Goal: Information Seeking & Learning: Learn about a topic

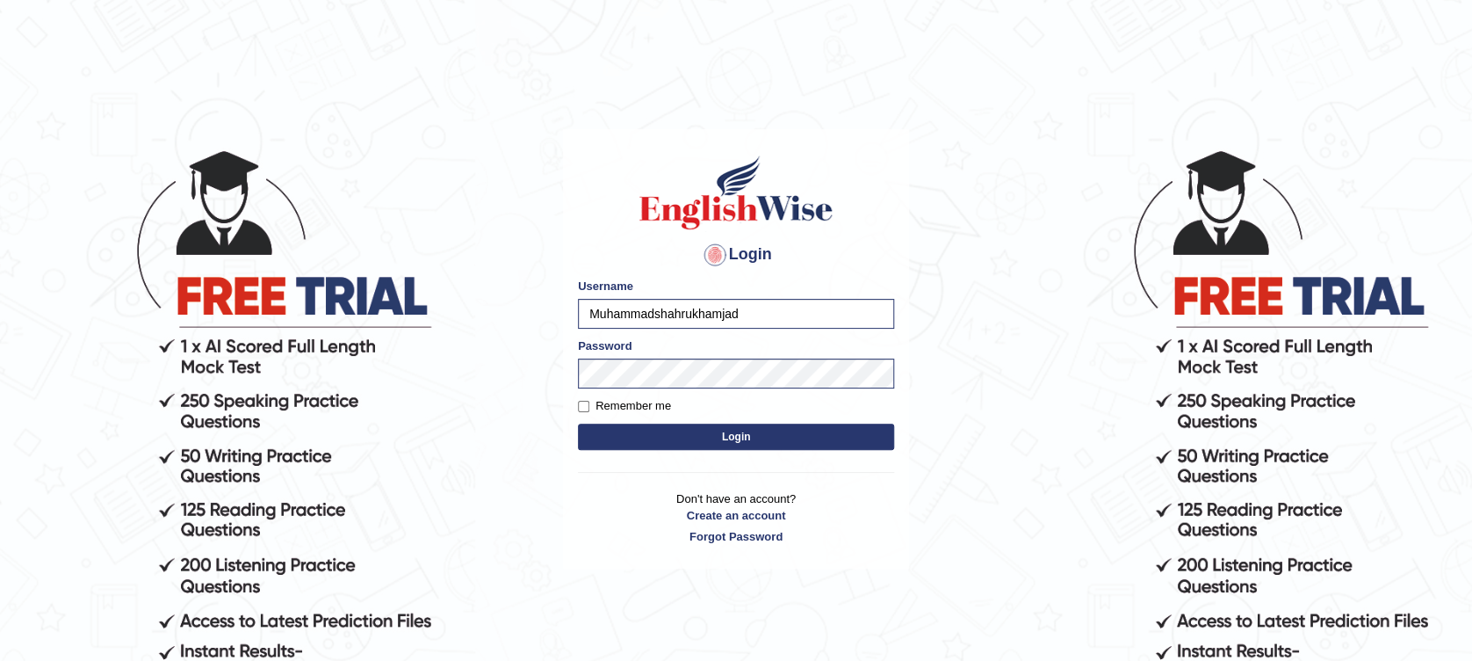
click at [710, 443] on button "Login" at bounding box center [736, 436] width 316 height 26
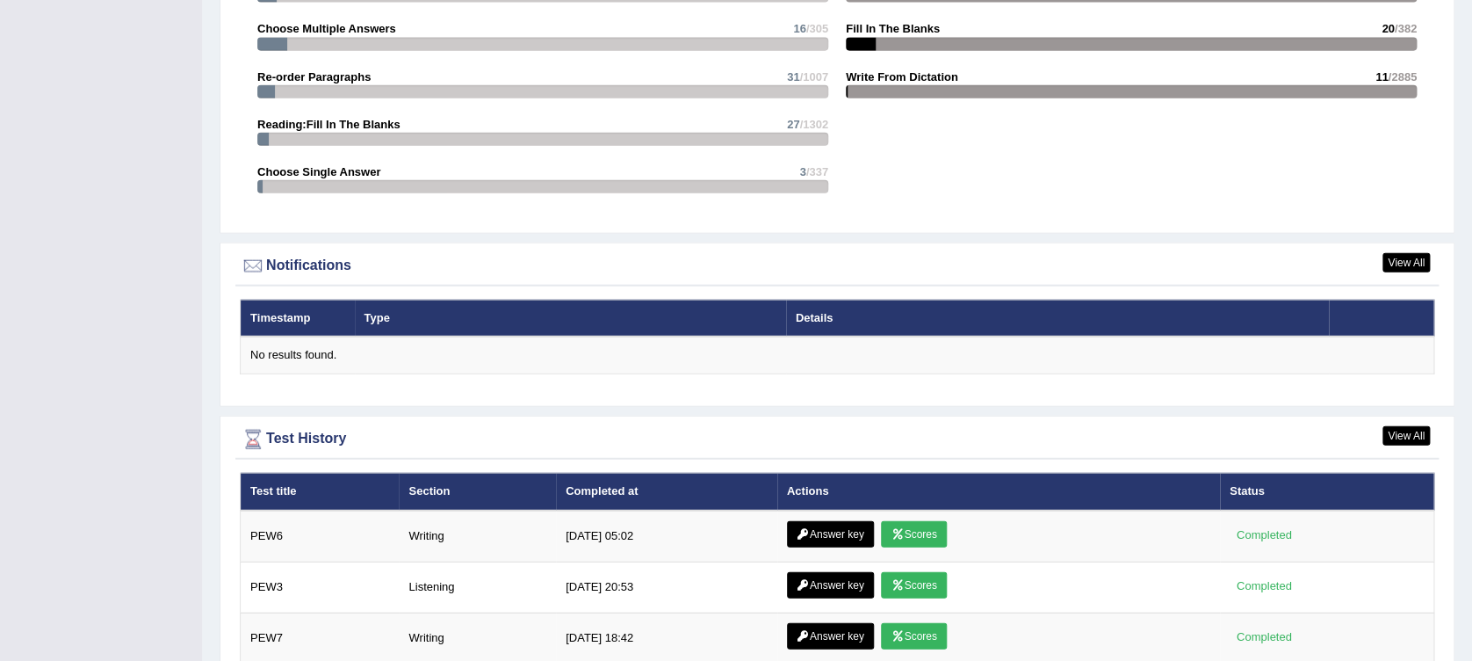
scroll to position [2225, 0]
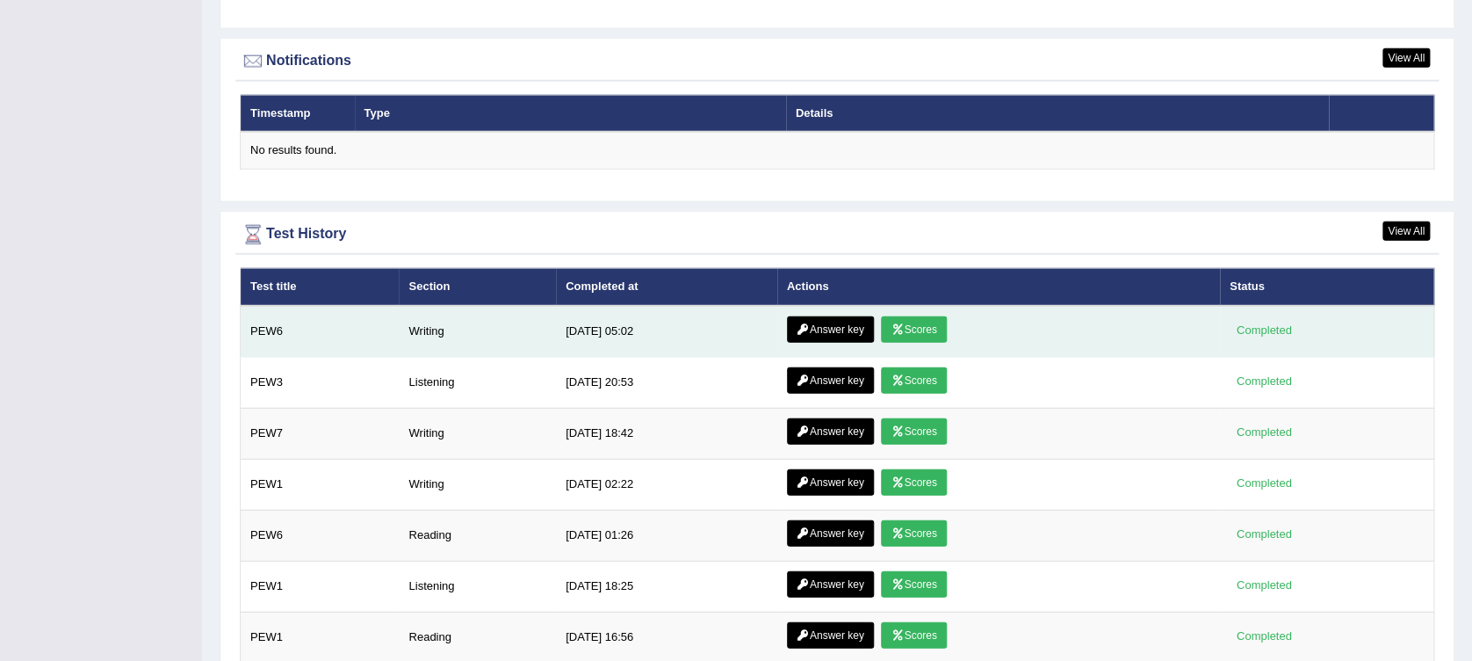
click at [900, 324] on icon at bounding box center [897, 329] width 13 height 11
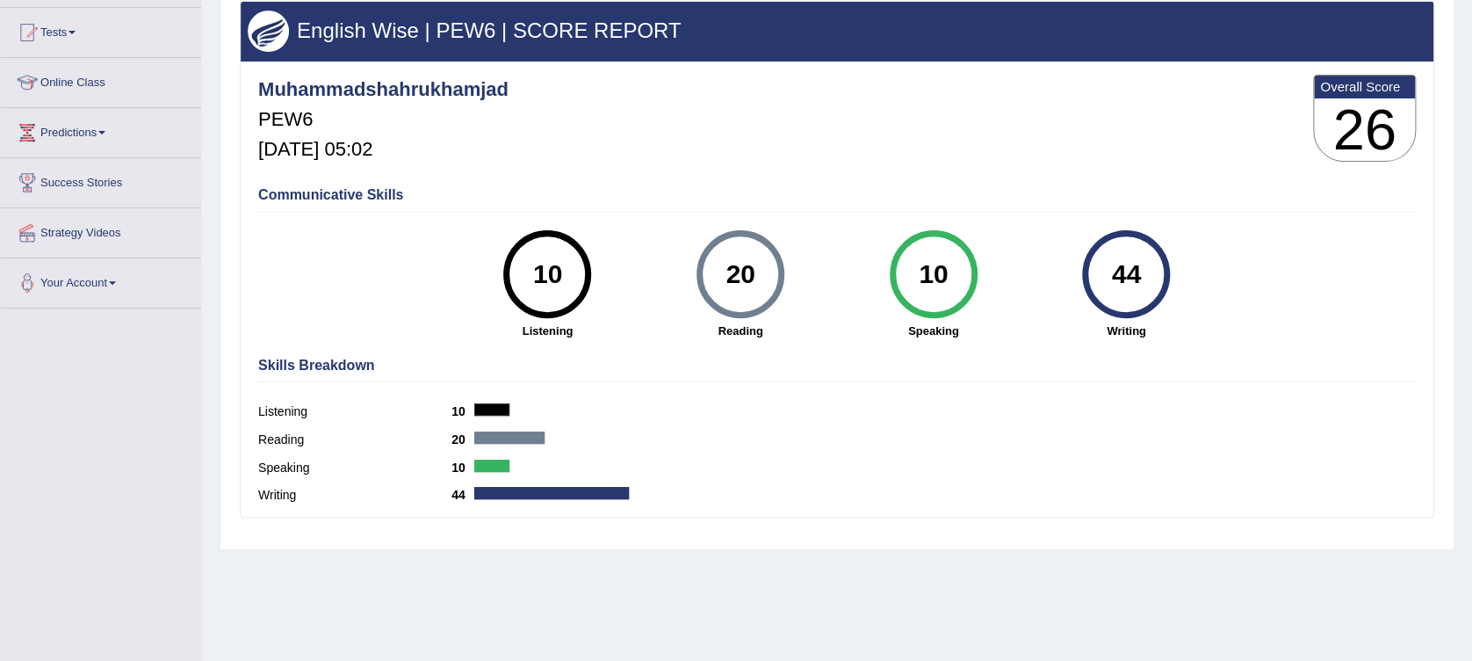
scroll to position [144, 0]
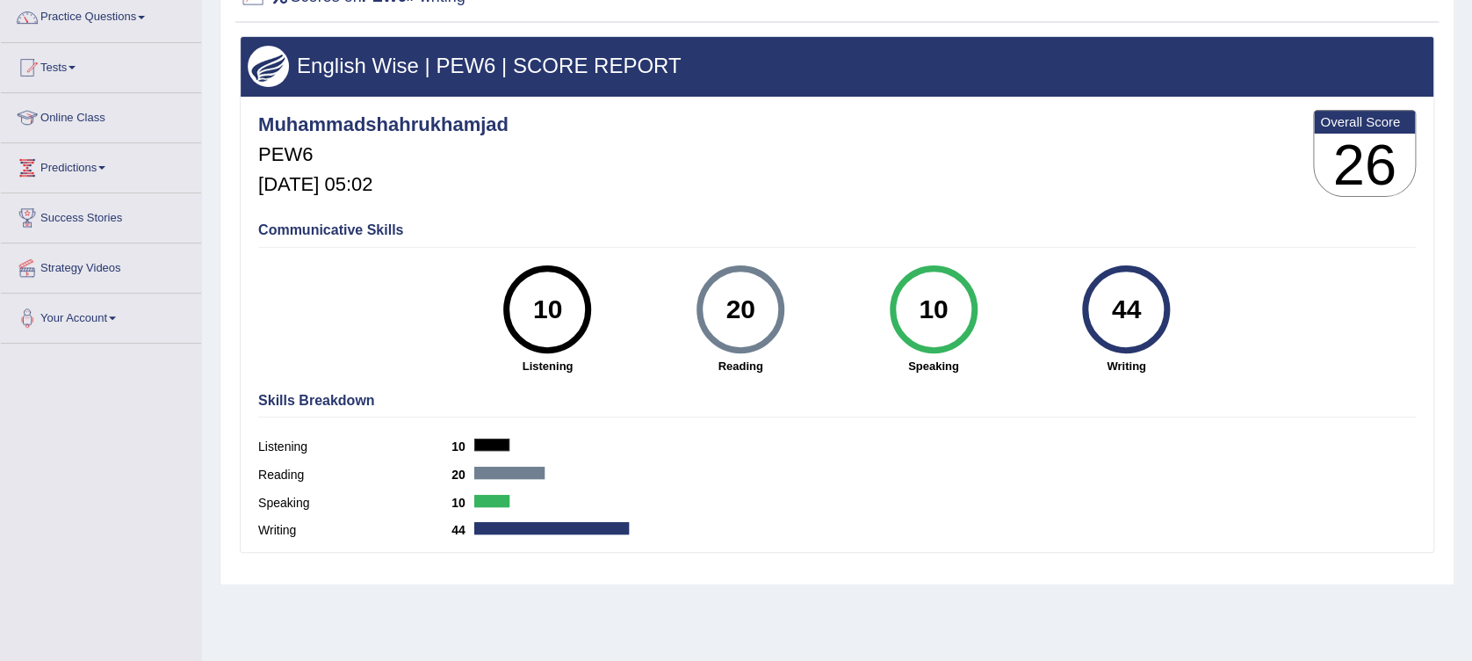
click at [65, 120] on link "Online Class" at bounding box center [101, 115] width 200 height 44
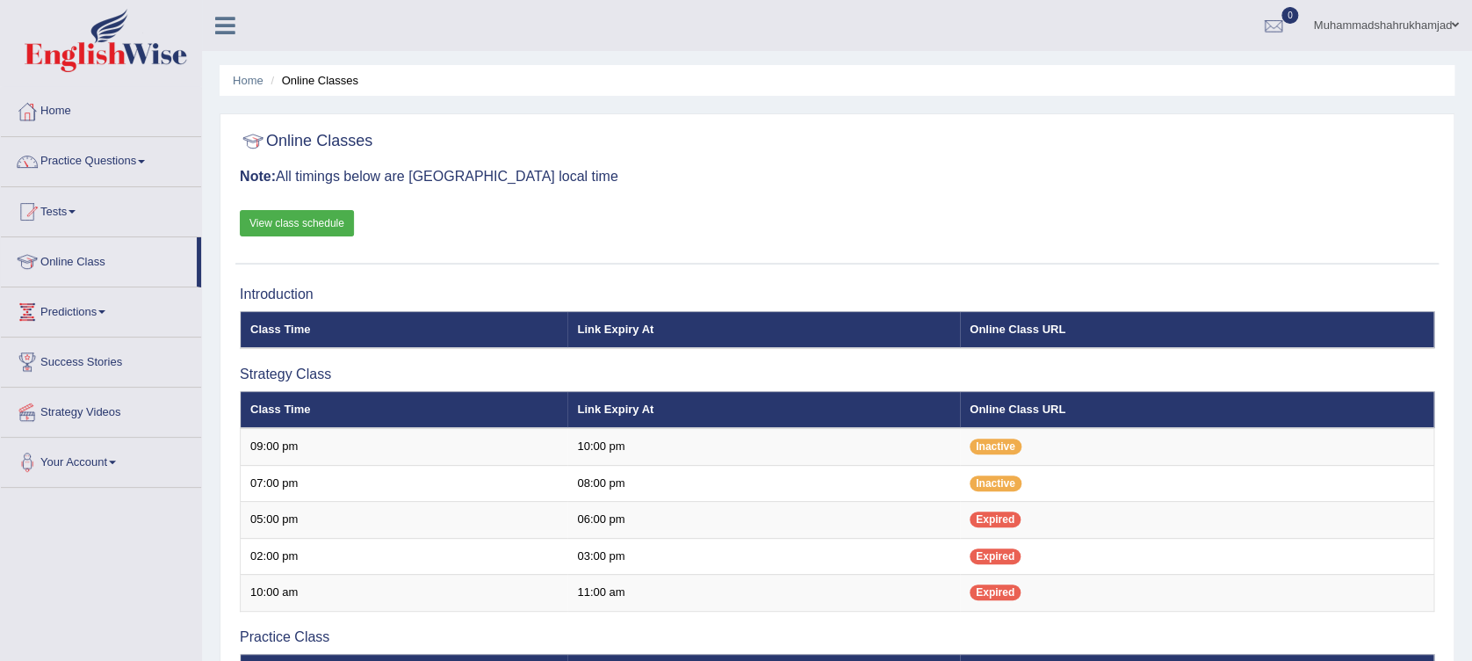
scroll to position [351, 0]
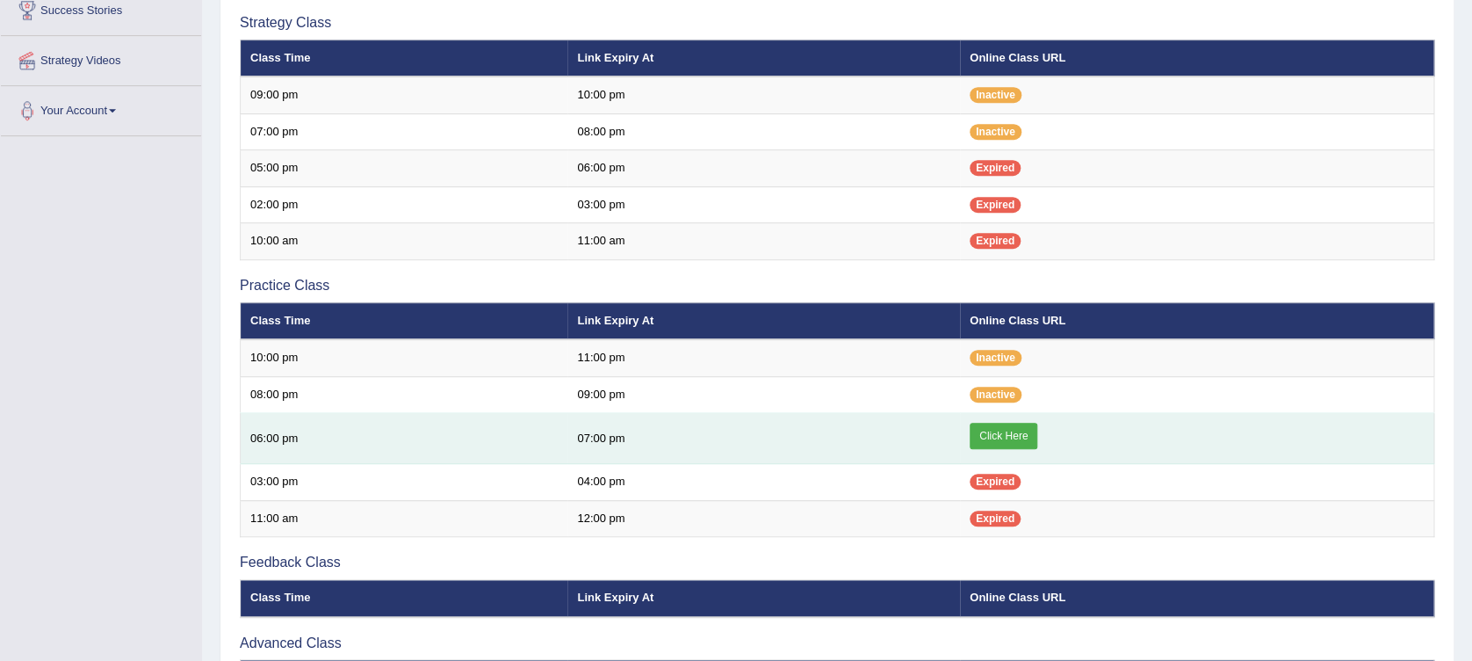
click at [1015, 429] on link "Click Here" at bounding box center [1004, 436] width 68 height 26
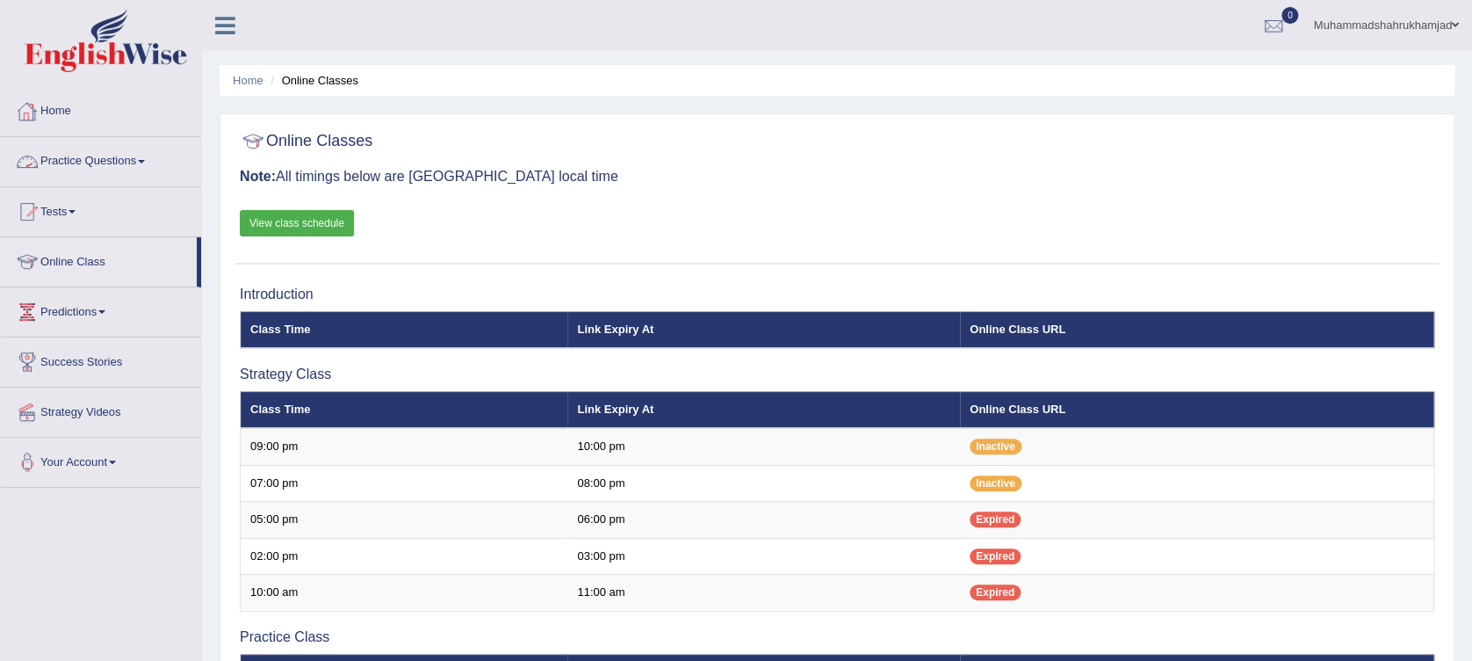
click at [264, 212] on link "View class schedule" at bounding box center [297, 223] width 114 height 26
click at [66, 163] on link "Practice Questions" at bounding box center [101, 159] width 200 height 44
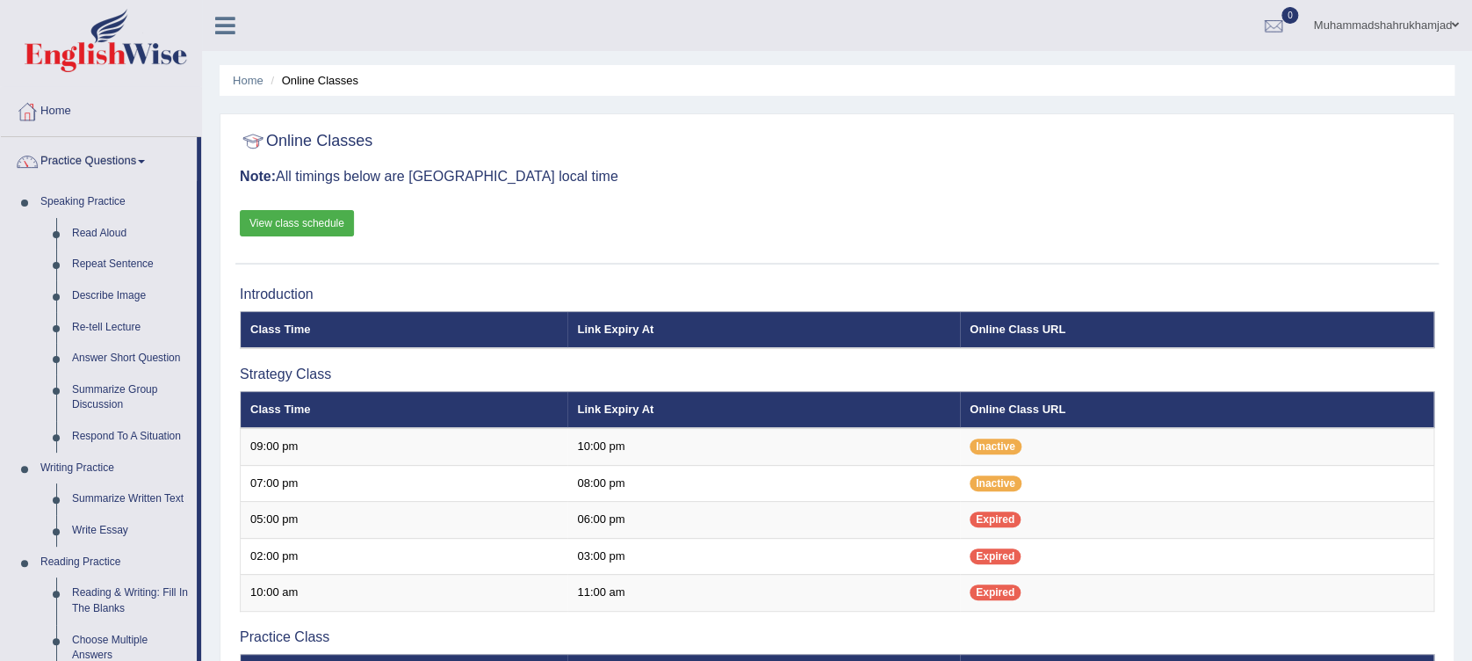
click at [63, 159] on link "Practice Questions" at bounding box center [99, 159] width 196 height 44
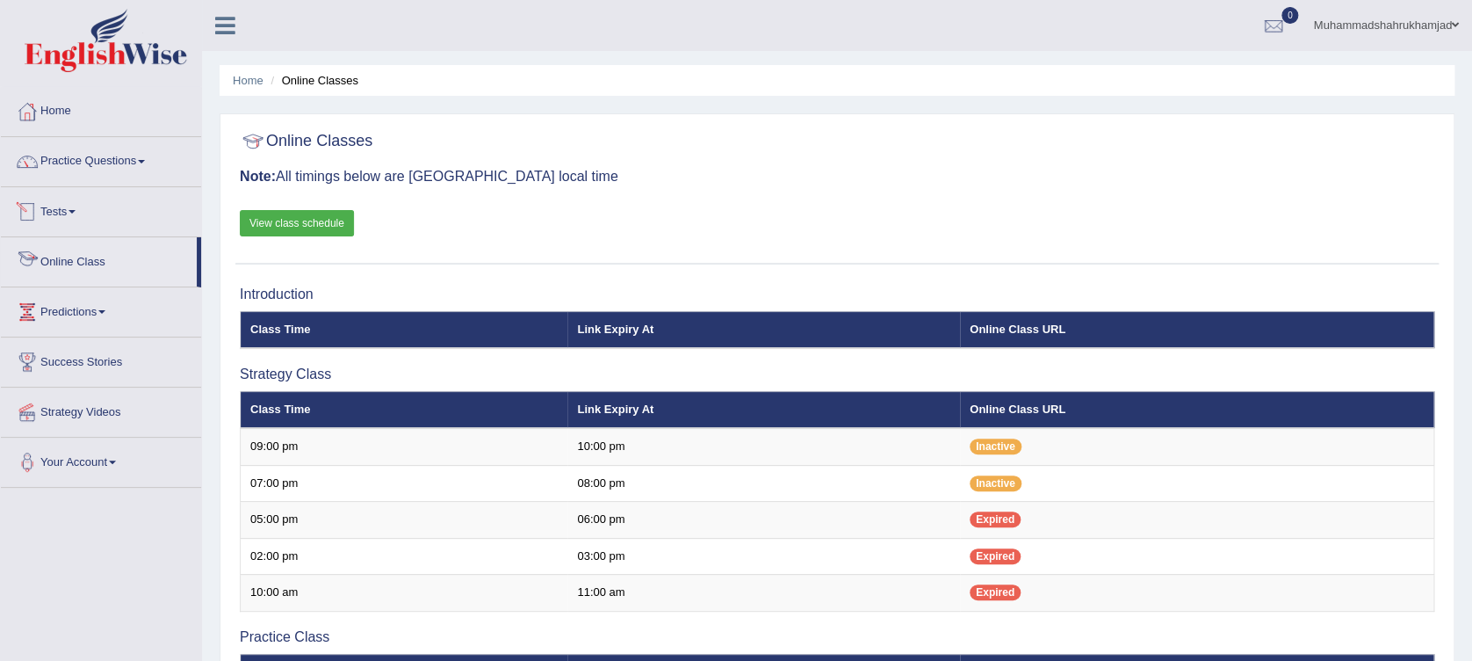
click at [55, 218] on link "Tests" at bounding box center [101, 209] width 200 height 44
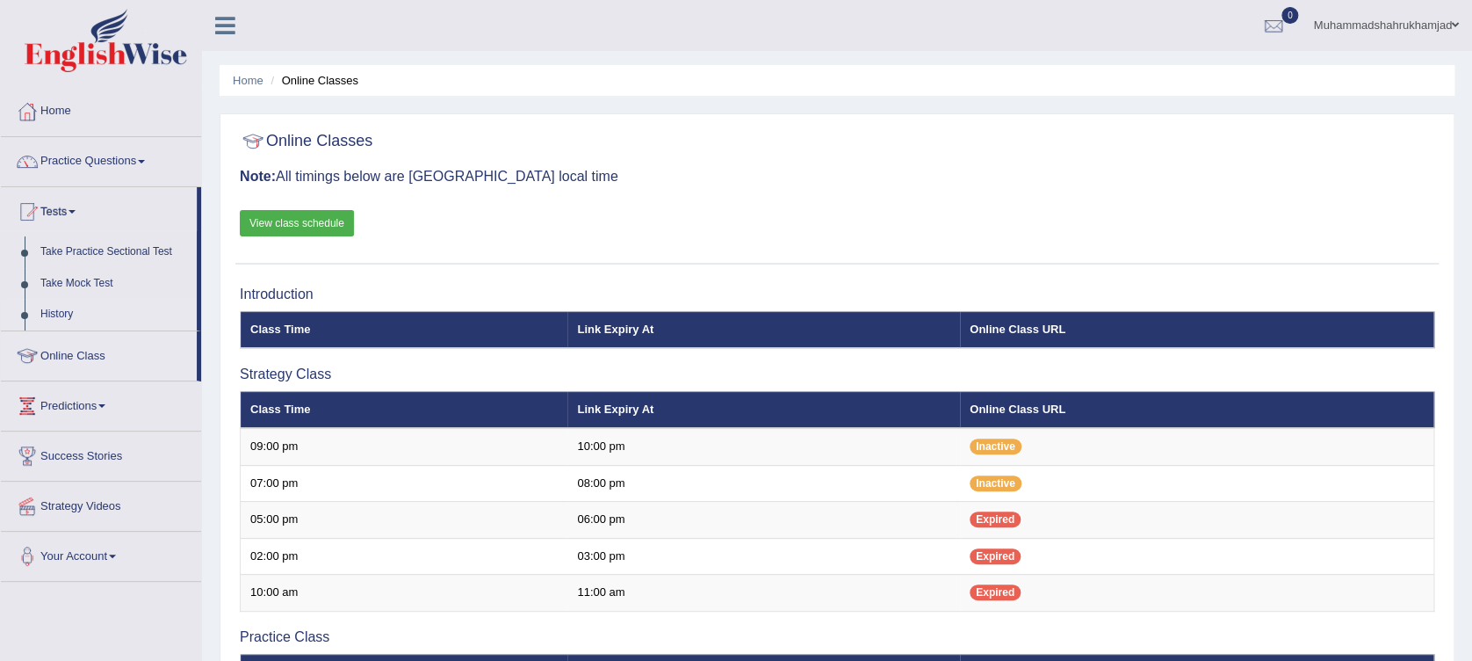
click at [68, 308] on link "History" at bounding box center [115, 315] width 164 height 32
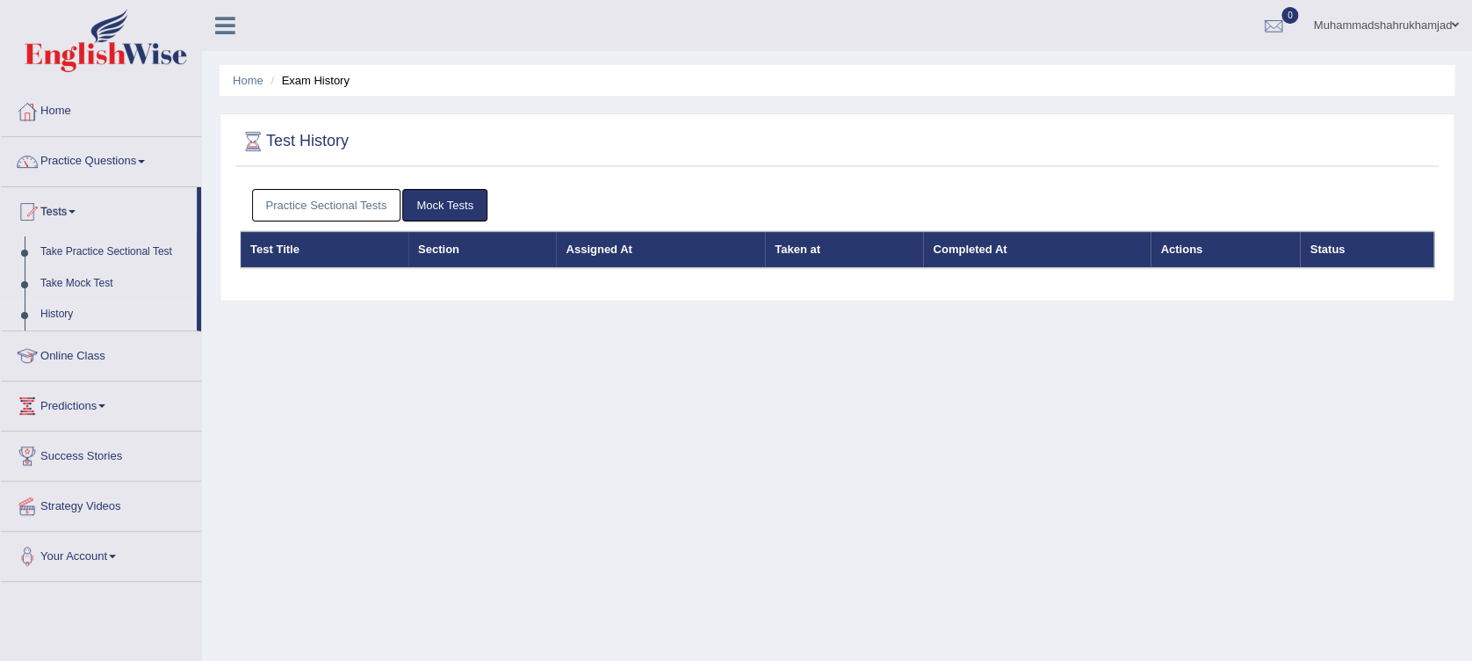
click at [341, 207] on link "Practice Sectional Tests" at bounding box center [326, 205] width 149 height 33
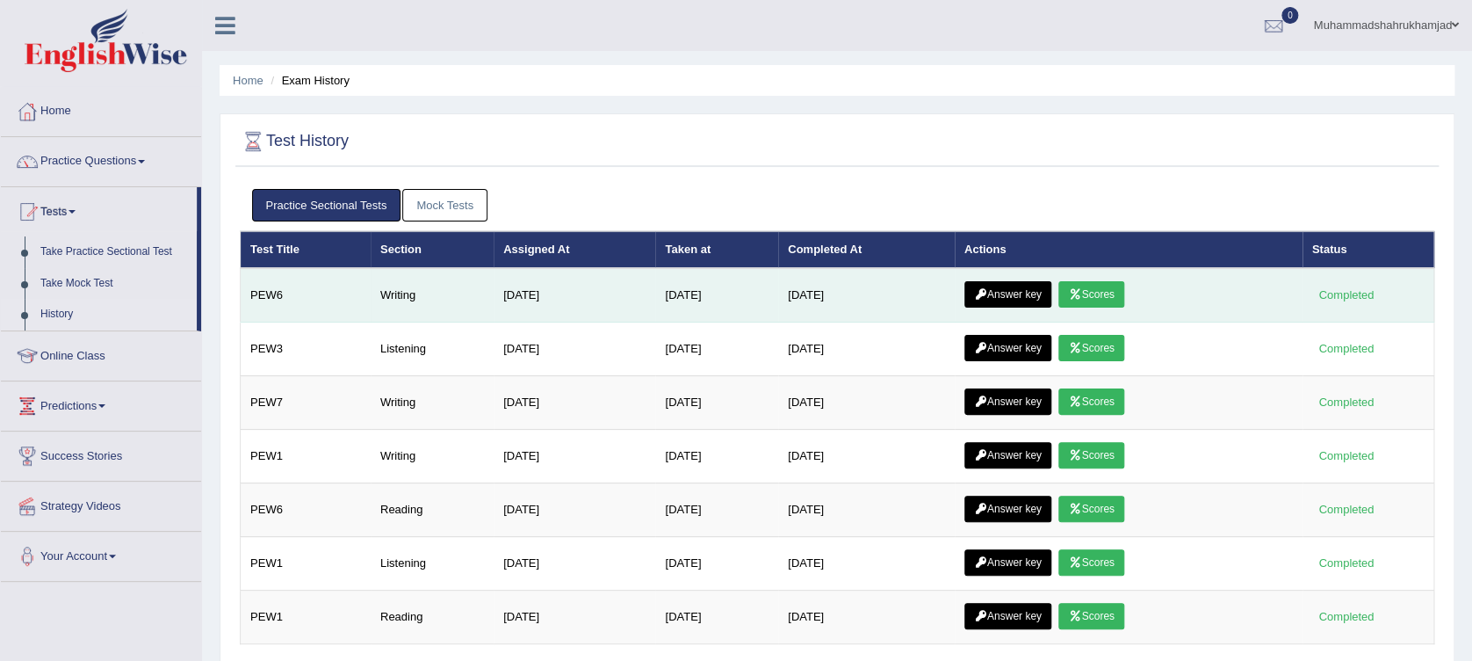
click at [1100, 293] on link "Scores" at bounding box center [1091, 294] width 65 height 26
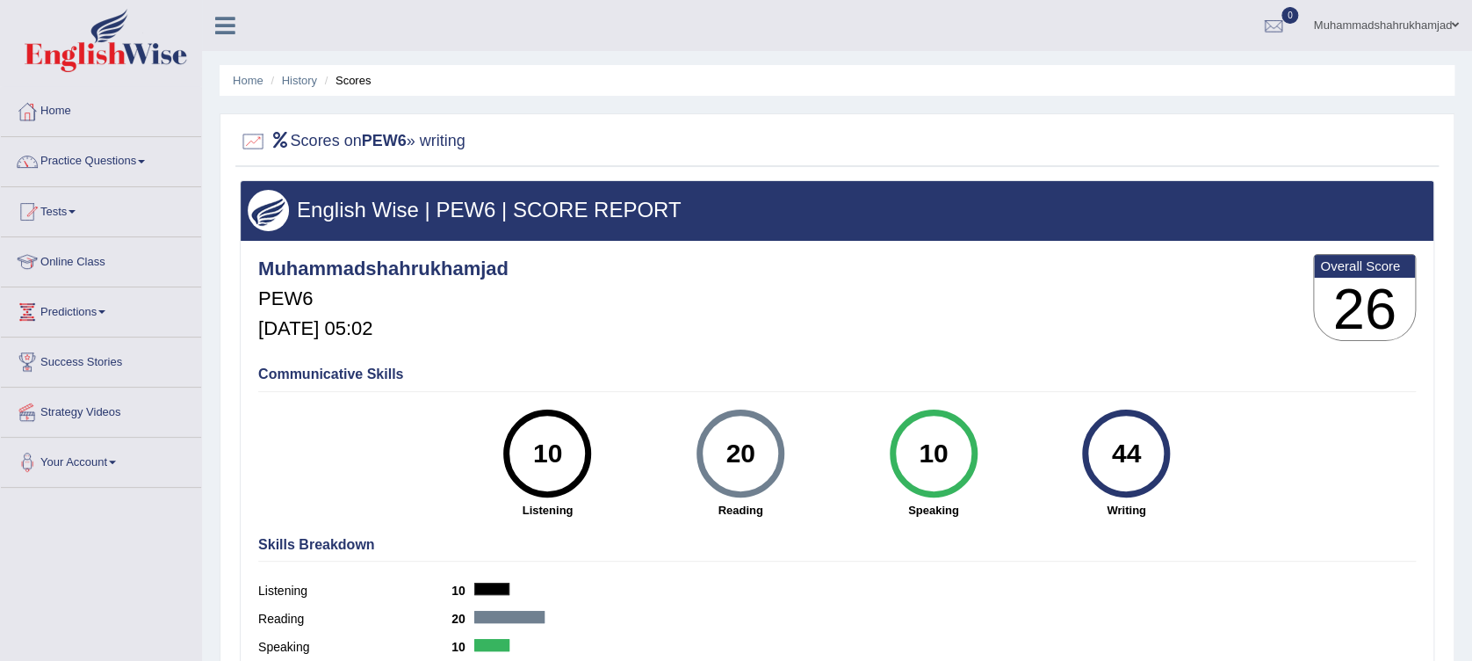
click at [298, 70] on ul "Home History Scores" at bounding box center [837, 80] width 1235 height 31
click at [298, 80] on link "History" at bounding box center [299, 80] width 35 height 13
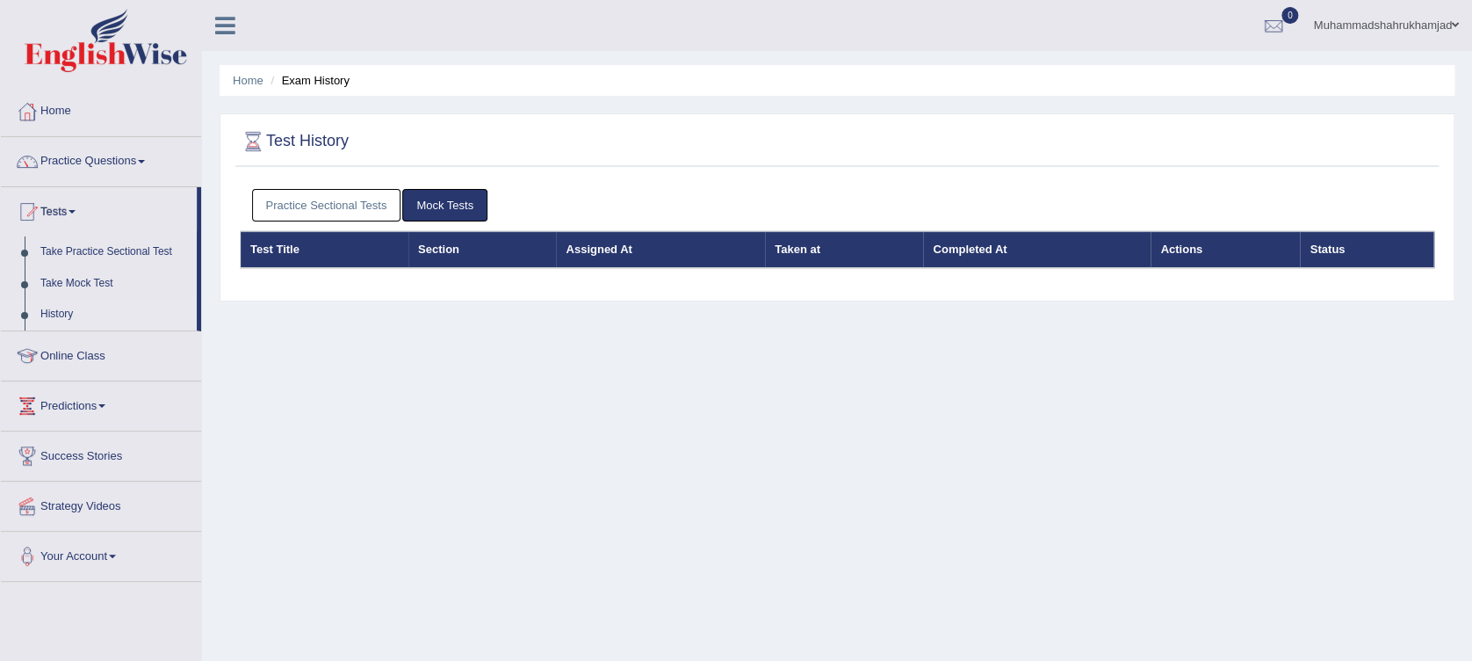
click at [334, 198] on link "Practice Sectional Tests" at bounding box center [326, 205] width 149 height 33
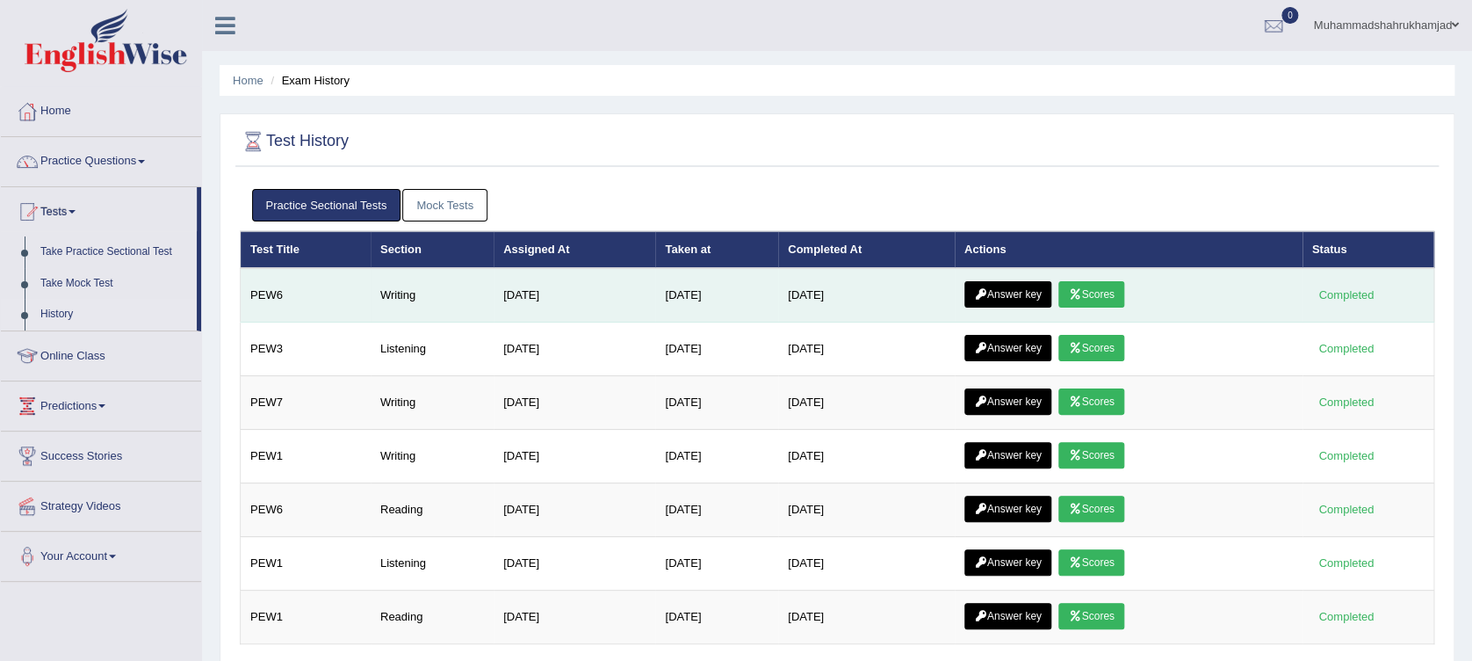
click at [1000, 297] on link "Answer key" at bounding box center [1008, 294] width 87 height 26
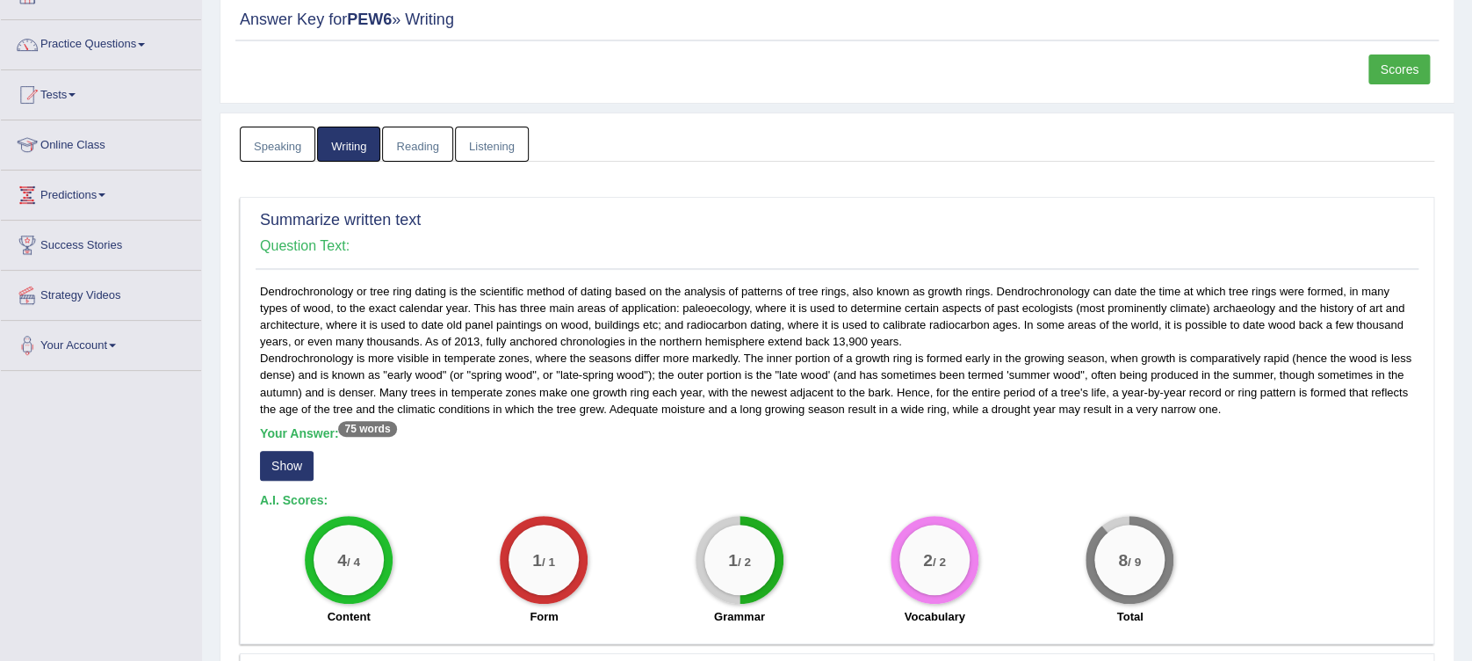
scroll to position [234, 0]
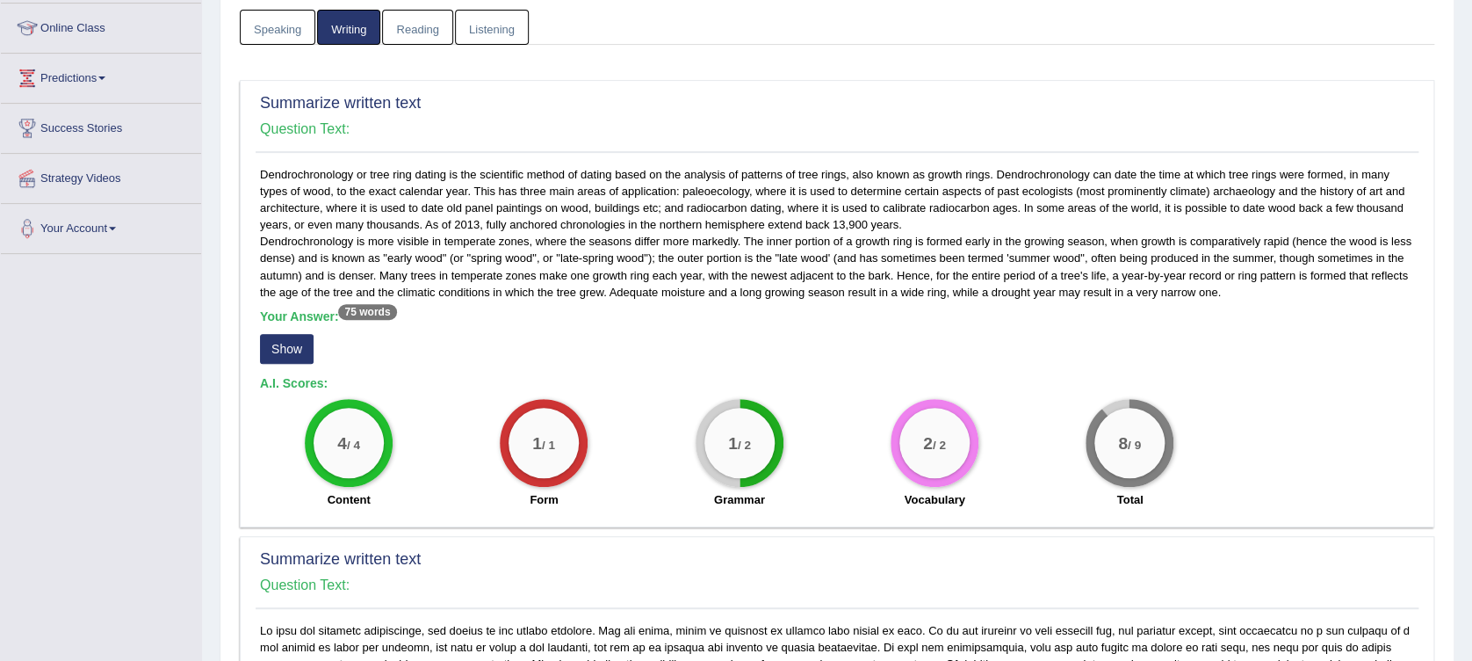
click at [304, 340] on button "Show" at bounding box center [287, 349] width 54 height 30
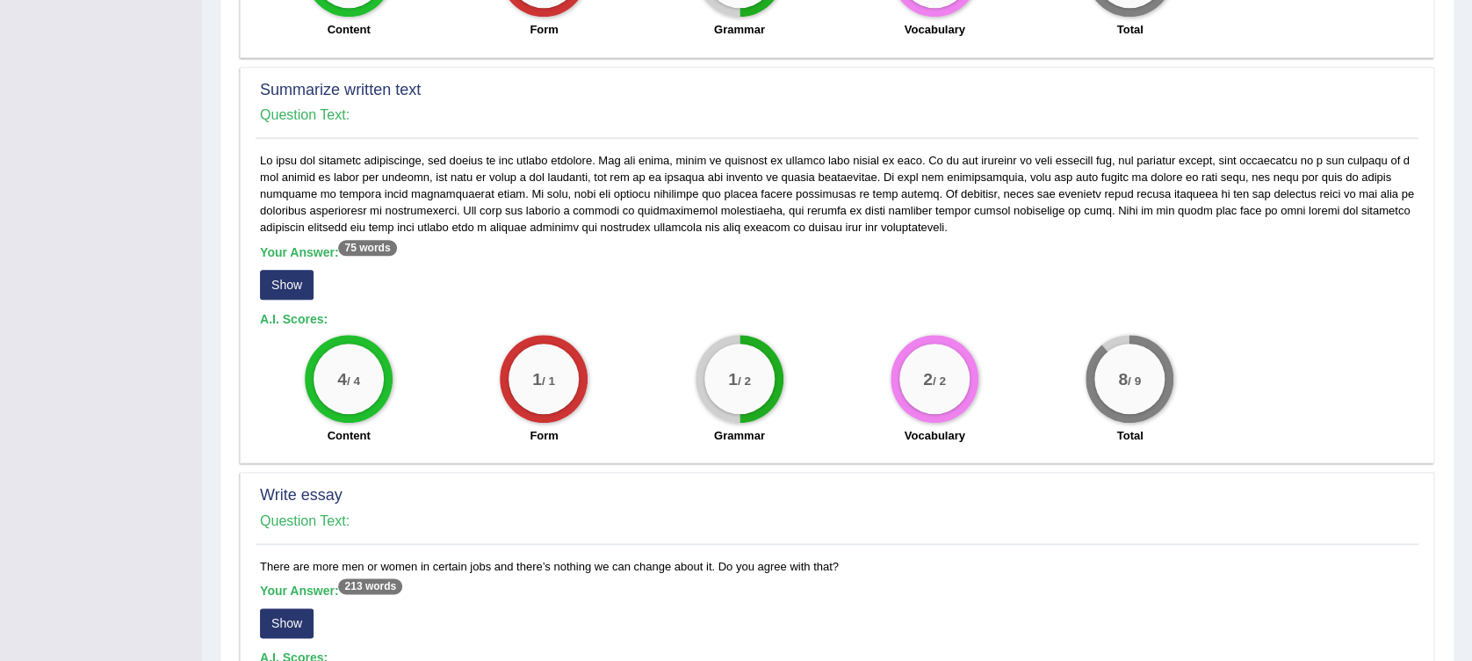
scroll to position [820, 0]
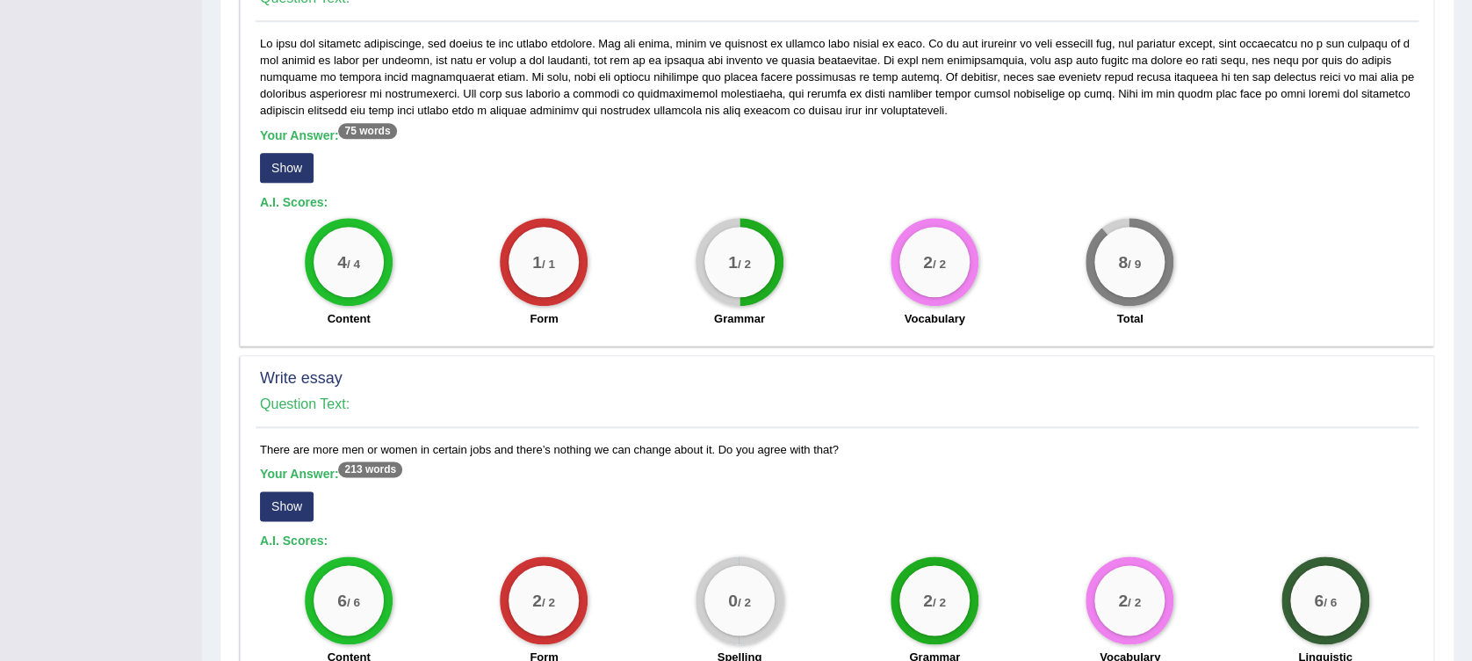
click at [282, 176] on button "Show" at bounding box center [287, 168] width 54 height 30
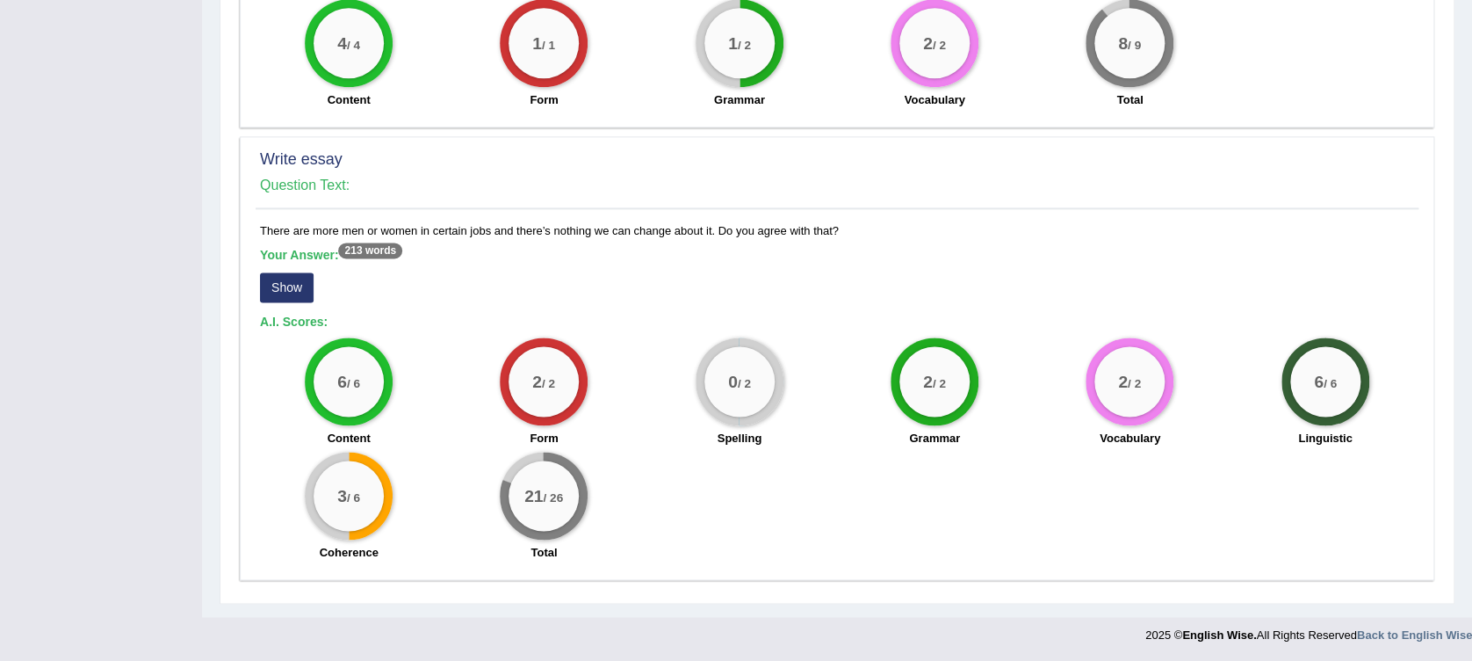
scroll to position [1054, 0]
click at [283, 278] on button "Show" at bounding box center [287, 287] width 54 height 30
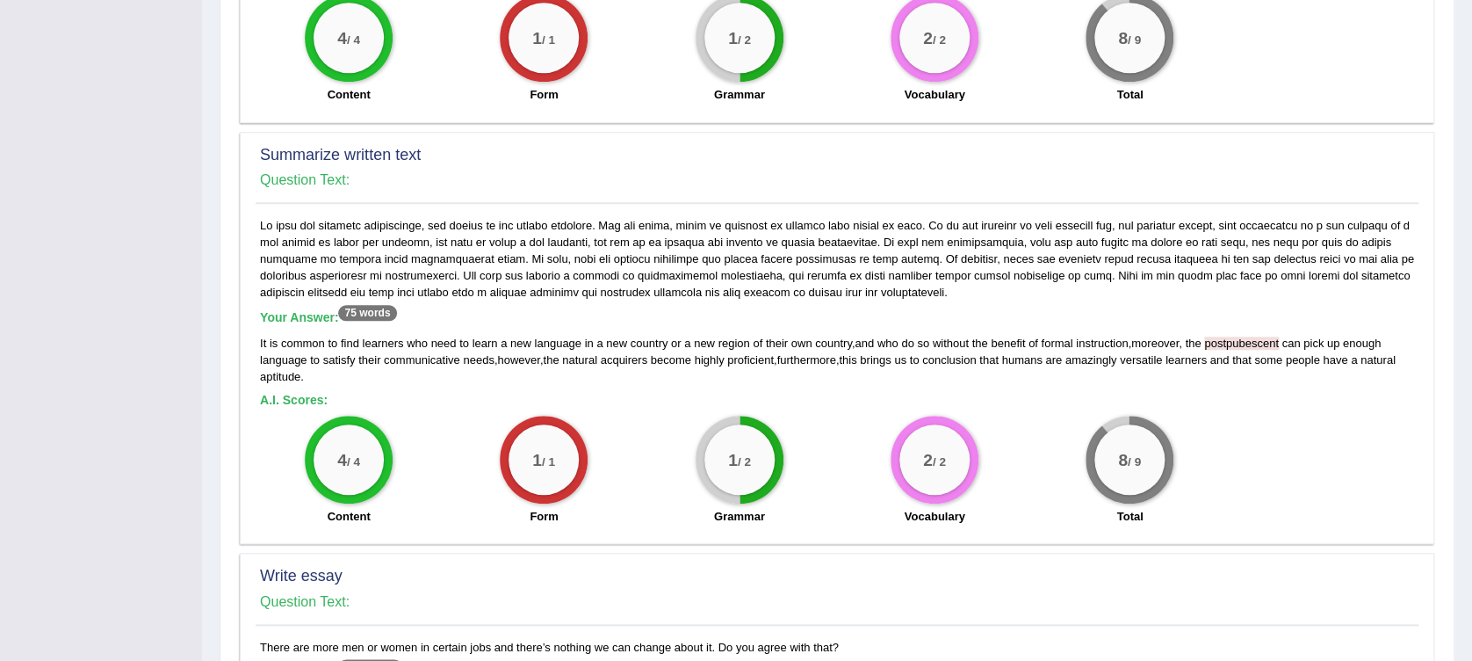
scroll to position [686, 0]
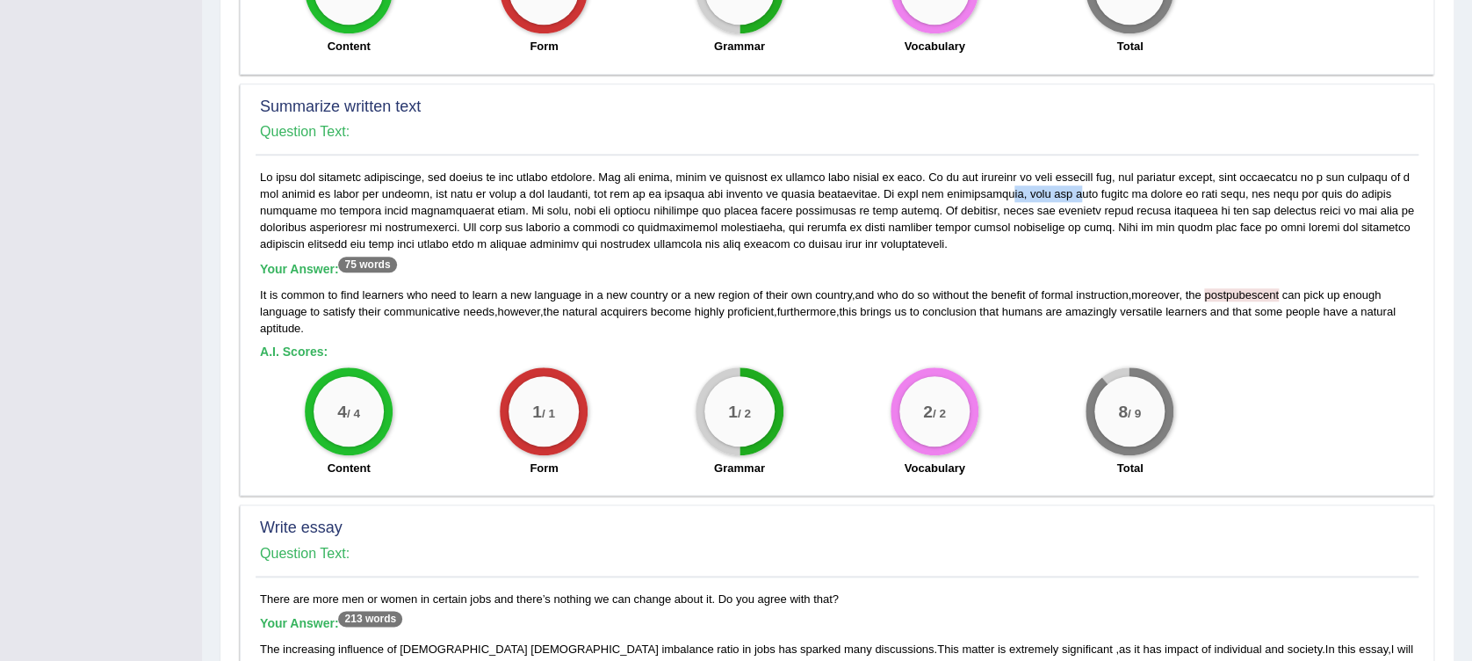
drag, startPoint x: 947, startPoint y: 197, endPoint x: 1025, endPoint y: 190, distance: 78.5
click at [1025, 190] on div "Your Answer: 75 words It is common to find learners who need to learn a new lan…" at bounding box center [837, 327] width 1163 height 317
drag, startPoint x: 1025, startPoint y: 190, endPoint x: 1023, endPoint y: 202, distance: 12.6
click at [1022, 197] on div "Your Answer: 75 words It is common to find learners who need to learn a new lan…" at bounding box center [837, 327] width 1163 height 317
drag, startPoint x: 1022, startPoint y: 197, endPoint x: 949, endPoint y: 198, distance: 72.9
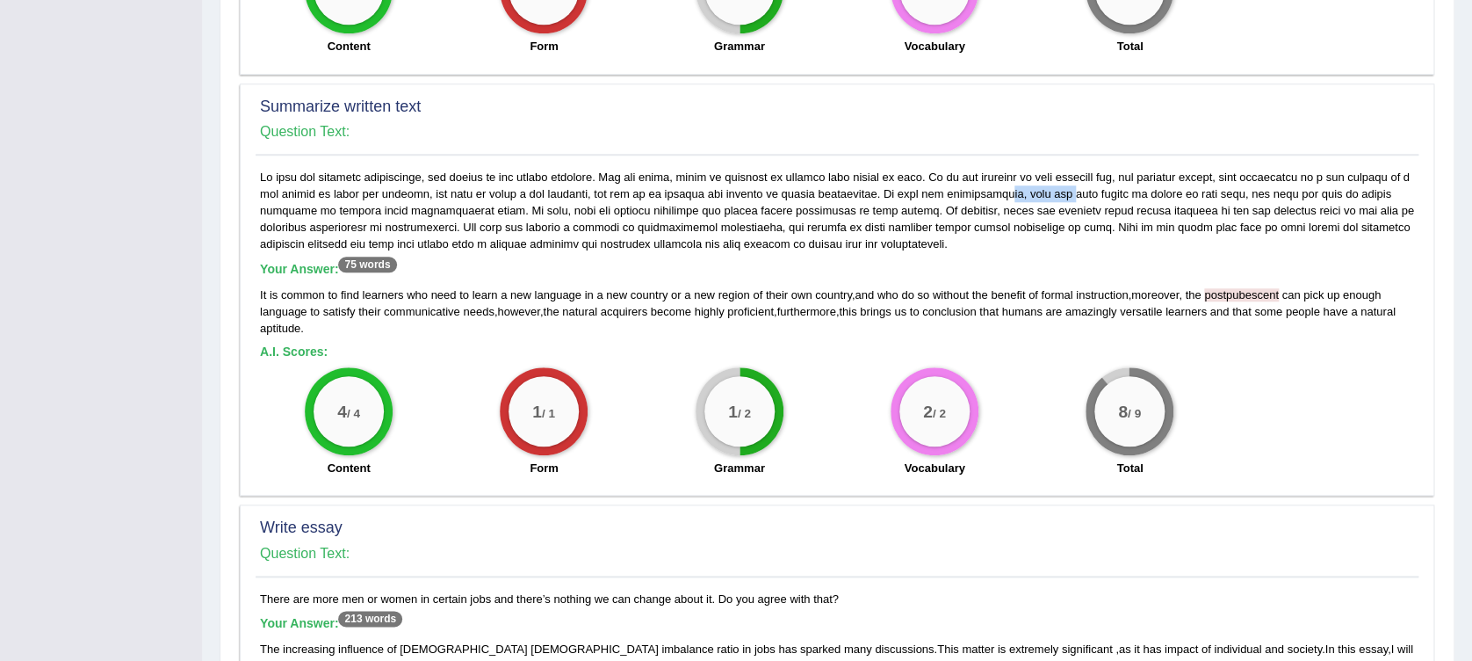
click at [949, 198] on div "Your Answer: 75 words It is common to find learners who need to learn a new lan…" at bounding box center [837, 327] width 1163 height 317
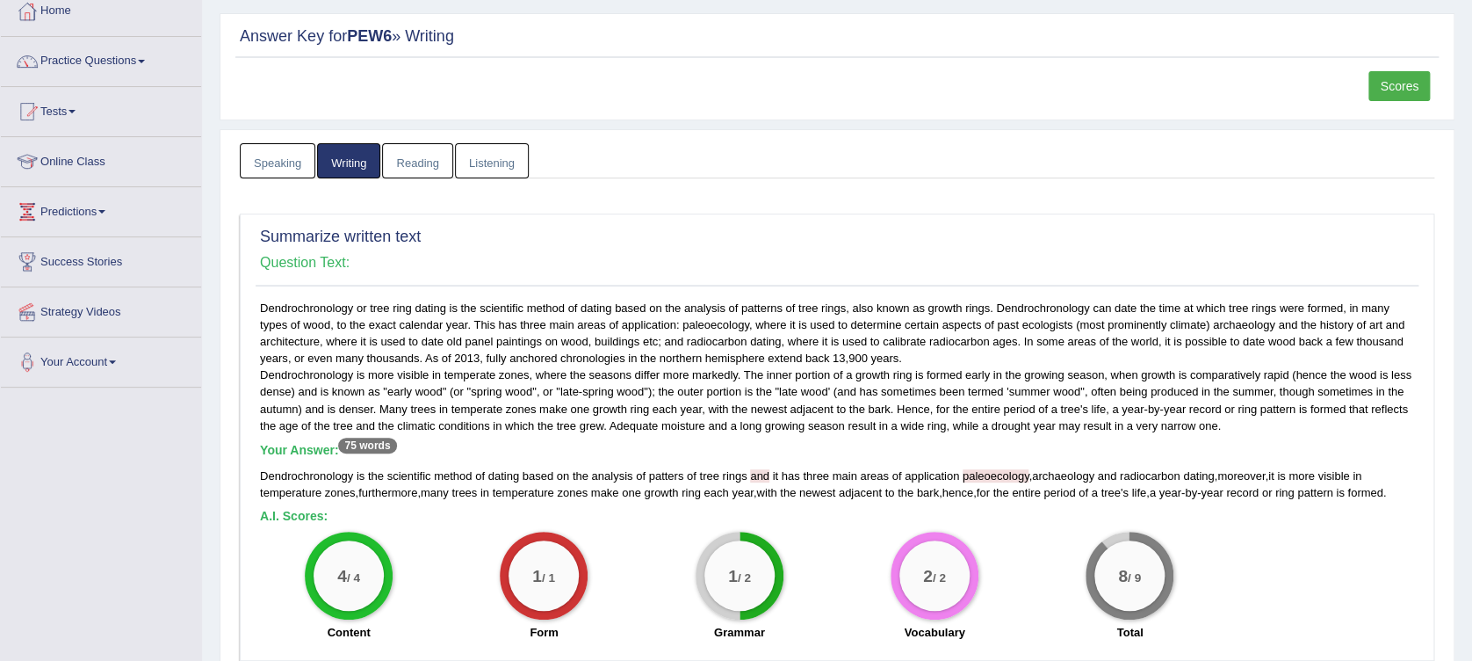
scroll to position [0, 0]
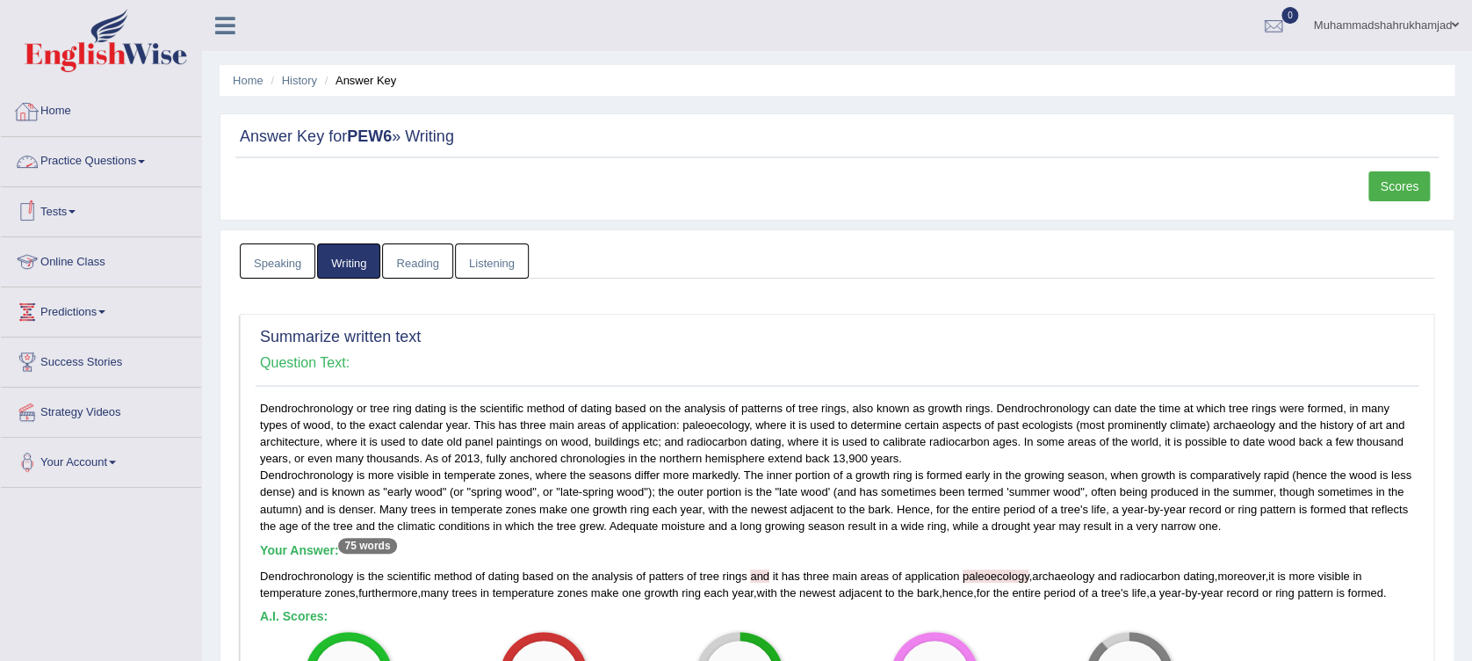
click at [65, 114] on link "Home" at bounding box center [101, 109] width 200 height 44
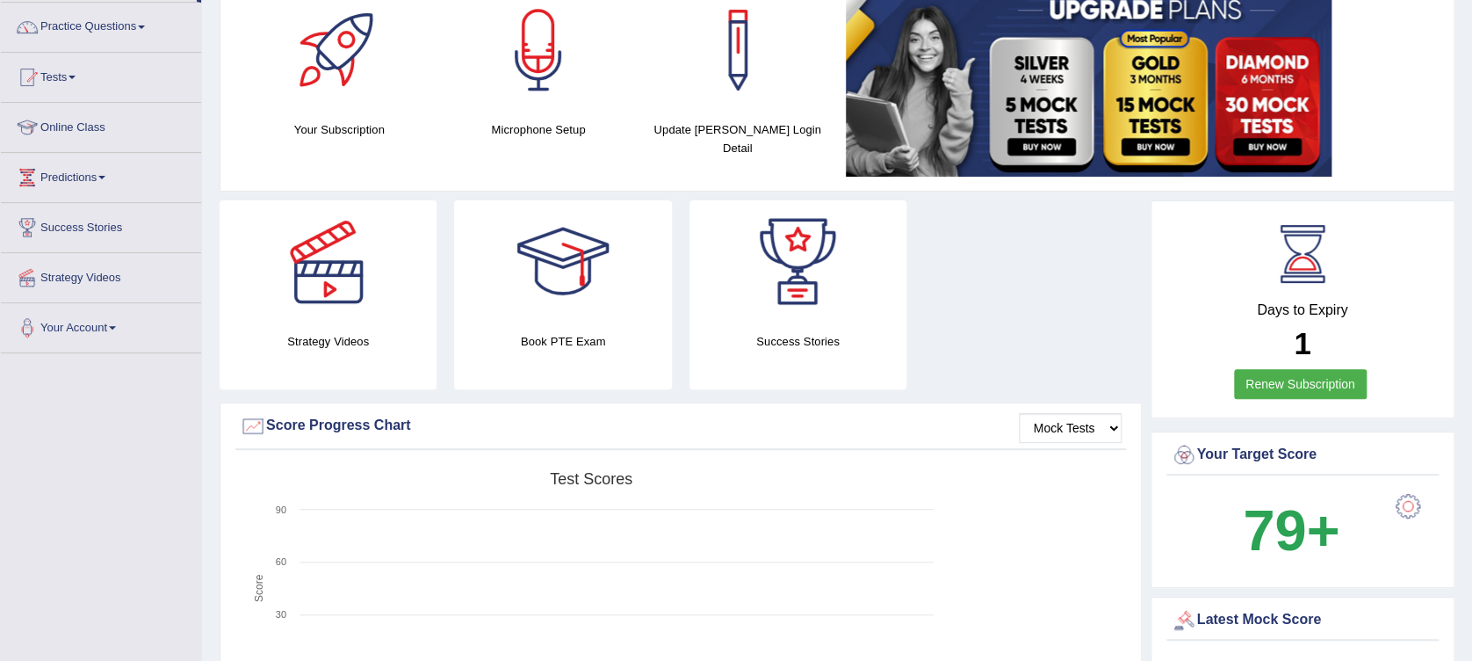
scroll to position [86, 0]
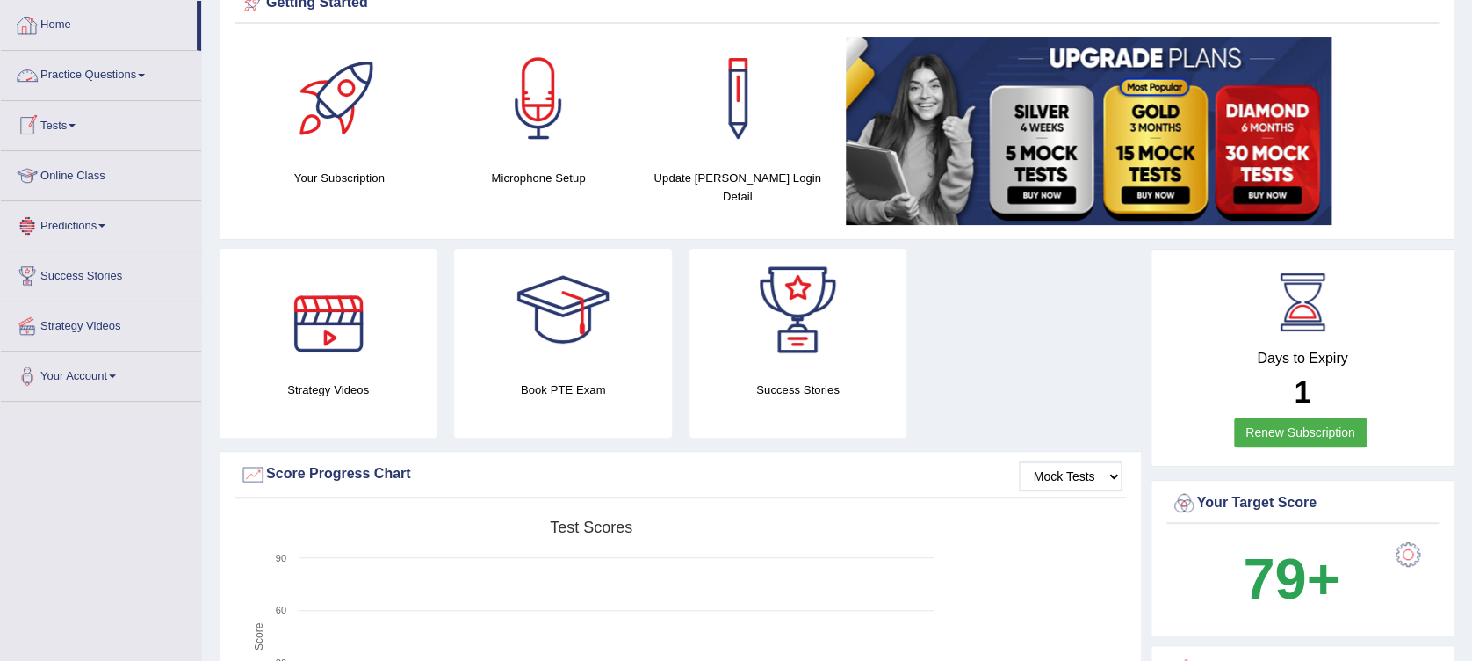
click at [61, 66] on link "Practice Questions" at bounding box center [101, 73] width 200 height 44
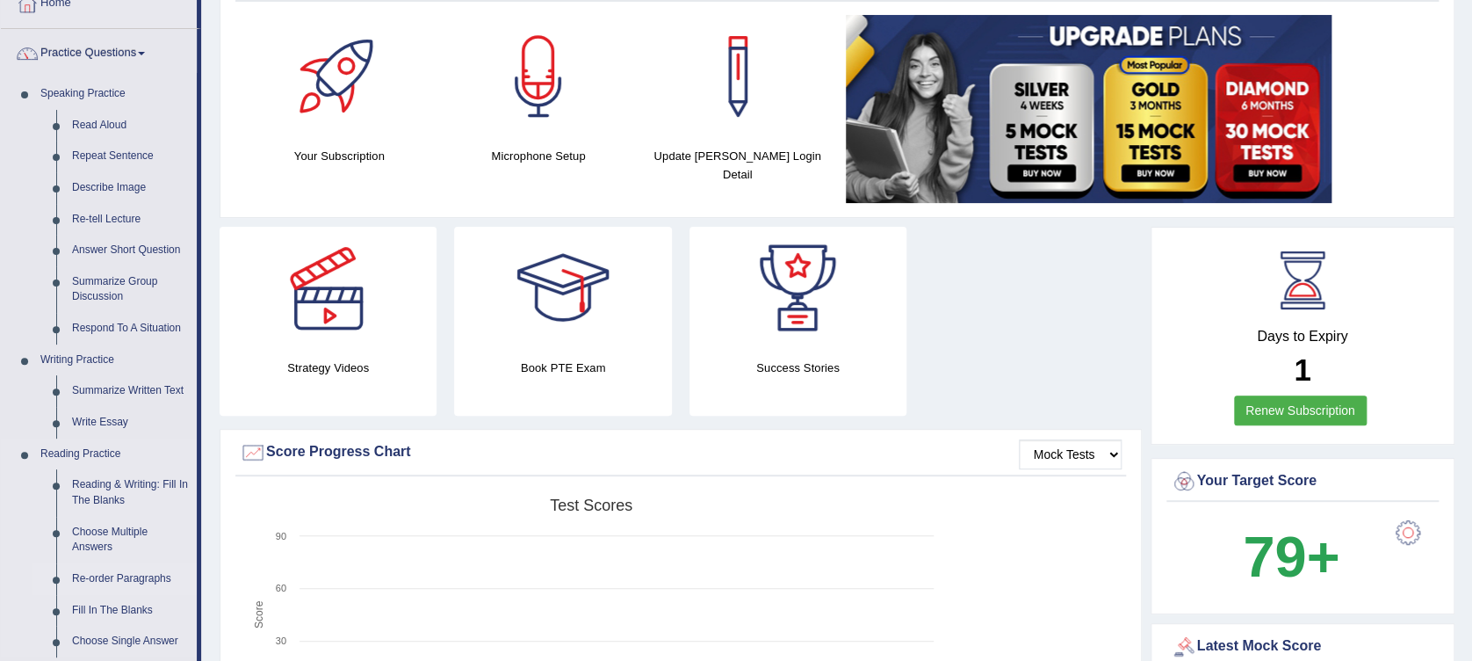
scroll to position [0, 0]
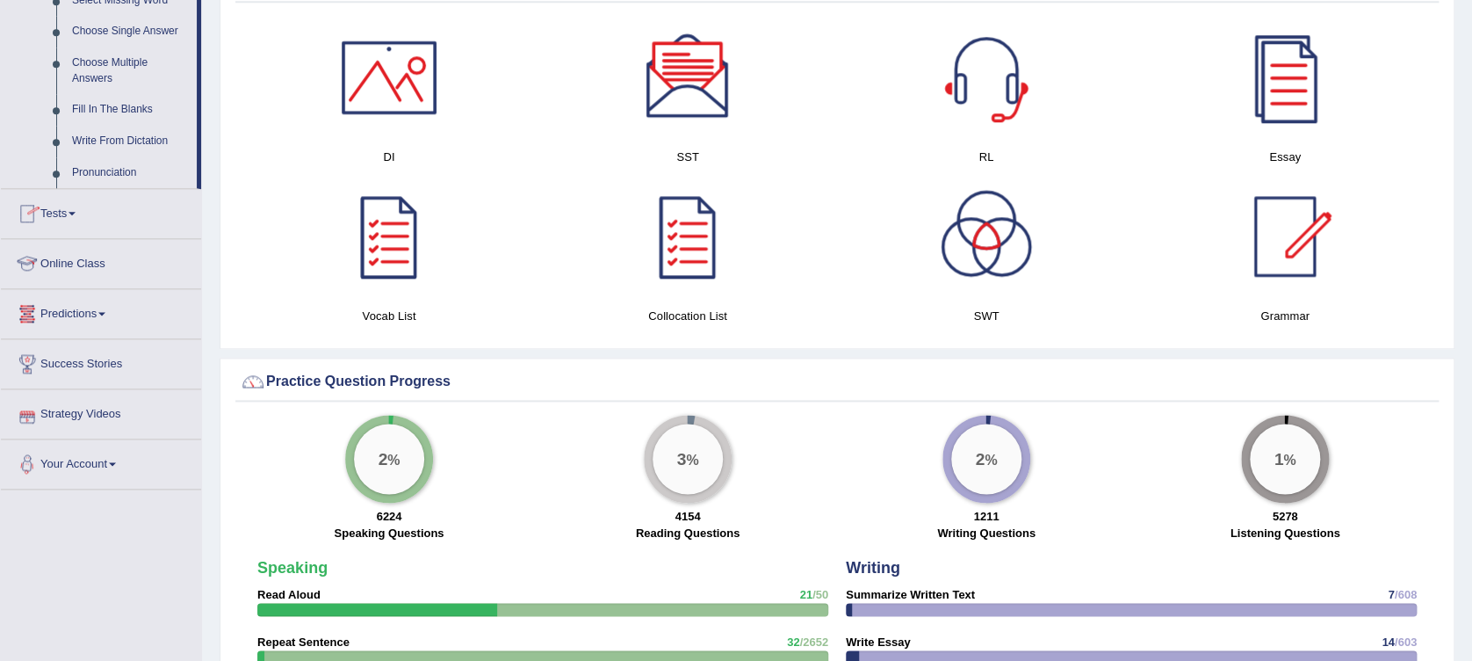
click at [59, 206] on link "Tests" at bounding box center [101, 211] width 200 height 44
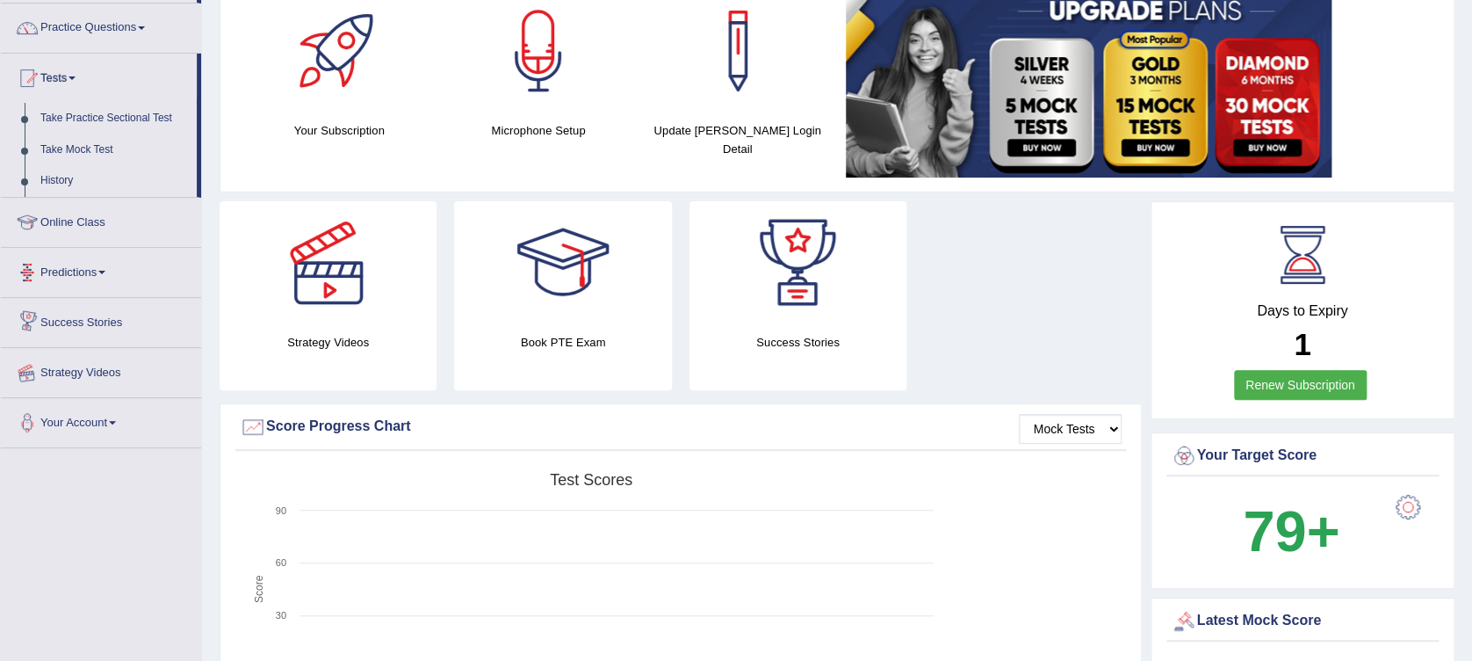
scroll to position [98, 0]
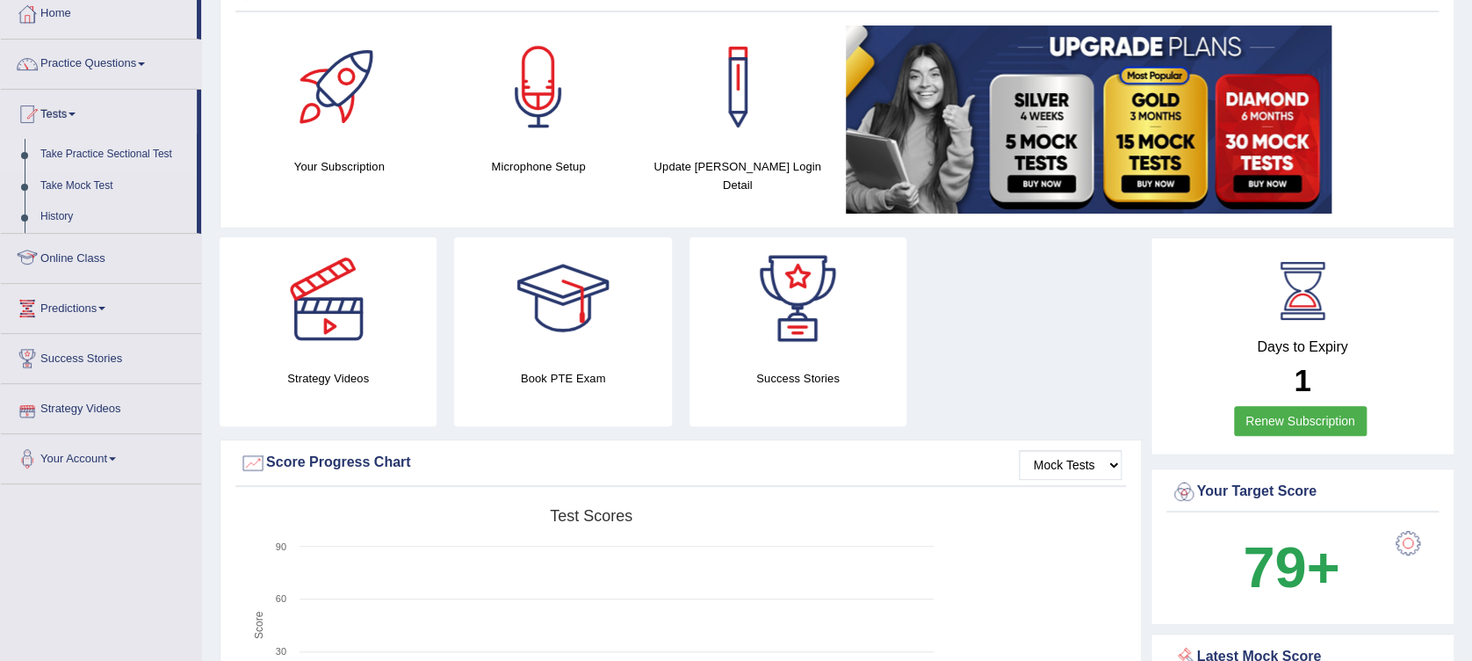
click at [99, 155] on link "Take Practice Sectional Test" at bounding box center [115, 155] width 164 height 32
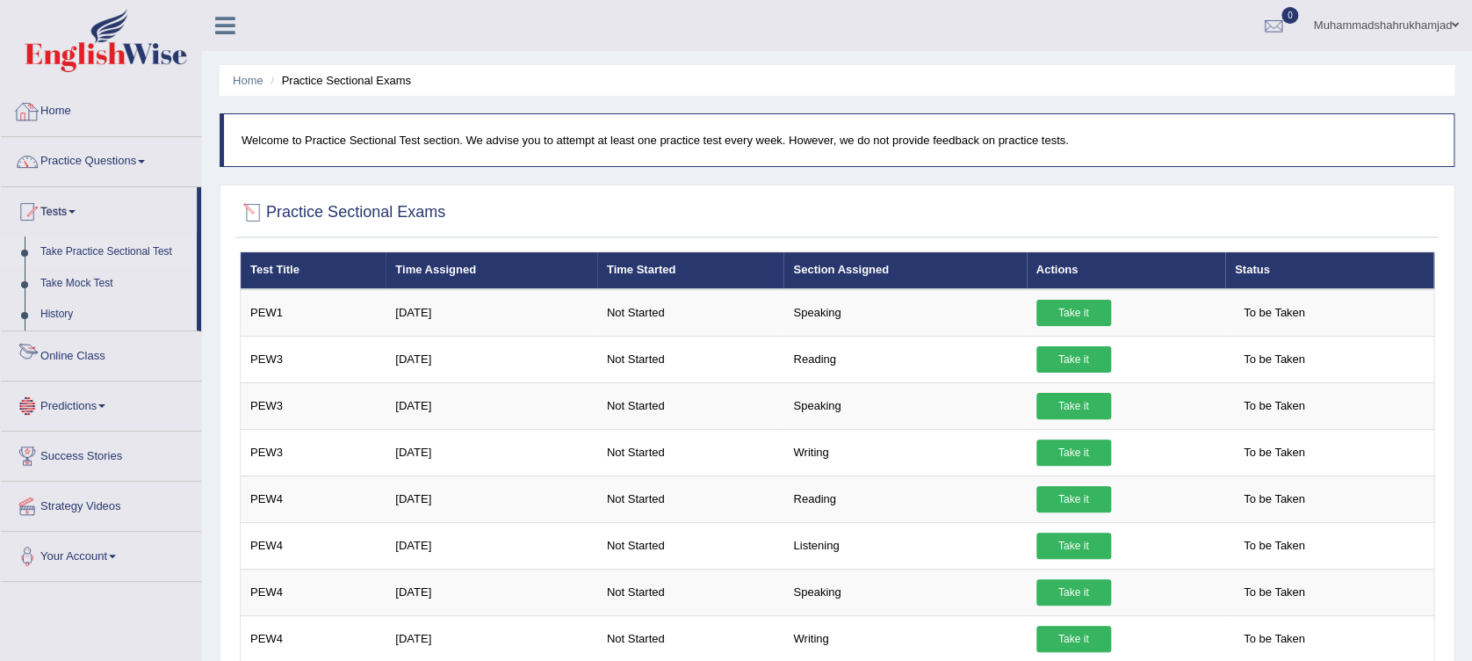
click at [65, 102] on link "Home" at bounding box center [101, 109] width 200 height 44
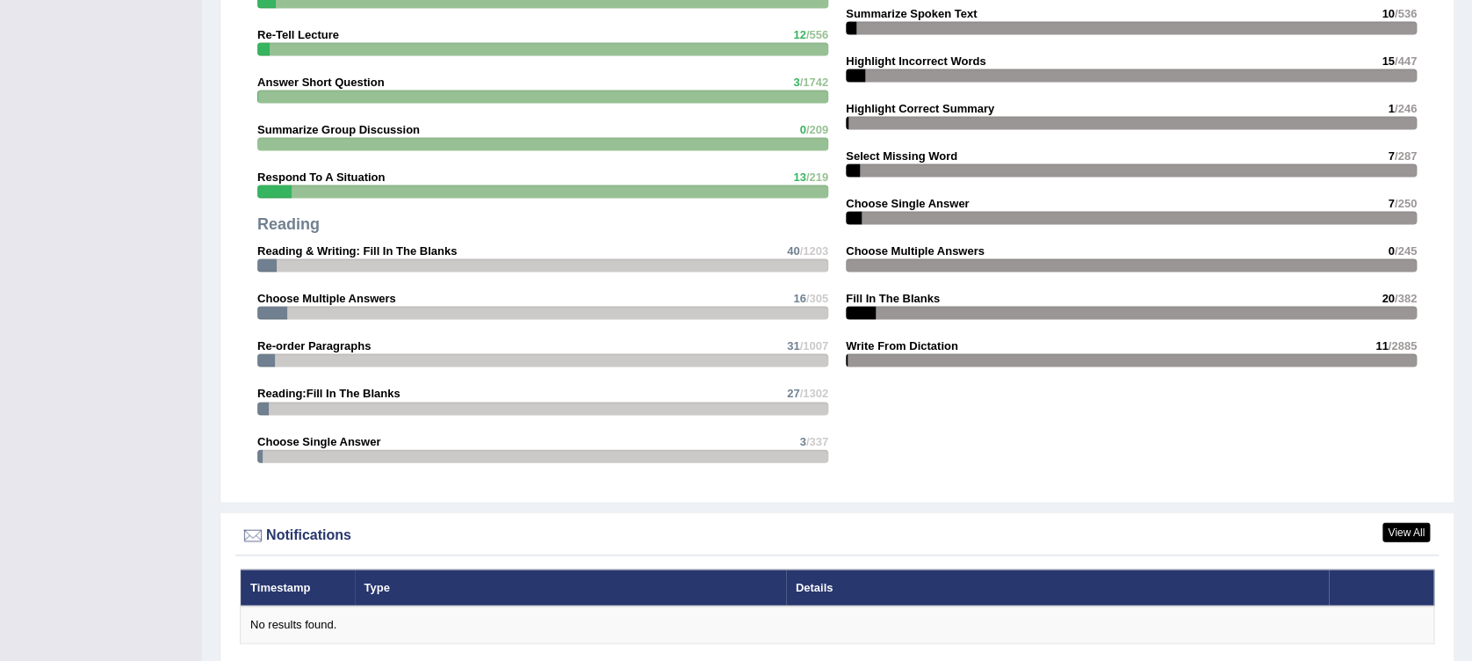
scroll to position [2195, 0]
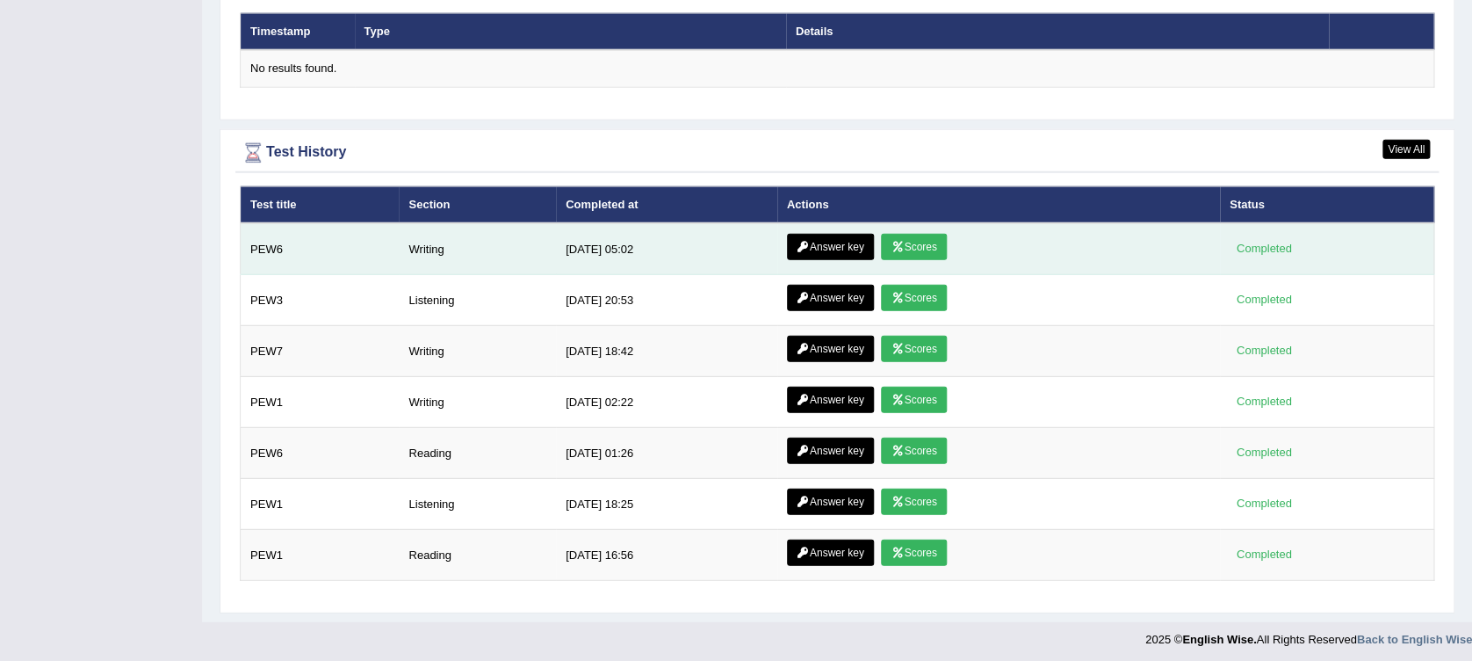
click at [906, 235] on link "Scores" at bounding box center [913, 247] width 65 height 26
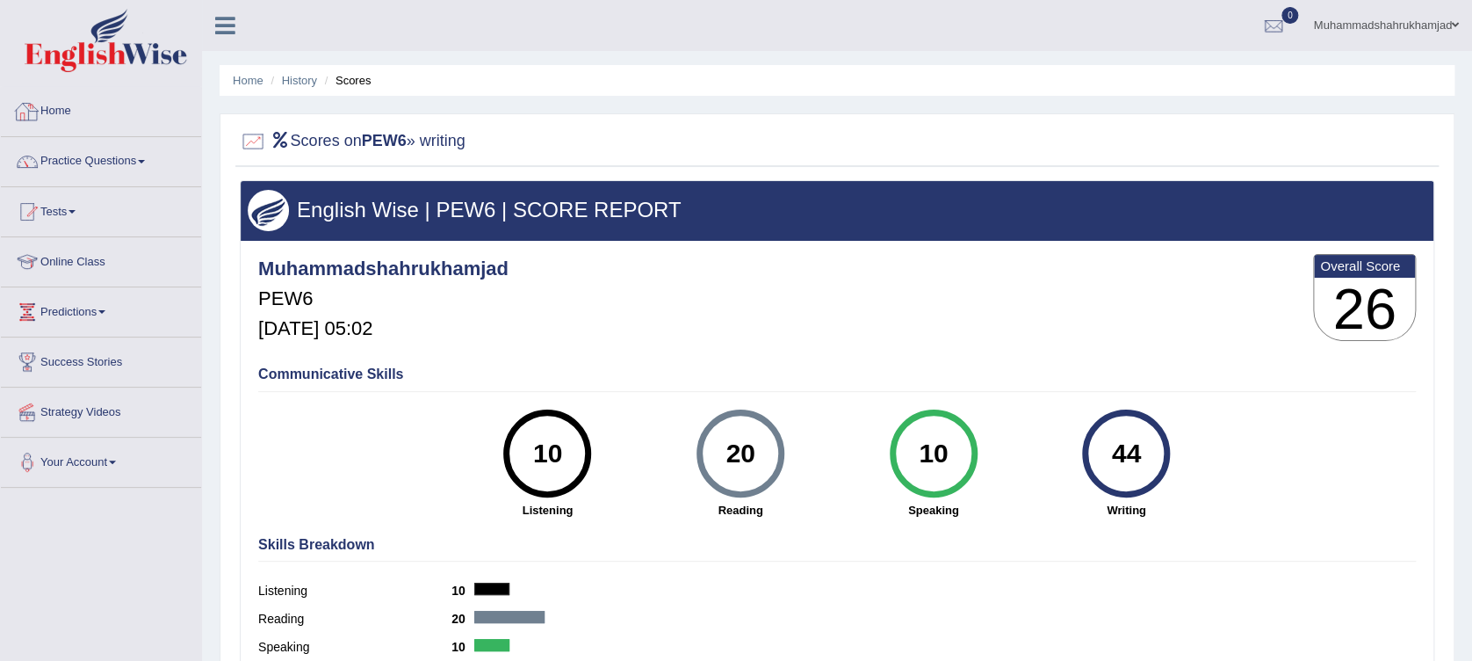
click at [64, 107] on link "Home" at bounding box center [101, 109] width 200 height 44
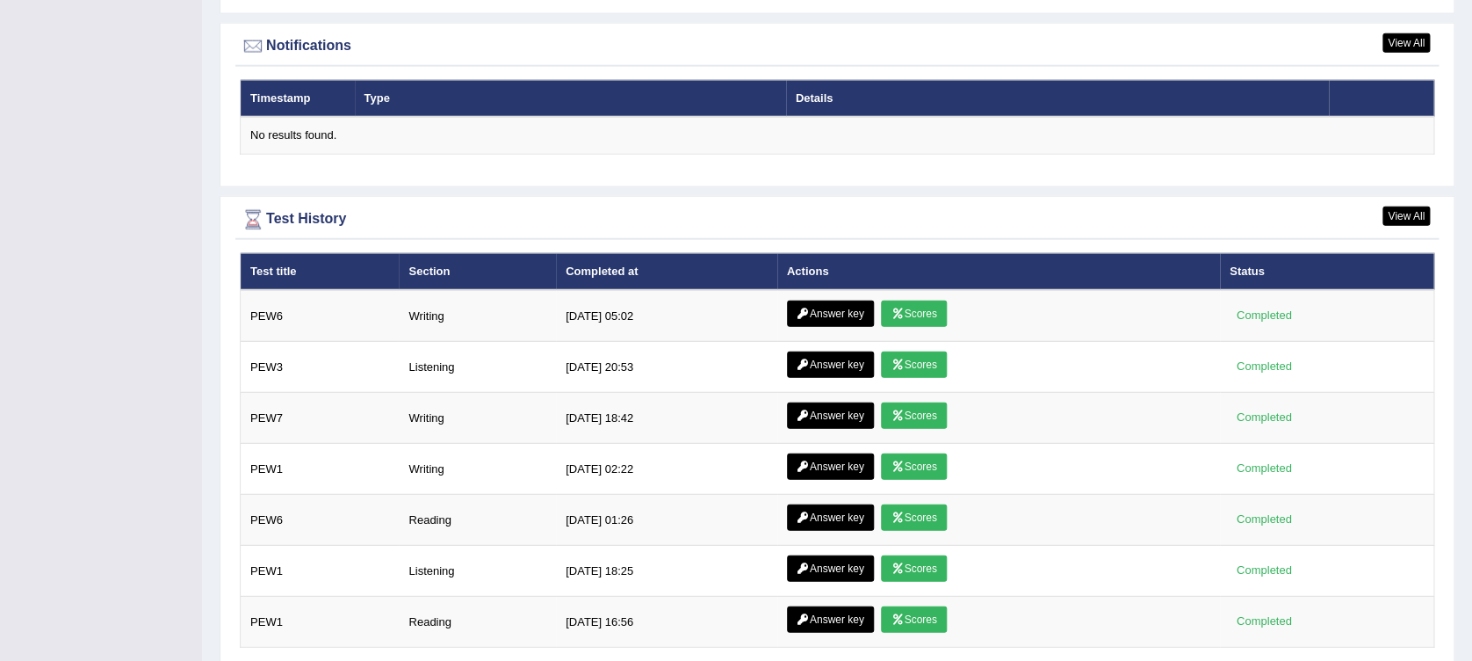
scroll to position [2195, 0]
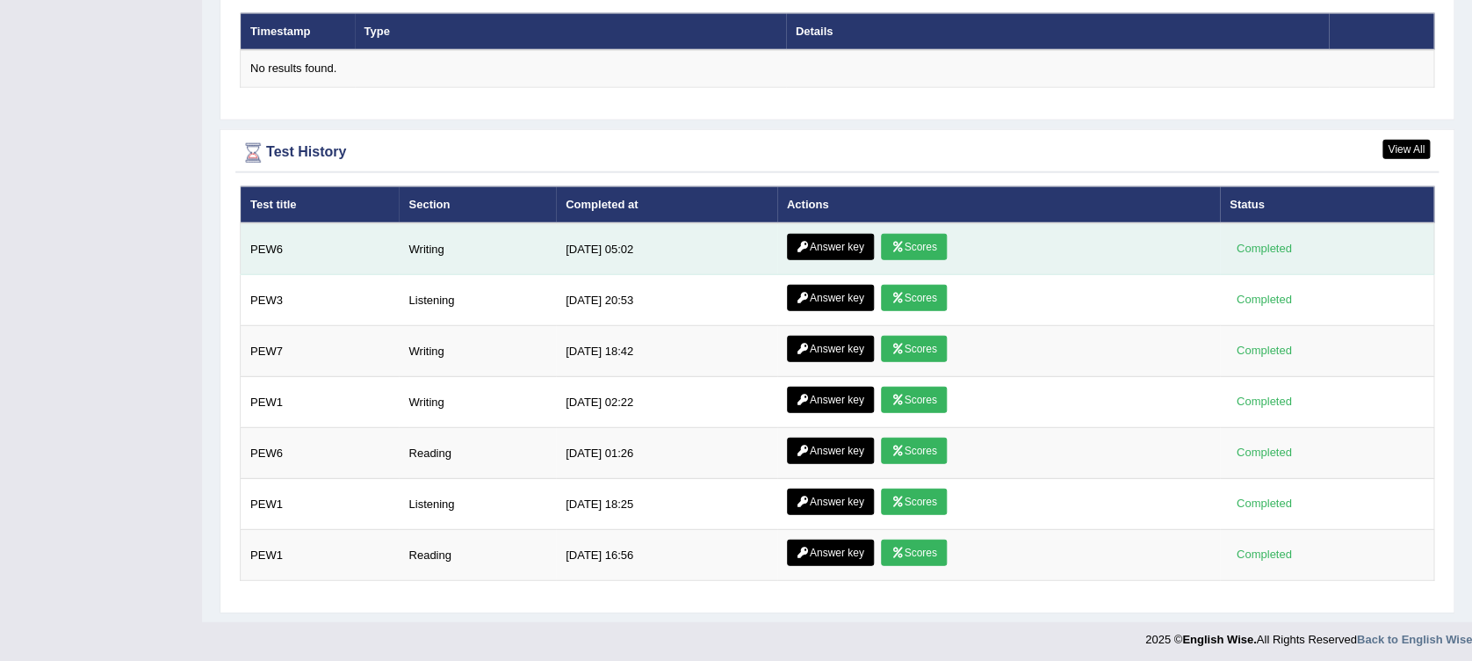
click at [812, 243] on link "Answer key" at bounding box center [830, 247] width 87 height 26
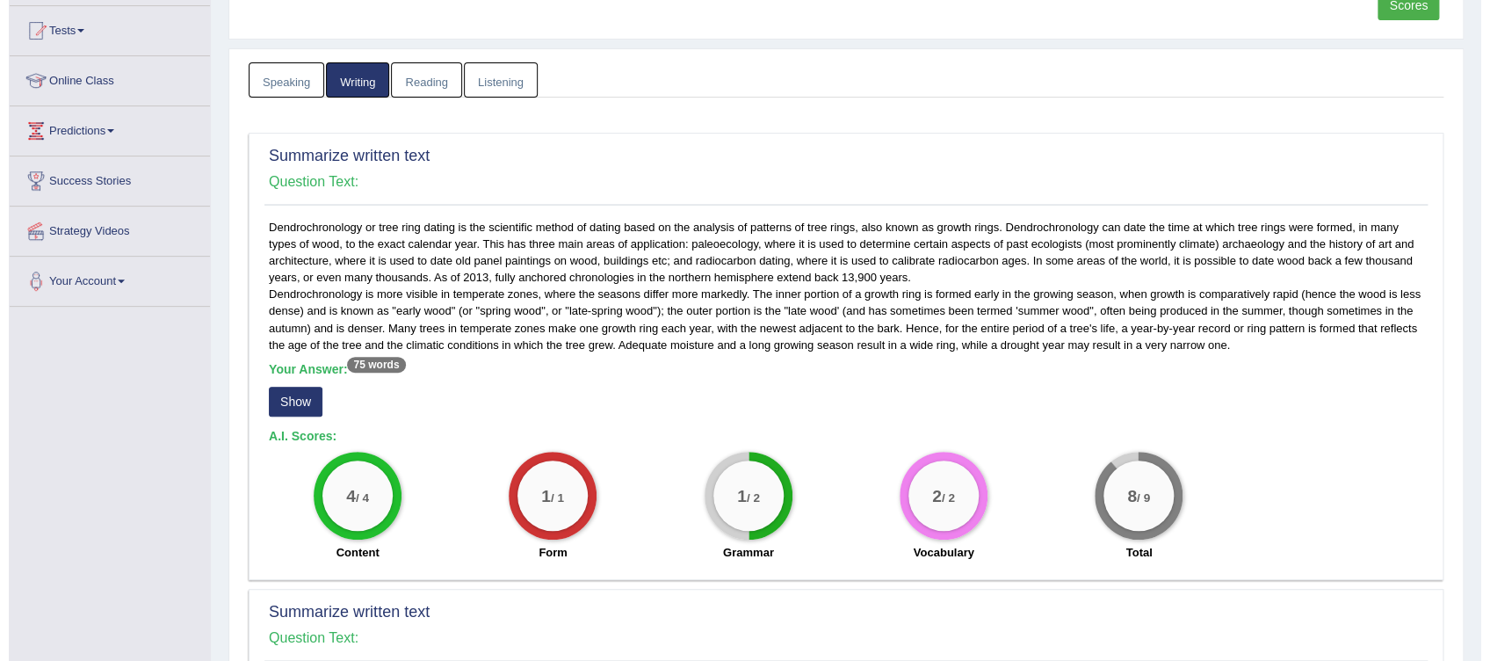
scroll to position [351, 0]
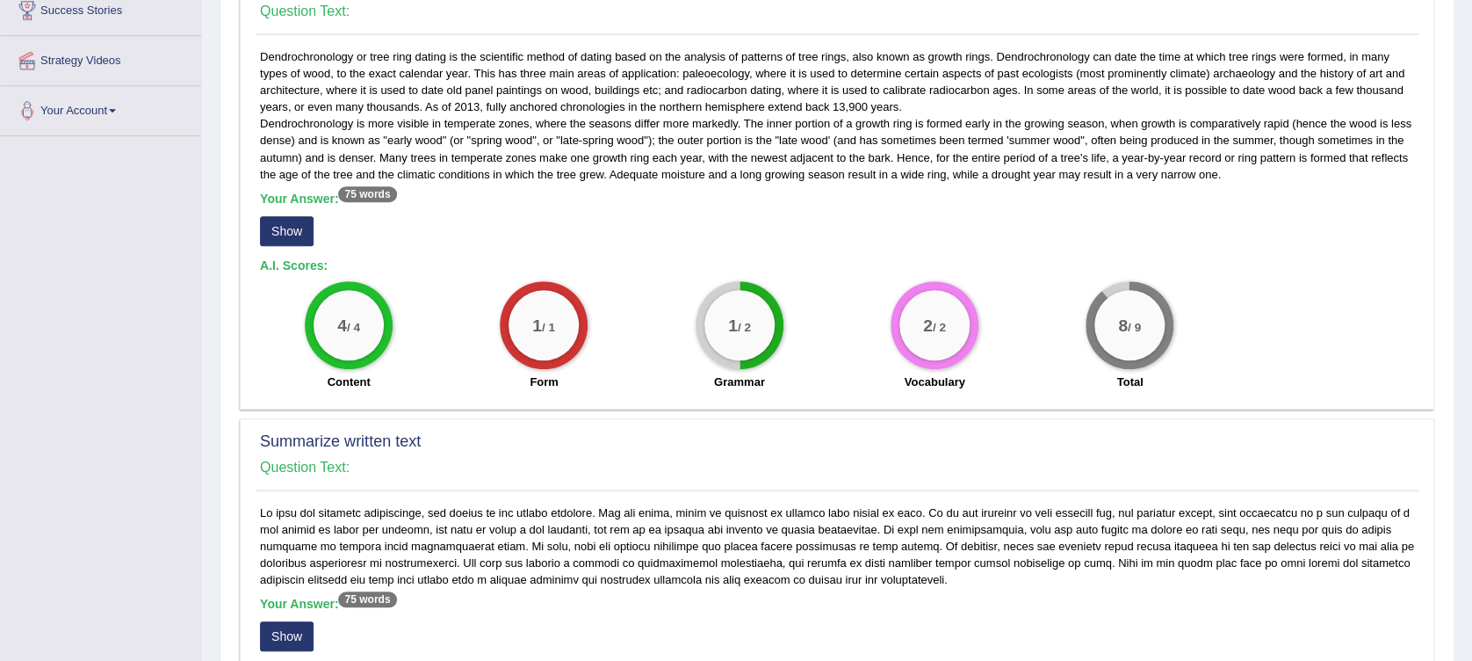
click at [296, 232] on button "Show" at bounding box center [287, 231] width 54 height 30
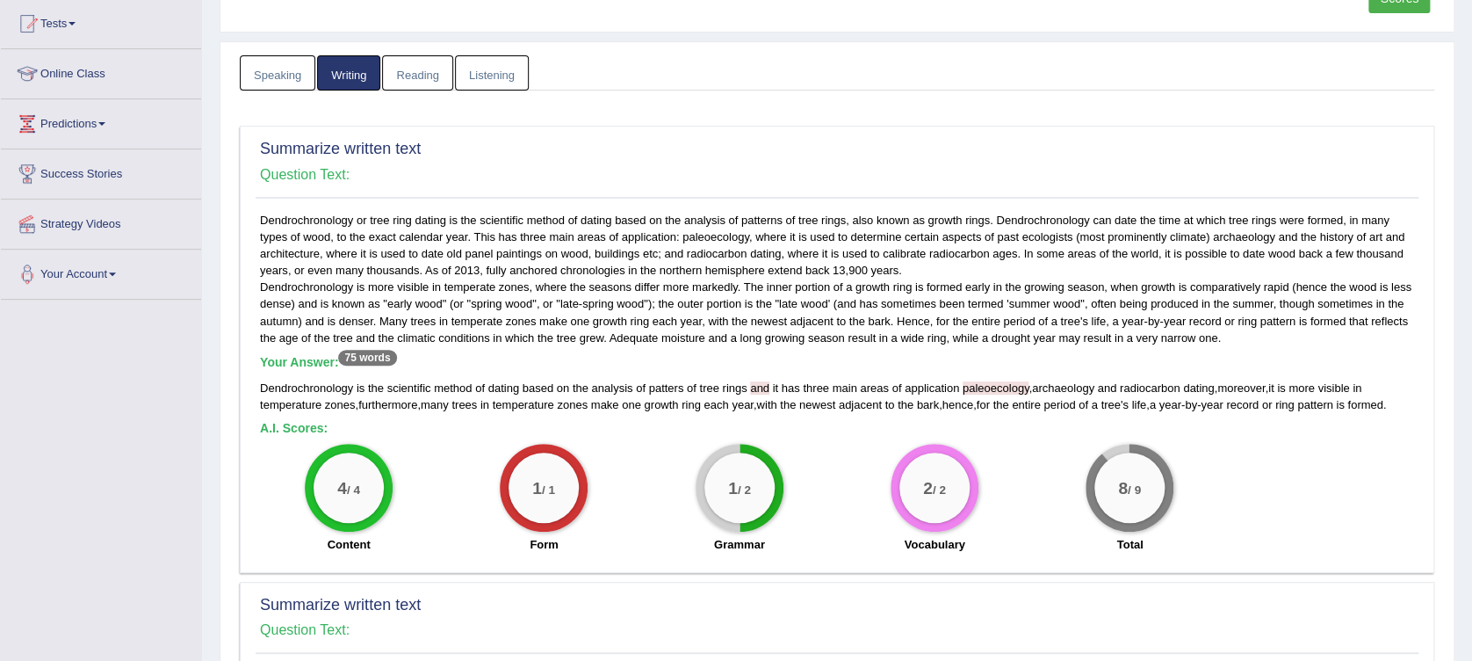
scroll to position [234, 0]
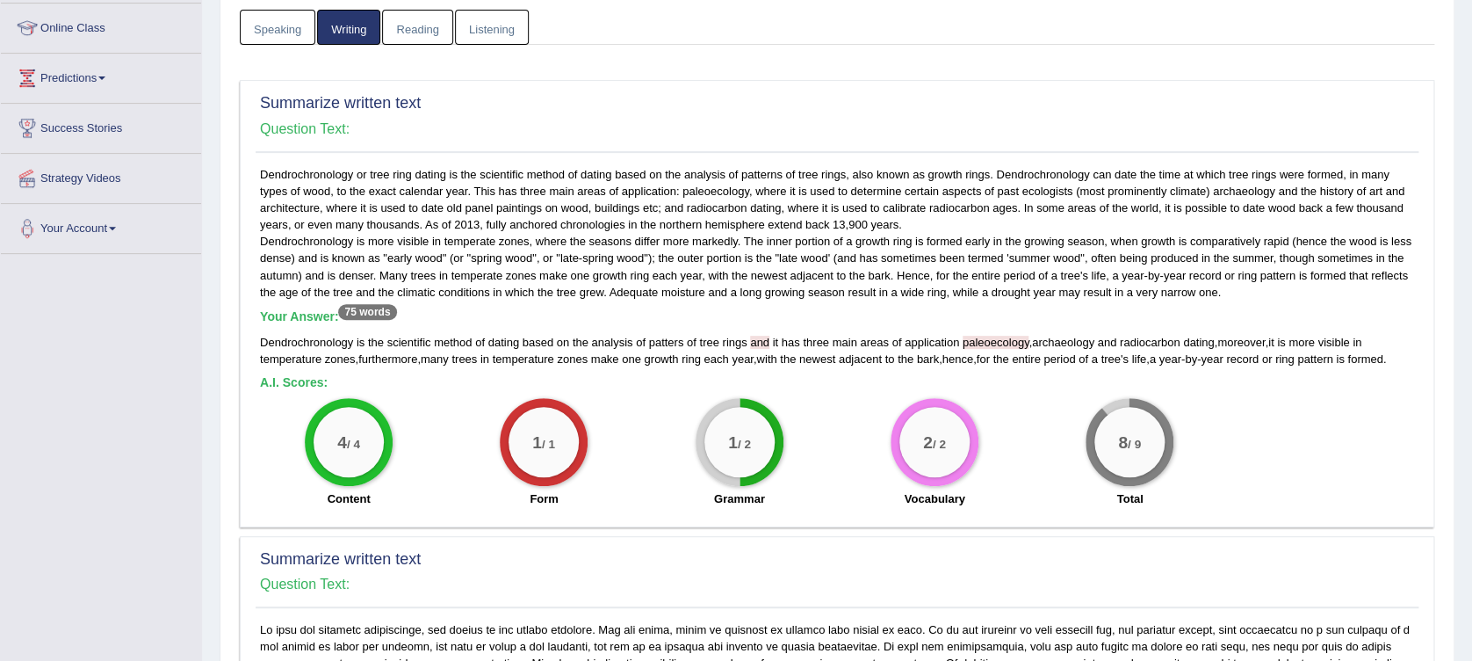
click at [751, 342] on span at bounding box center [750, 342] width 4 height 13
drag, startPoint x: 678, startPoint y: 184, endPoint x: 748, endPoint y: 190, distance: 69.7
click at [748, 190] on div "Dendrochronology or tree ring dating is the scientific method of dating based o…" at bounding box center [837, 341] width 1163 height 351
click at [677, 199] on div "Dendrochronology or tree ring dating is the scientific method of dating based o…" at bounding box center [837, 341] width 1163 height 351
drag, startPoint x: 678, startPoint y: 194, endPoint x: 665, endPoint y: 196, distance: 13.3
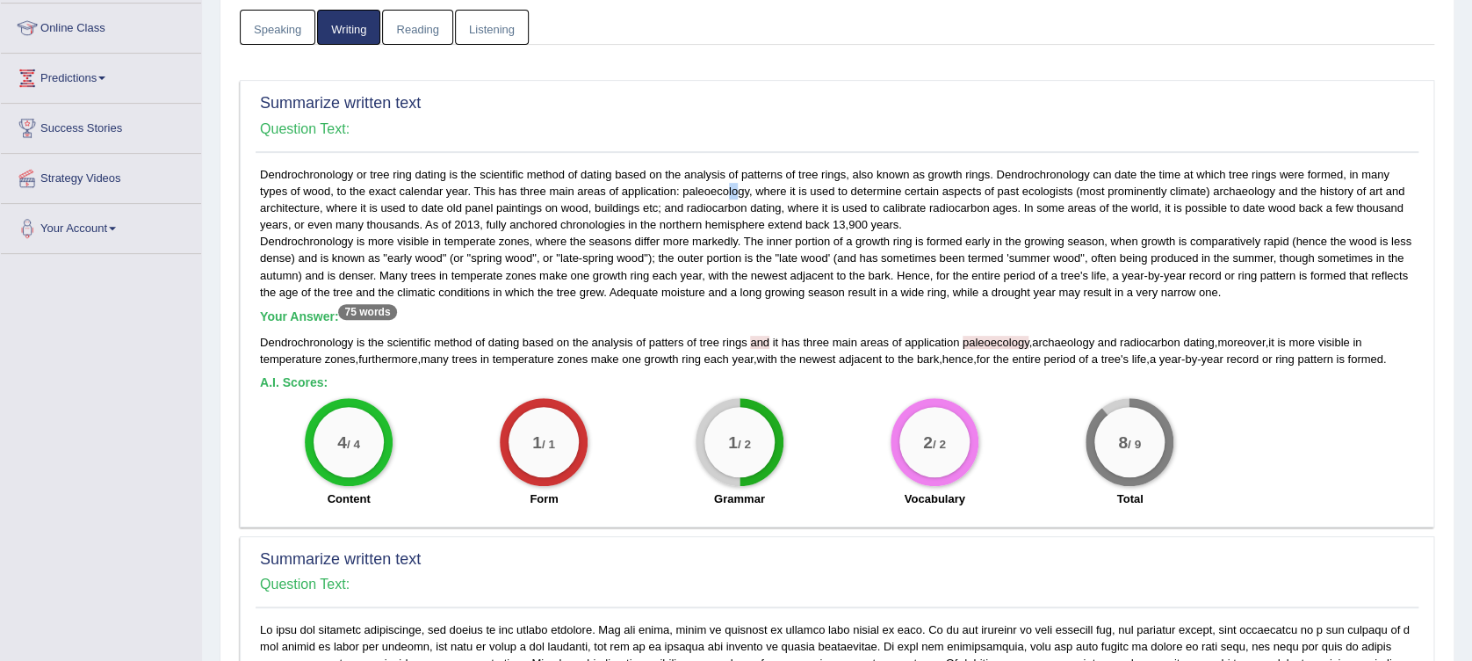
click at [665, 196] on div "Dendrochronology or tree ring dating is the scientific method of dating based o…" at bounding box center [837, 341] width 1163 height 351
click at [980, 344] on span "paleoecology" at bounding box center [996, 342] width 67 height 13
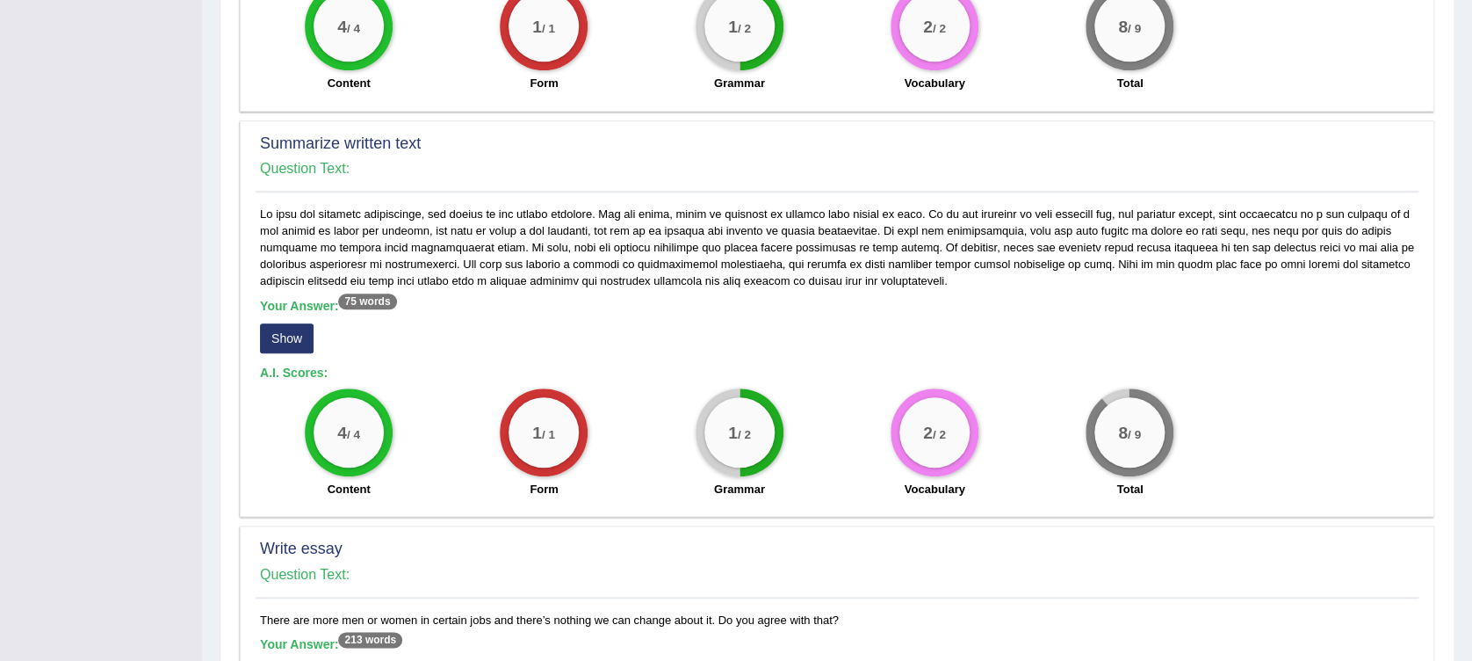
scroll to position [703, 0]
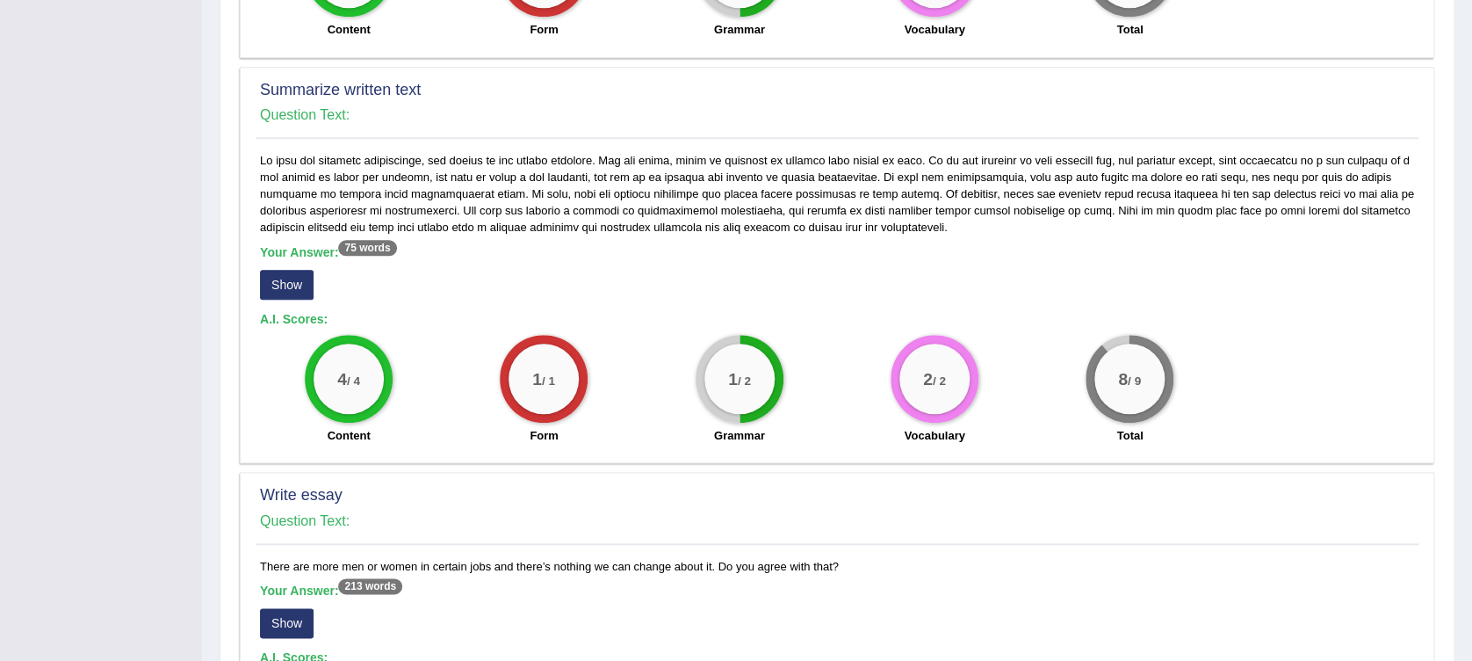
click at [297, 274] on button "Show" at bounding box center [287, 285] width 54 height 30
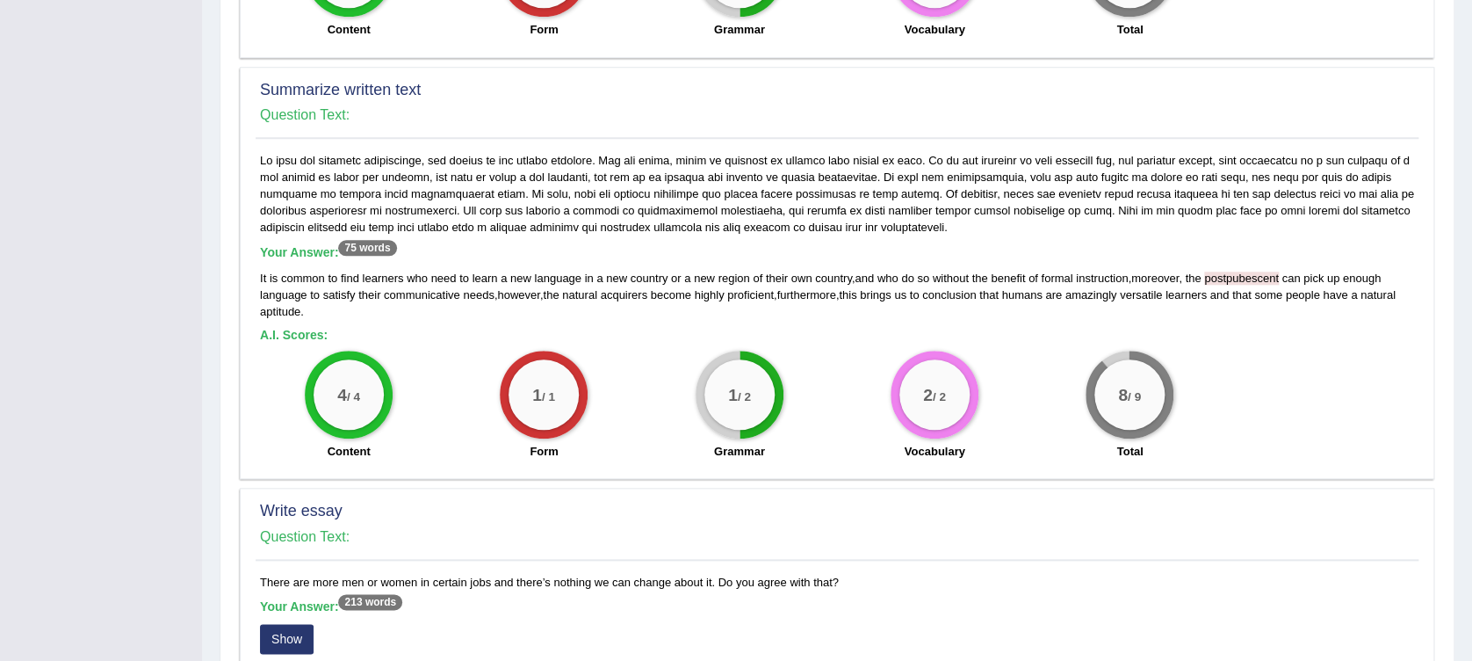
scroll to position [585, 0]
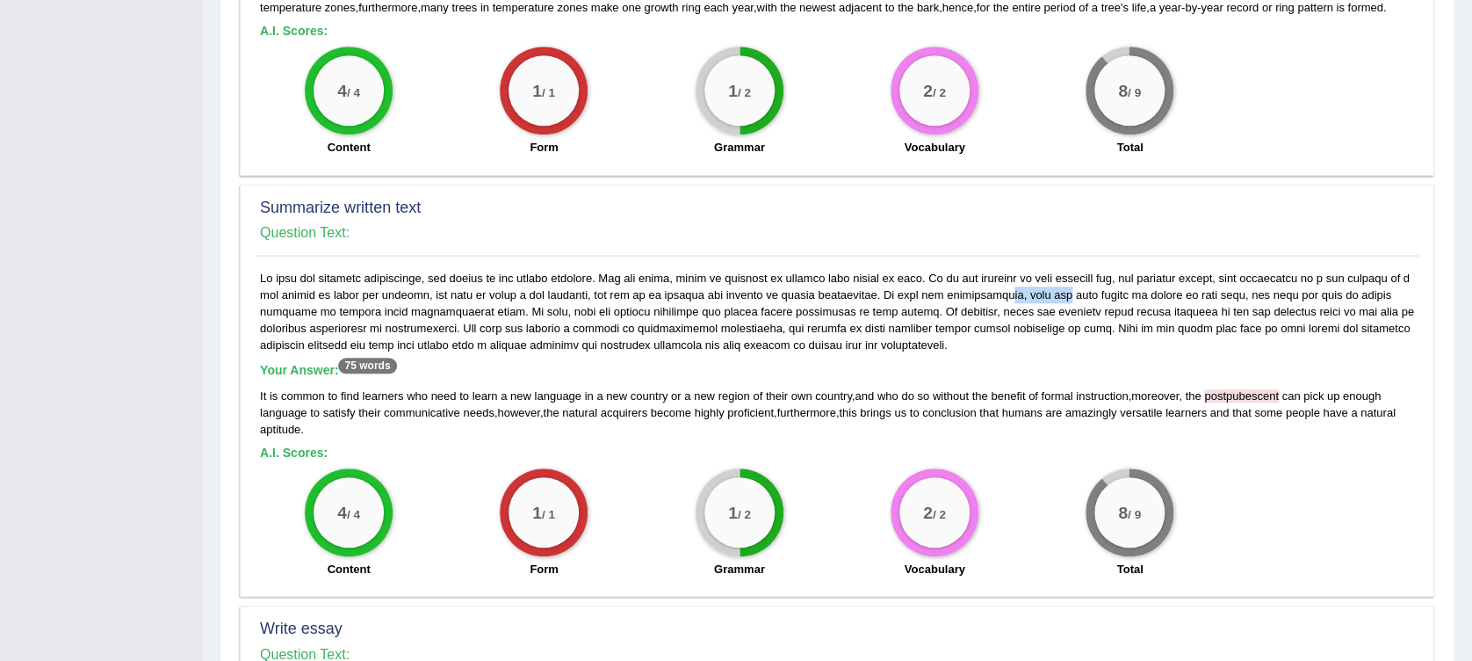
drag, startPoint x: 949, startPoint y: 289, endPoint x: 1019, endPoint y: 294, distance: 70.5
click at [1019, 294] on div "Your Answer: 75 words It is common to find learners who need to learn a new lan…" at bounding box center [837, 428] width 1163 height 317
drag, startPoint x: 1021, startPoint y: 291, endPoint x: 946, endPoint y: 295, distance: 74.8
click at [946, 295] on div "Your Answer: 75 words It is common to find learners who need to learn a new lan…" at bounding box center [837, 428] width 1163 height 317
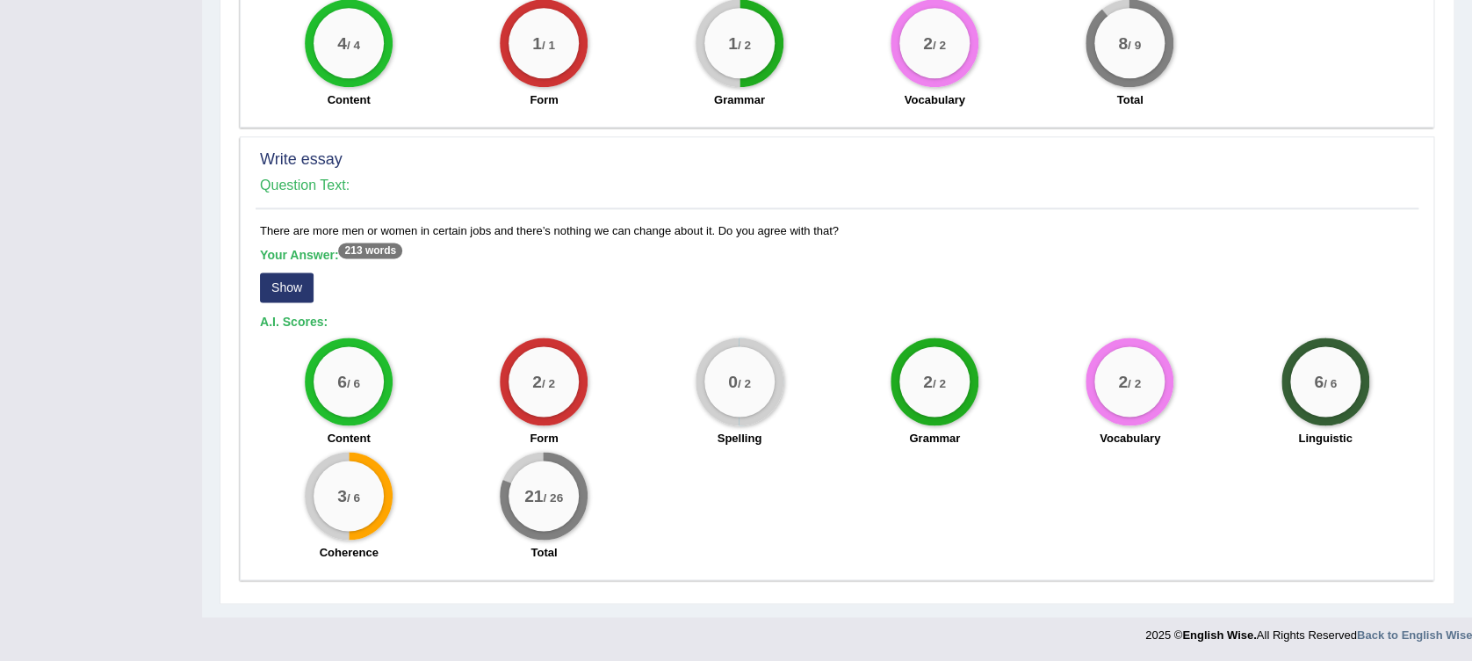
scroll to position [1054, 0]
click at [280, 282] on button "Show" at bounding box center [287, 287] width 54 height 30
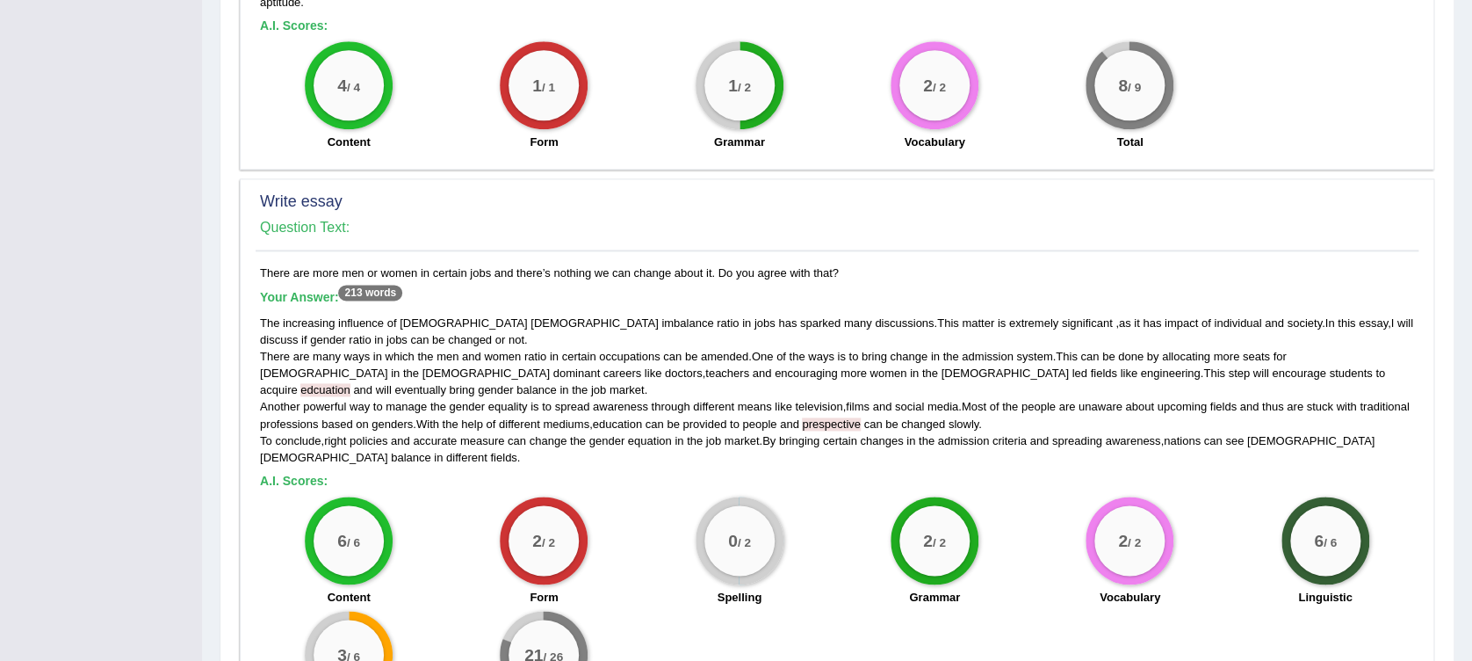
scroll to position [1129, 0]
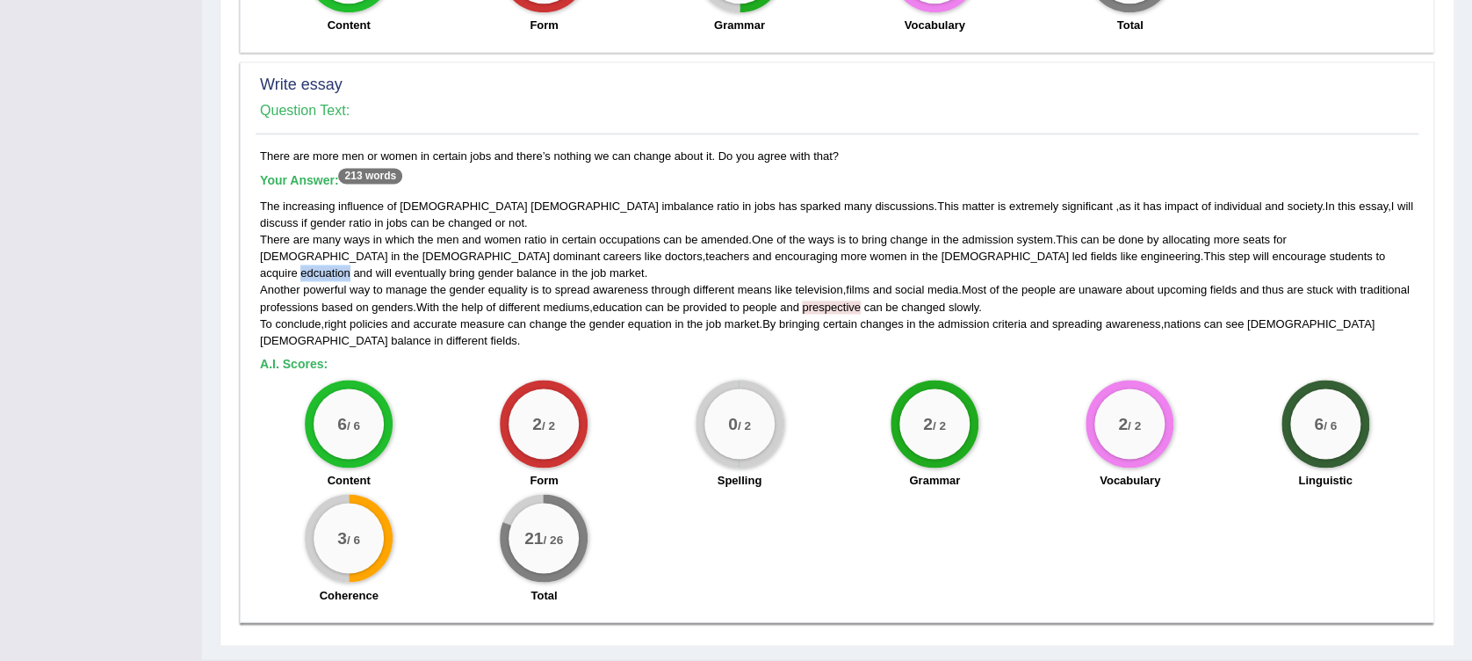
drag, startPoint x: 1036, startPoint y: 257, endPoint x: 1087, endPoint y: 260, distance: 51.0
click at [1087, 260] on div "The increasing influence of male female imbalance ratio in jobs has sparked man…" at bounding box center [837, 273] width 1154 height 151
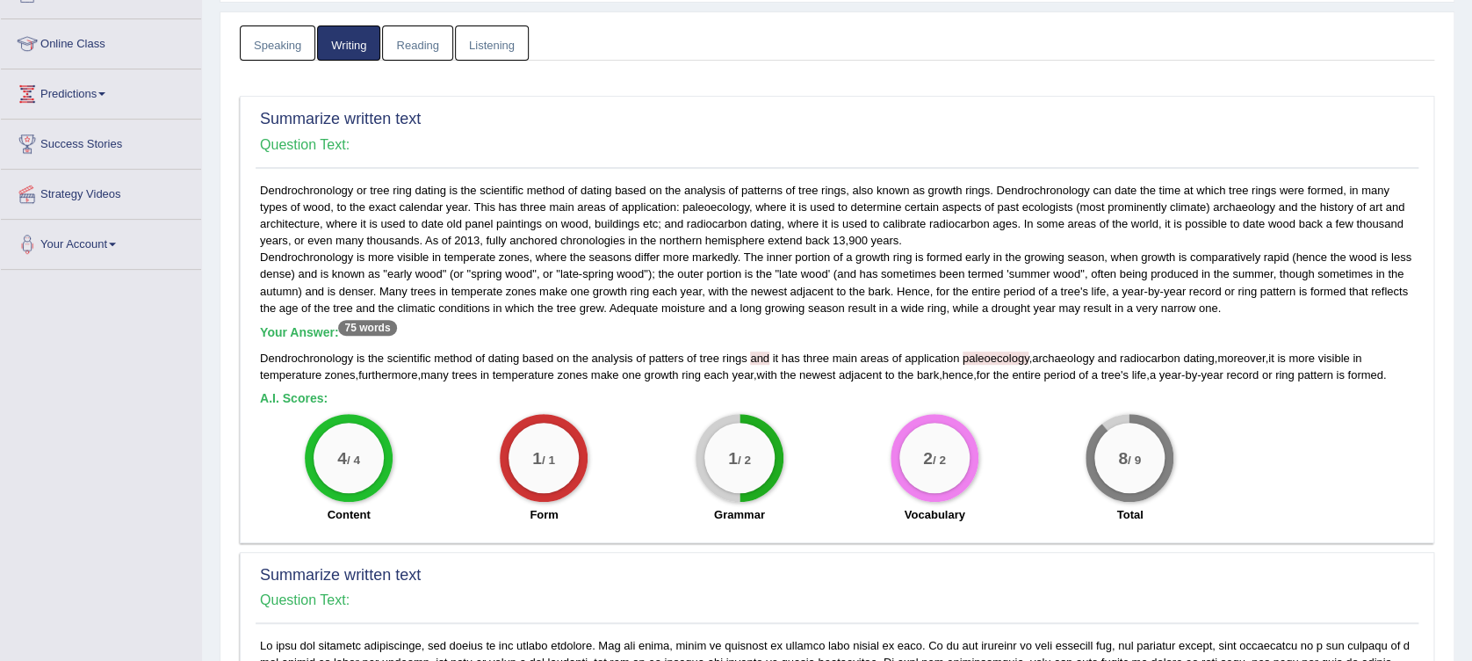
scroll to position [0, 0]
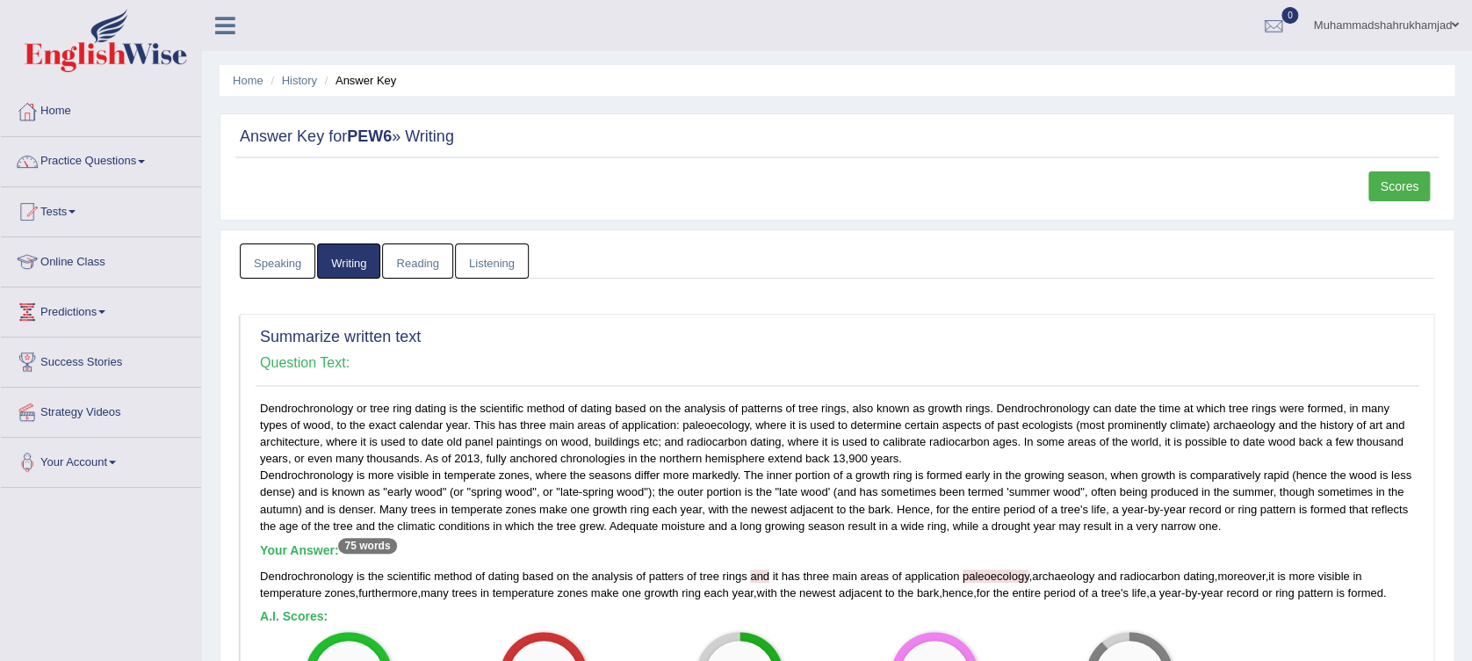
click at [1425, 25] on link "Muhammadshahrukhamjad" at bounding box center [1386, 23] width 172 height 46
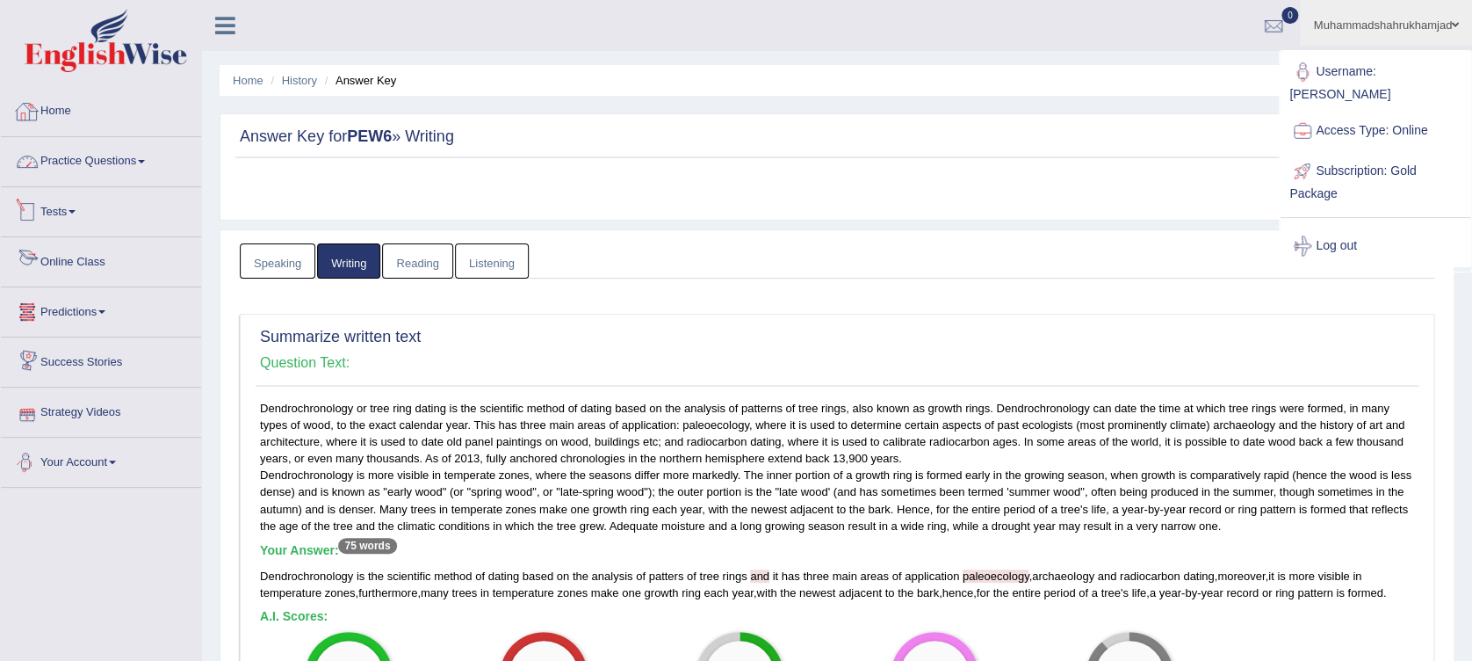
click at [70, 107] on link "Home" at bounding box center [101, 109] width 200 height 44
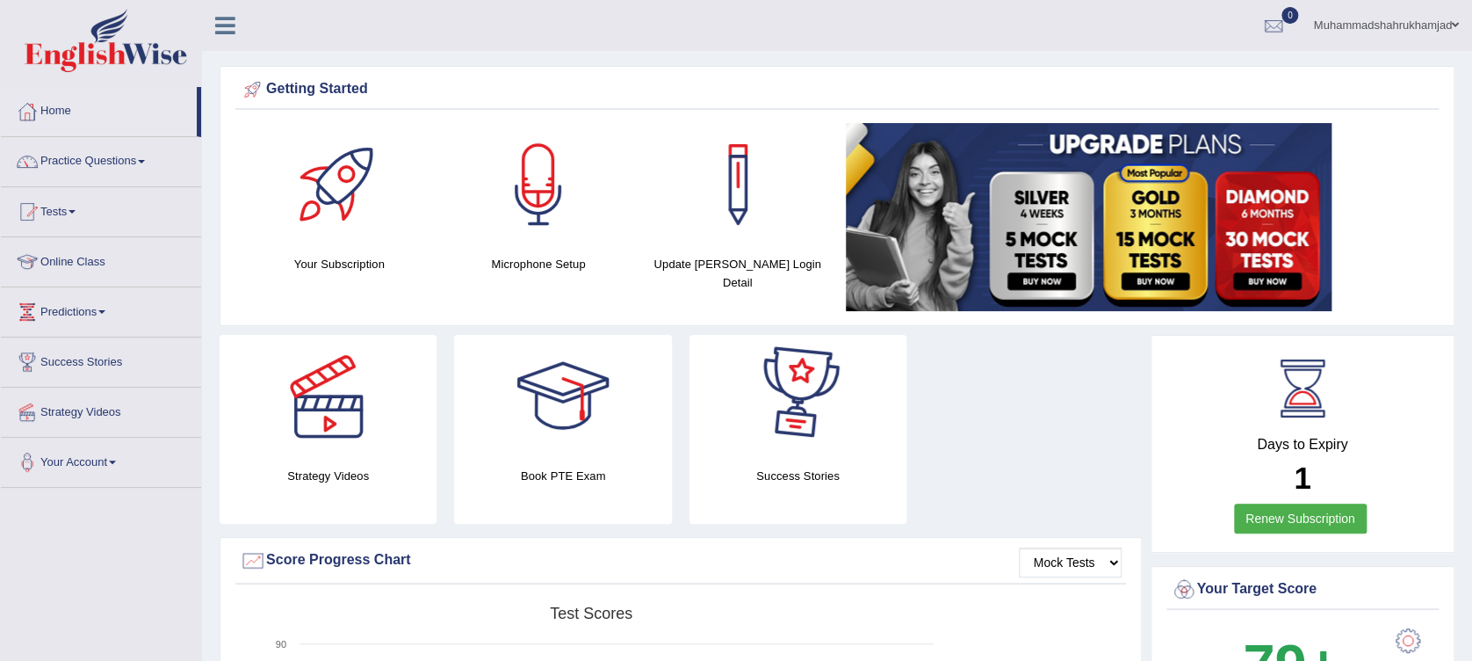
scroll to position [468, 0]
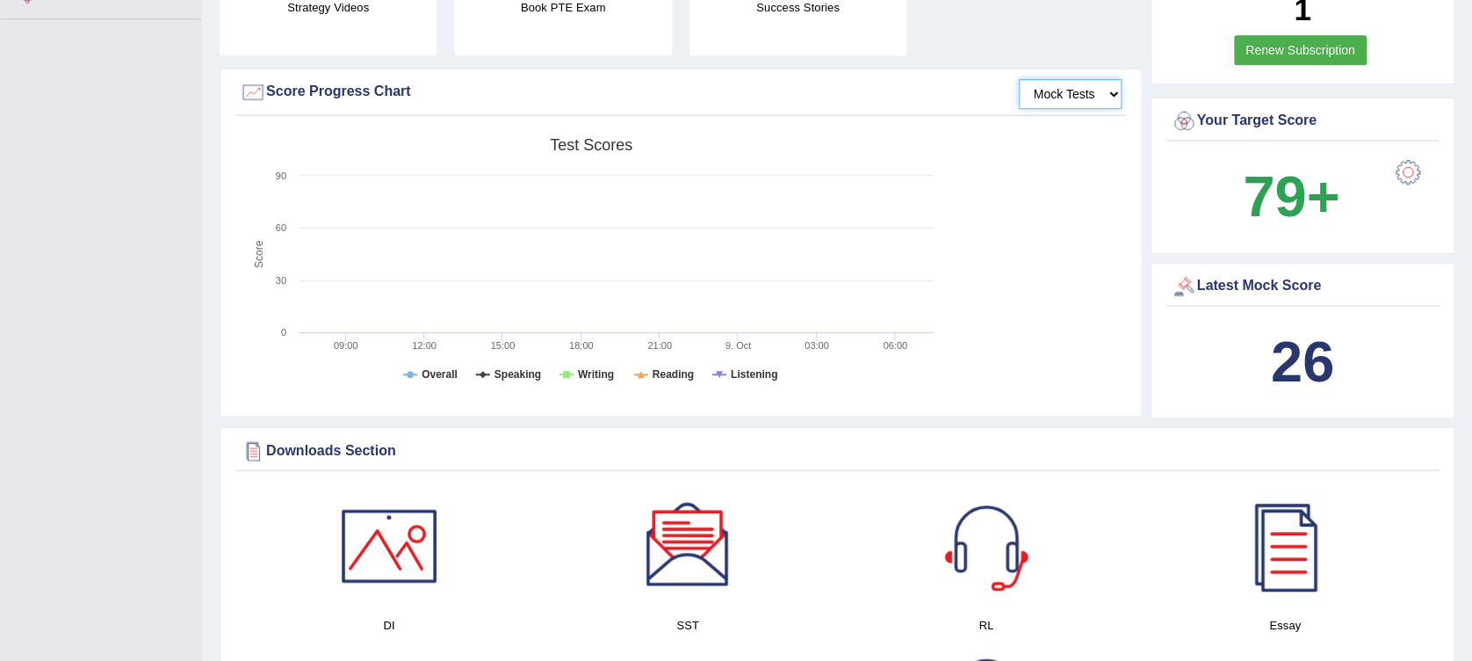
click at [1032, 90] on select "Mock Tests" at bounding box center [1070, 94] width 103 height 30
click at [1019, 79] on select "Mock Tests" at bounding box center [1070, 94] width 103 height 30
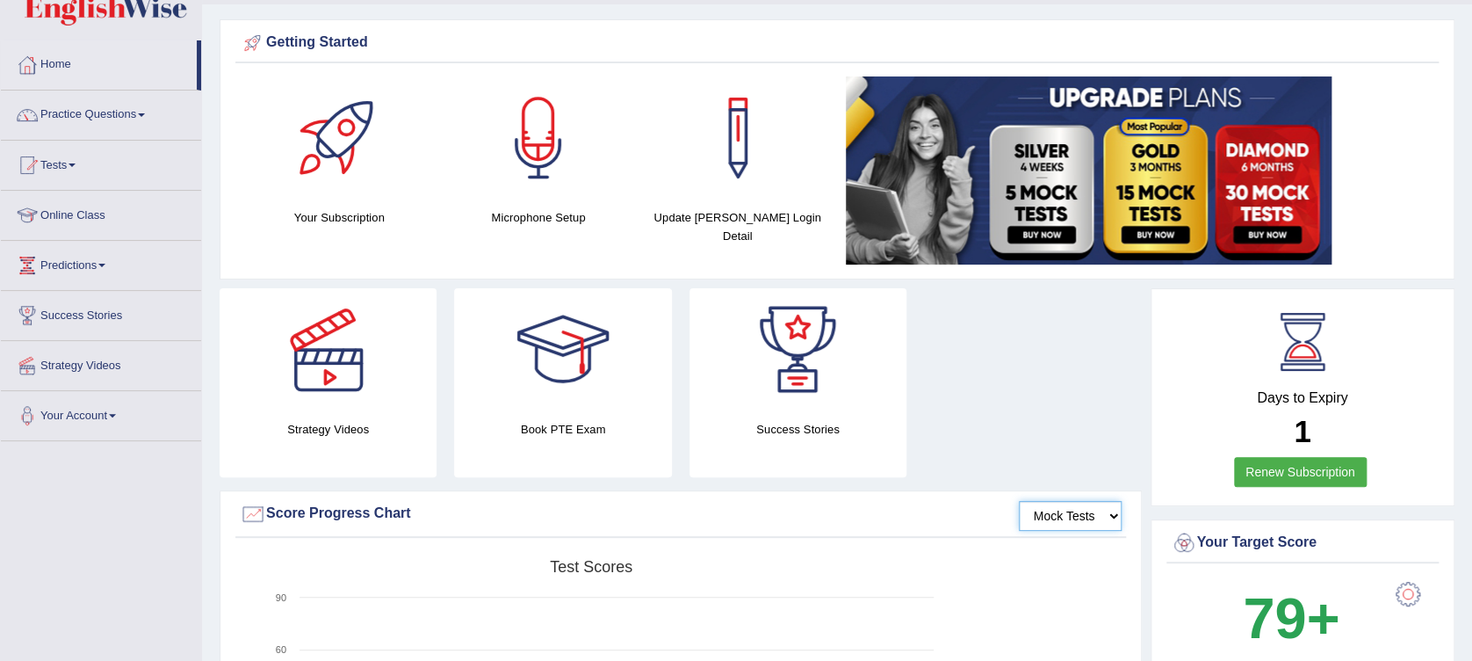
scroll to position [0, 0]
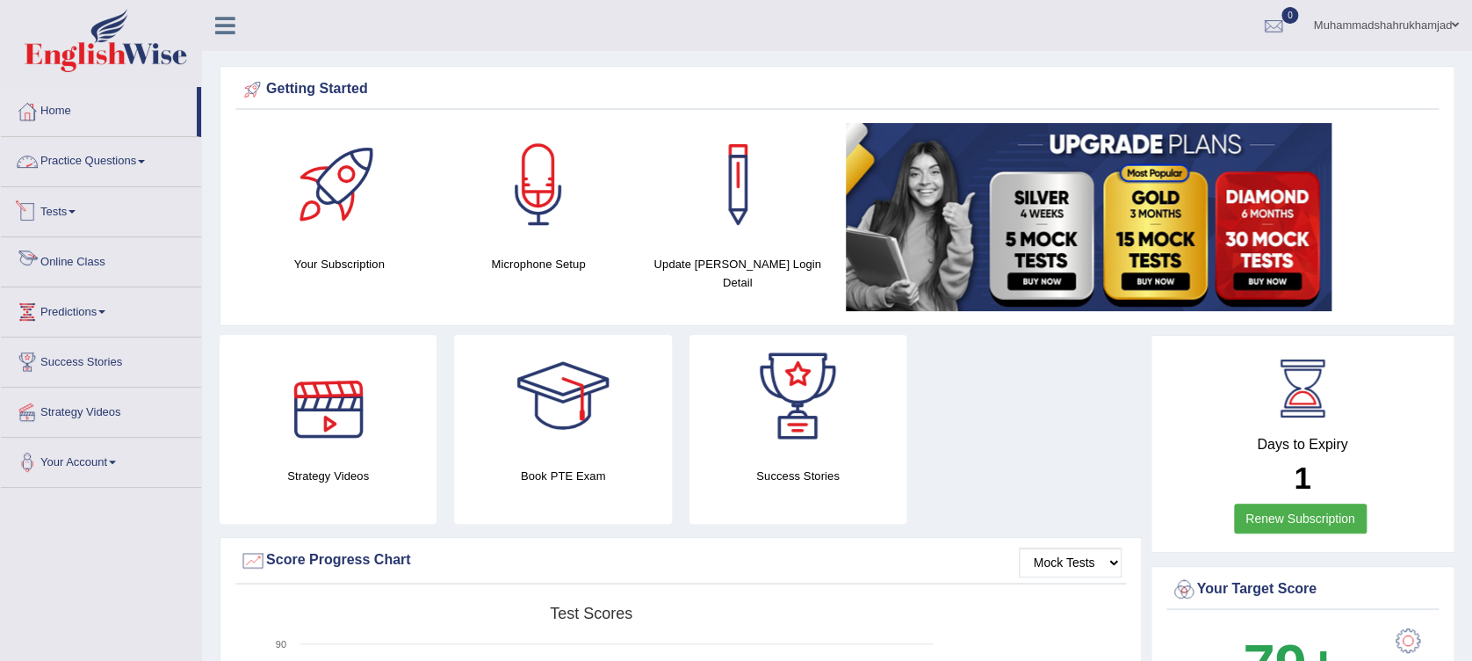
click at [102, 153] on link "Practice Questions" at bounding box center [101, 159] width 200 height 44
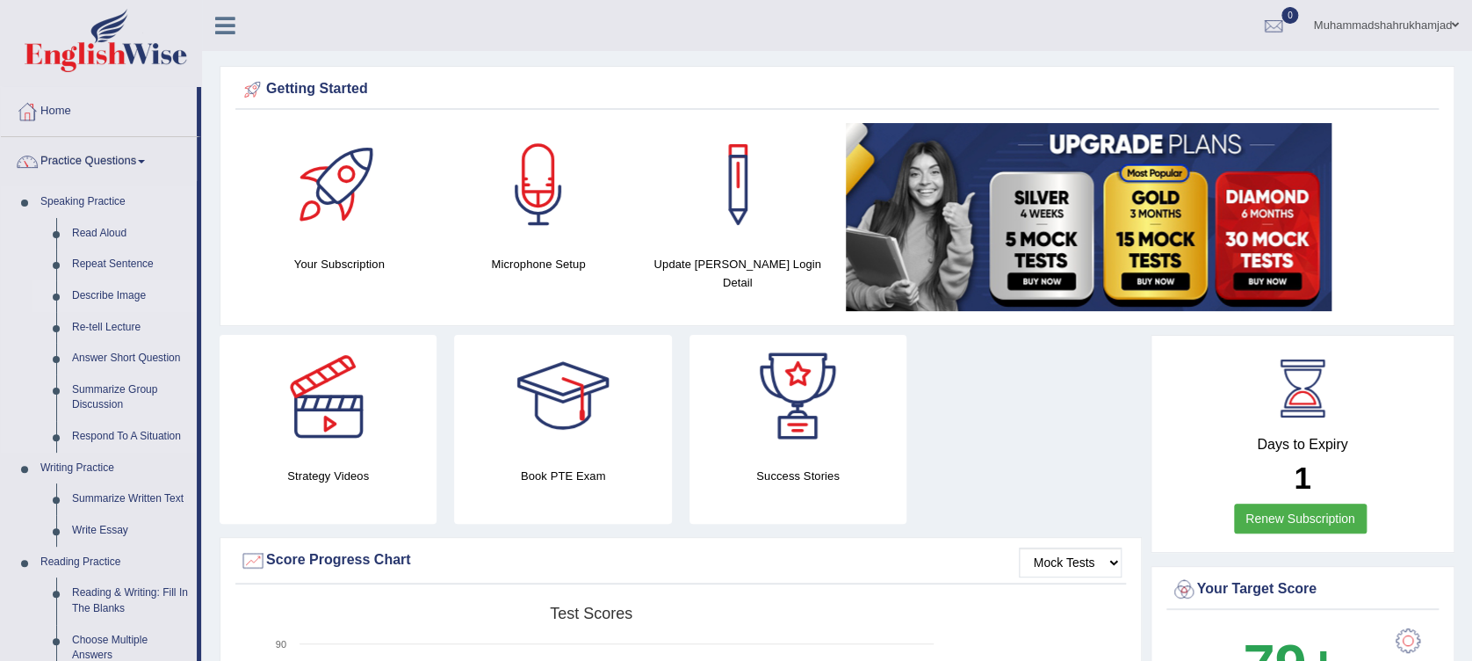
click at [103, 300] on link "Describe Image" at bounding box center [130, 296] width 133 height 32
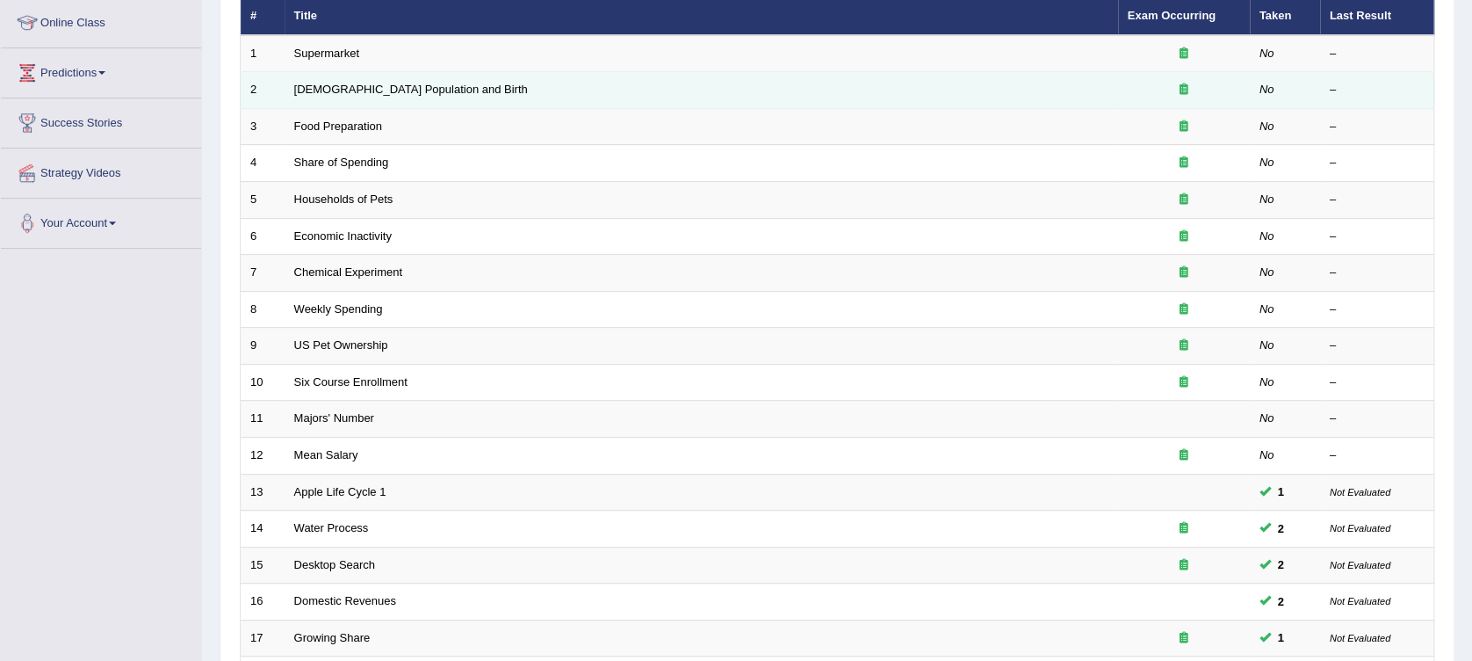
scroll to position [117, 0]
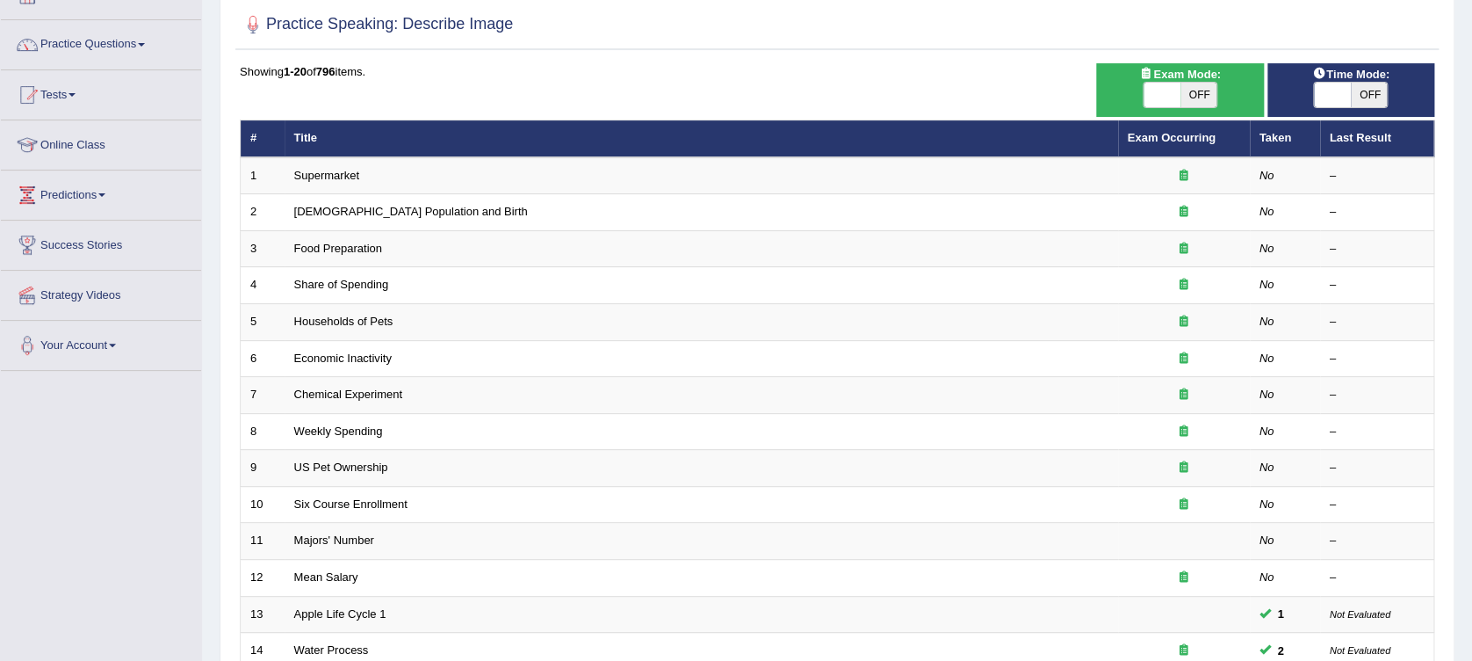
click at [1206, 96] on span "OFF" at bounding box center [1199, 95] width 37 height 25
checkbox input "true"
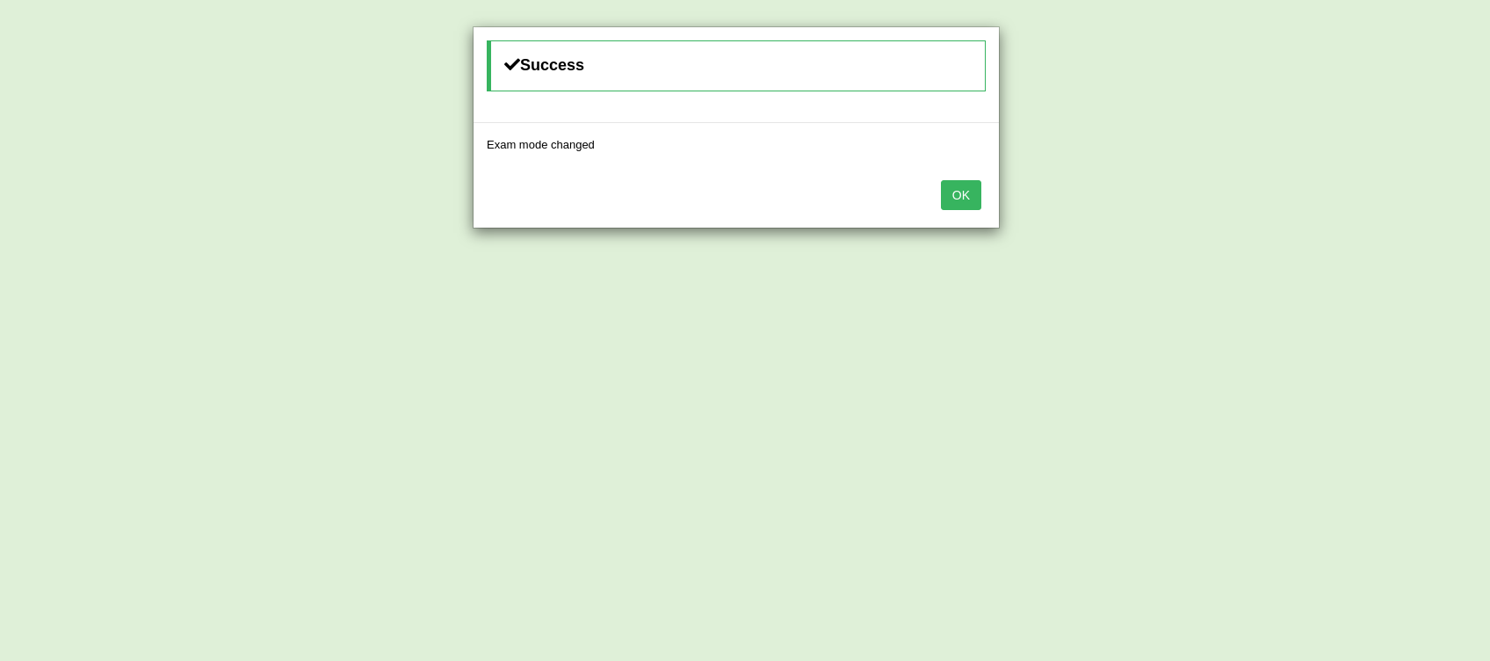
click at [958, 186] on button "OK" at bounding box center [961, 195] width 40 height 30
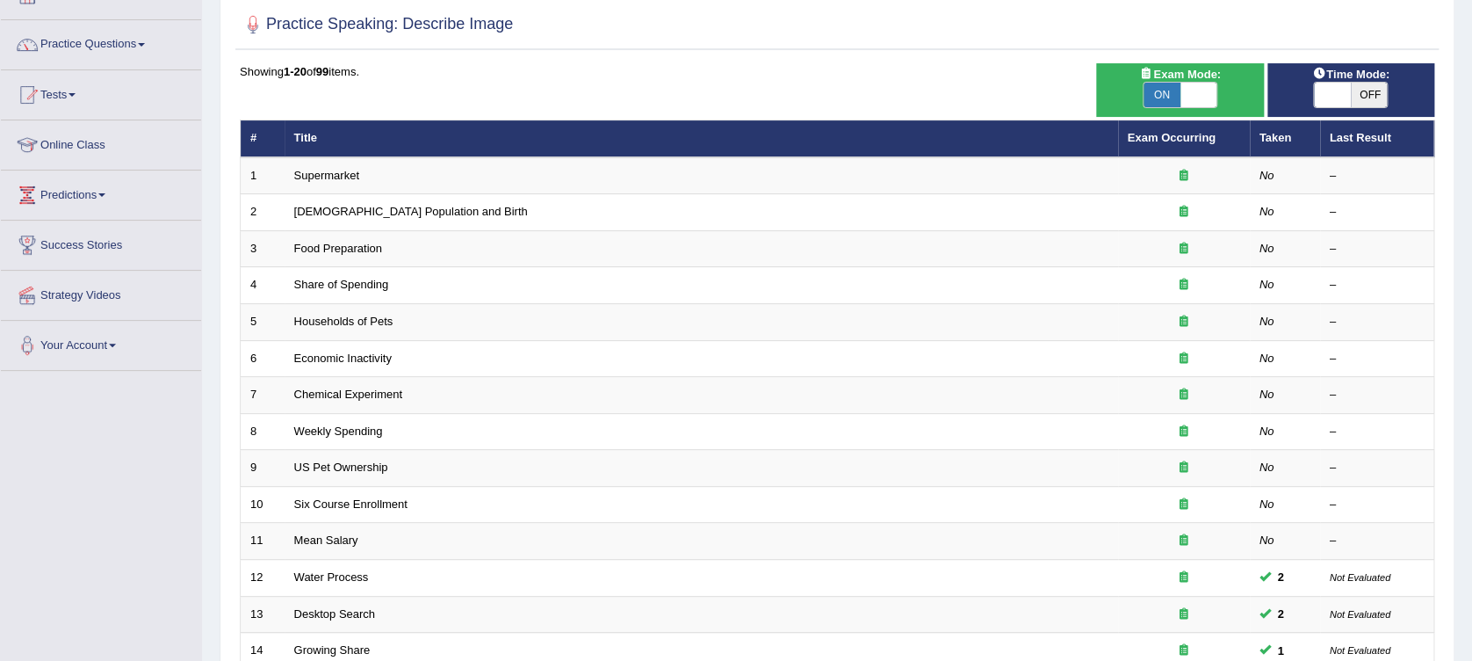
click at [1360, 99] on span "OFF" at bounding box center [1369, 95] width 37 height 25
checkbox input "true"
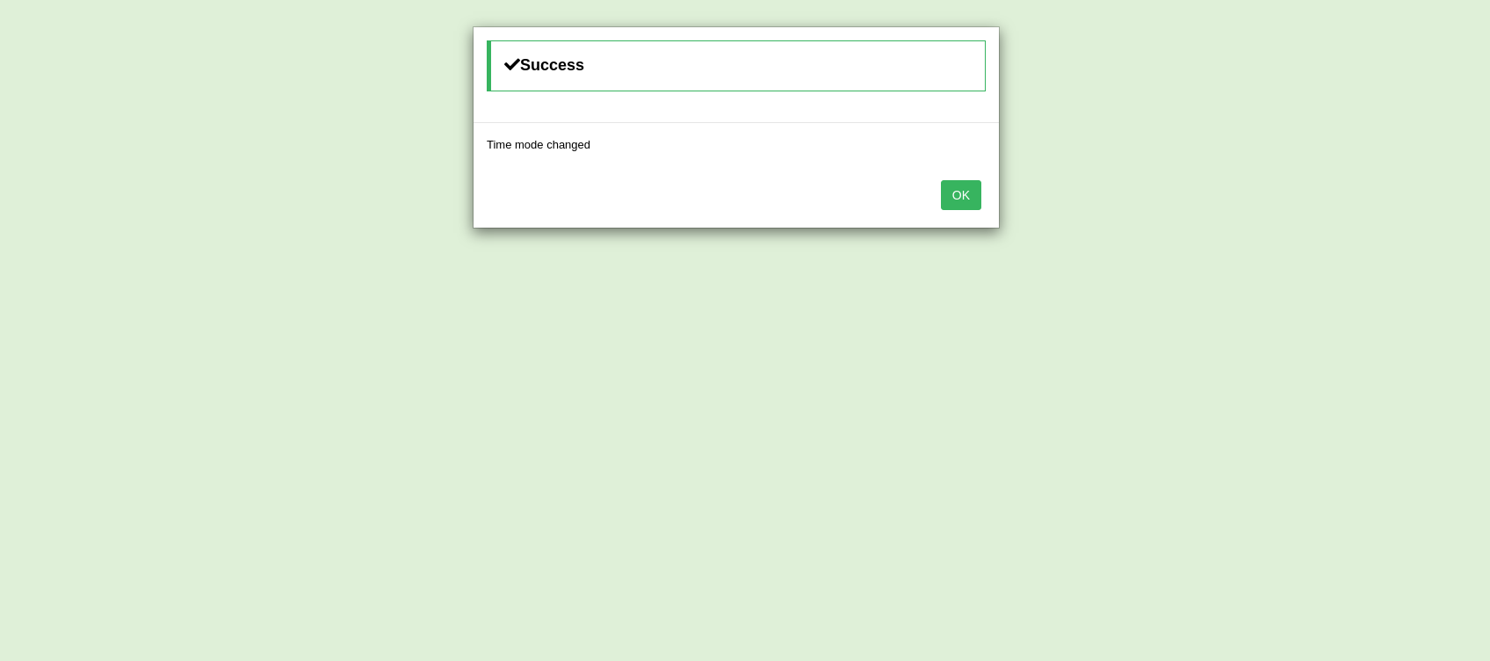
click at [970, 201] on button "OK" at bounding box center [961, 195] width 40 height 30
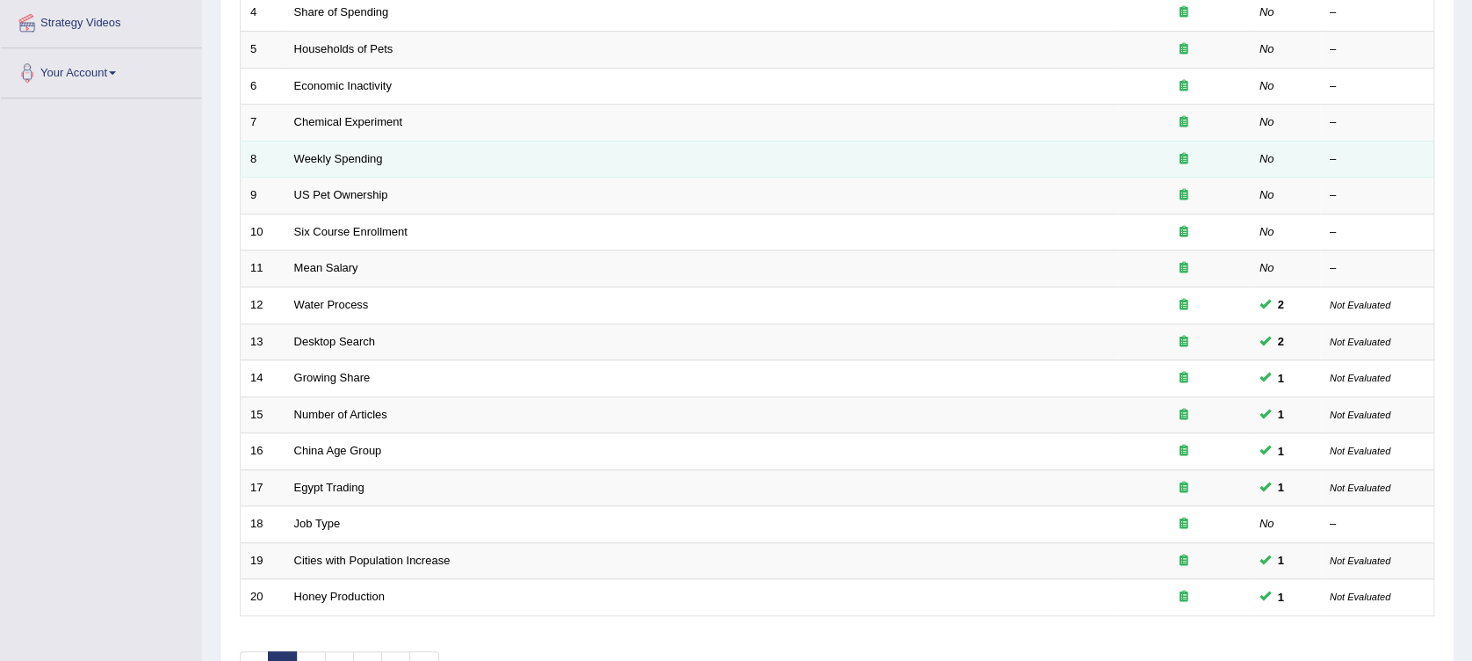
scroll to position [500, 0]
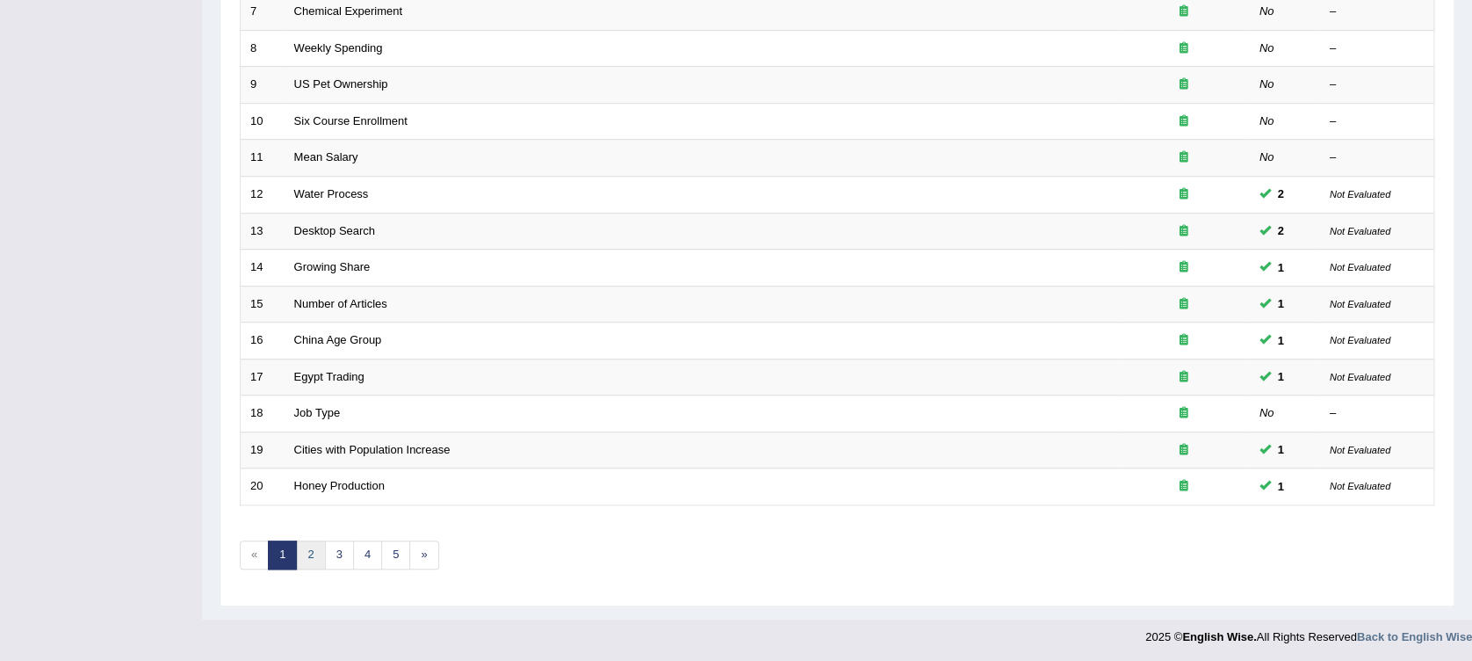
click at [314, 540] on link "2" at bounding box center [310, 554] width 29 height 29
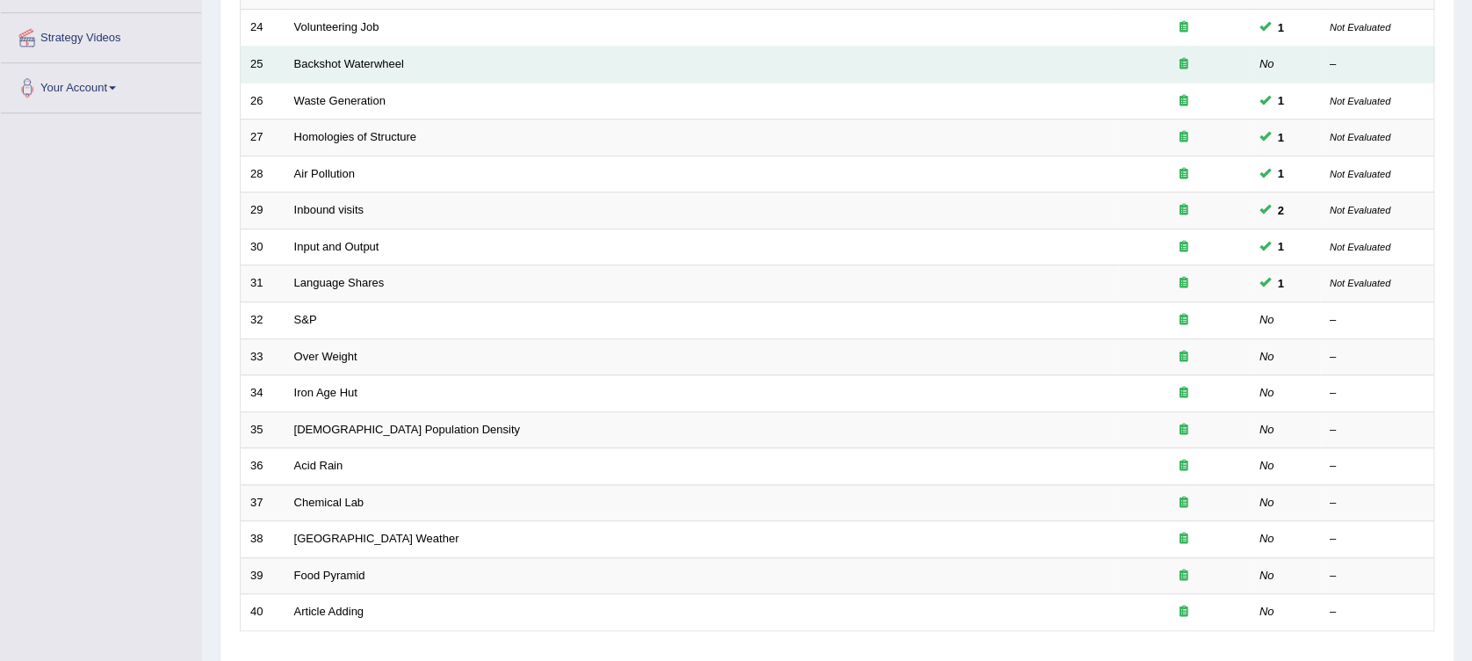
scroll to position [500, 0]
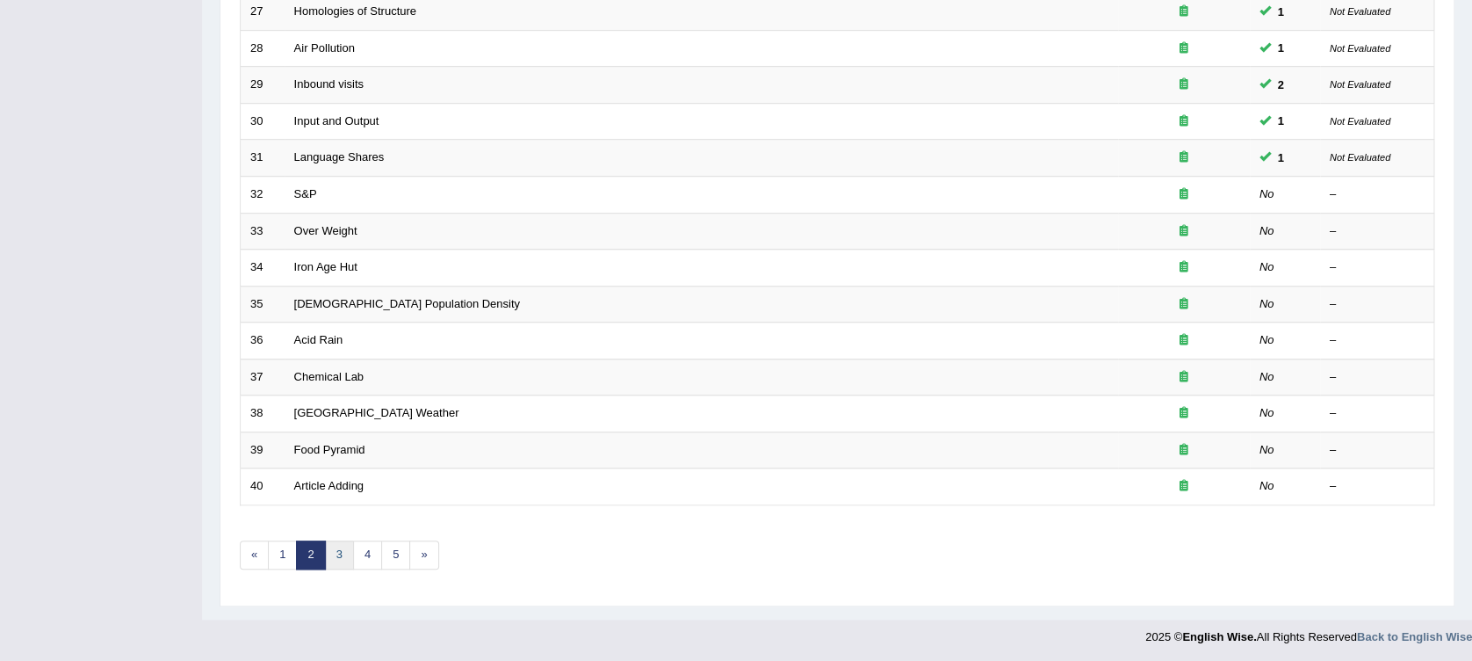
click at [334, 553] on link "3" at bounding box center [339, 554] width 29 height 29
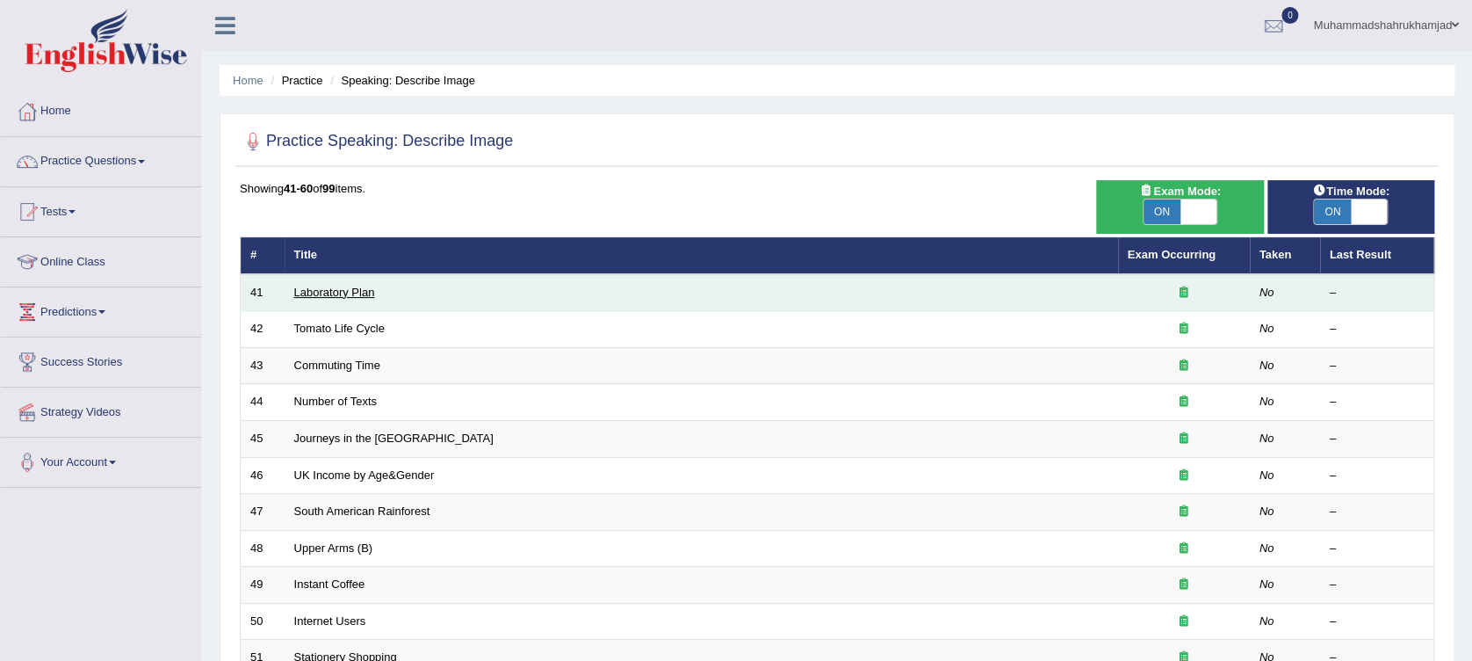
click at [327, 293] on link "Laboratory Plan" at bounding box center [334, 292] width 81 height 13
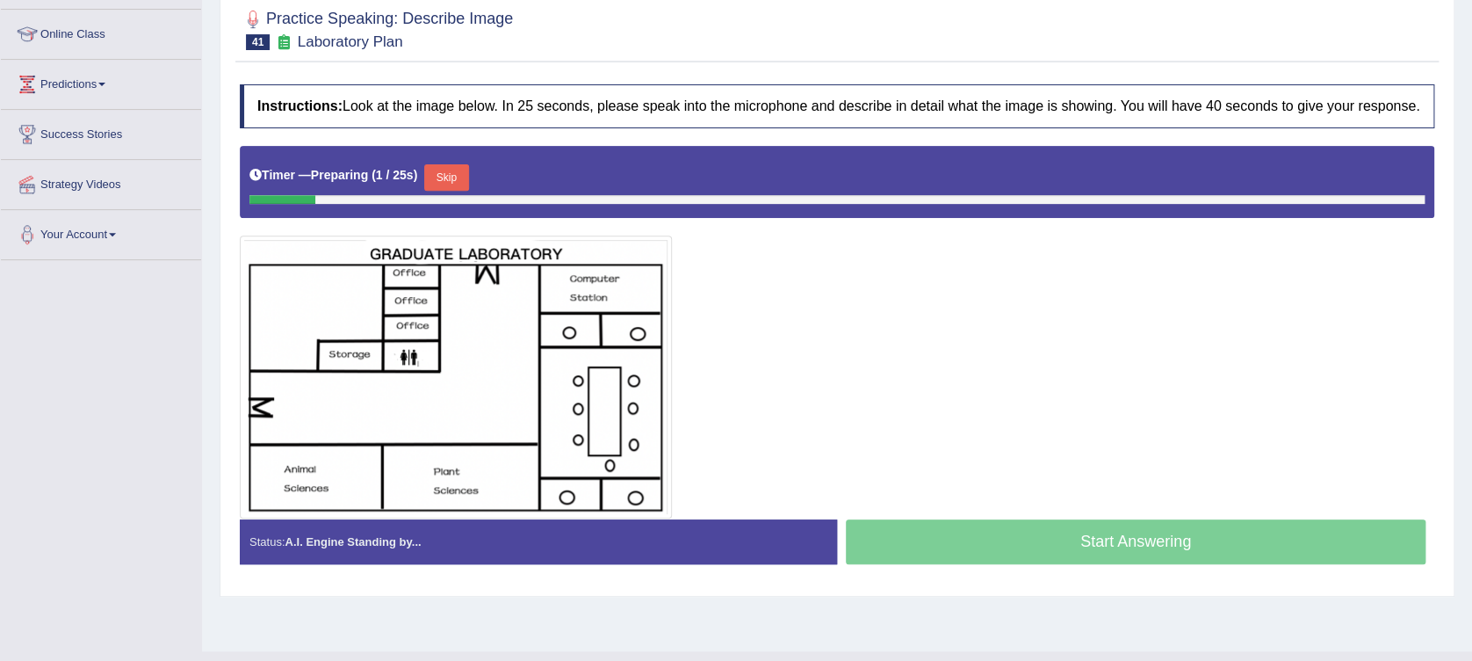
scroll to position [234, 0]
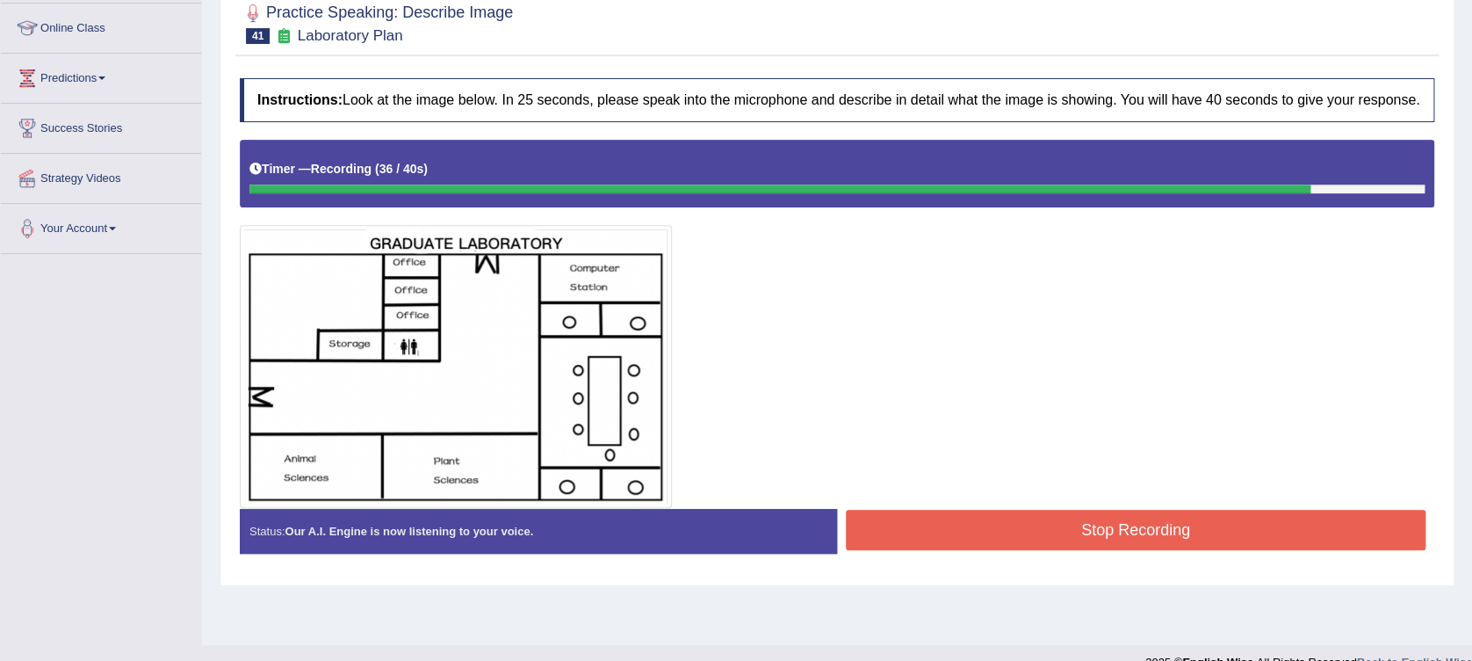
click at [1025, 524] on button "Stop Recording" at bounding box center [1136, 530] width 580 height 40
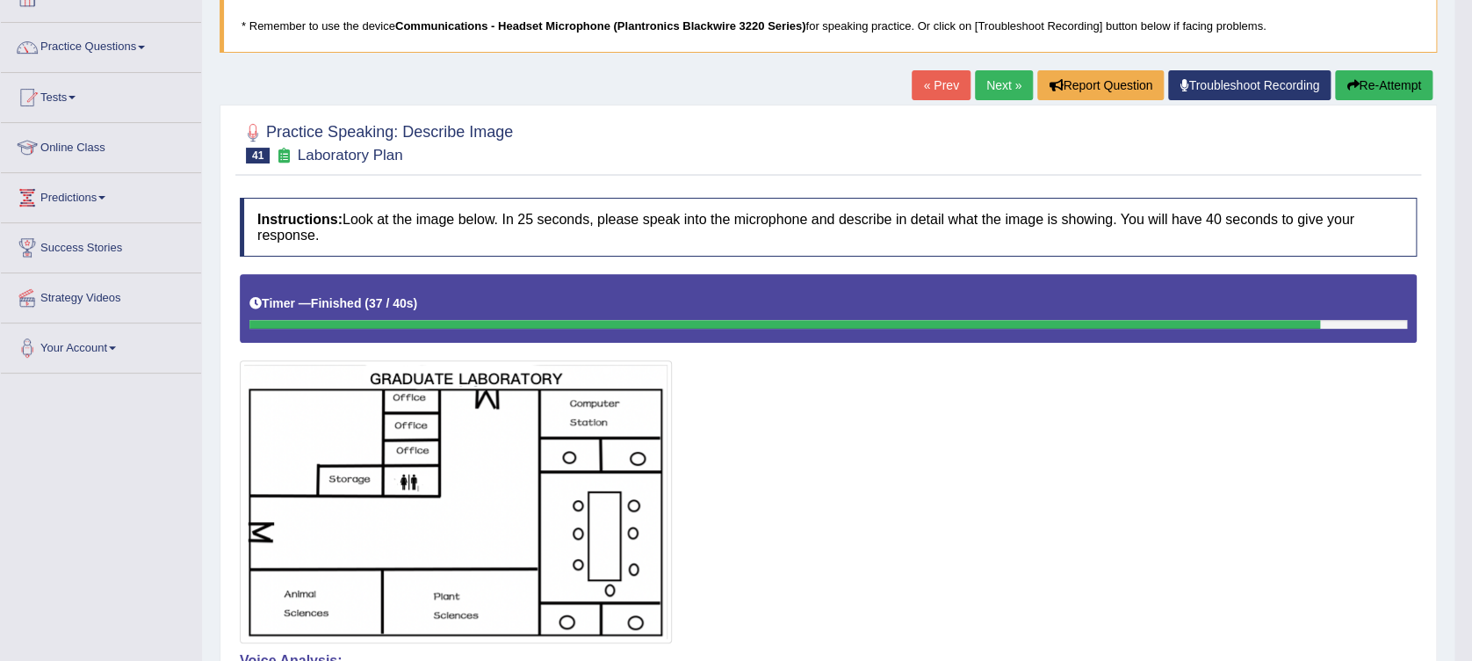
scroll to position [0, 0]
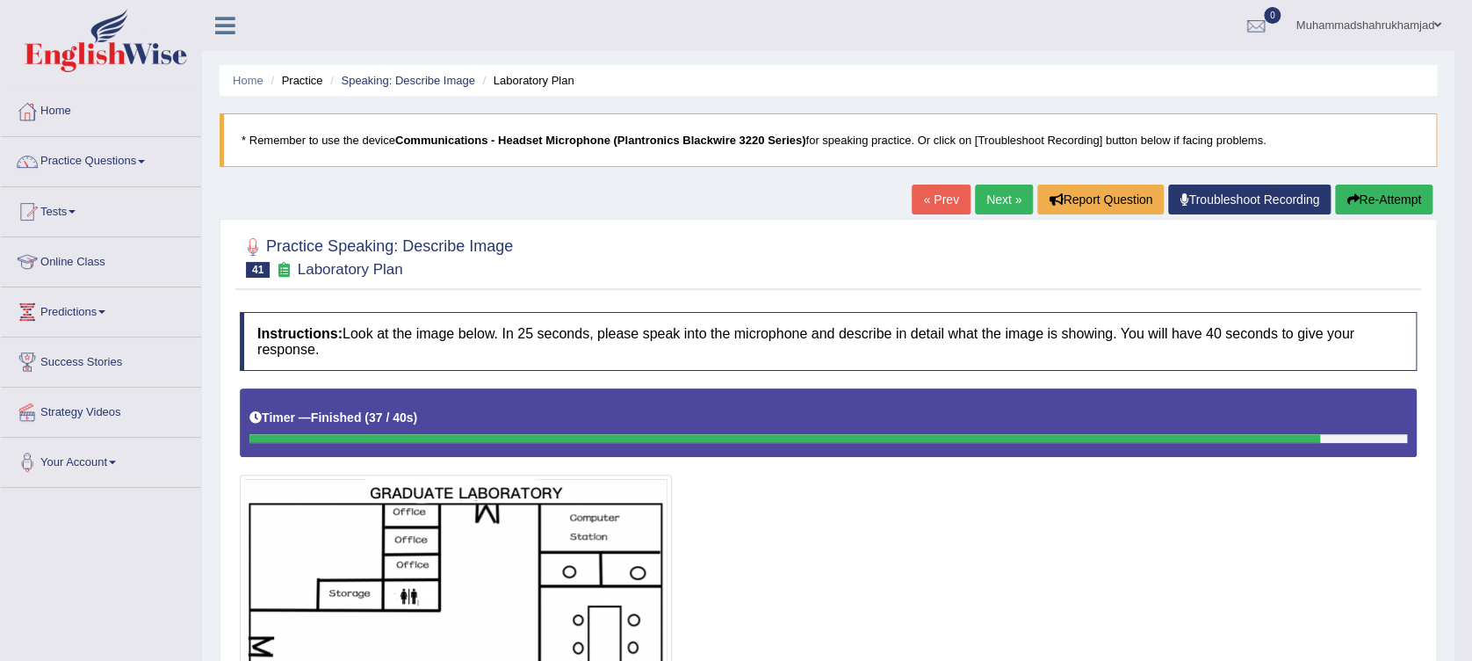
click at [1015, 191] on link "Next »" at bounding box center [1004, 199] width 58 height 30
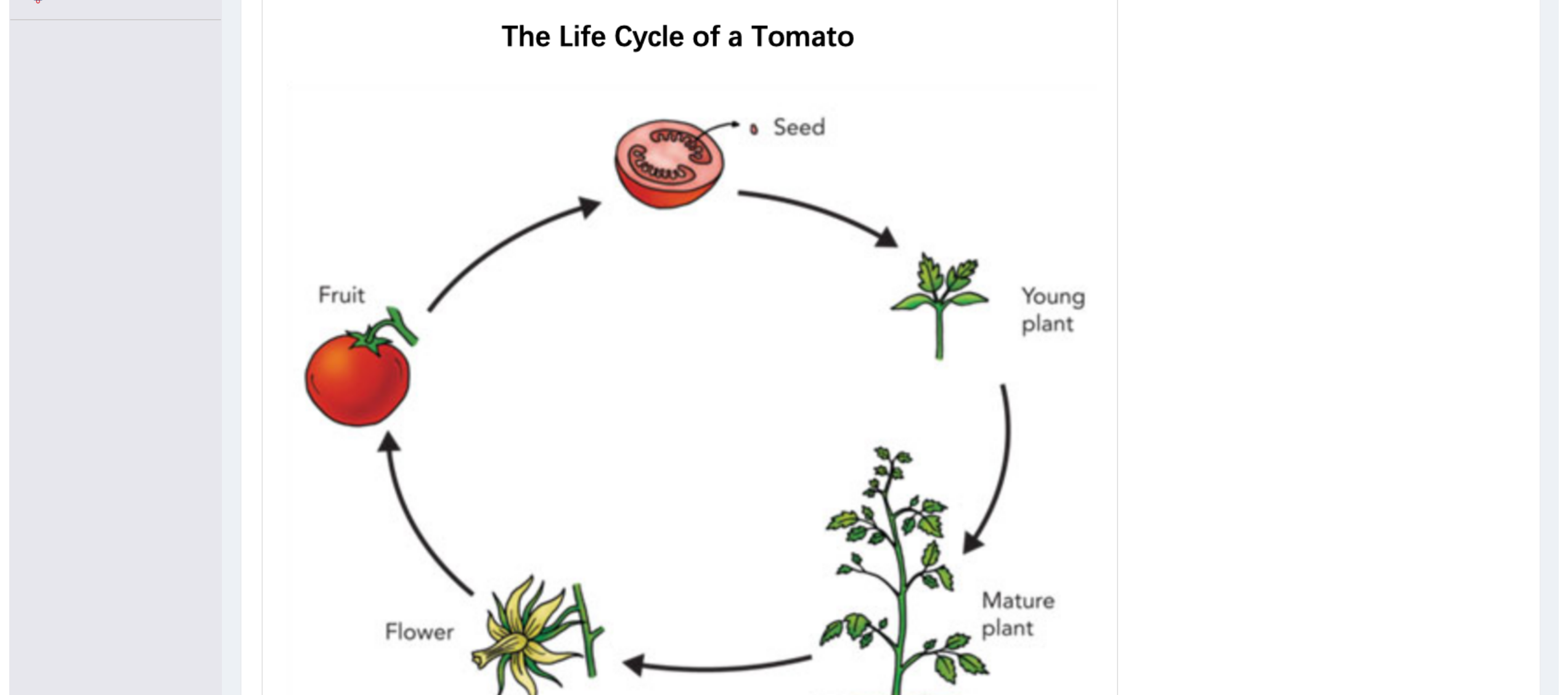
scroll to position [246, 0]
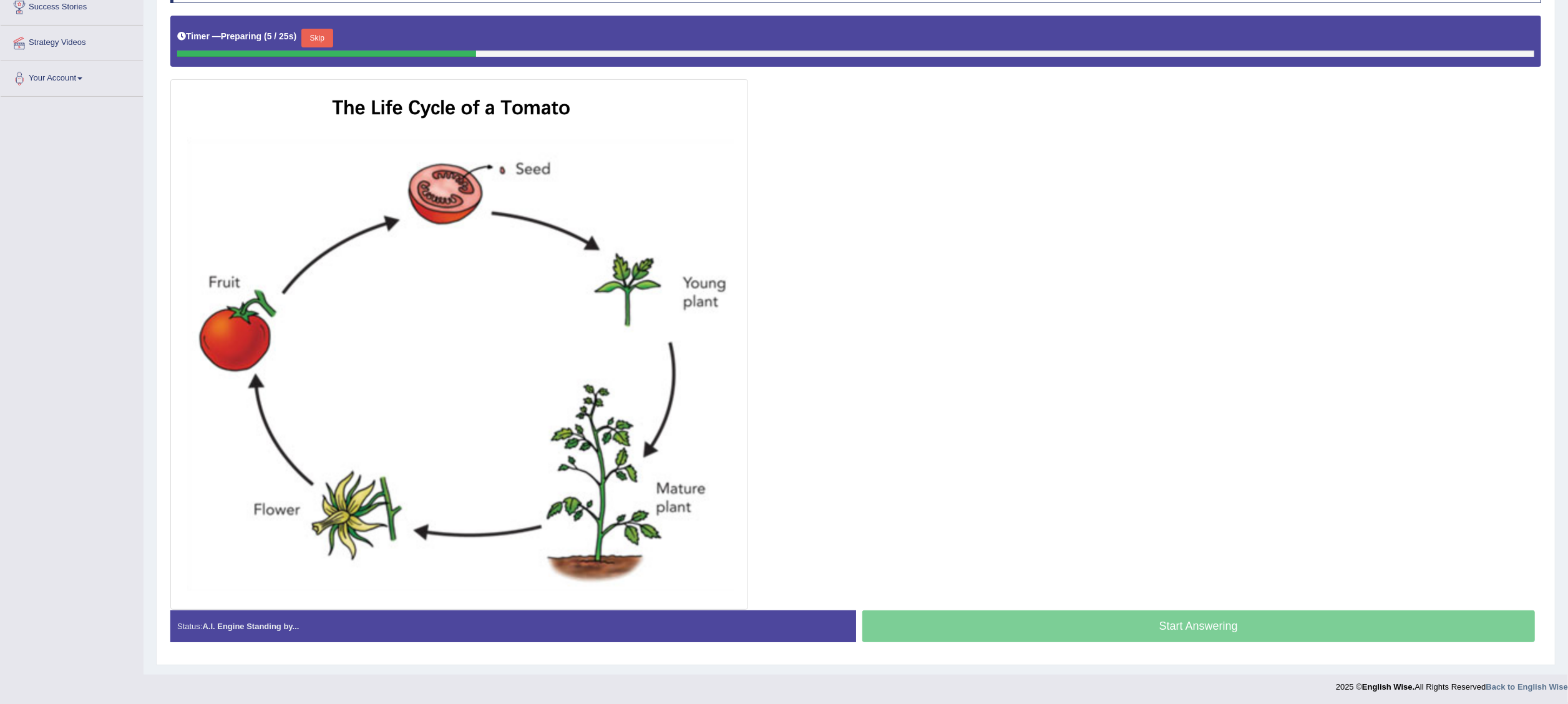
drag, startPoint x: 997, startPoint y: 5, endPoint x: 969, endPoint y: 220, distance: 216.8
click at [969, 220] on div at bounding box center [856, 313] width 1371 height 594
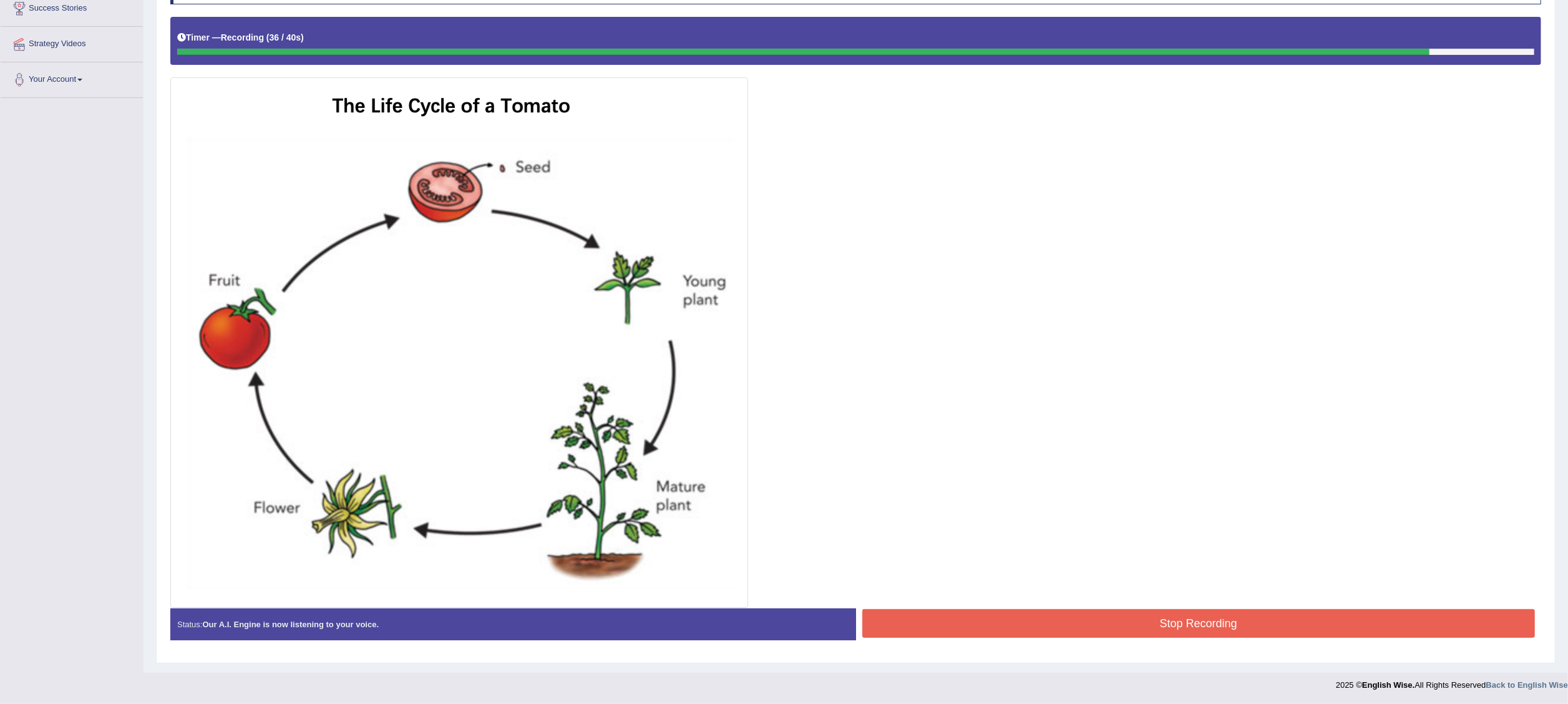
click at [1045, 469] on button "Stop Recording" at bounding box center [1199, 623] width 673 height 28
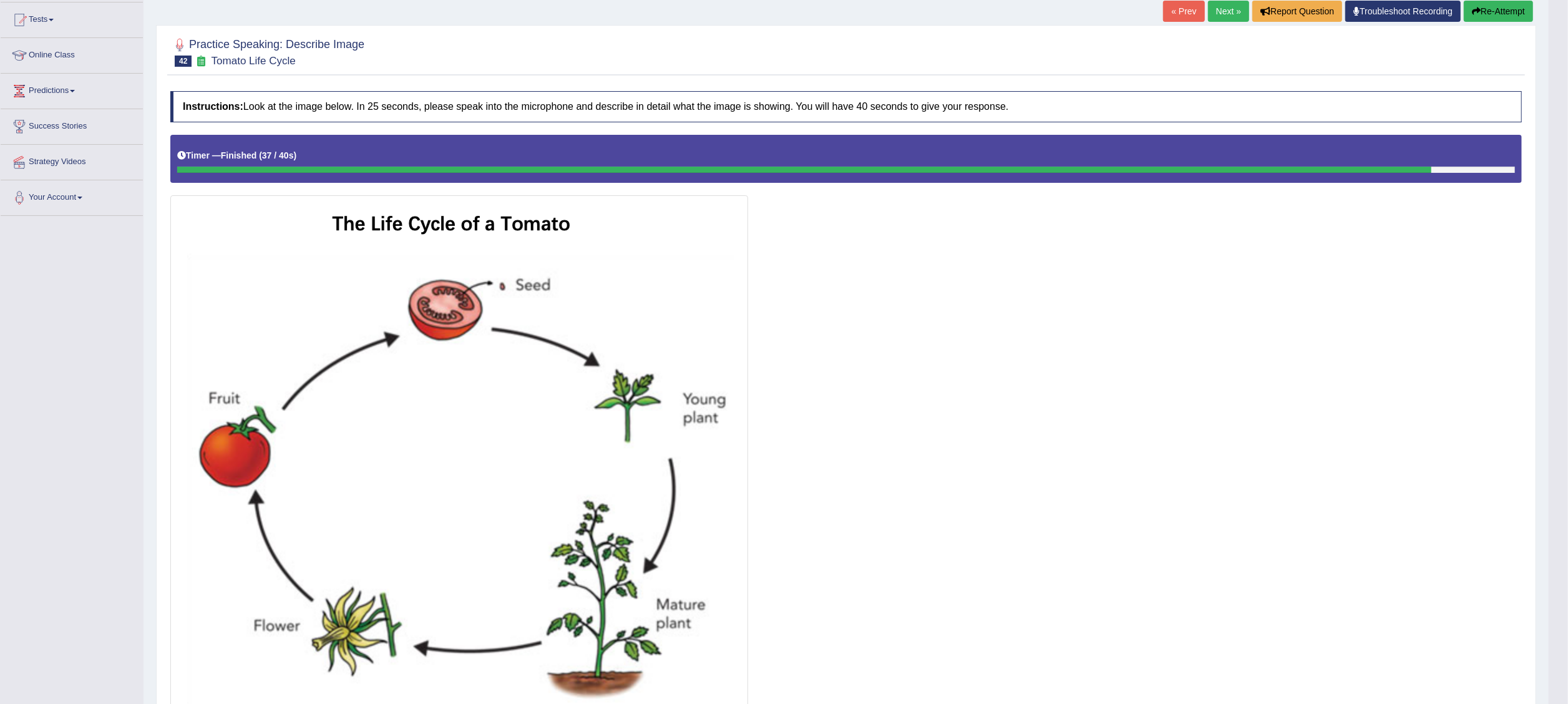
scroll to position [0, 0]
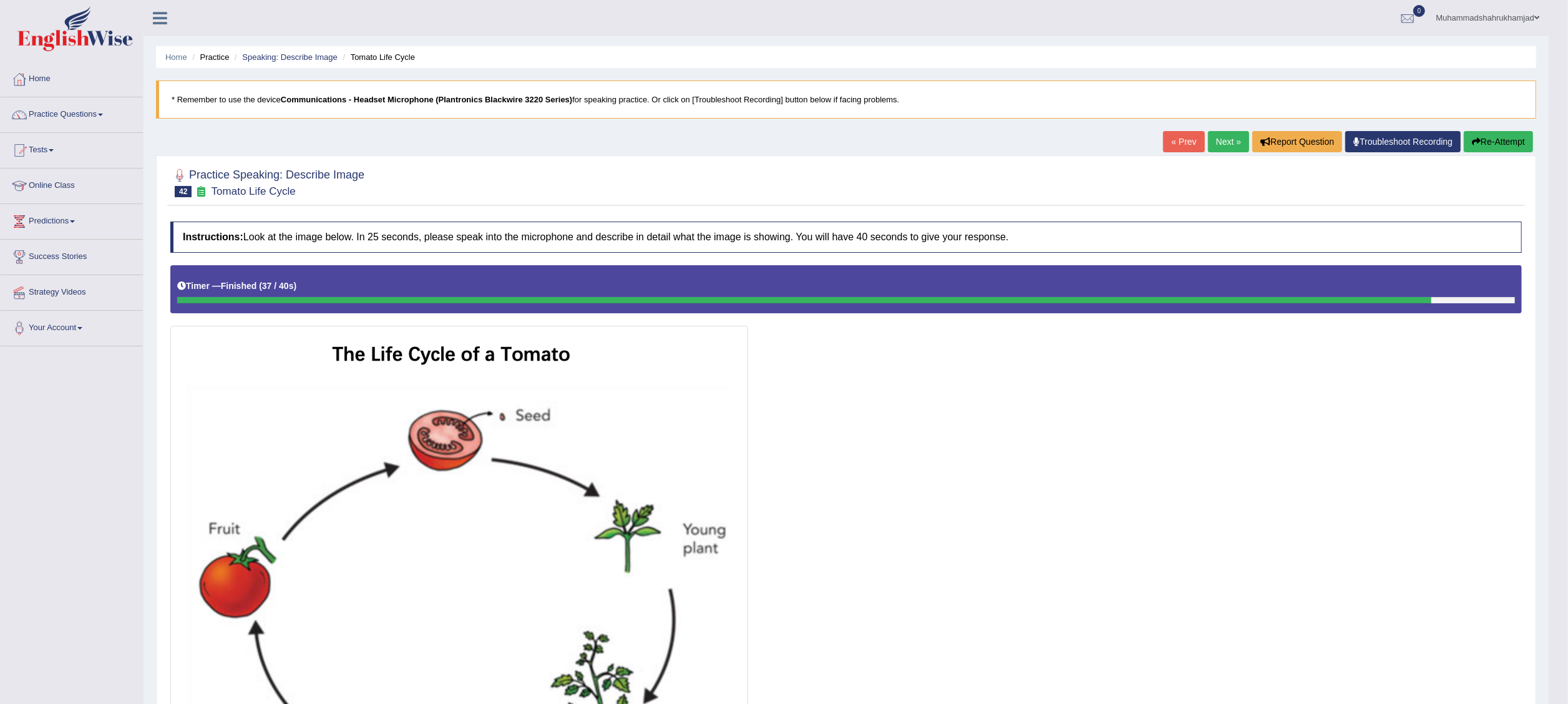
click at [1045, 141] on link "Next »" at bounding box center [1229, 141] width 41 height 21
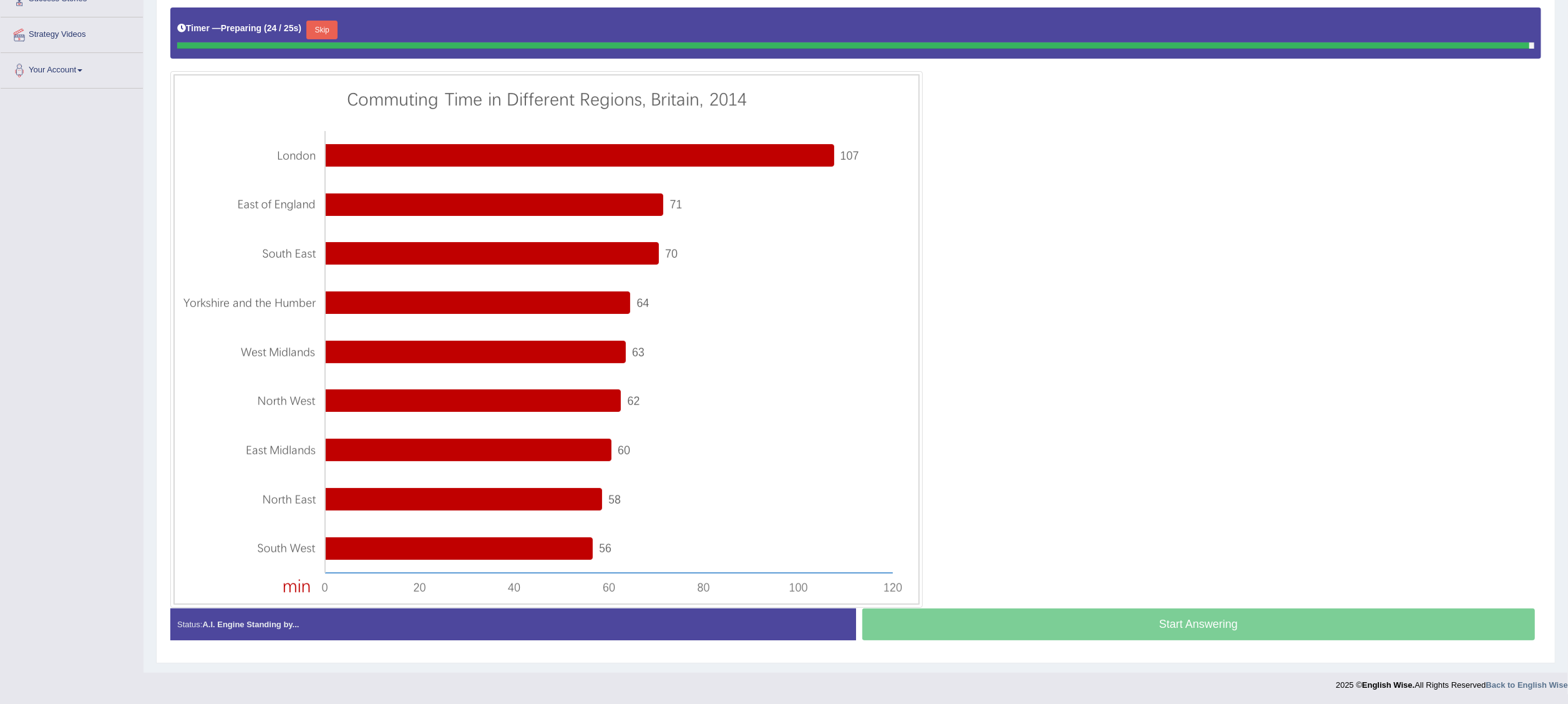
scroll to position [258, 0]
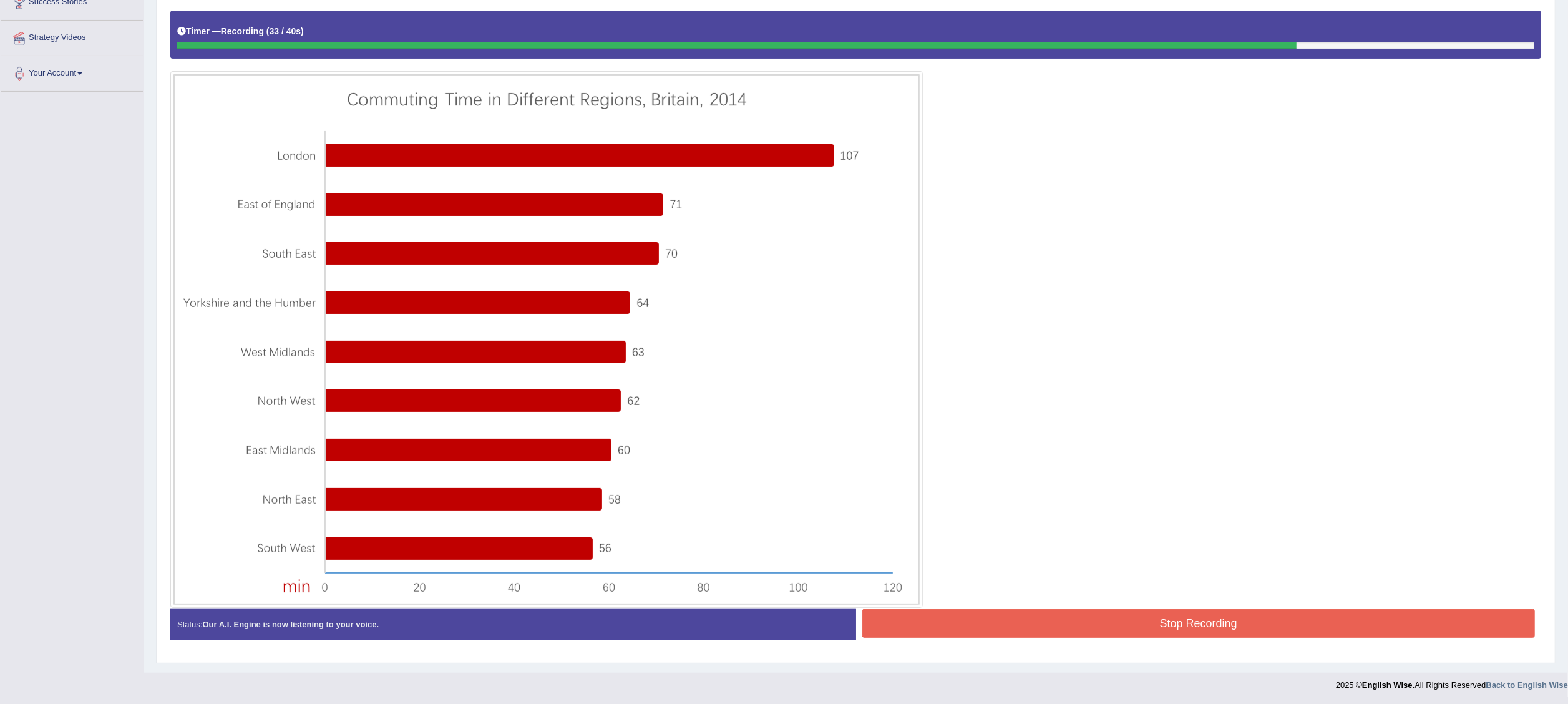
click at [1194, 624] on button "Stop Recording" at bounding box center [1199, 623] width 673 height 28
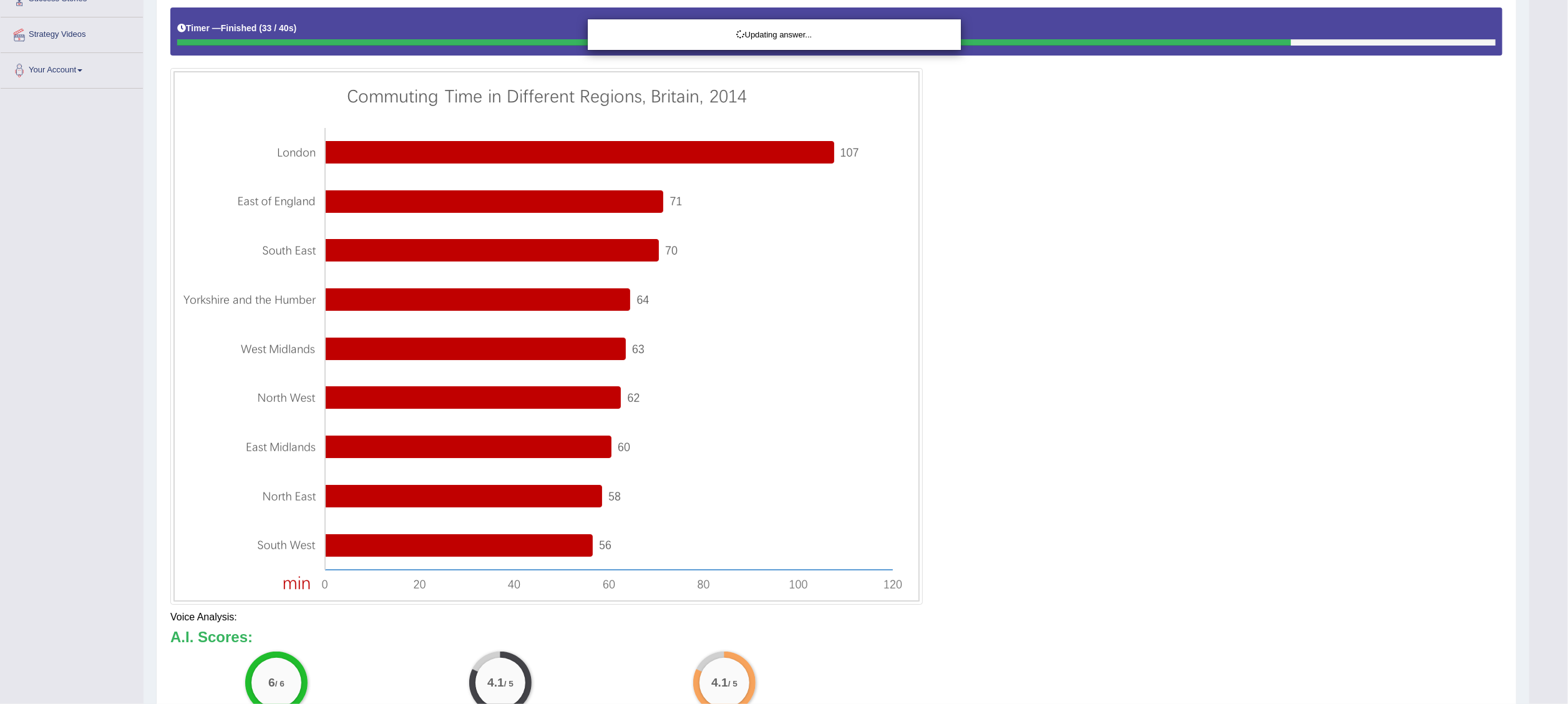
drag, startPoint x: 1567, startPoint y: 307, endPoint x: 1571, endPoint y: 327, distance: 20.4
click at [1567, 327] on html "Toggle navigation Home Practice Questions Speaking Practice Read Aloud Repeat S…" at bounding box center [784, 94] width 1568 height 704
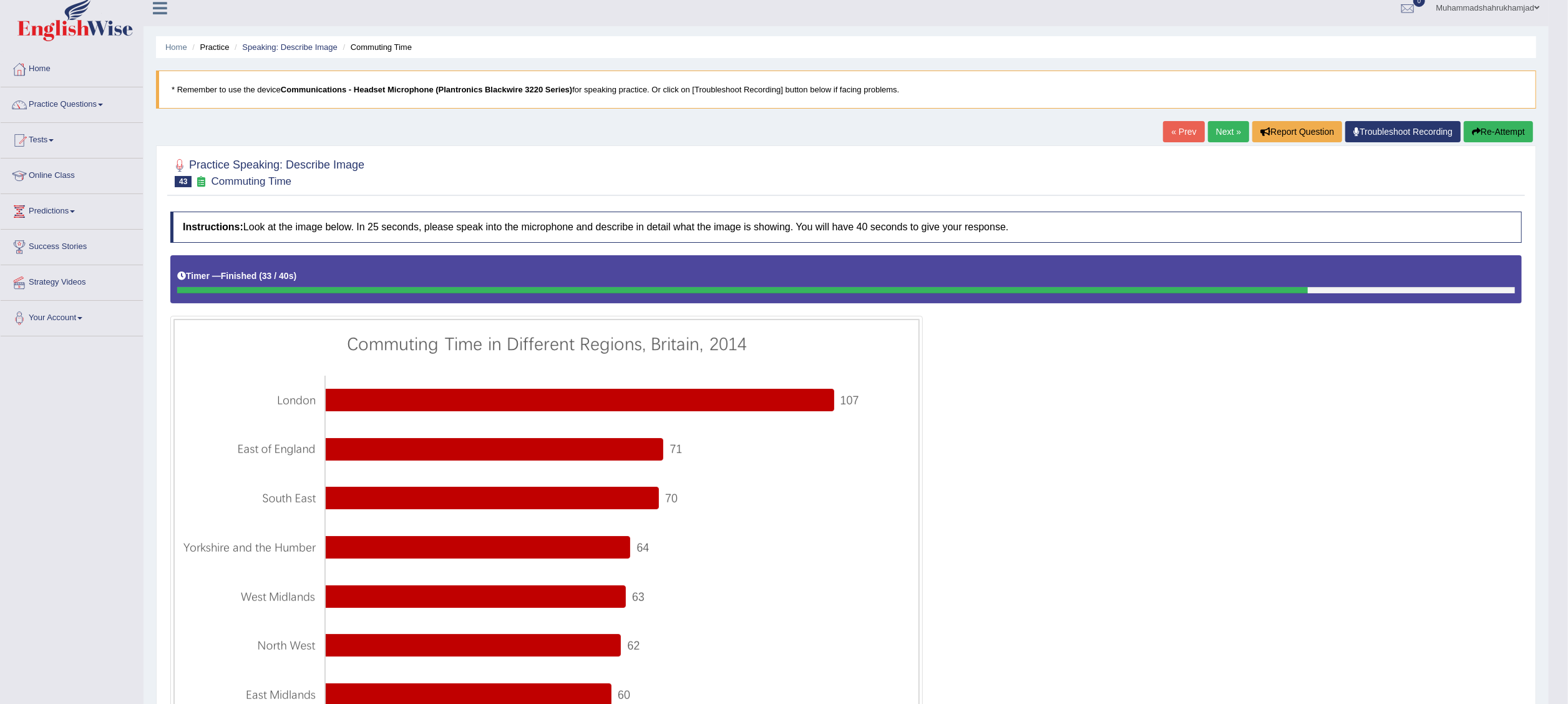
scroll to position [0, 0]
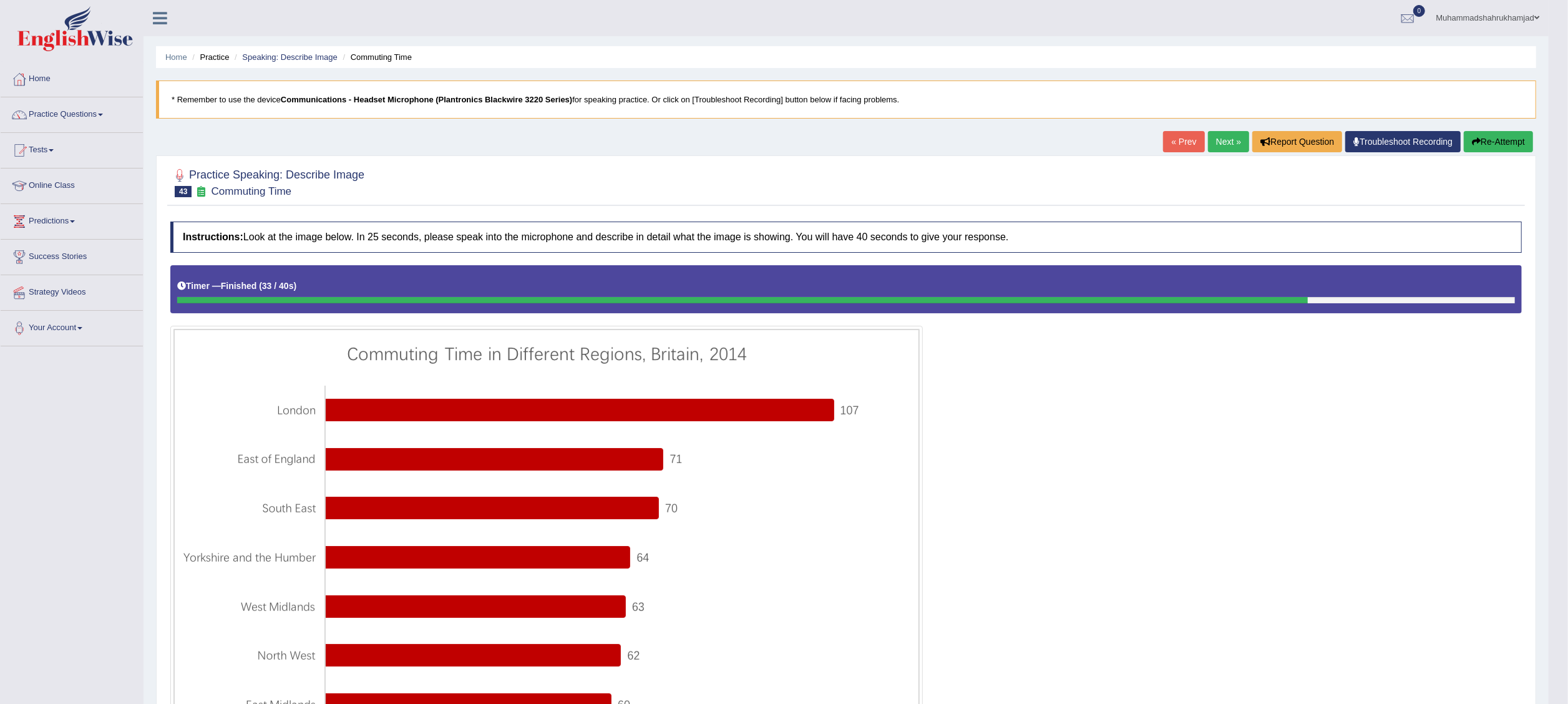
click at [1224, 142] on link "Next »" at bounding box center [1229, 141] width 41 height 21
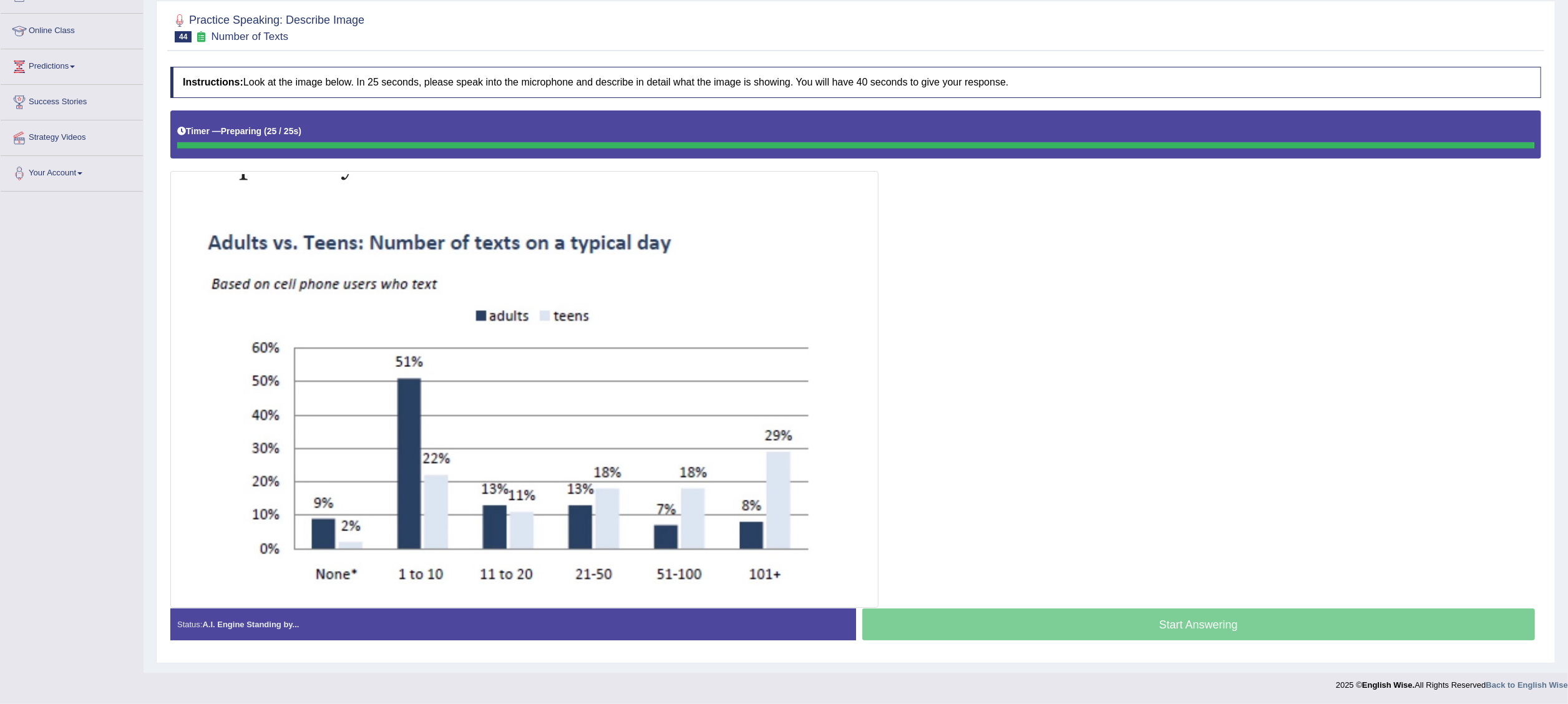
scroll to position [158, 0]
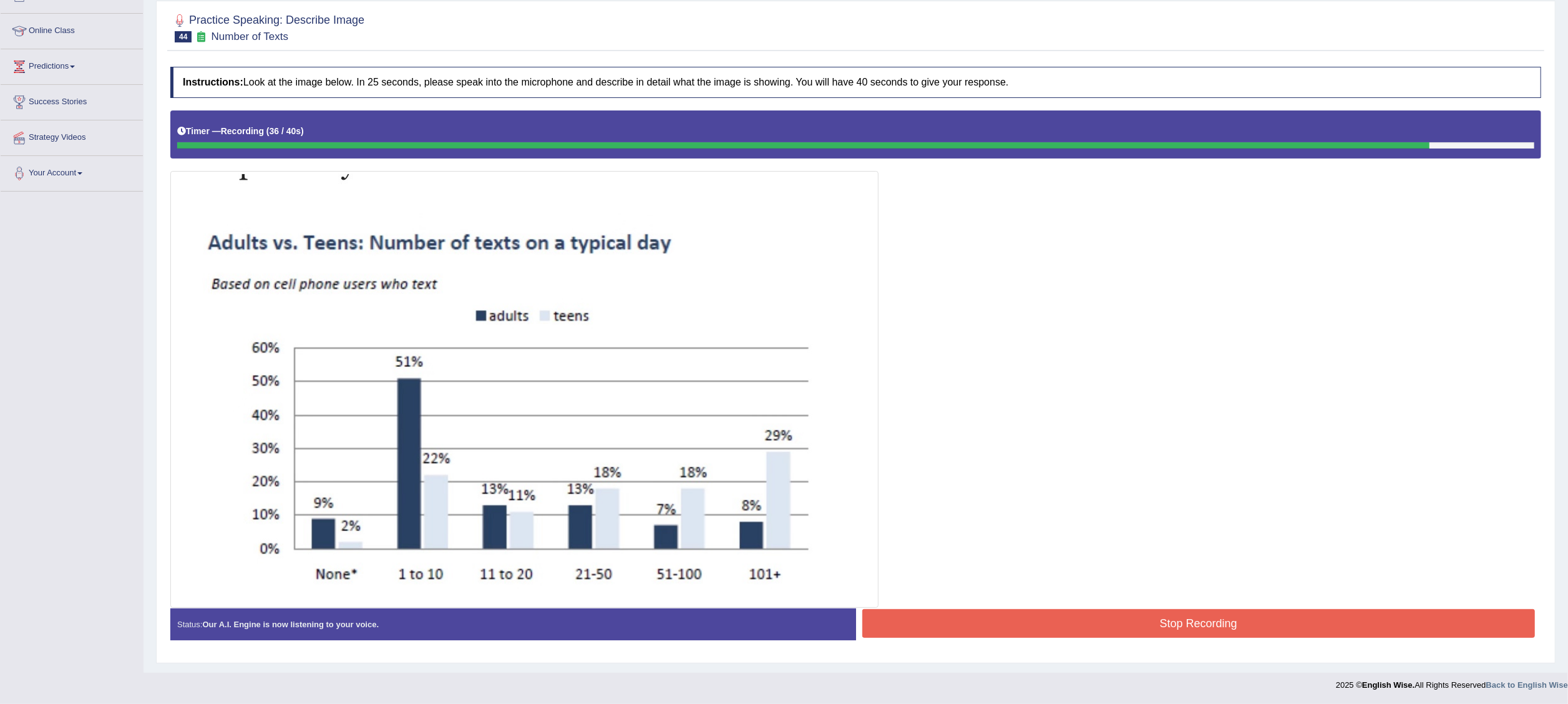
click at [1191, 614] on button "Stop Recording" at bounding box center [1199, 623] width 673 height 28
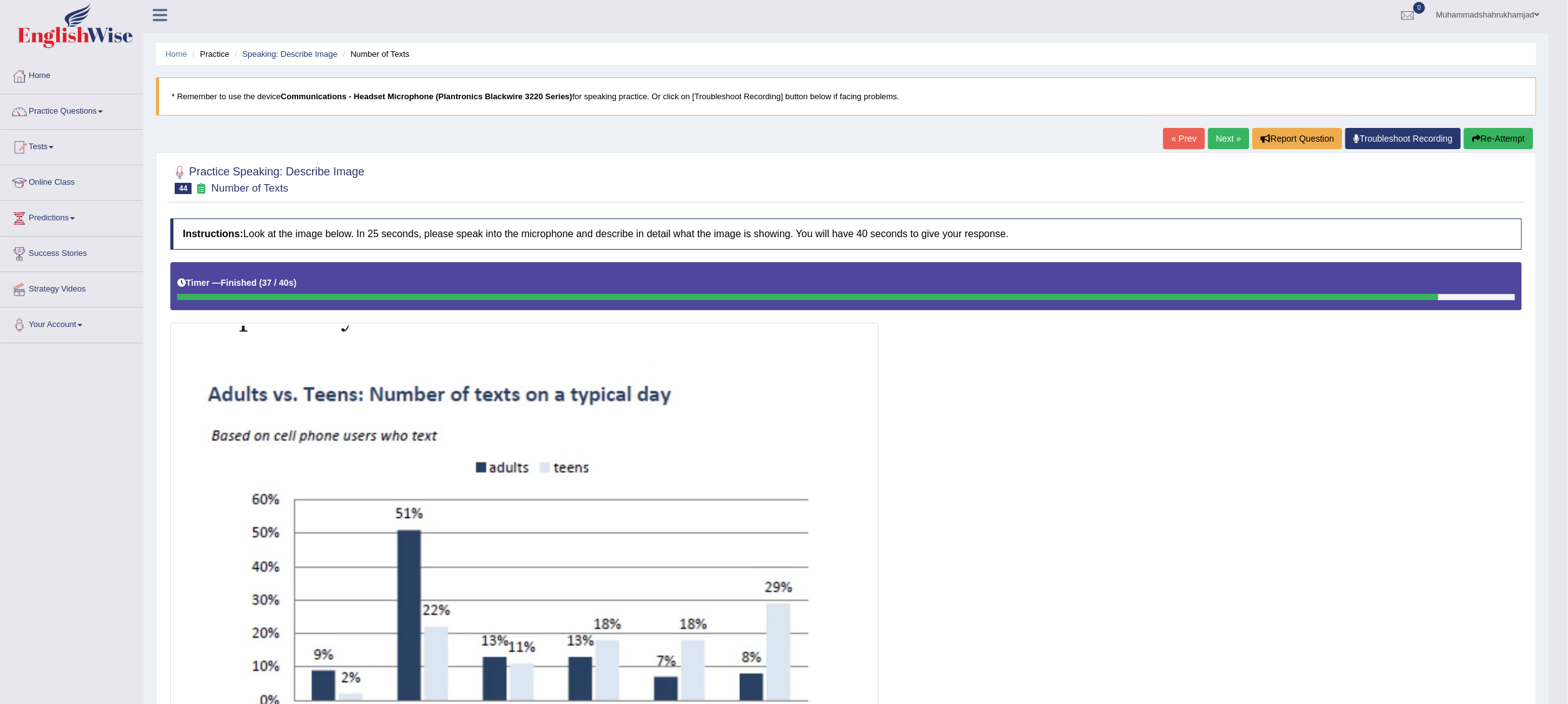
scroll to position [0, 0]
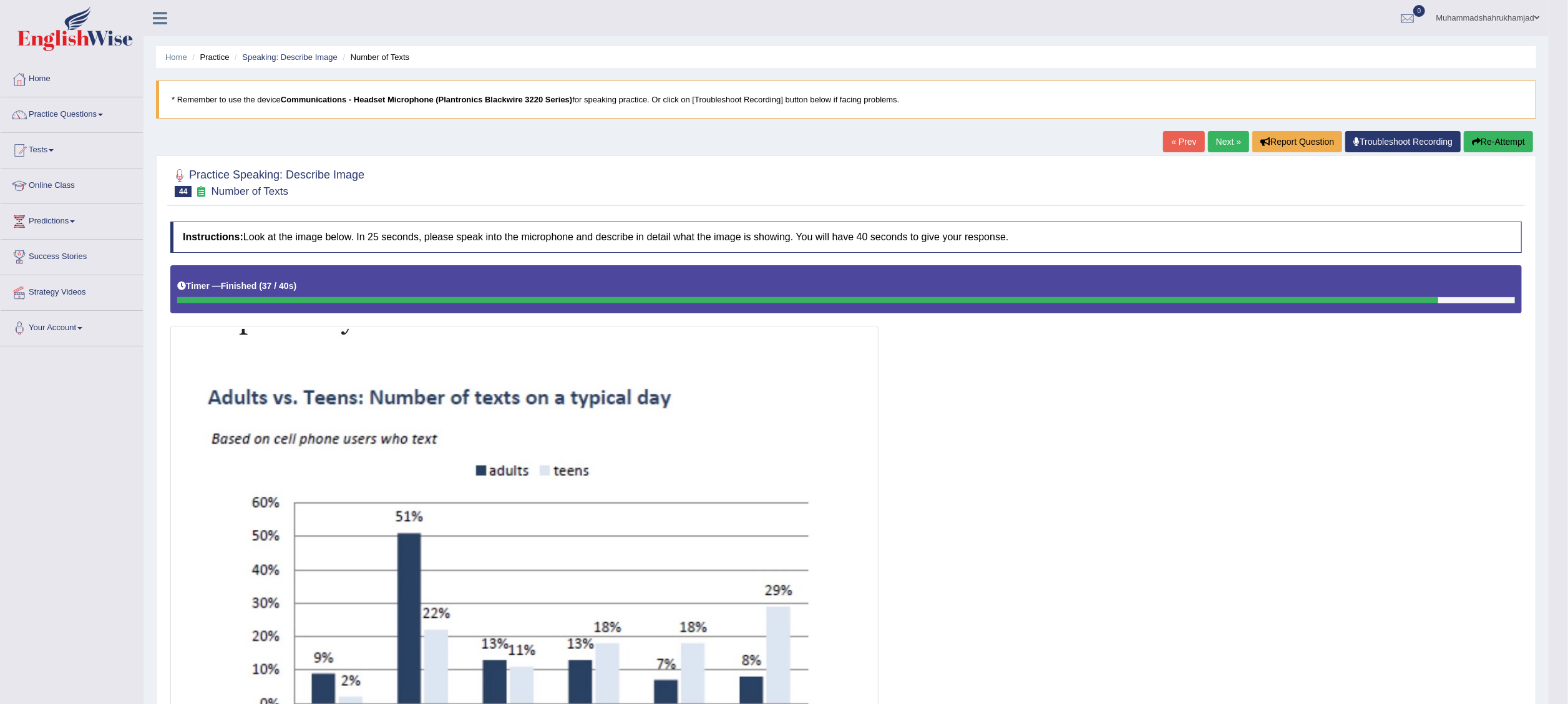
click at [1488, 140] on button "Re-Attempt" at bounding box center [1498, 141] width 70 height 21
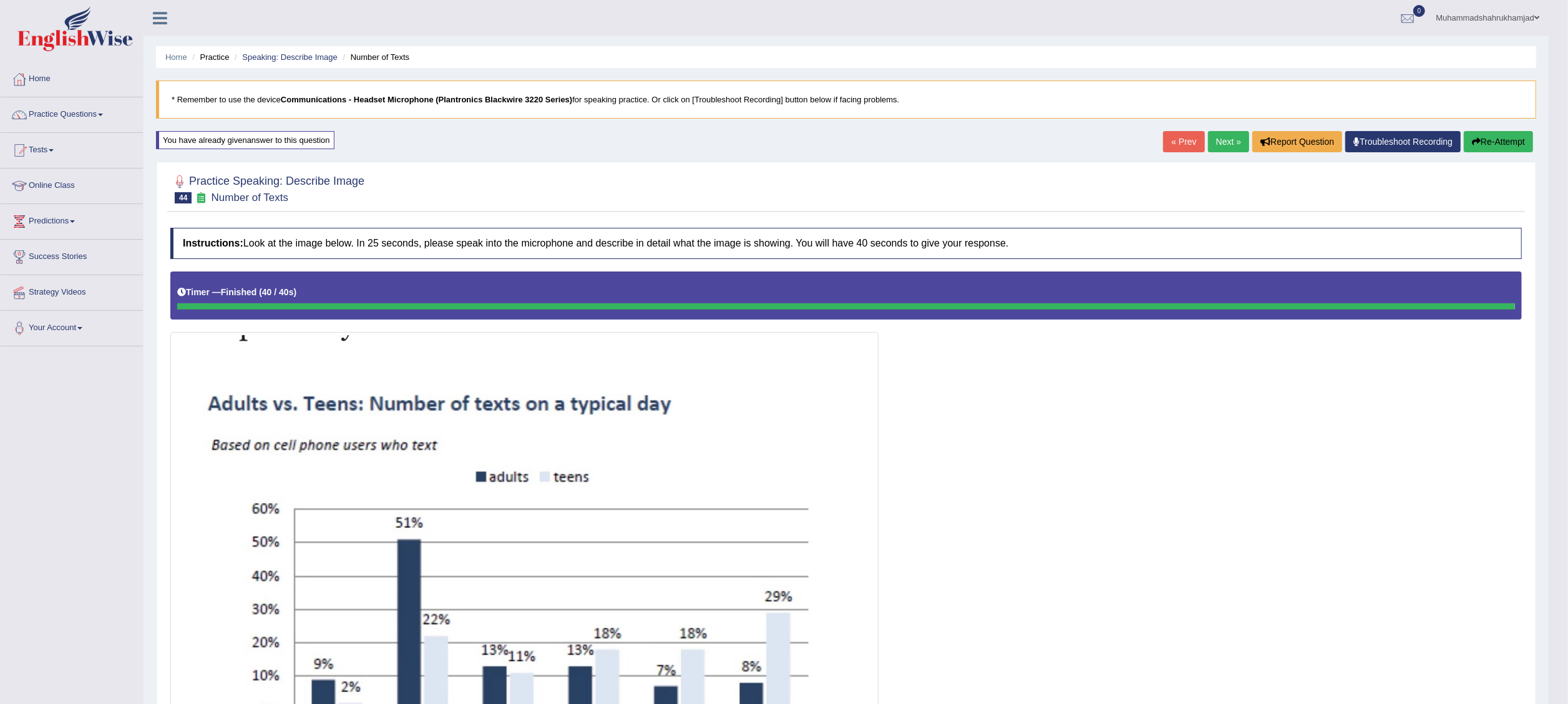
click at [1229, 145] on link "Next »" at bounding box center [1229, 141] width 41 height 21
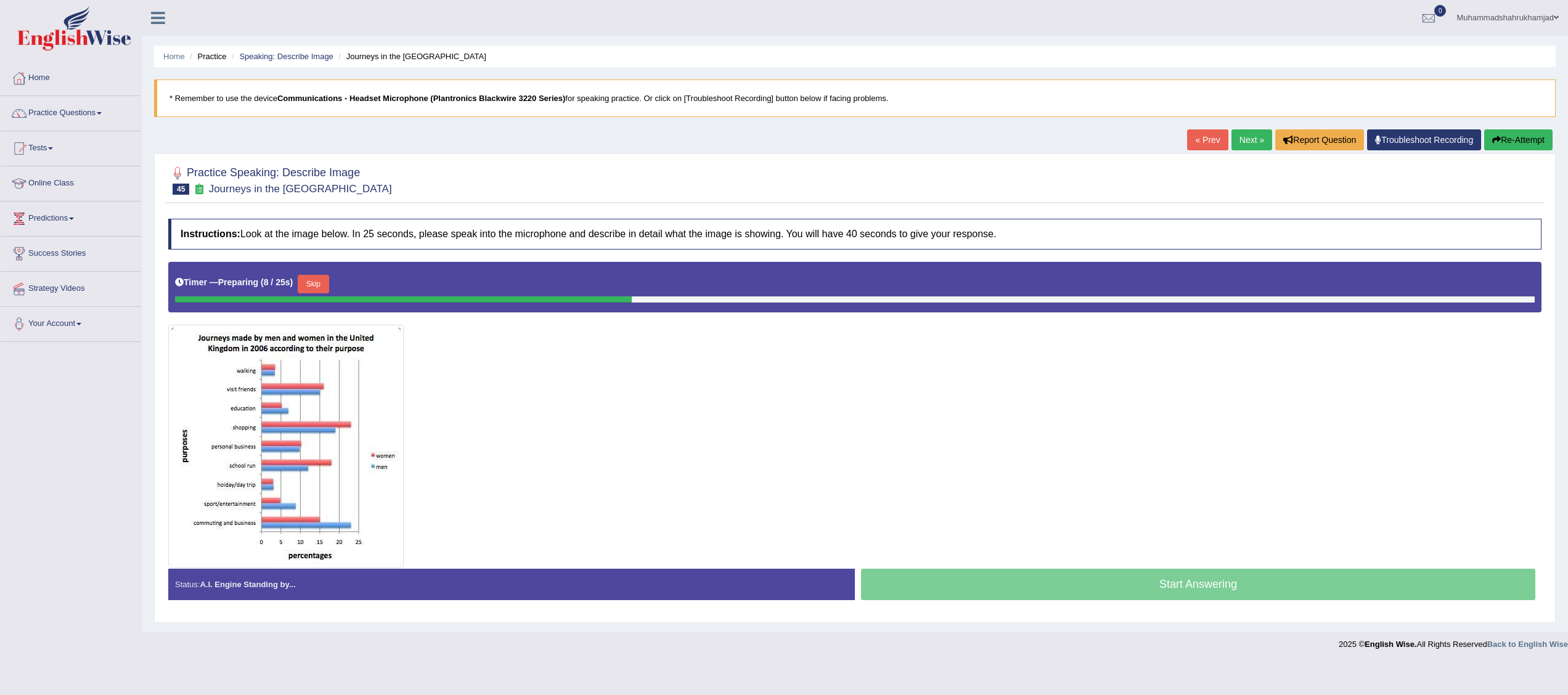
click at [361, 438] on img at bounding box center [286, 446] width 229 height 237
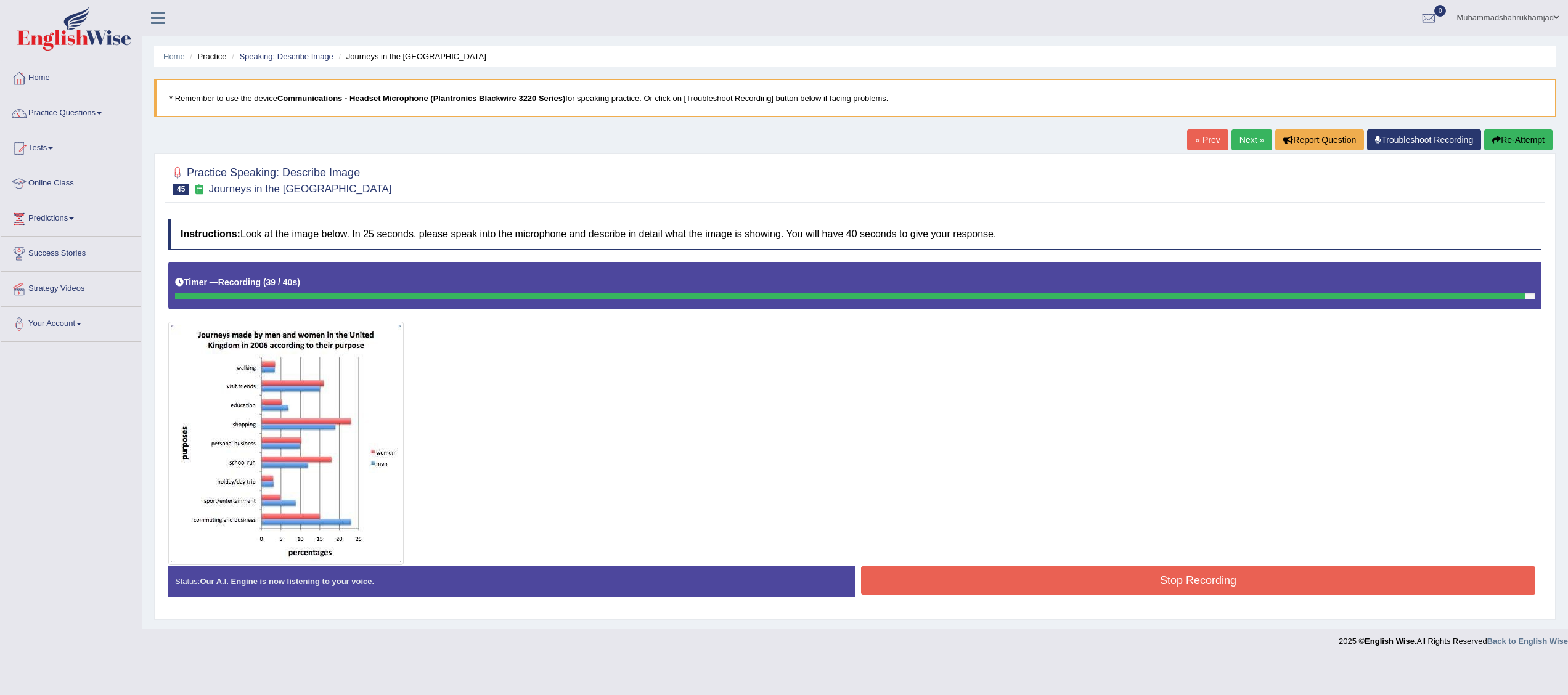
click at [1139, 582] on button "Stop Recording" at bounding box center [1198, 580] width 674 height 28
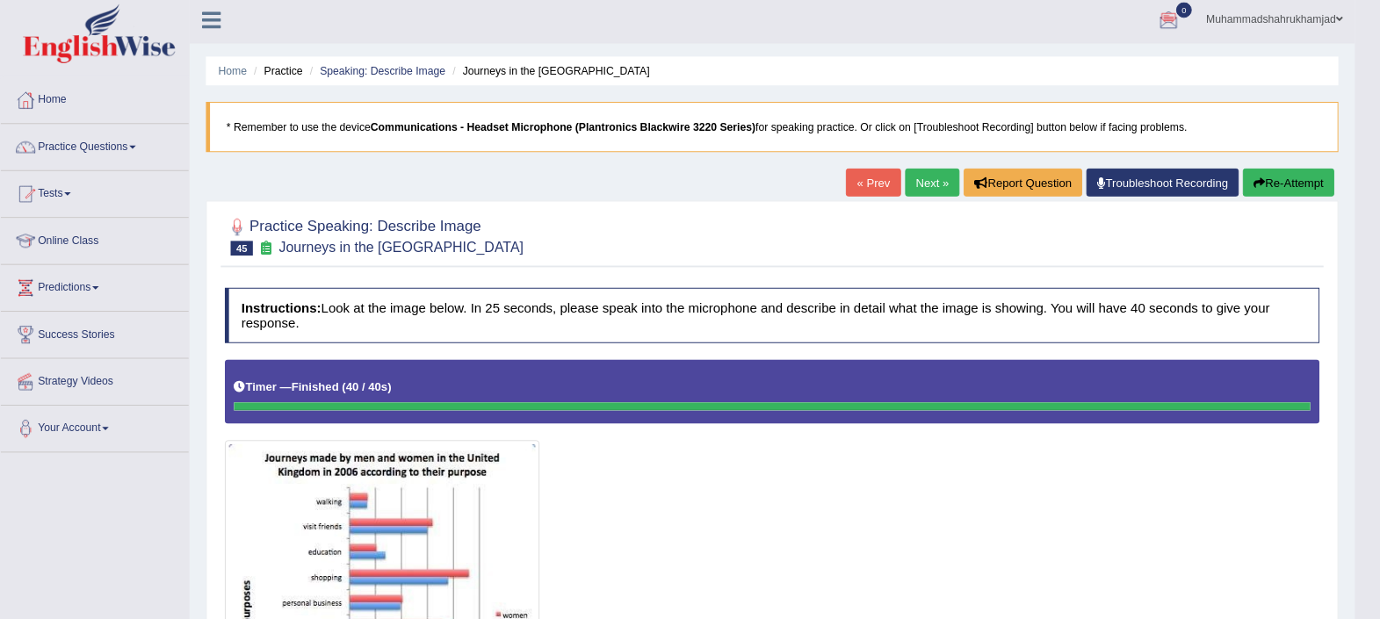
scroll to position [4, 0]
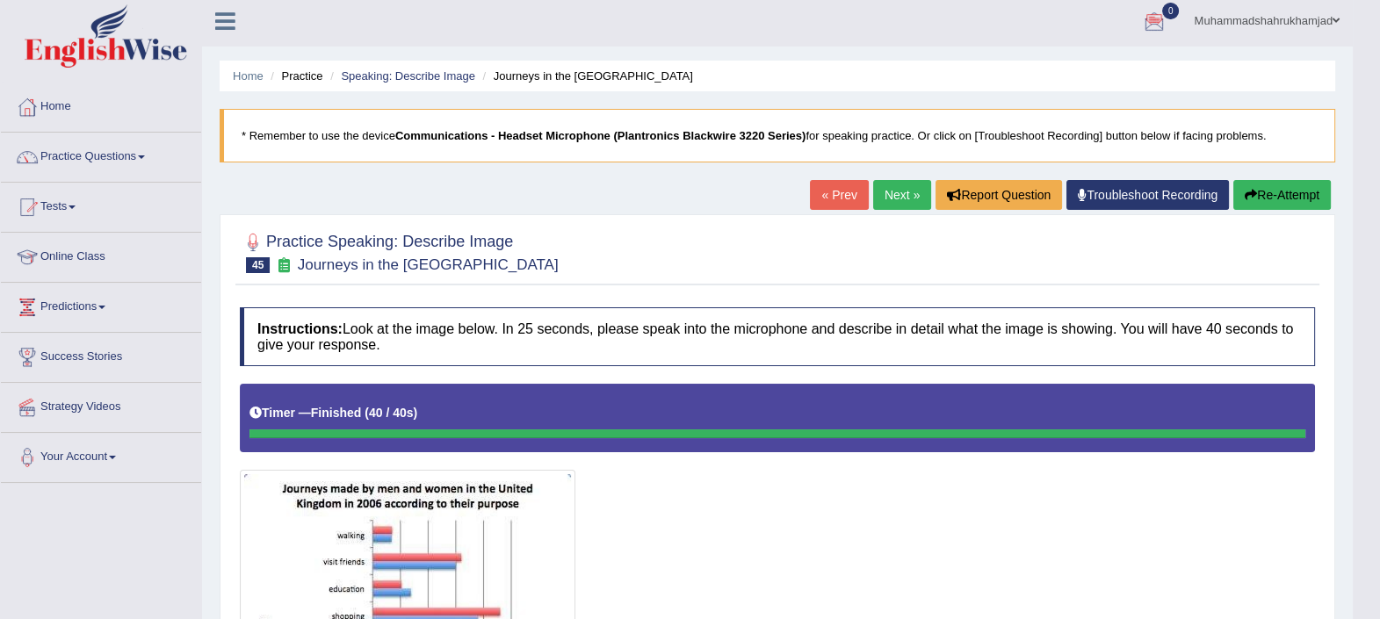
drag, startPoint x: 1991, startPoint y: 5, endPoint x: 792, endPoint y: 533, distance: 1309.5
click at [792, 533] on div at bounding box center [777, 600] width 1075 height 432
click at [1294, 191] on button "Re-Attempt" at bounding box center [1282, 195] width 98 height 30
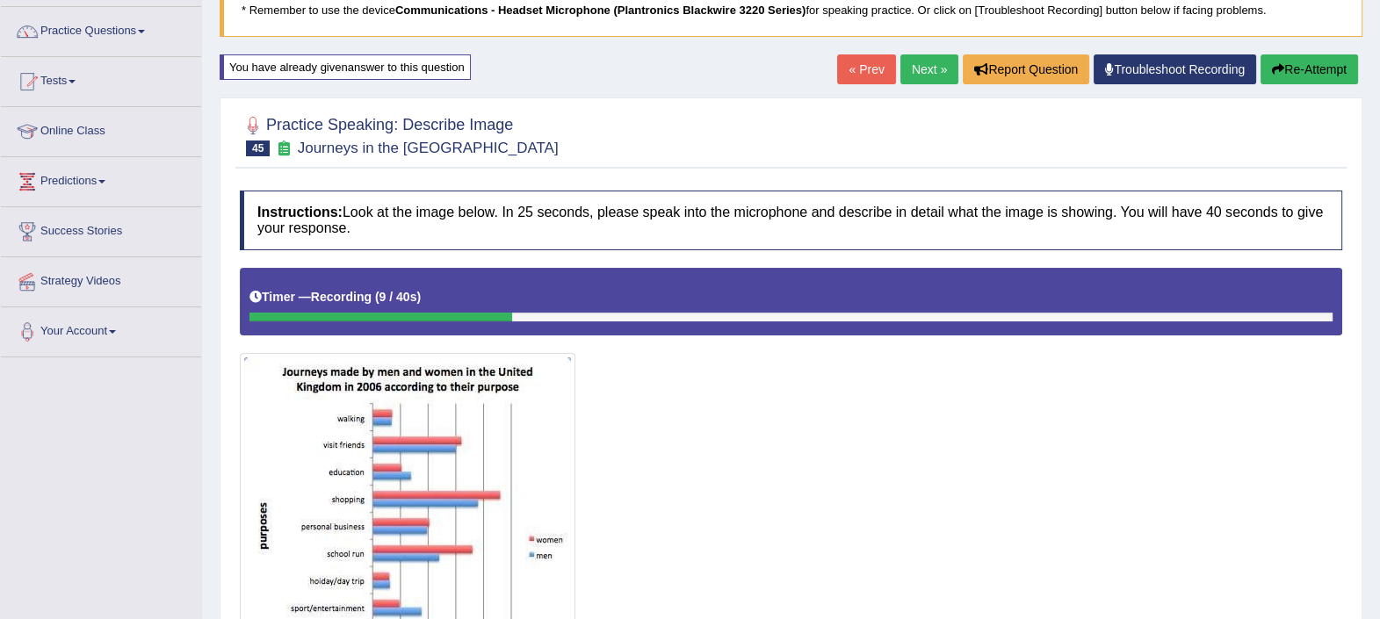
scroll to position [114, 0]
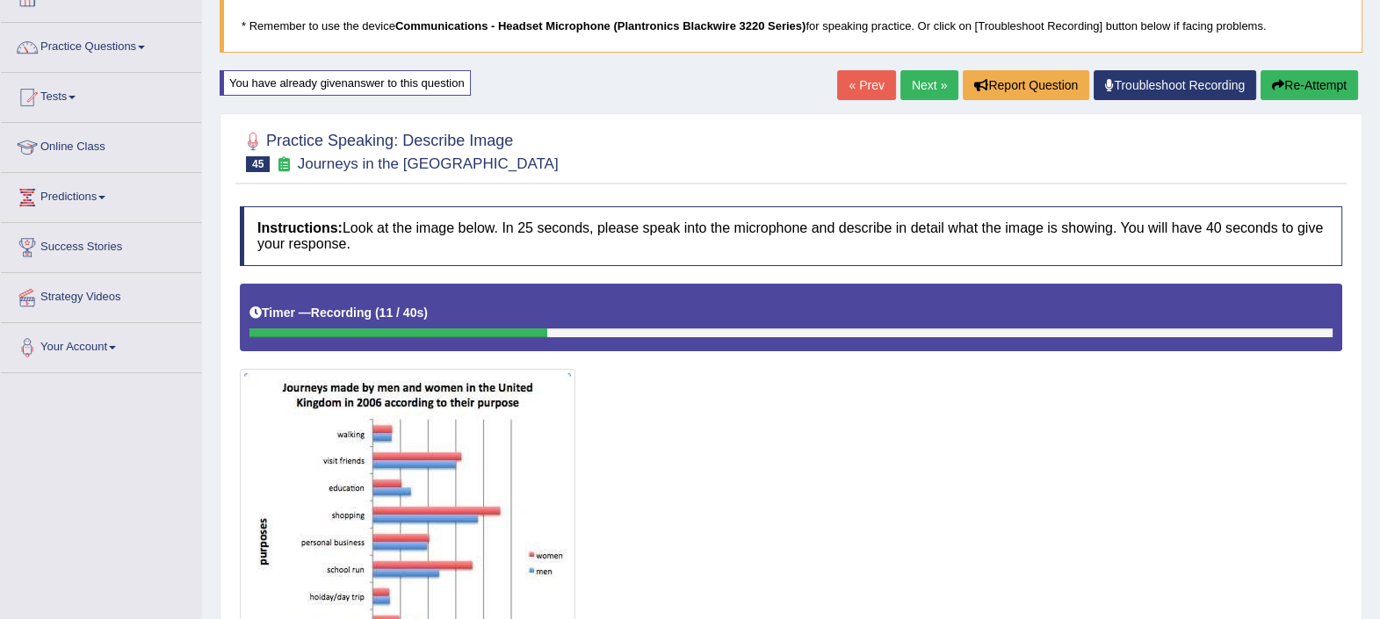
click at [1314, 87] on button "Re-Attempt" at bounding box center [1310, 85] width 98 height 30
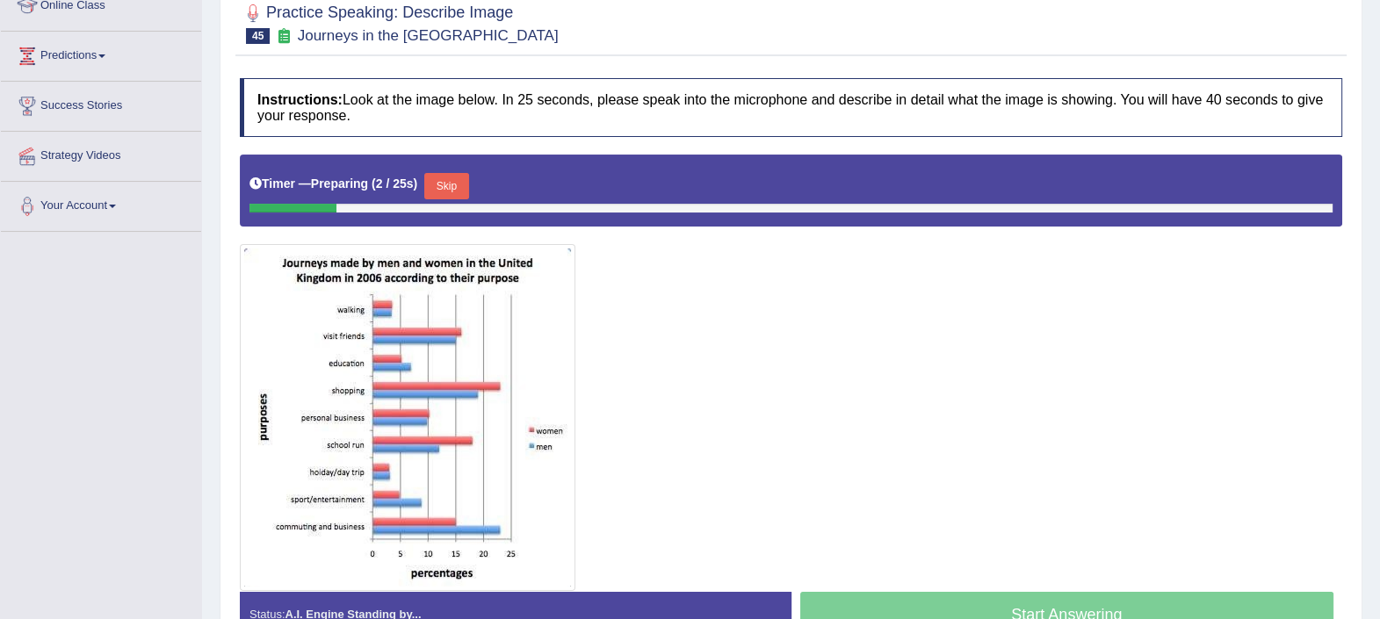
scroll to position [361, 0]
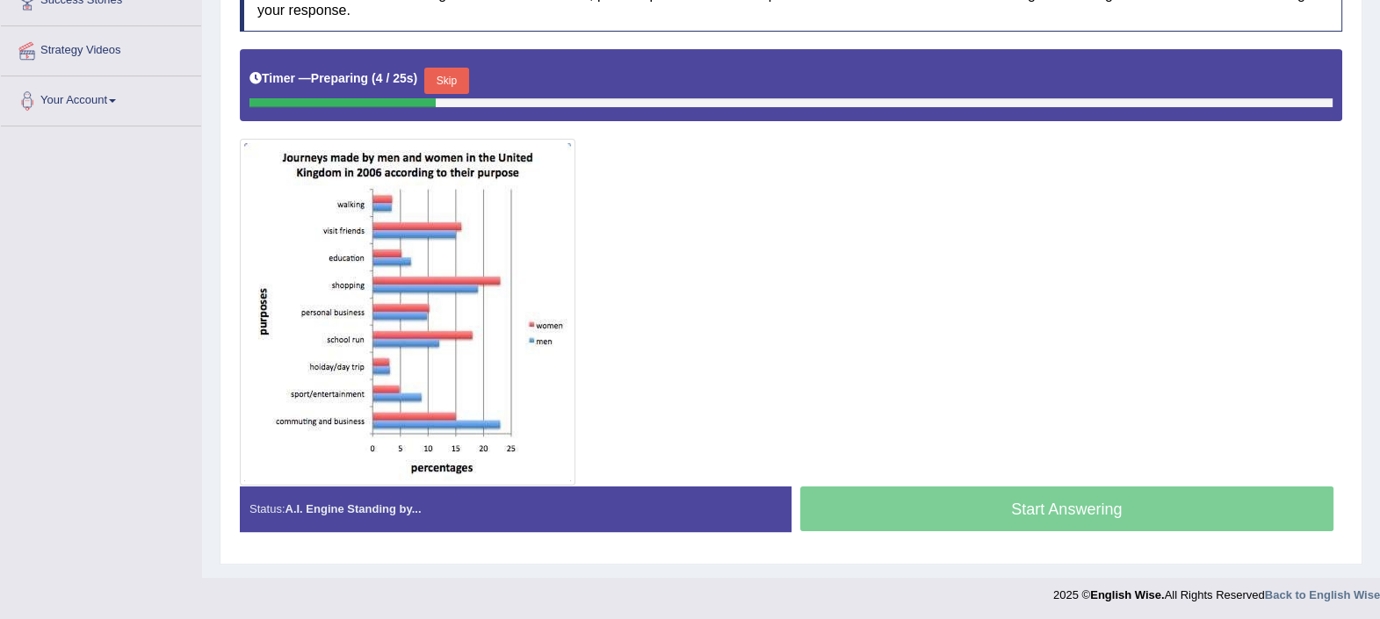
click at [447, 79] on button "Skip" at bounding box center [446, 81] width 44 height 26
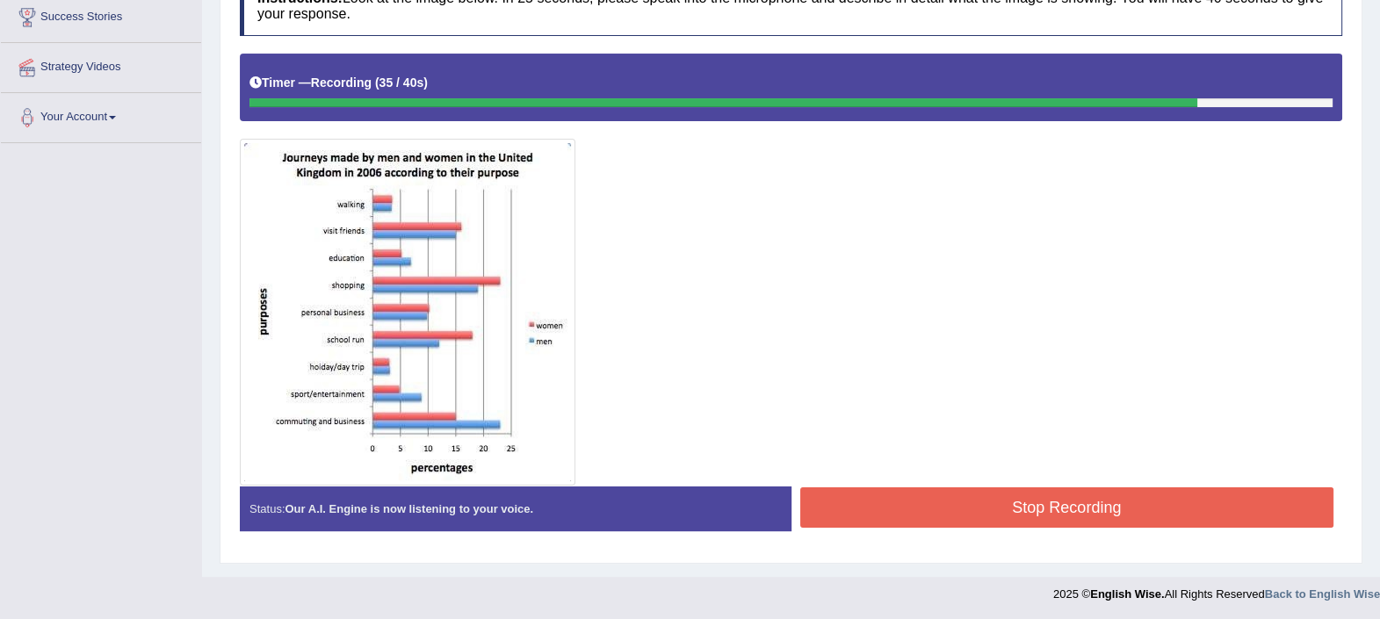
click at [920, 492] on button "Stop Recording" at bounding box center [1067, 508] width 534 height 40
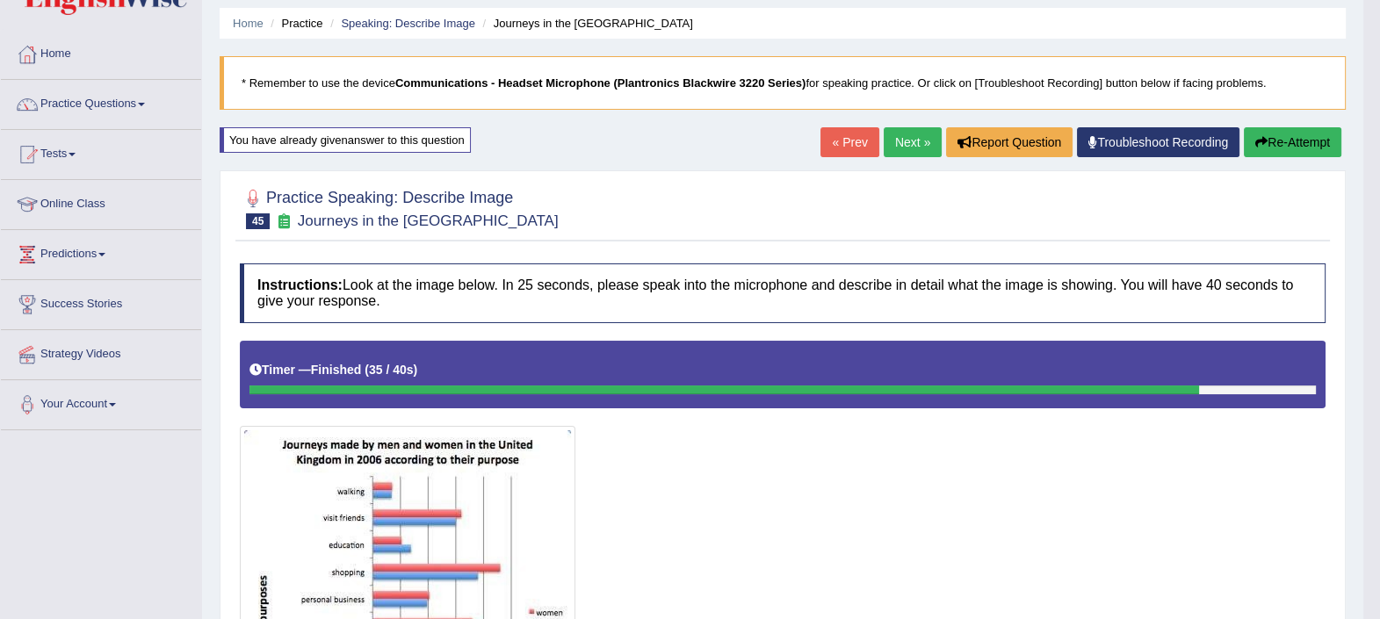
scroll to position [0, 0]
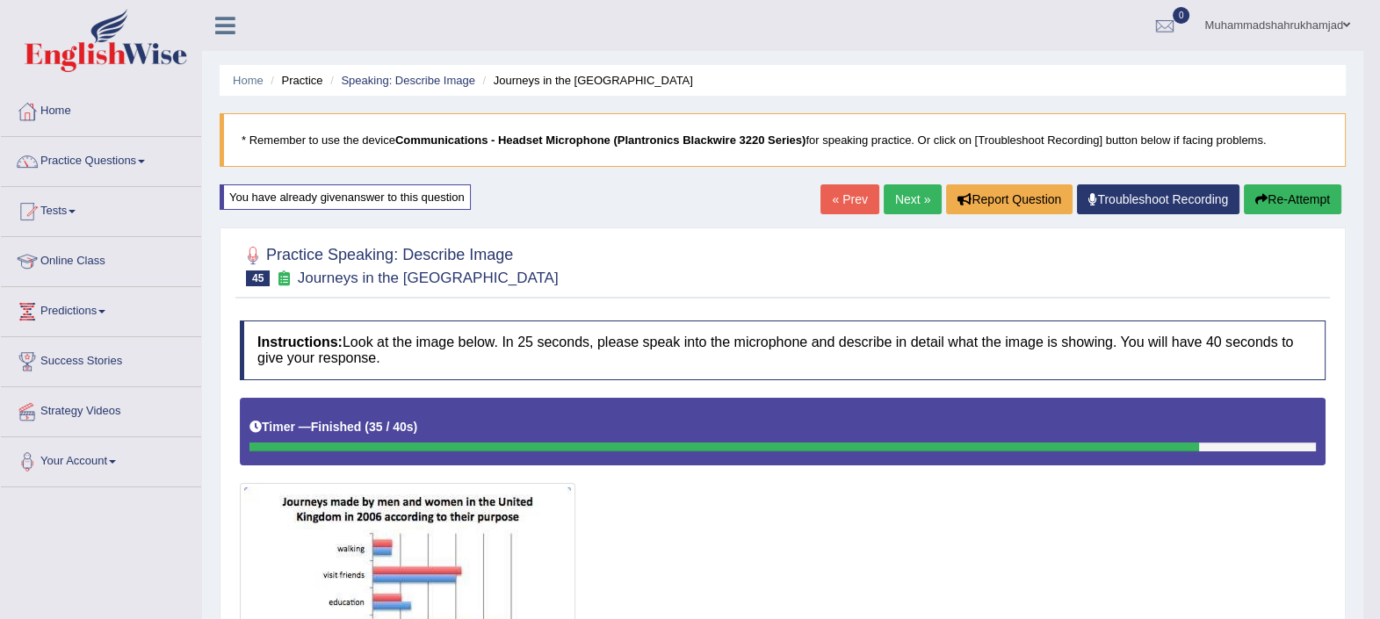
click at [915, 193] on link "Next »" at bounding box center [913, 199] width 58 height 30
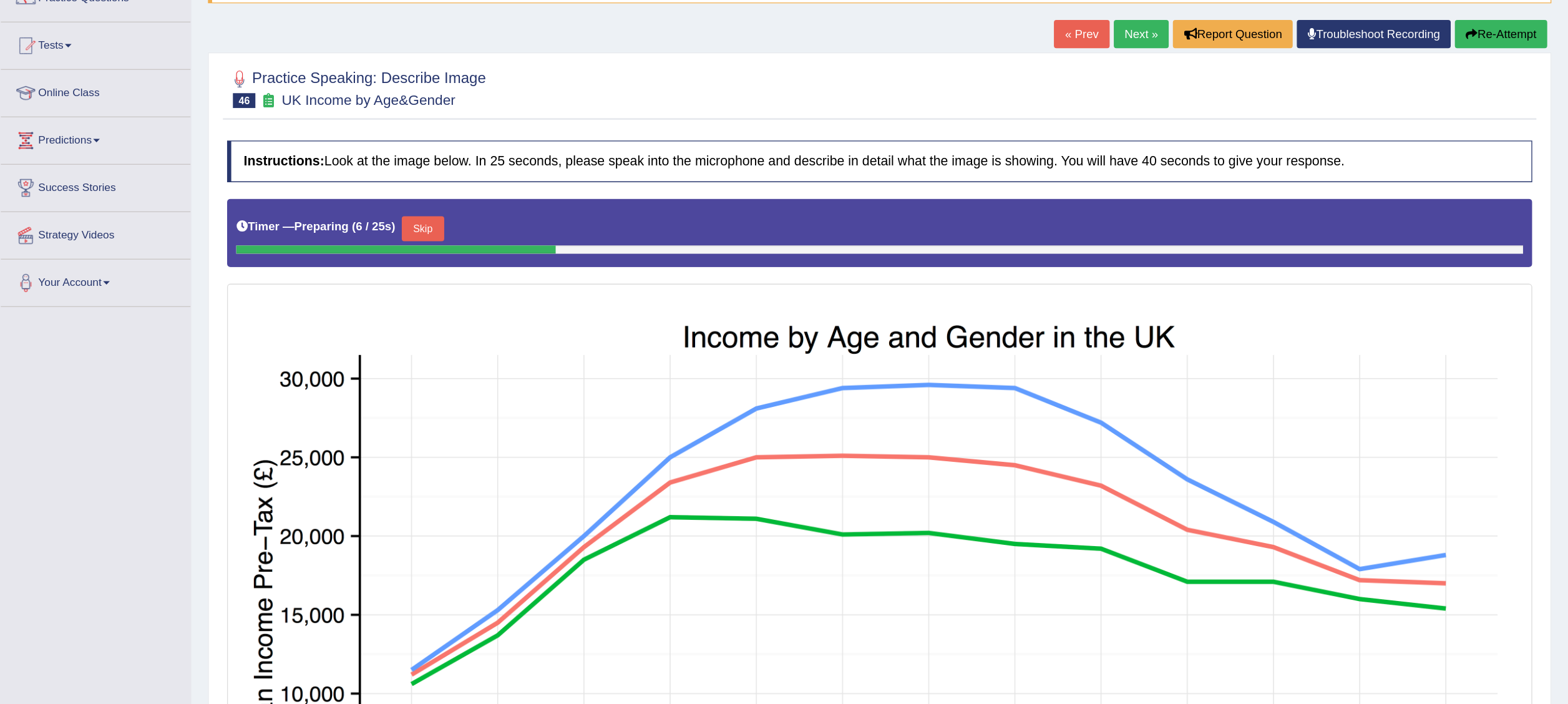
scroll to position [116, 0]
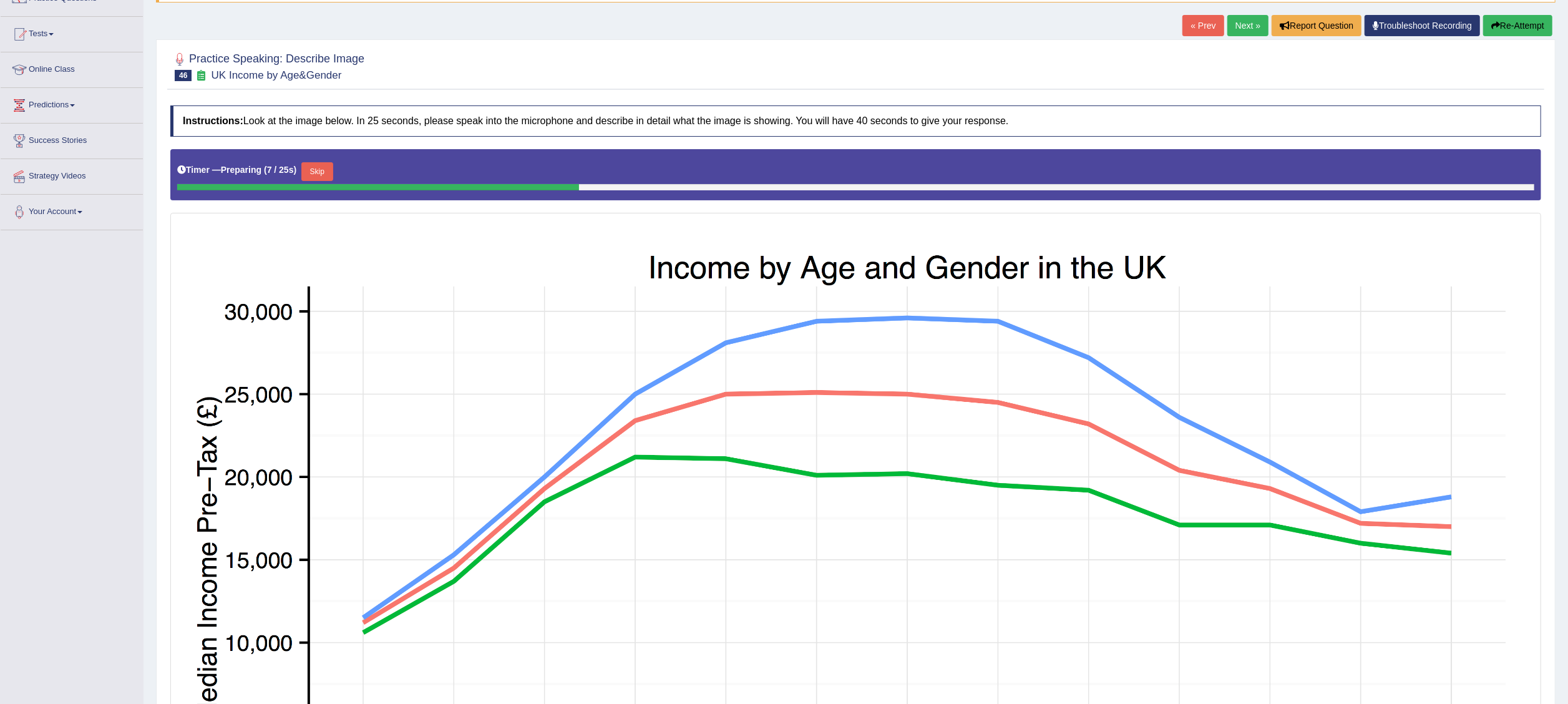
drag, startPoint x: 946, startPoint y: 0, endPoint x: 894, endPoint y: 220, distance: 226.1
click at [894, 220] on img at bounding box center [855, 617] width 1364 height 803
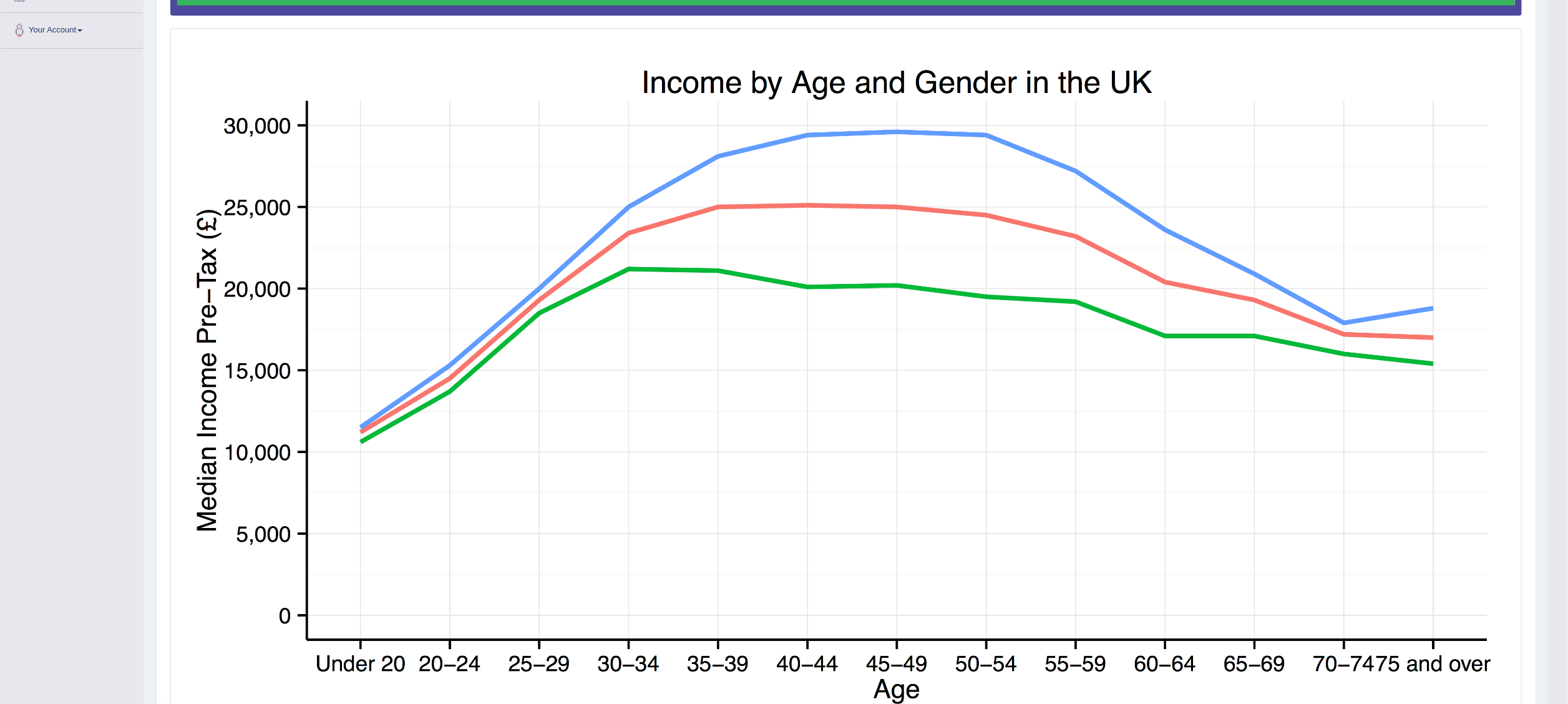
scroll to position [229, 0]
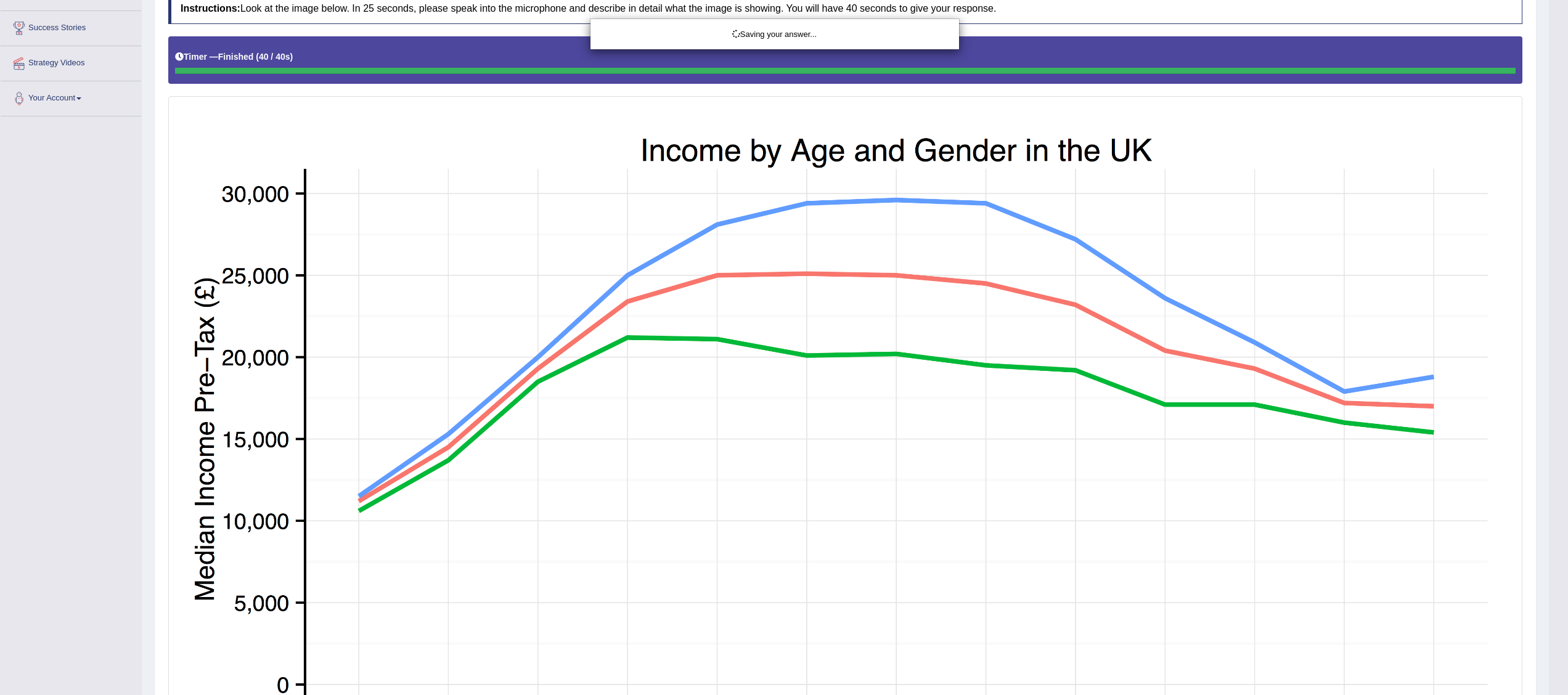
drag, startPoint x: 1561, startPoint y: 513, endPoint x: 1546, endPoint y: 342, distance: 171.7
click at [967, 331] on html "Toggle navigation Home Practice Questions Speaking Practice Read Aloud Repeat S…" at bounding box center [784, 121] width 1568 height 695
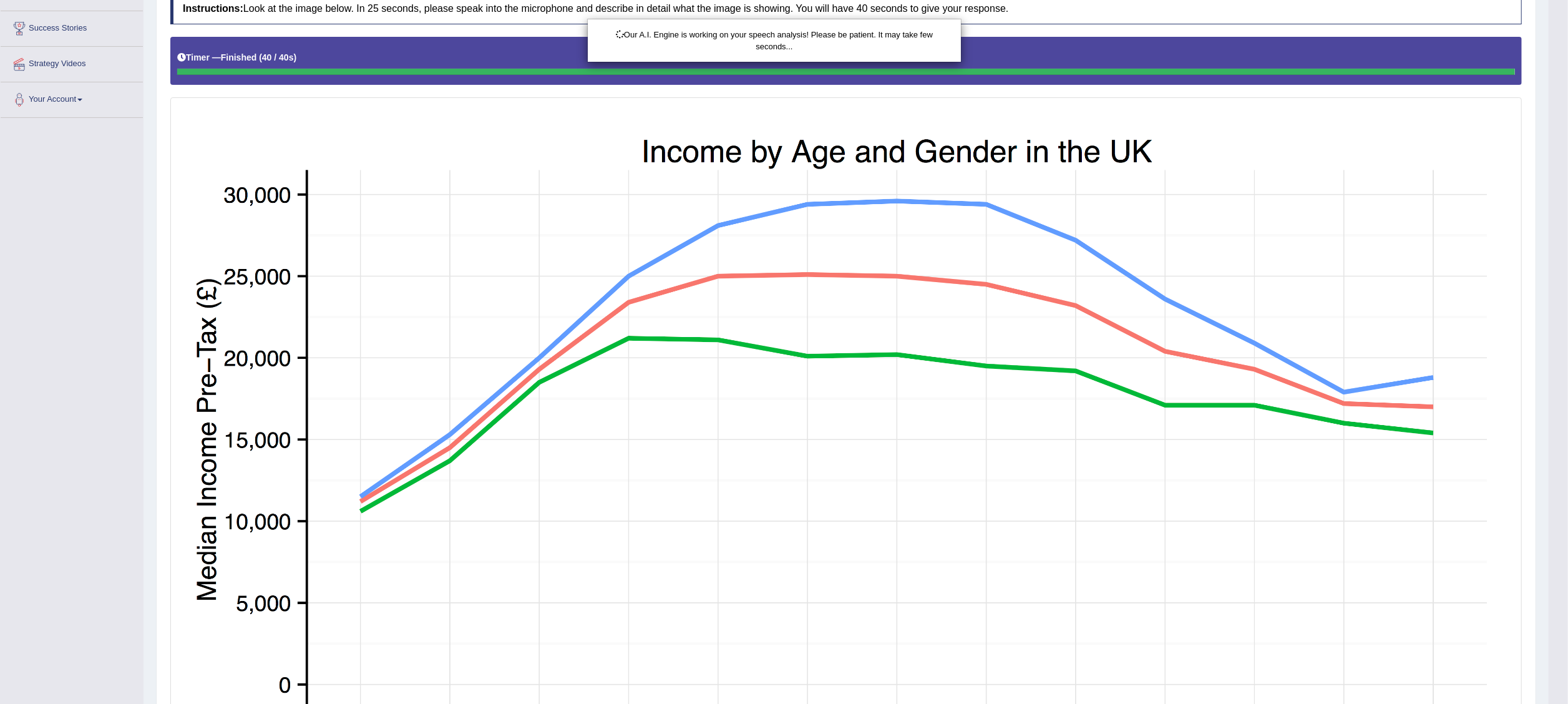
scroll to position [593, 0]
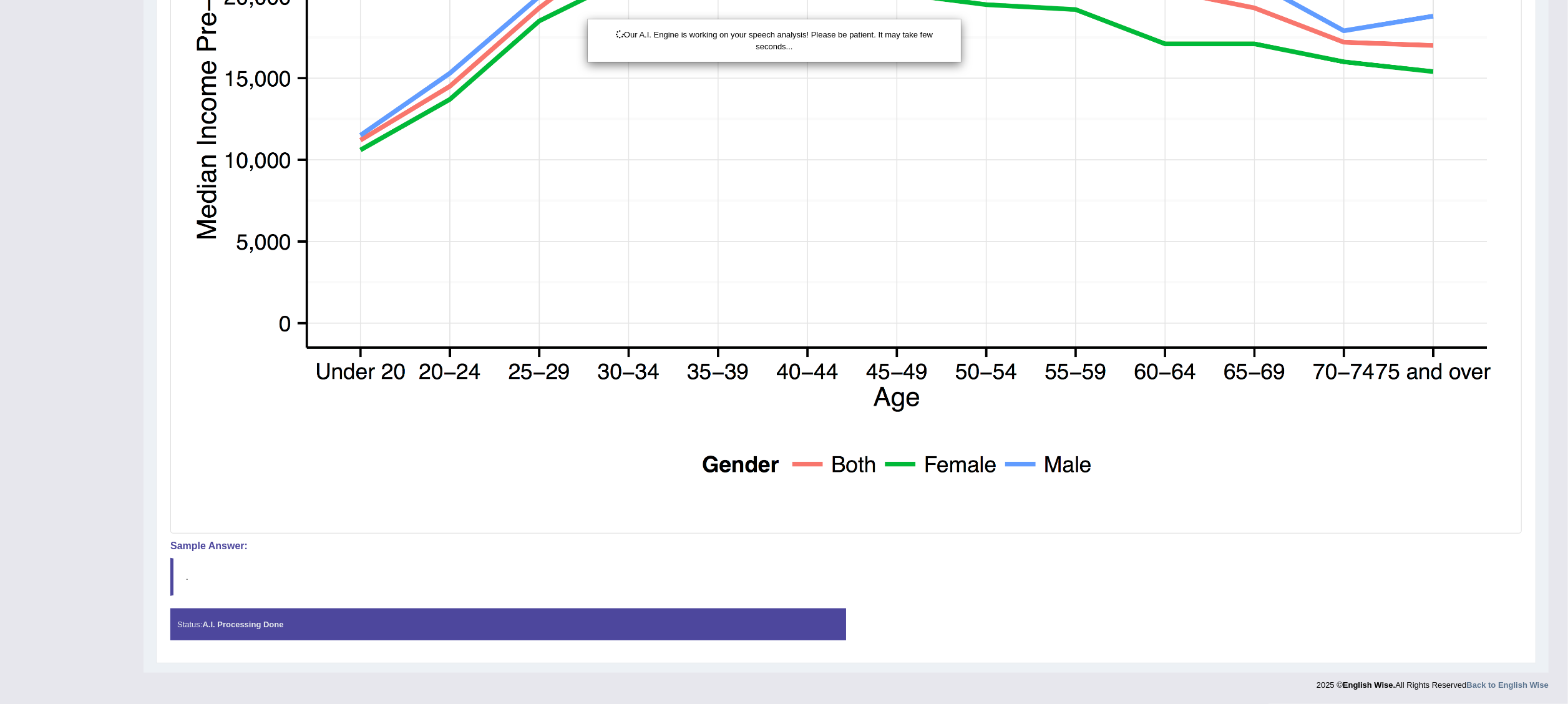
drag, startPoint x: 1579, startPoint y: 357, endPoint x: 1591, endPoint y: 569, distance: 212.3
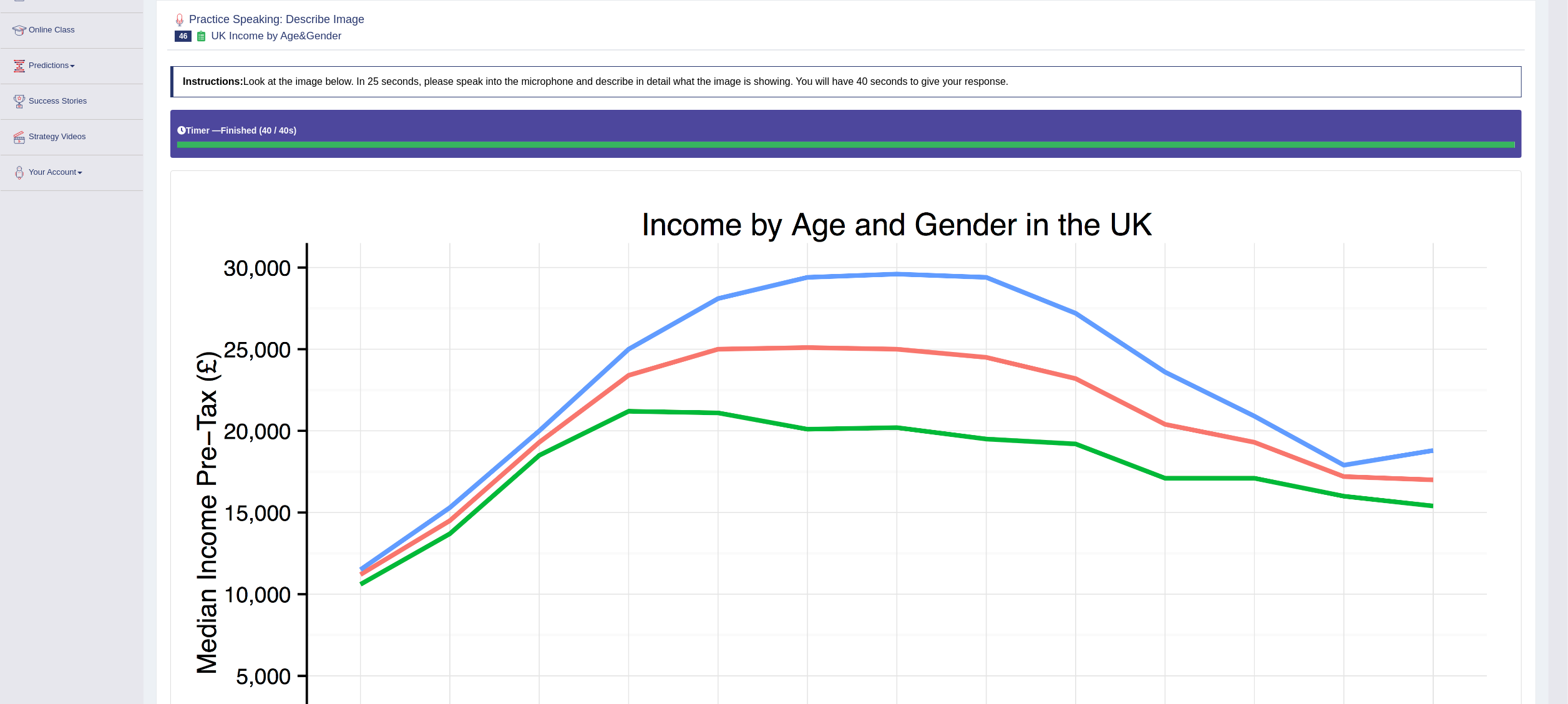
scroll to position [0, 0]
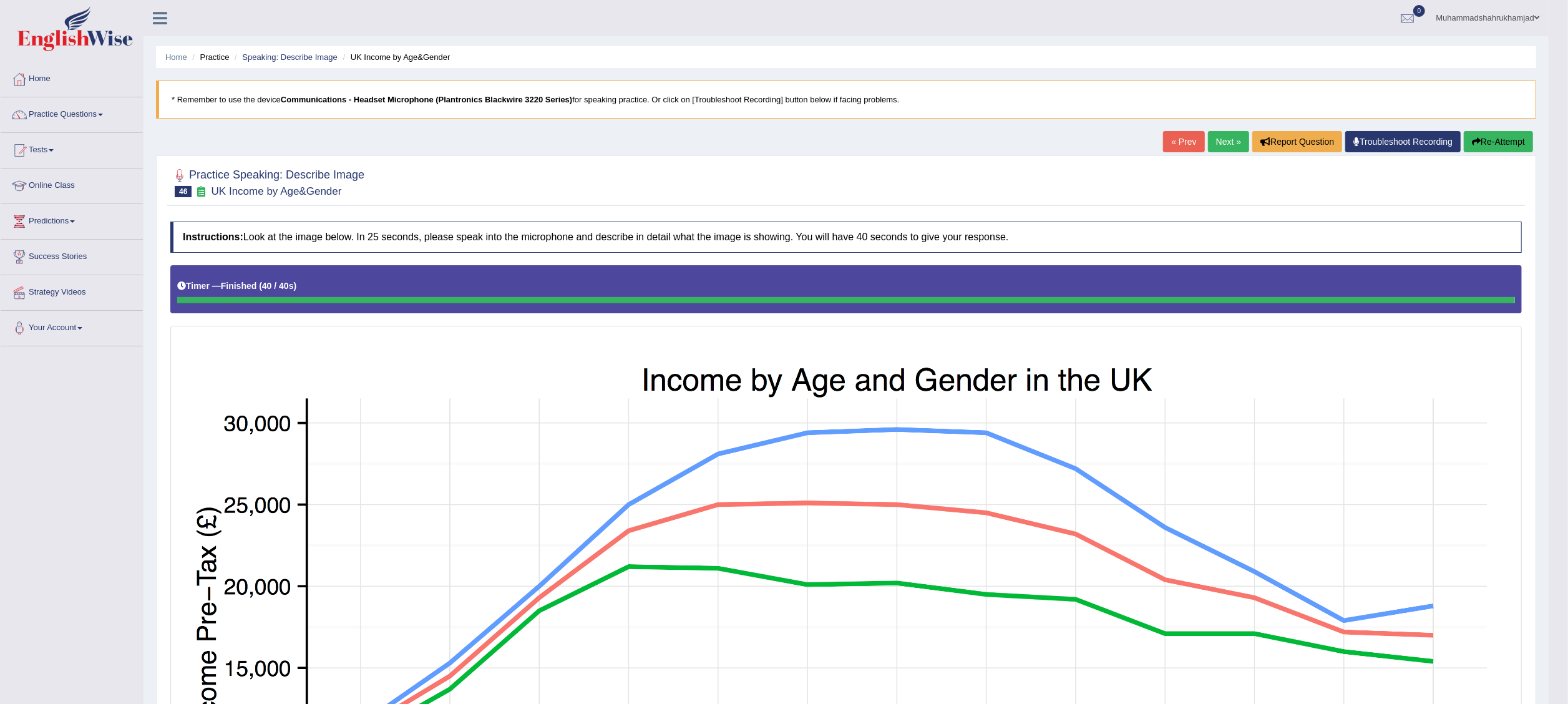
click at [979, 146] on link "Next »" at bounding box center [1229, 141] width 41 height 21
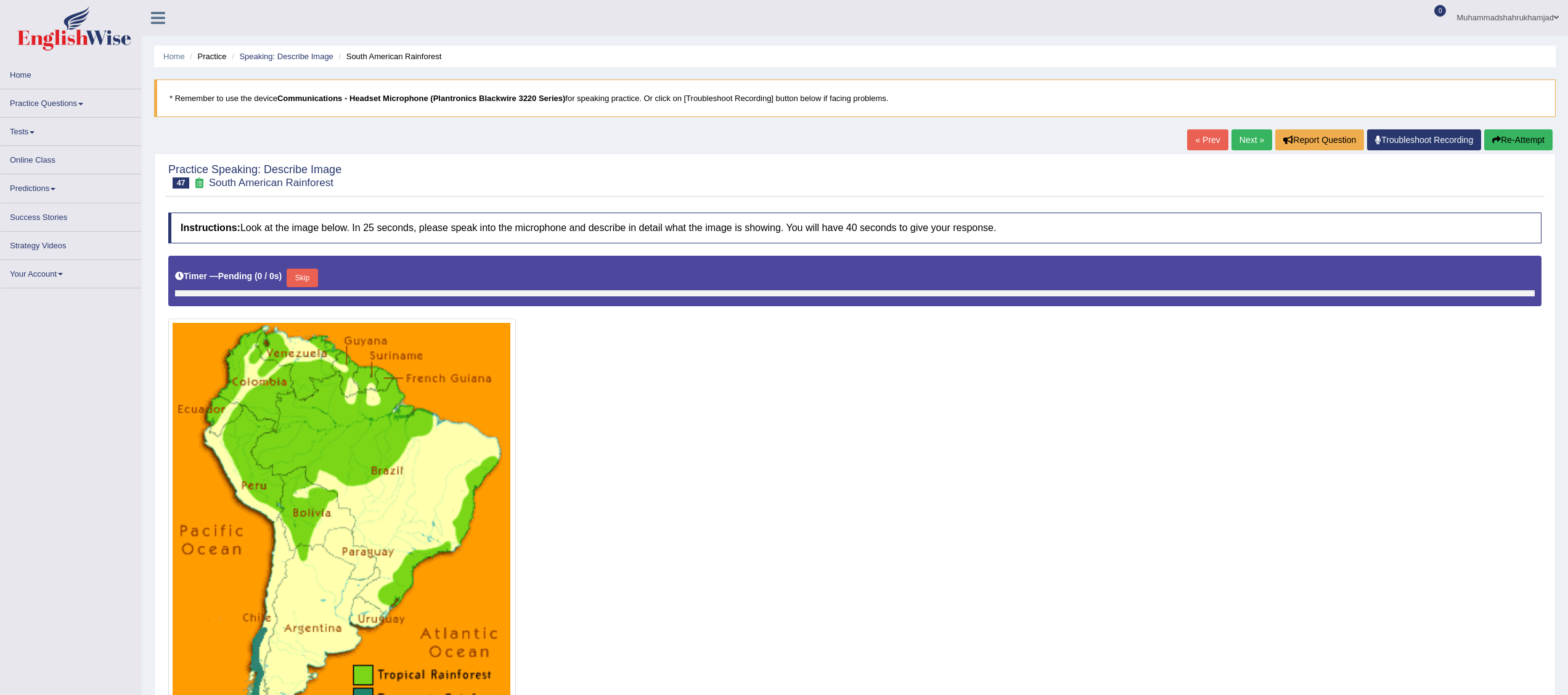
click at [1567, 399] on html "Toggle navigation Home Practice Questions Speaking Practice Read Aloud Repeat S…" at bounding box center [784, 347] width 1568 height 695
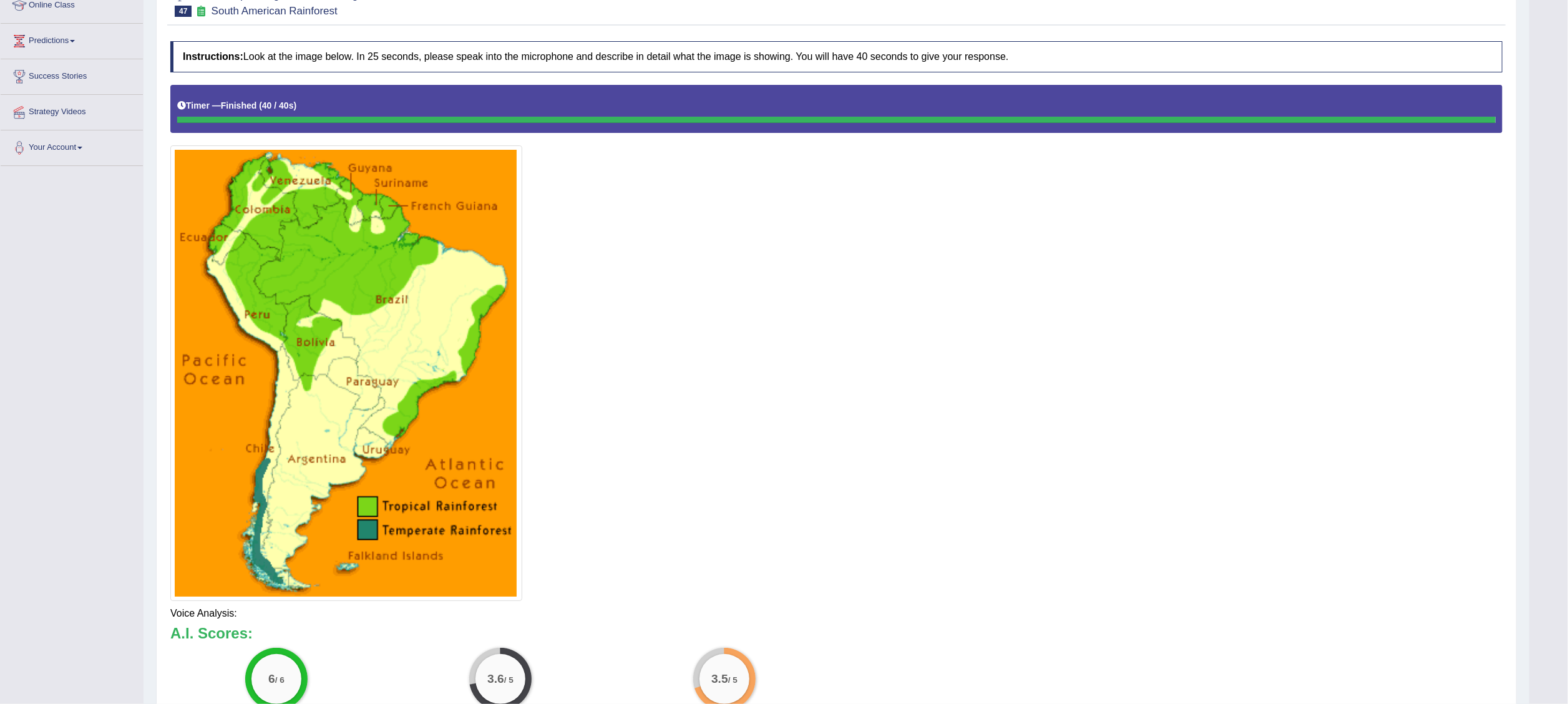
scroll to position [251, 0]
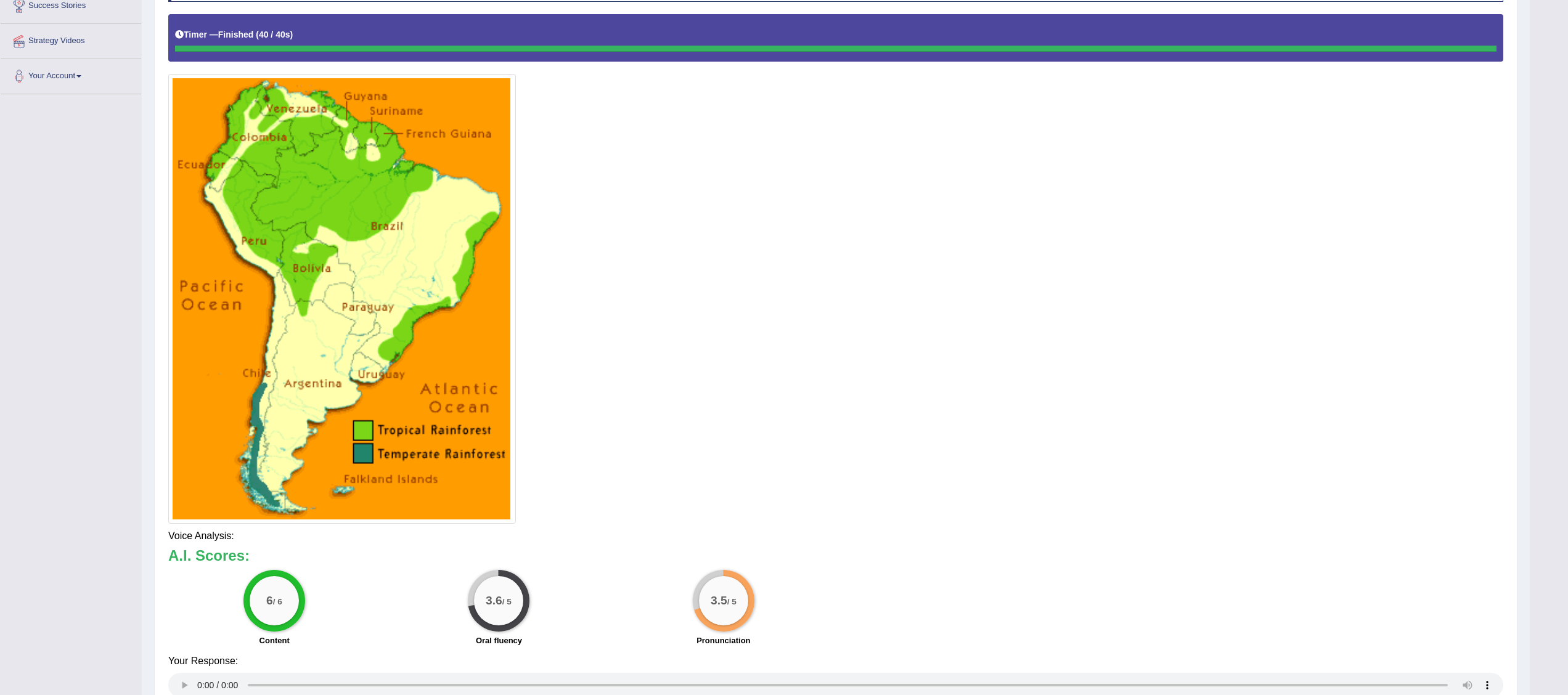
drag, startPoint x: 1559, startPoint y: 329, endPoint x: 1572, endPoint y: 576, distance: 247.3
click at [1567, 447] on html "Toggle navigation Home Practice Questions Speaking Practice Read Aloud Repeat S…" at bounding box center [784, 100] width 1568 height 695
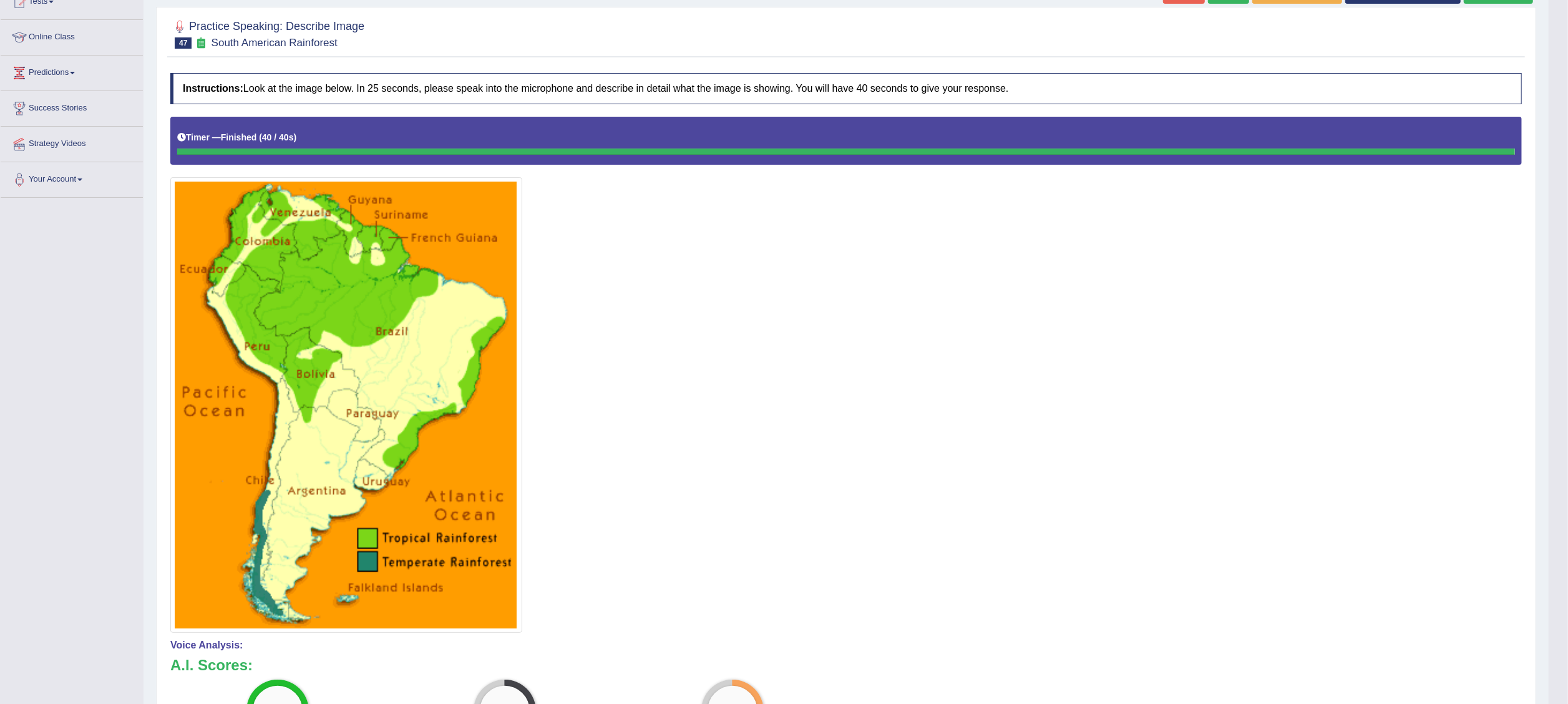
scroll to position [18, 0]
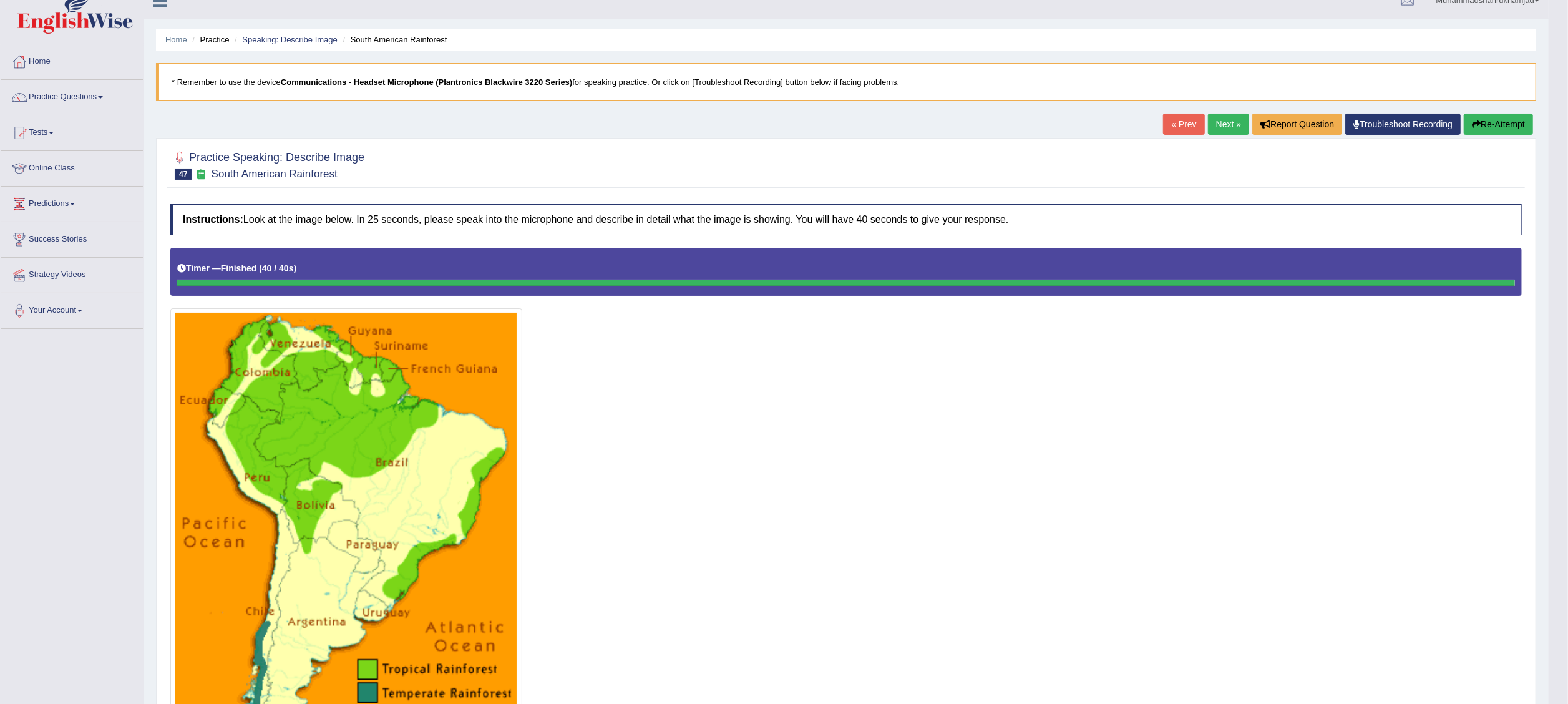
click at [1515, 122] on button "Re-Attempt" at bounding box center [1498, 124] width 70 height 21
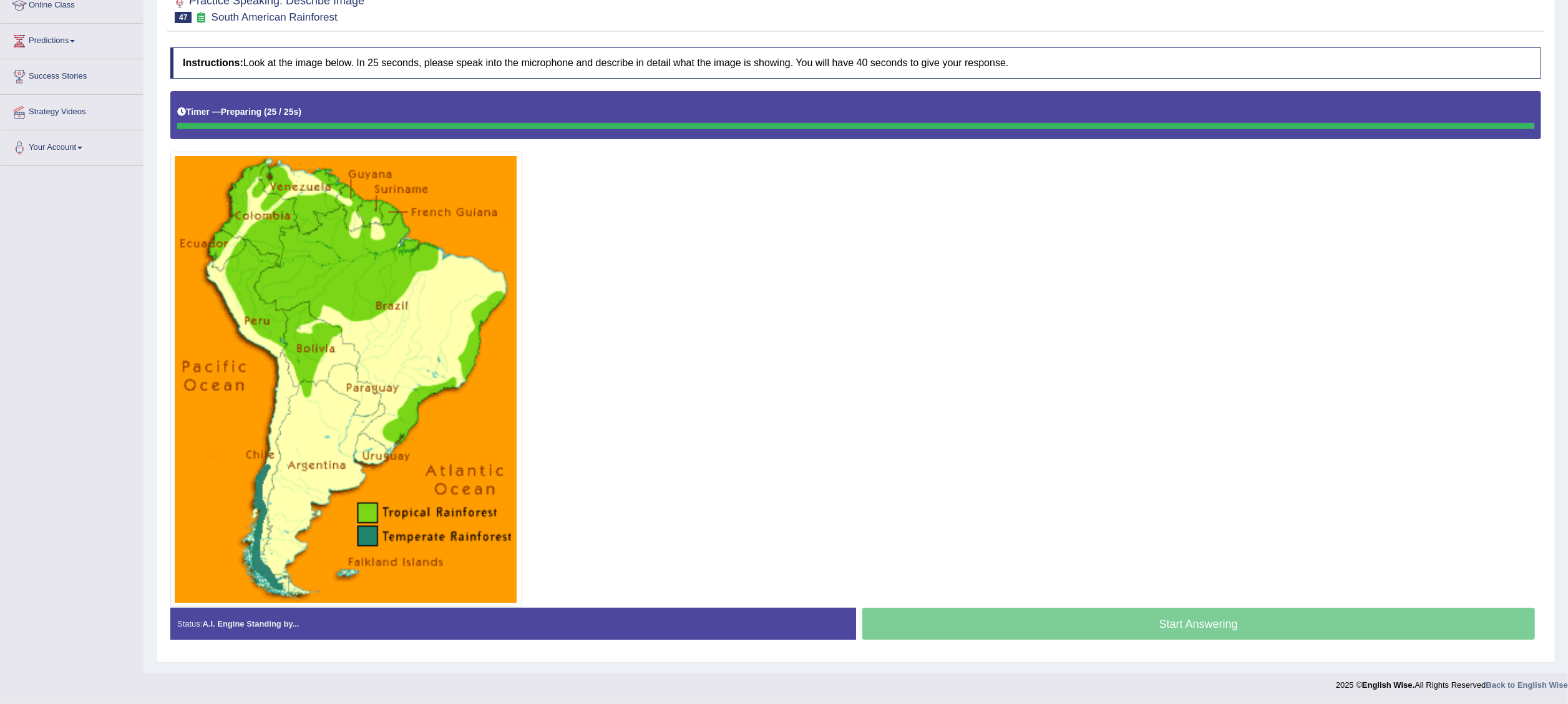
scroll to position [183, 0]
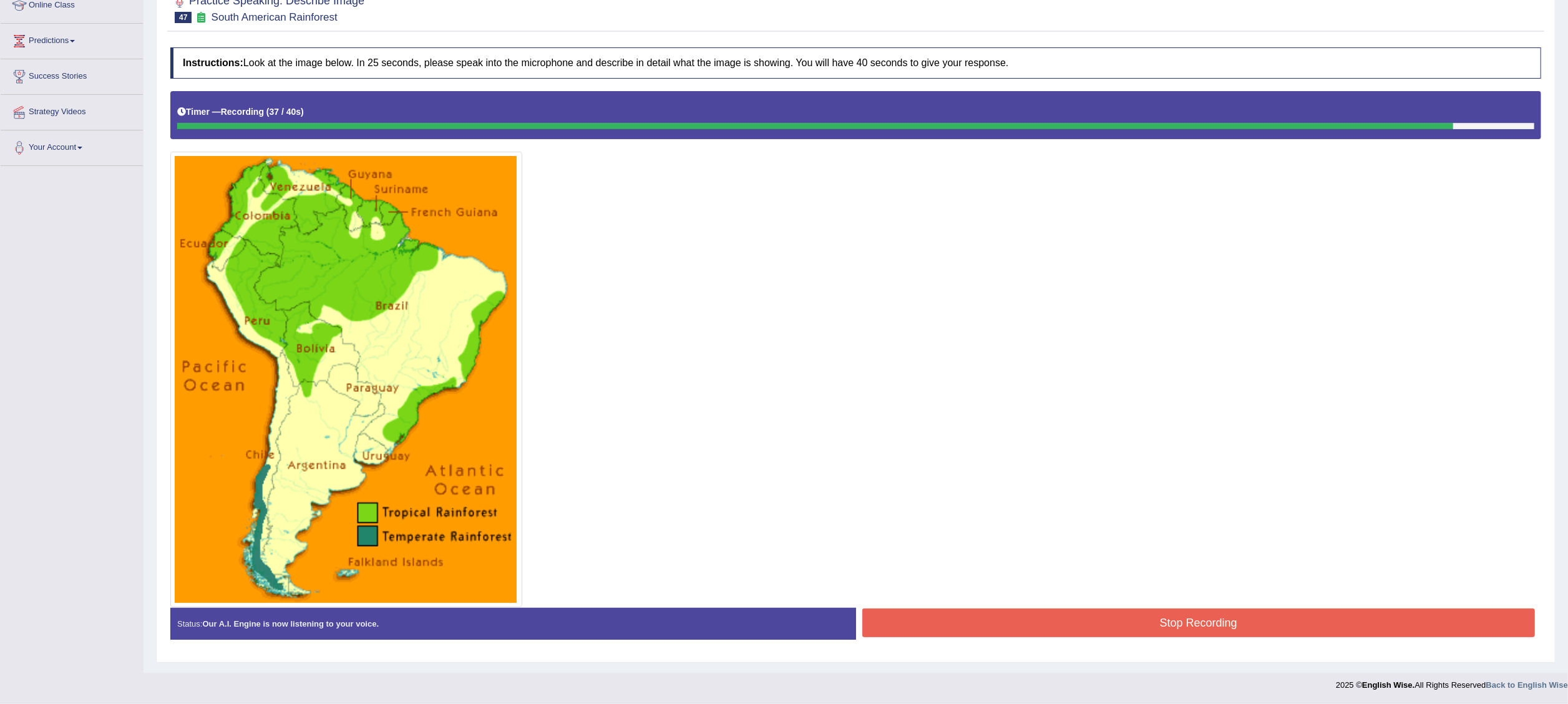
click at [1326, 624] on button "Stop Recording" at bounding box center [1199, 623] width 673 height 28
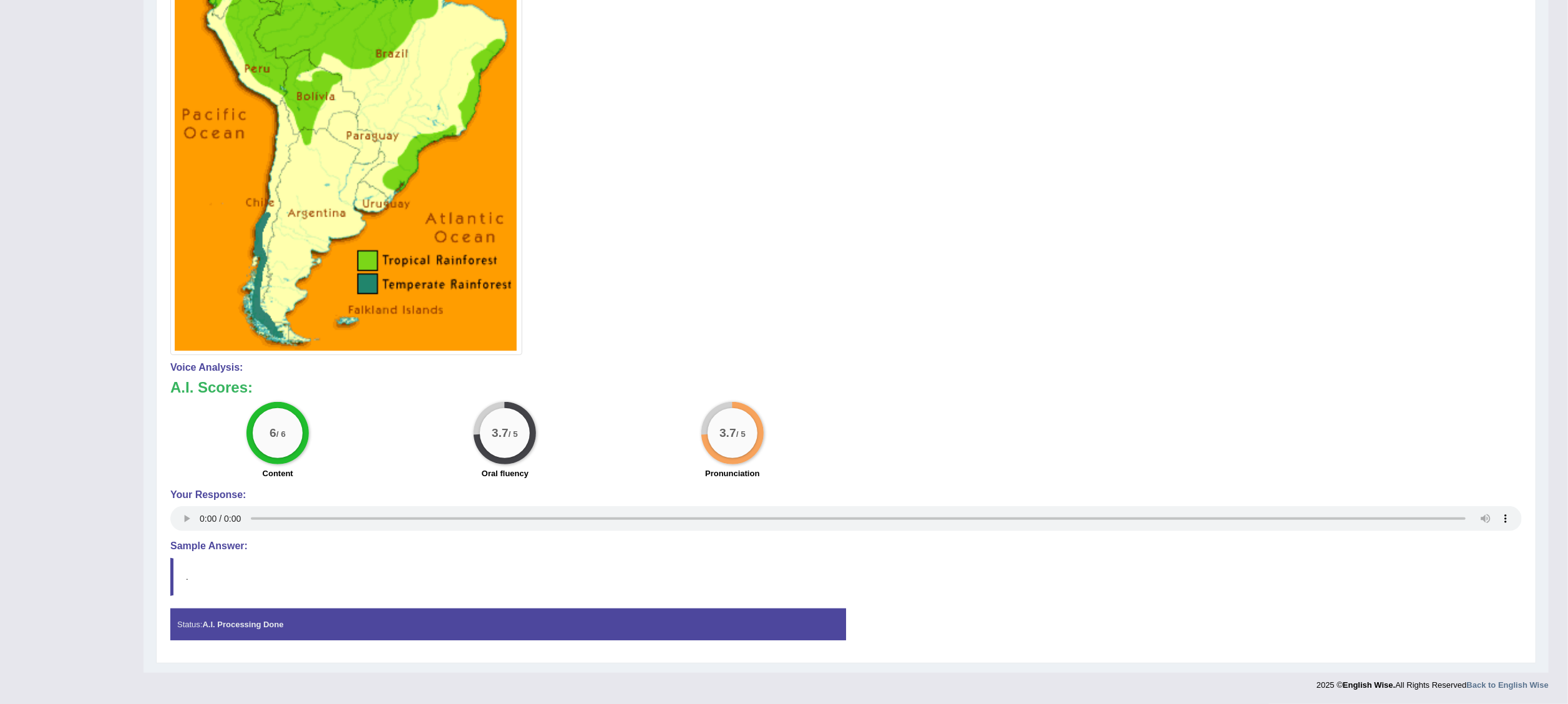
scroll to position [0, 0]
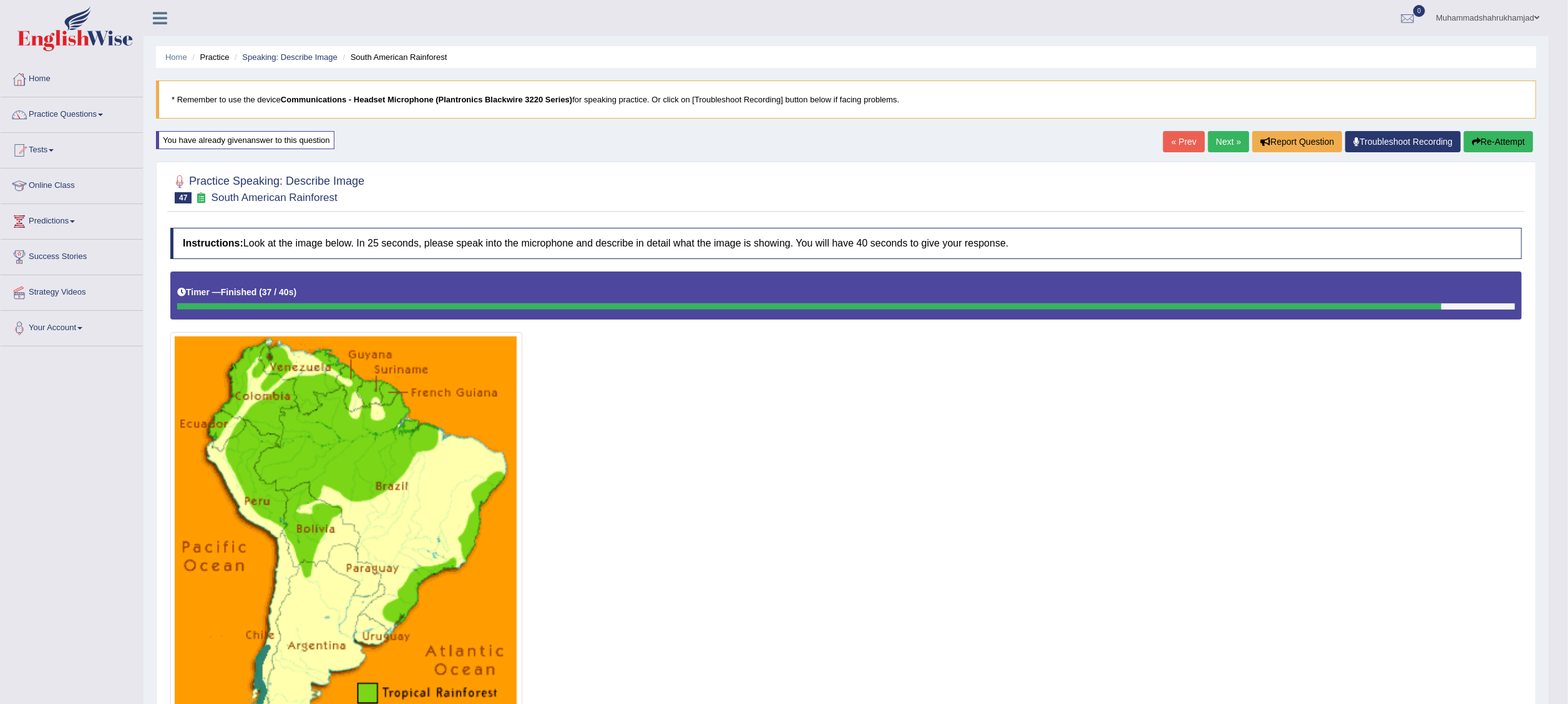
click at [1219, 140] on link "Next »" at bounding box center [1229, 141] width 41 height 21
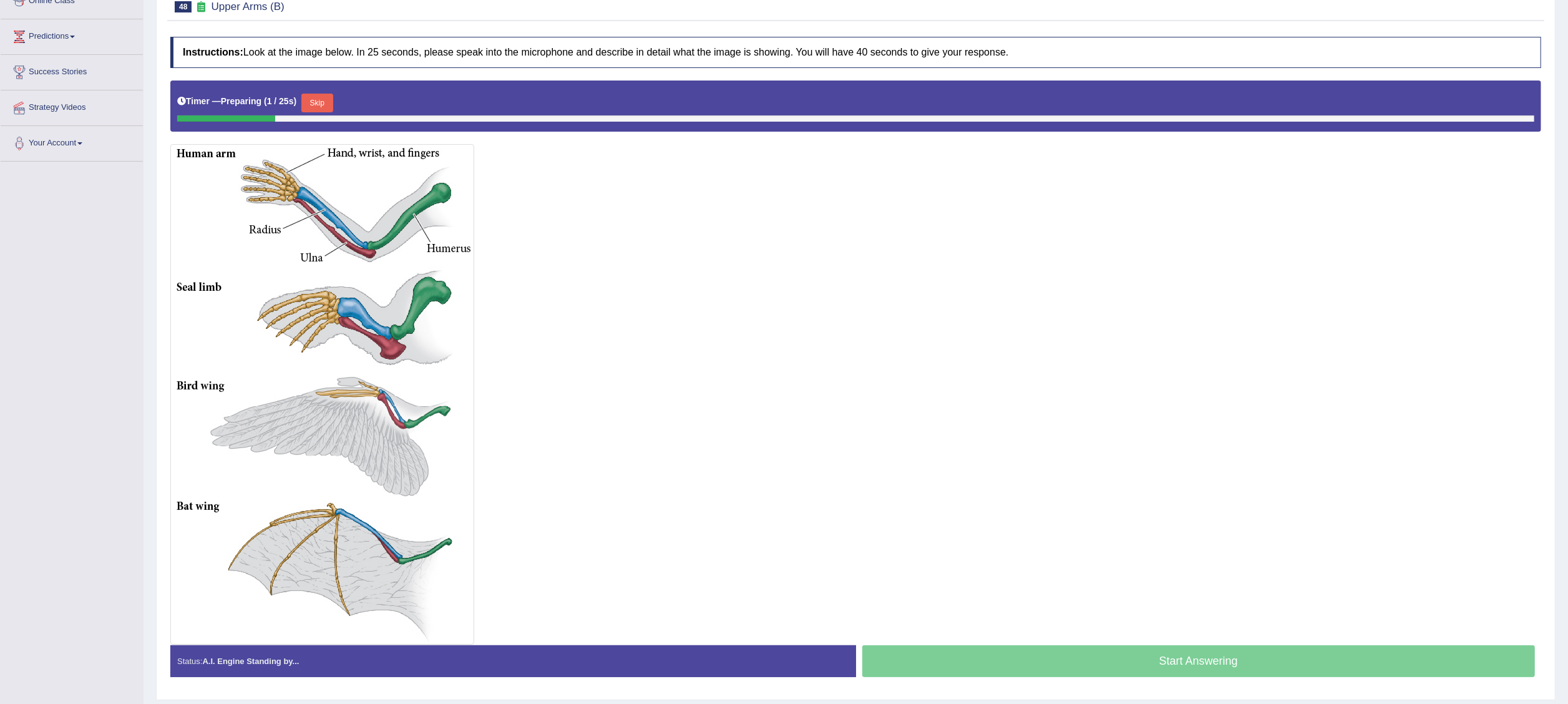
scroll to position [183, 0]
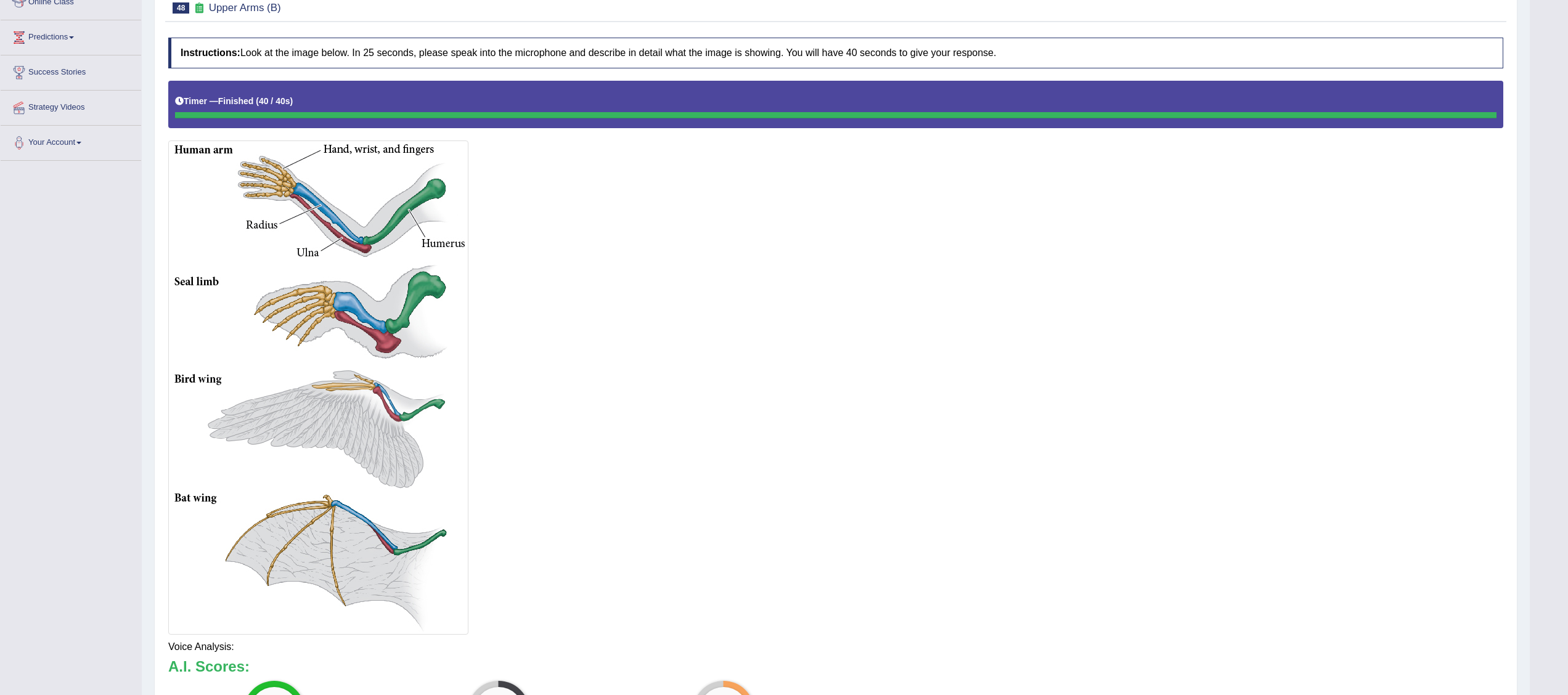
drag, startPoint x: 1558, startPoint y: 323, endPoint x: 1565, endPoint y: 612, distance: 289.1
click at [1548, 514] on html "Toggle navigation Home Practice Questions Speaking Practice Read Aloud Repeat S…" at bounding box center [784, 166] width 1568 height 695
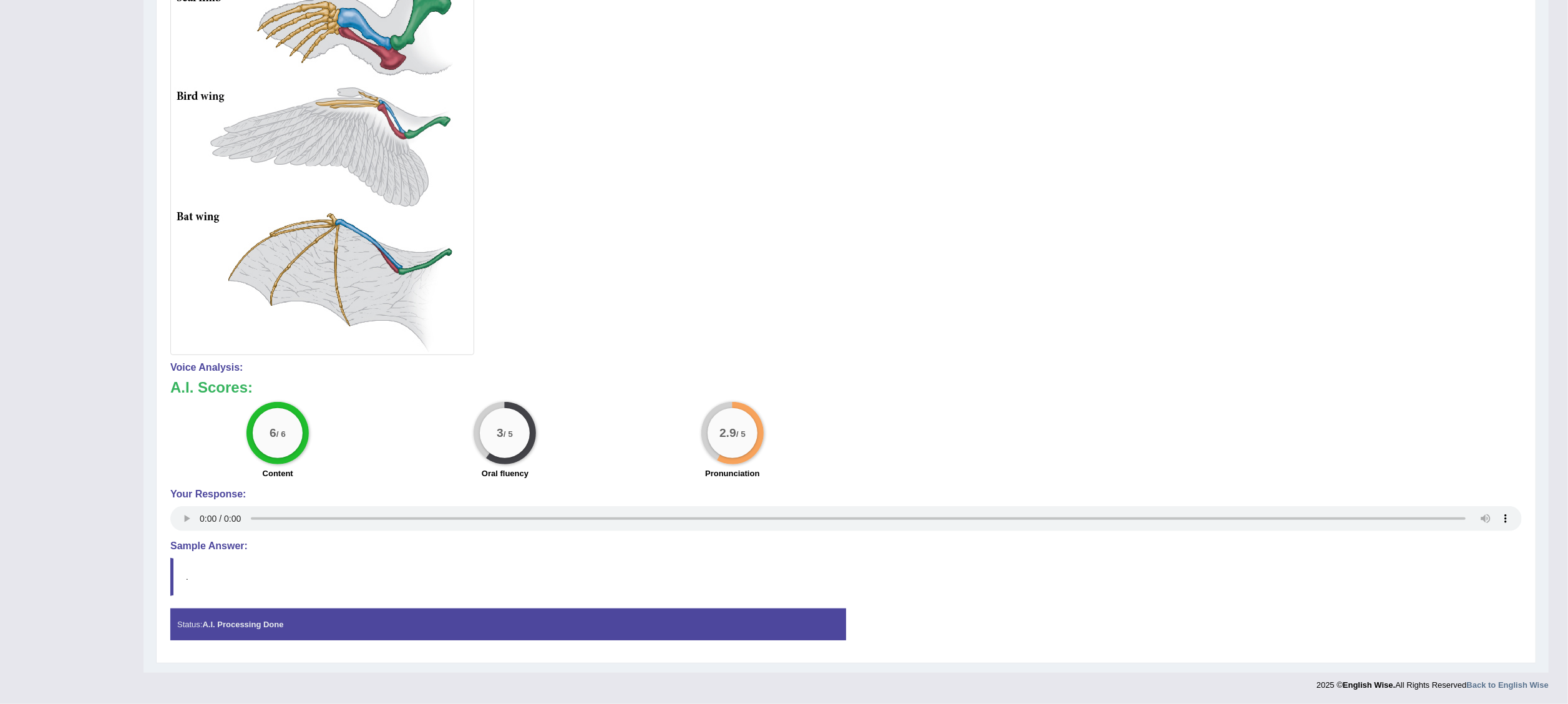
scroll to position [0, 0]
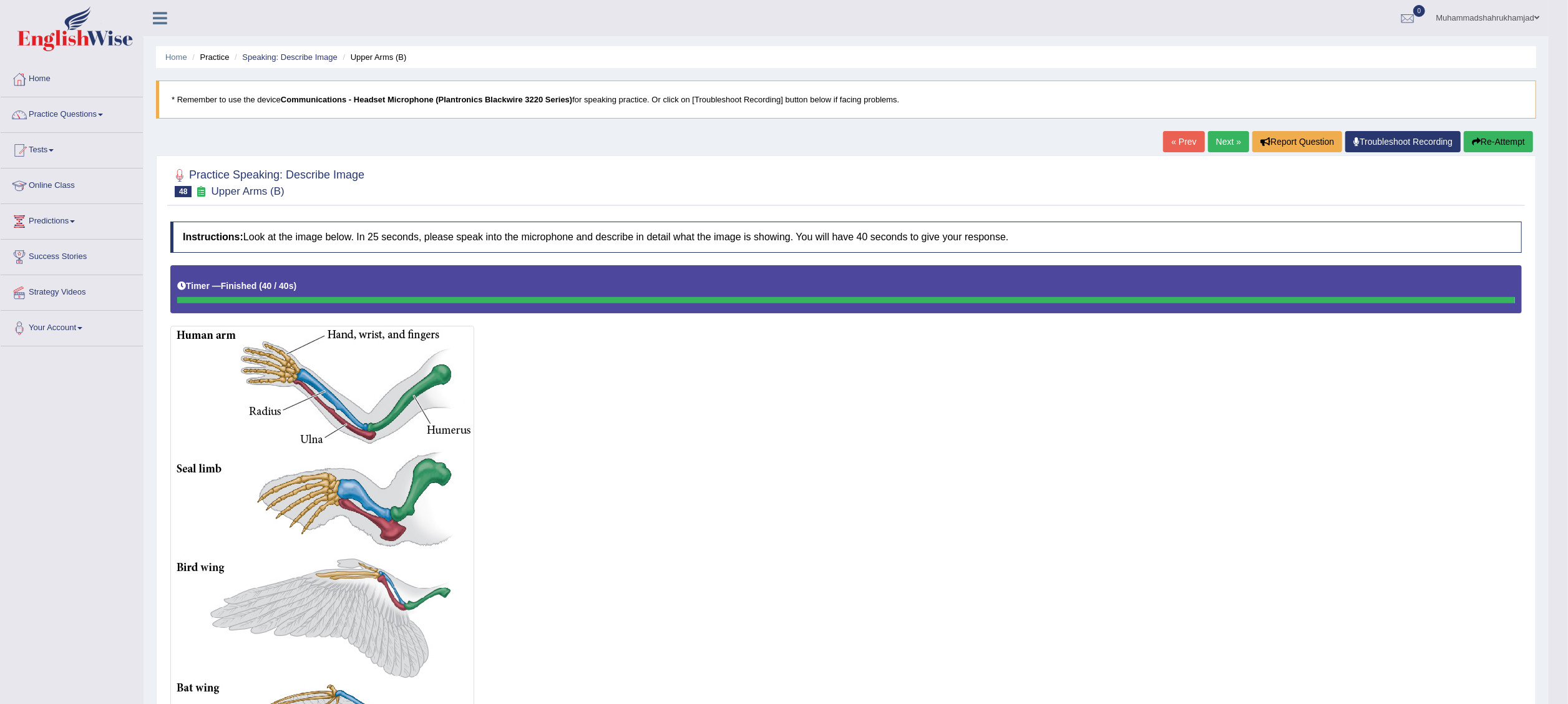
click at [1223, 143] on link "Next »" at bounding box center [1229, 141] width 41 height 21
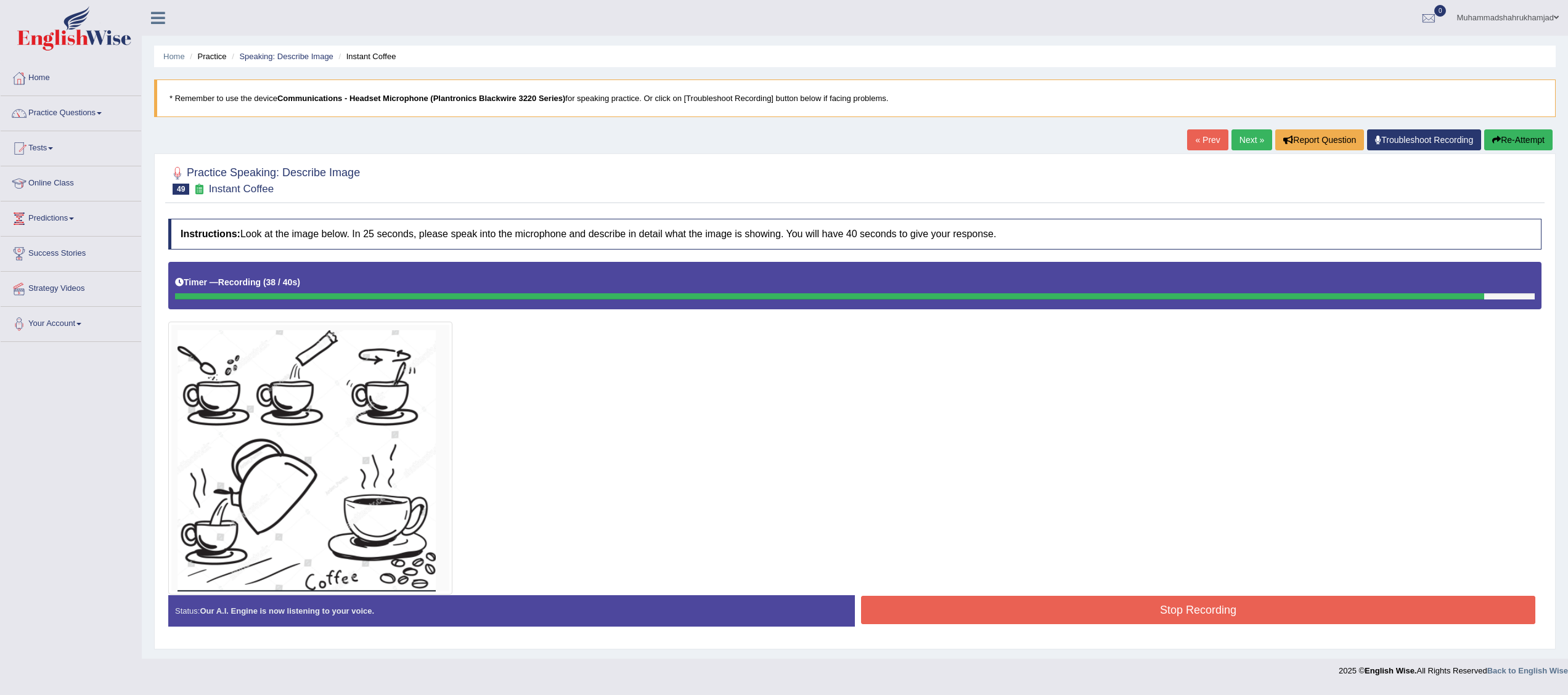
click at [1049, 606] on button "Stop Recording" at bounding box center [1198, 610] width 674 height 28
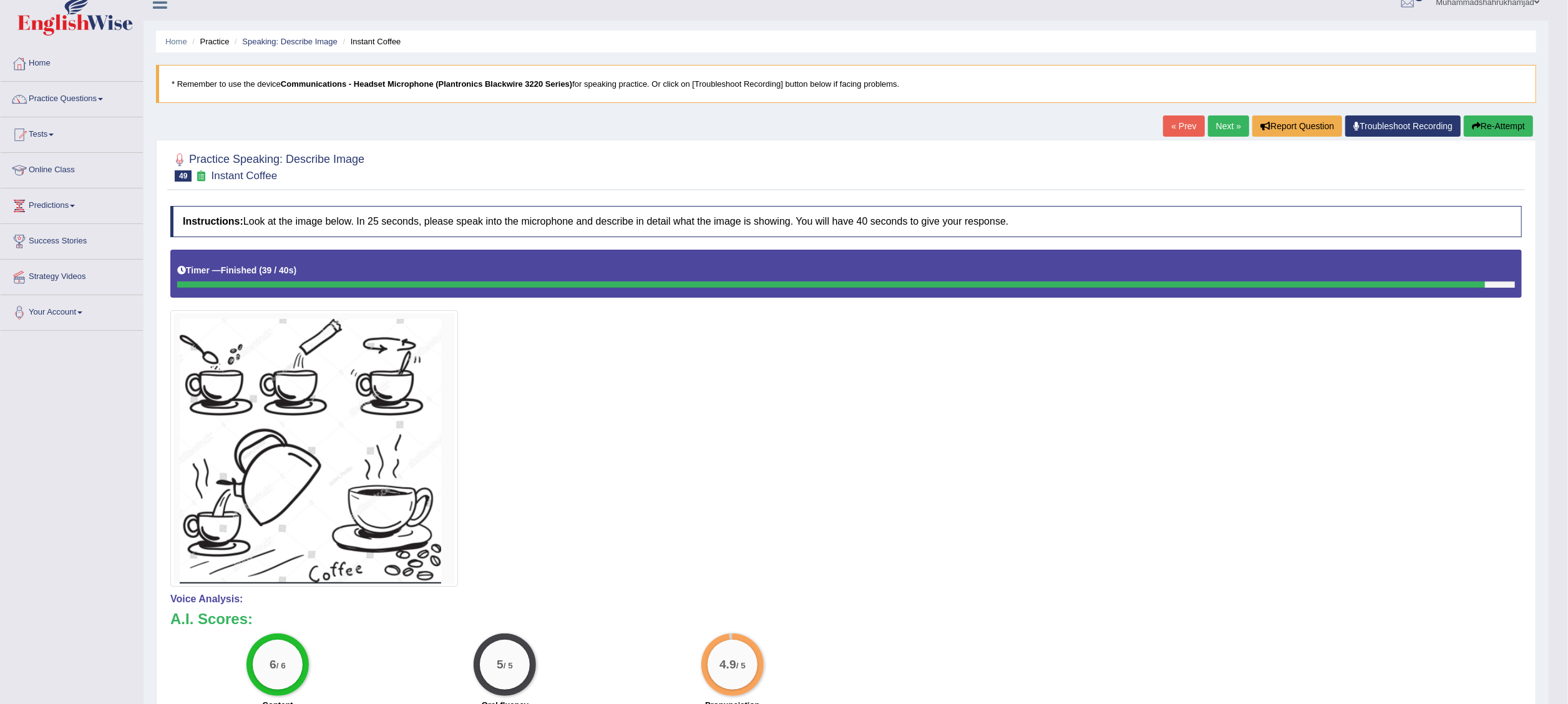
scroll to position [38, 0]
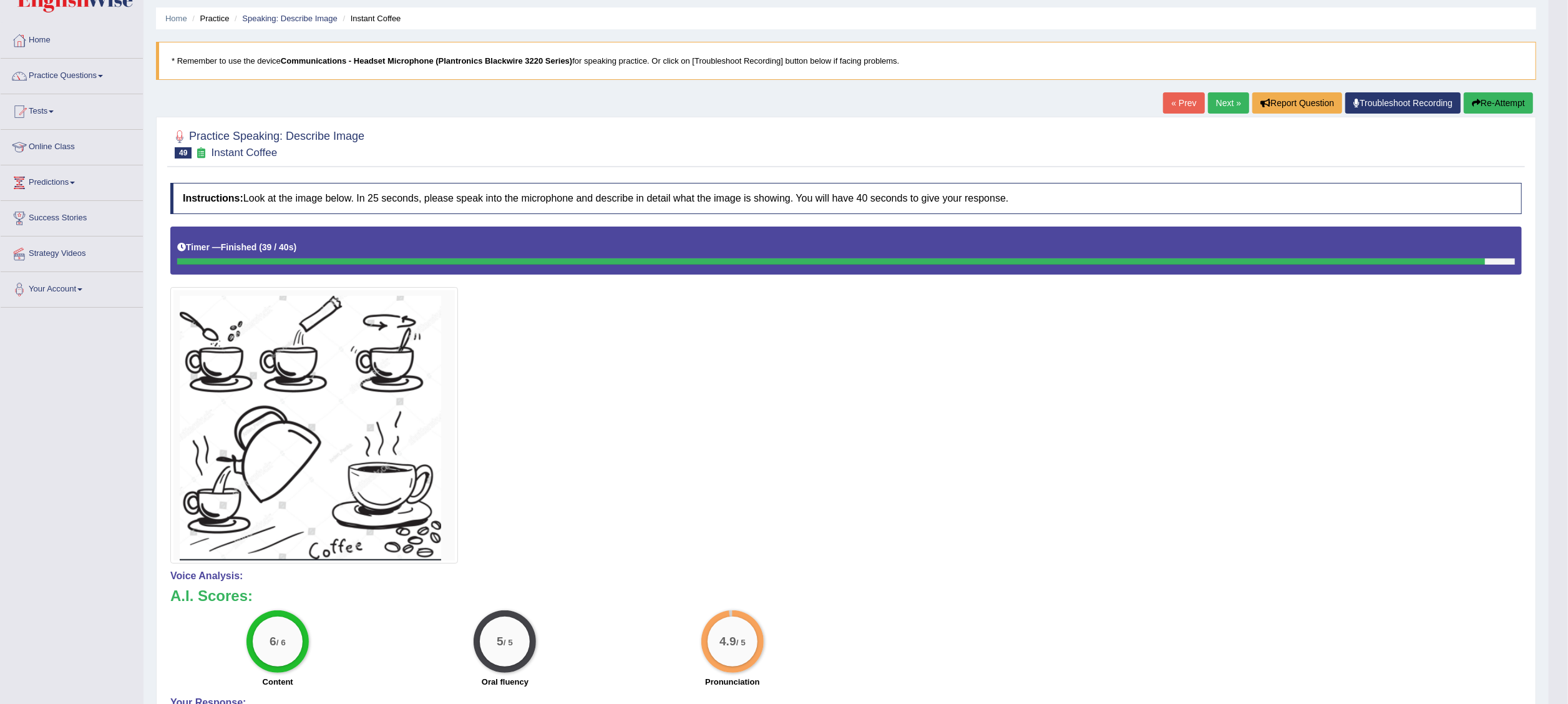
click at [1224, 108] on link "Next »" at bounding box center [1229, 103] width 41 height 21
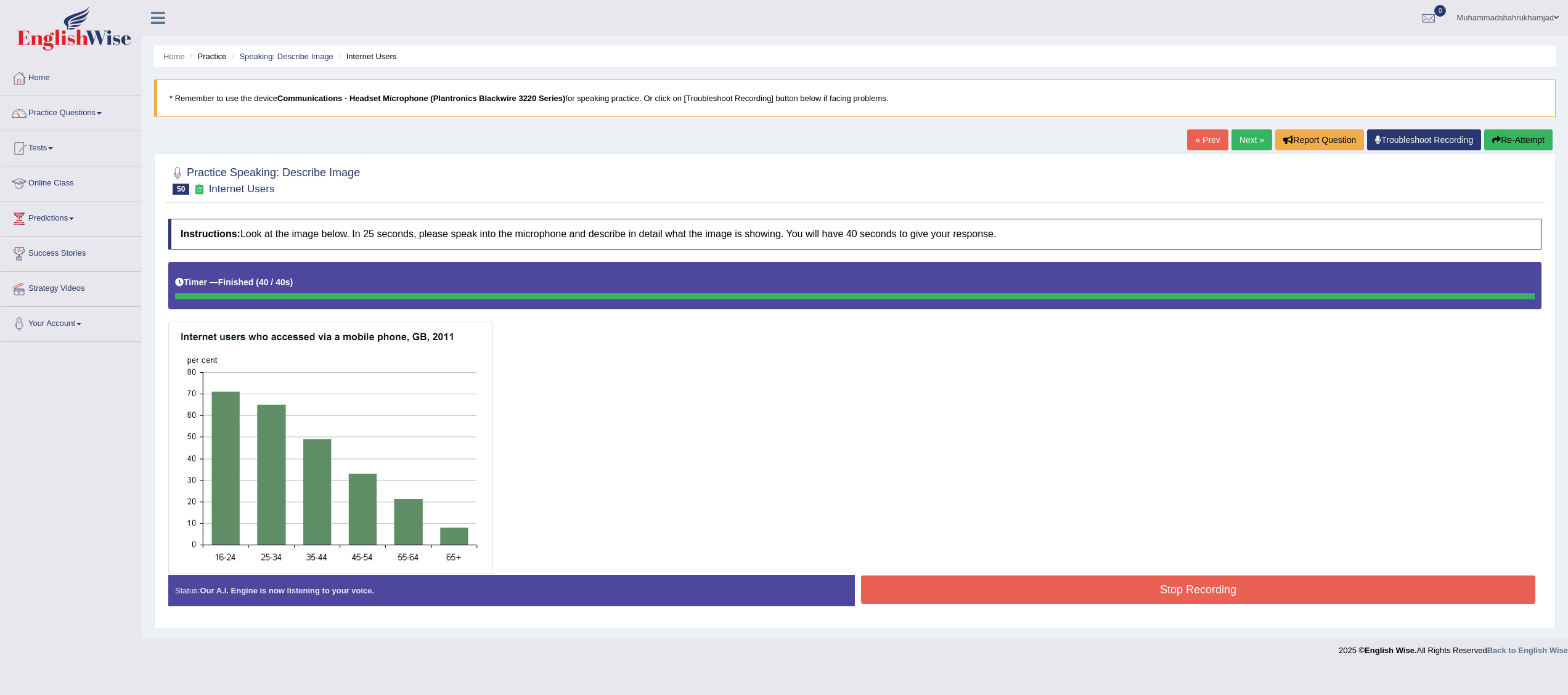
click at [1212, 583] on button "Stop Recording" at bounding box center [1198, 590] width 674 height 28
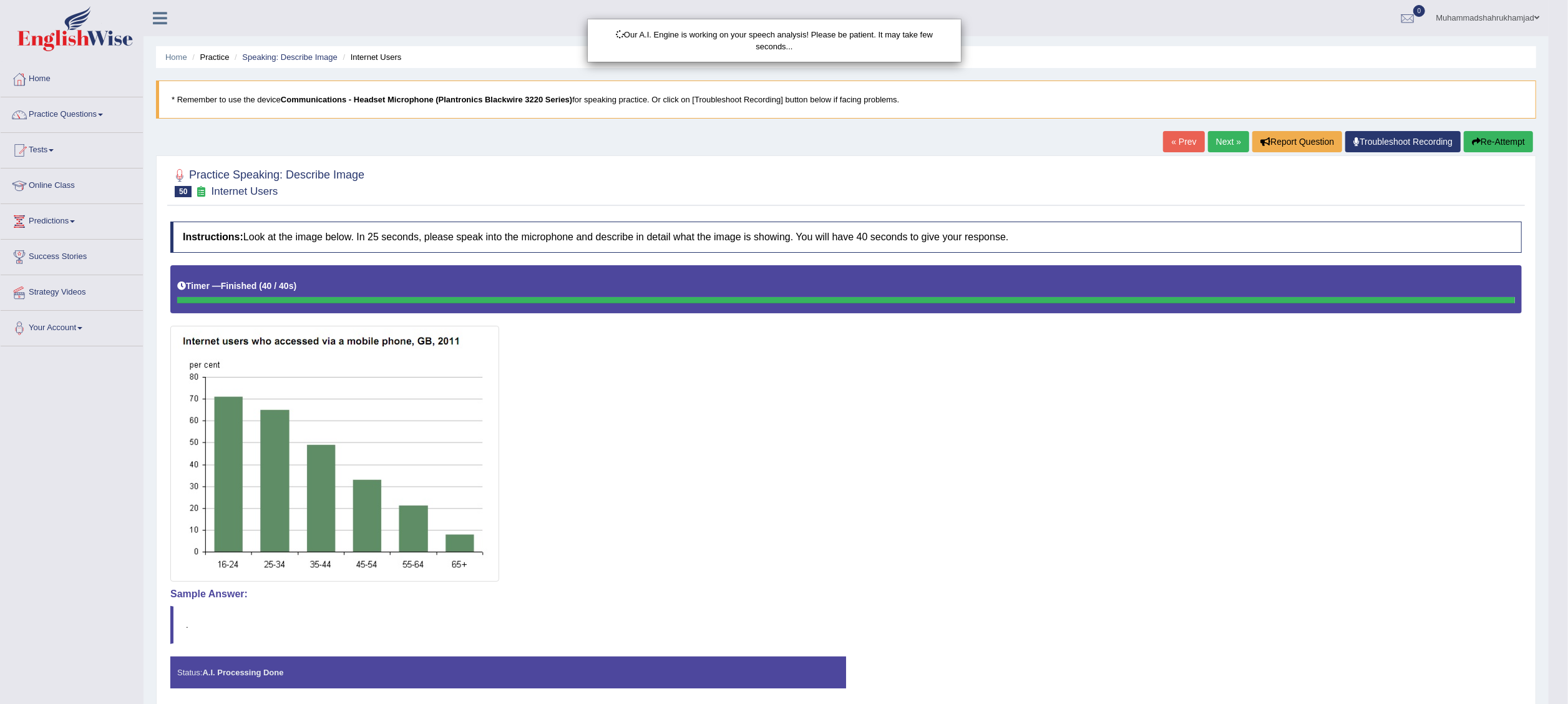
scroll to position [51, 0]
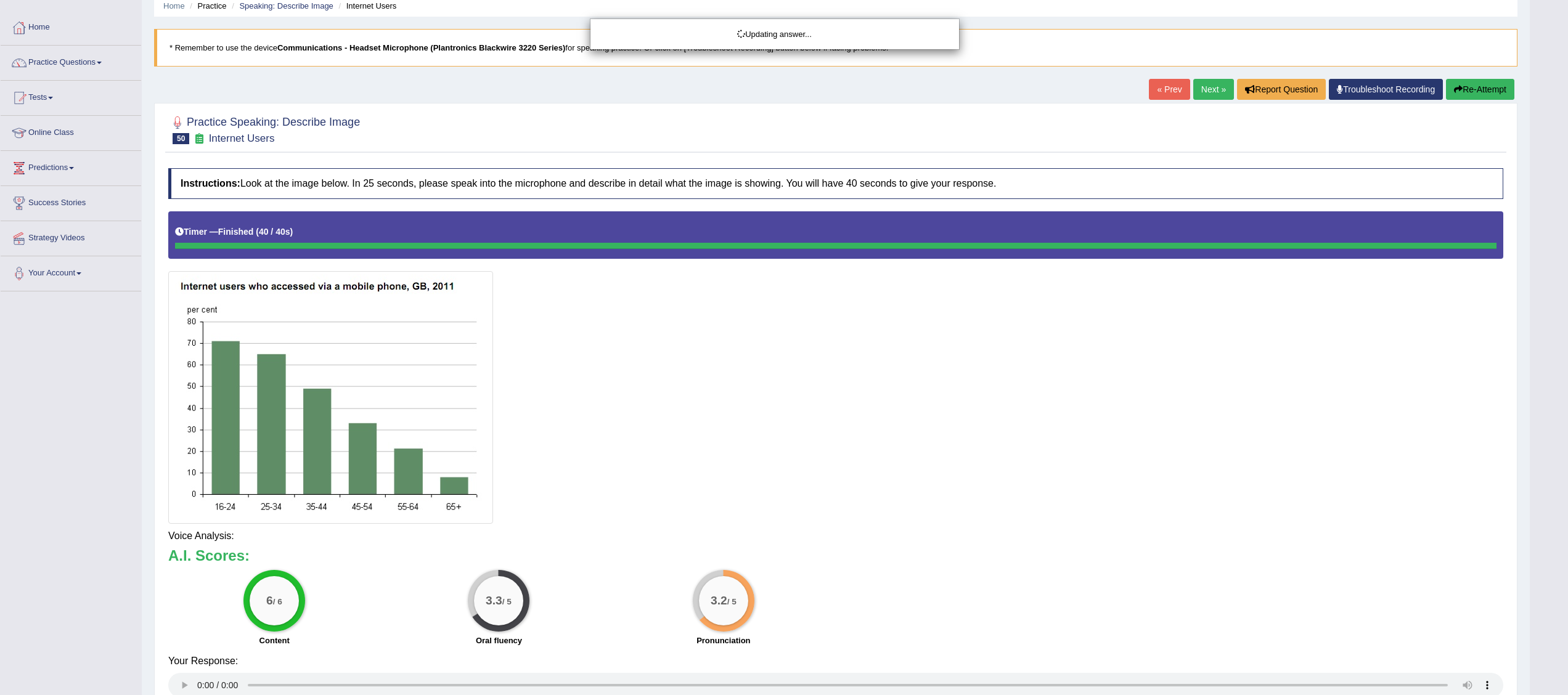
drag, startPoint x: 1562, startPoint y: 332, endPoint x: 1564, endPoint y: 626, distance: 294.0
click at [1564, 626] on html "Toggle navigation Home Practice Questions Speaking Practice Read Aloud Repeat S…" at bounding box center [784, 297] width 1568 height 695
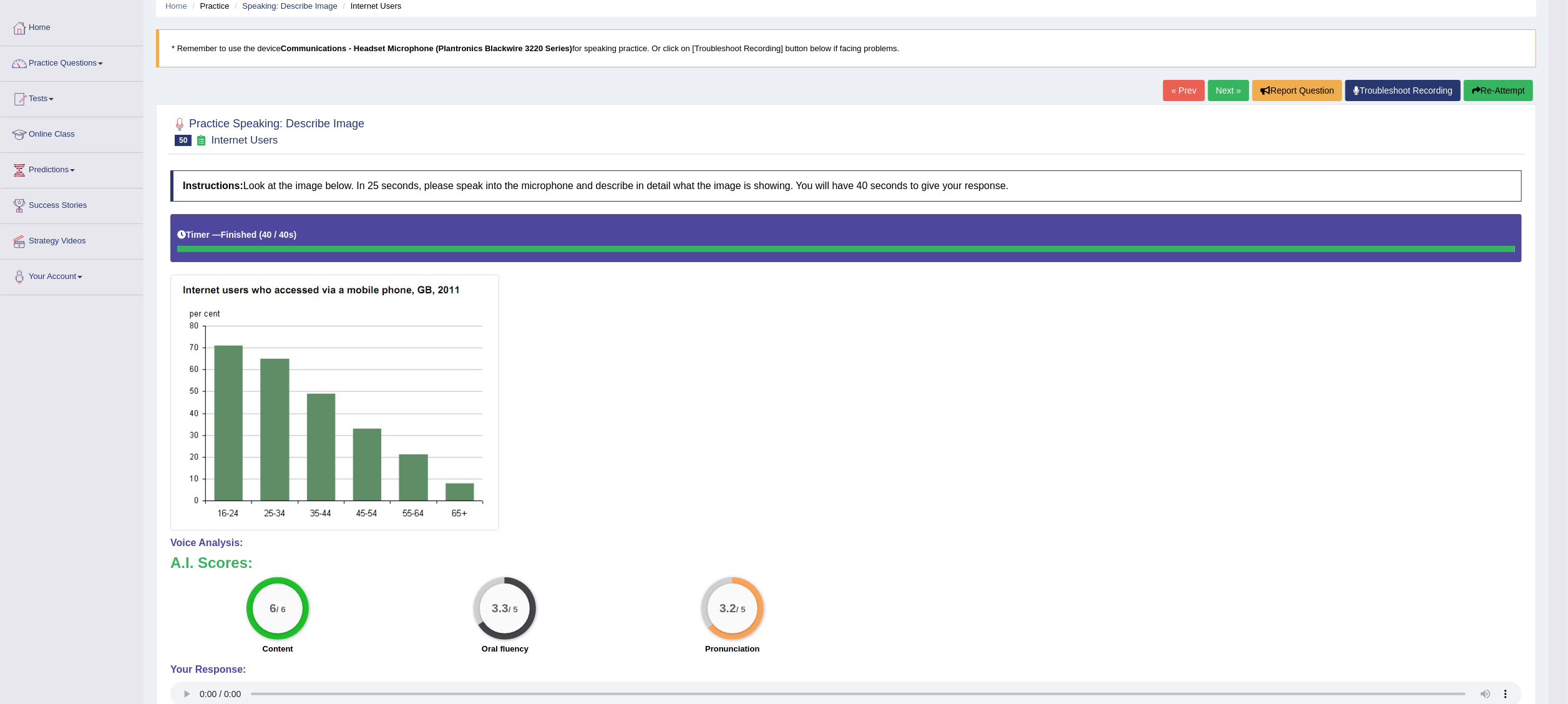
click at [1510, 85] on button "Re-Attempt" at bounding box center [1498, 90] width 70 height 21
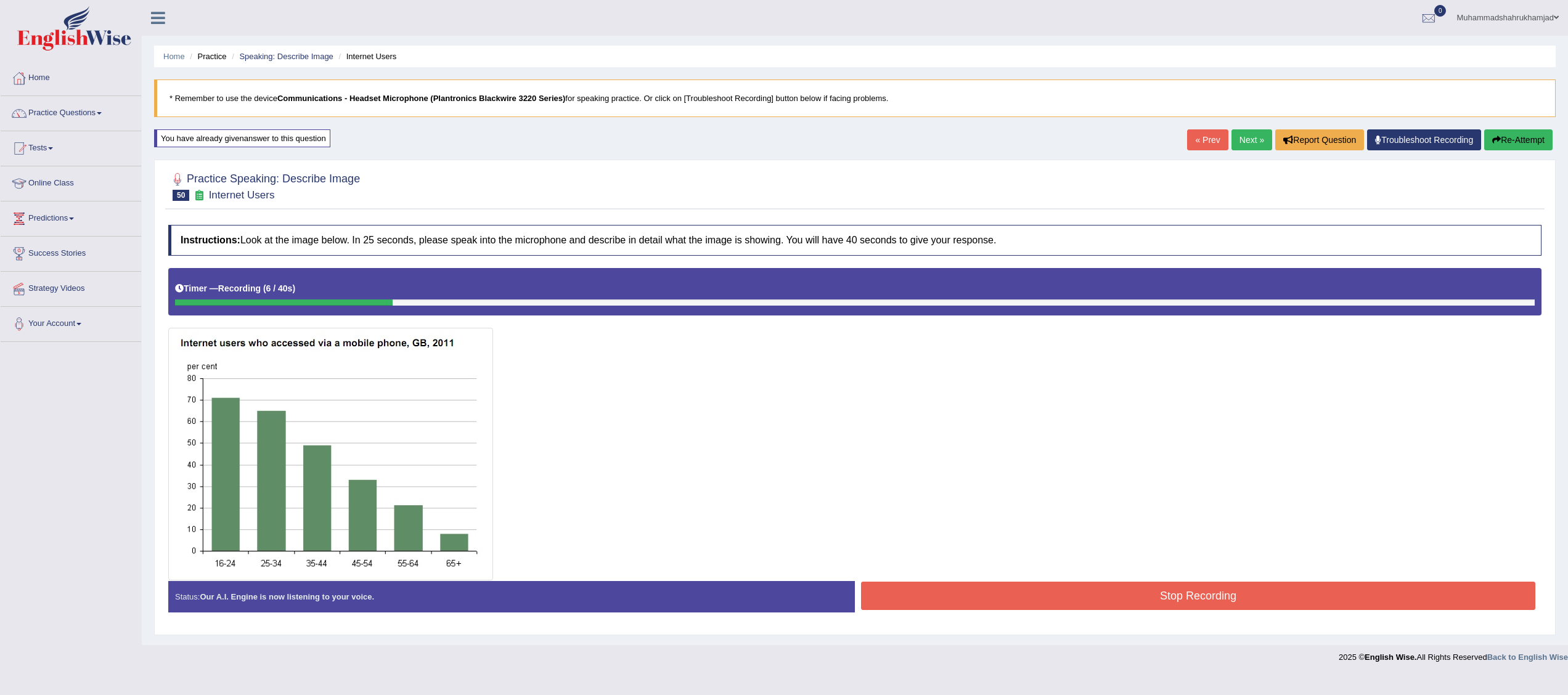
click at [1515, 133] on button "Re-Attempt" at bounding box center [1518, 140] width 69 height 21
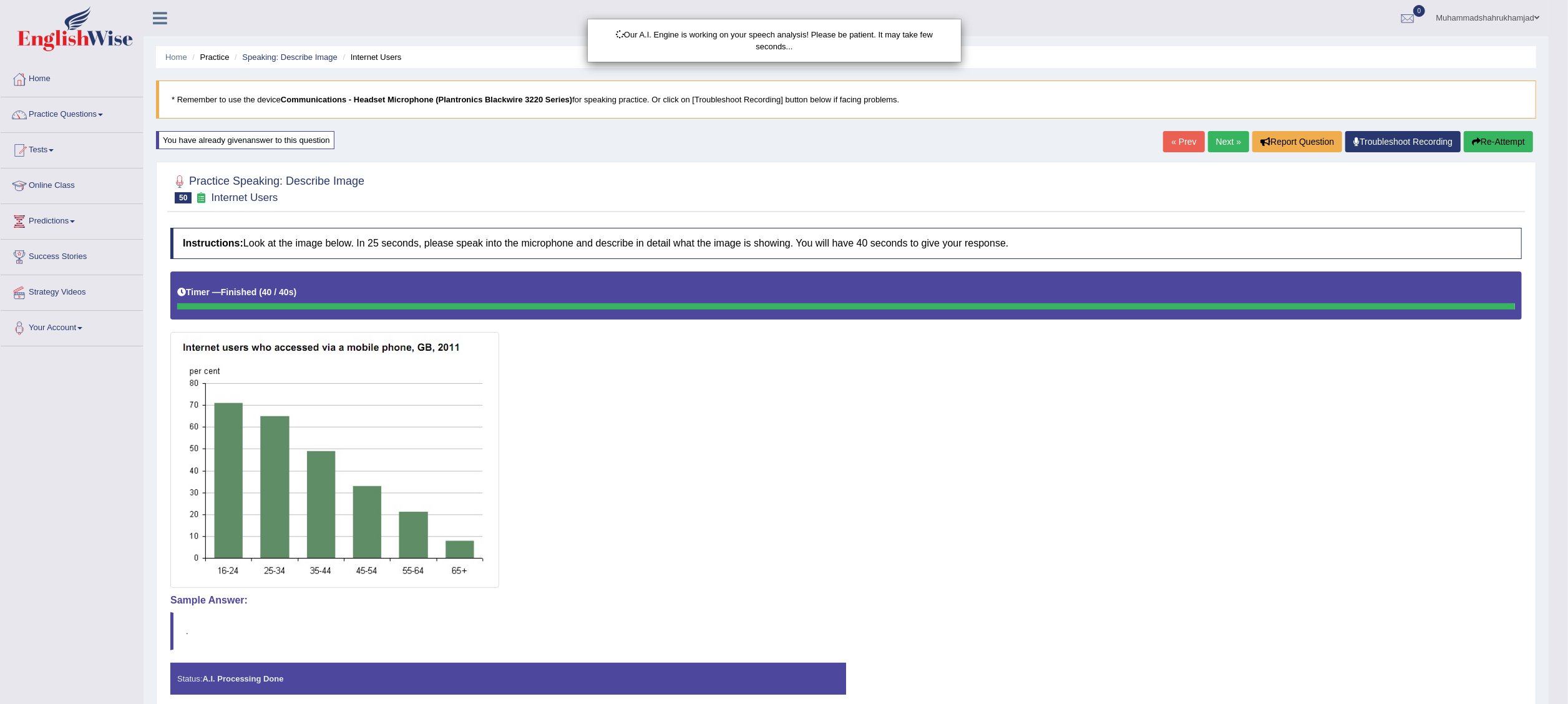
scroll to position [58, 0]
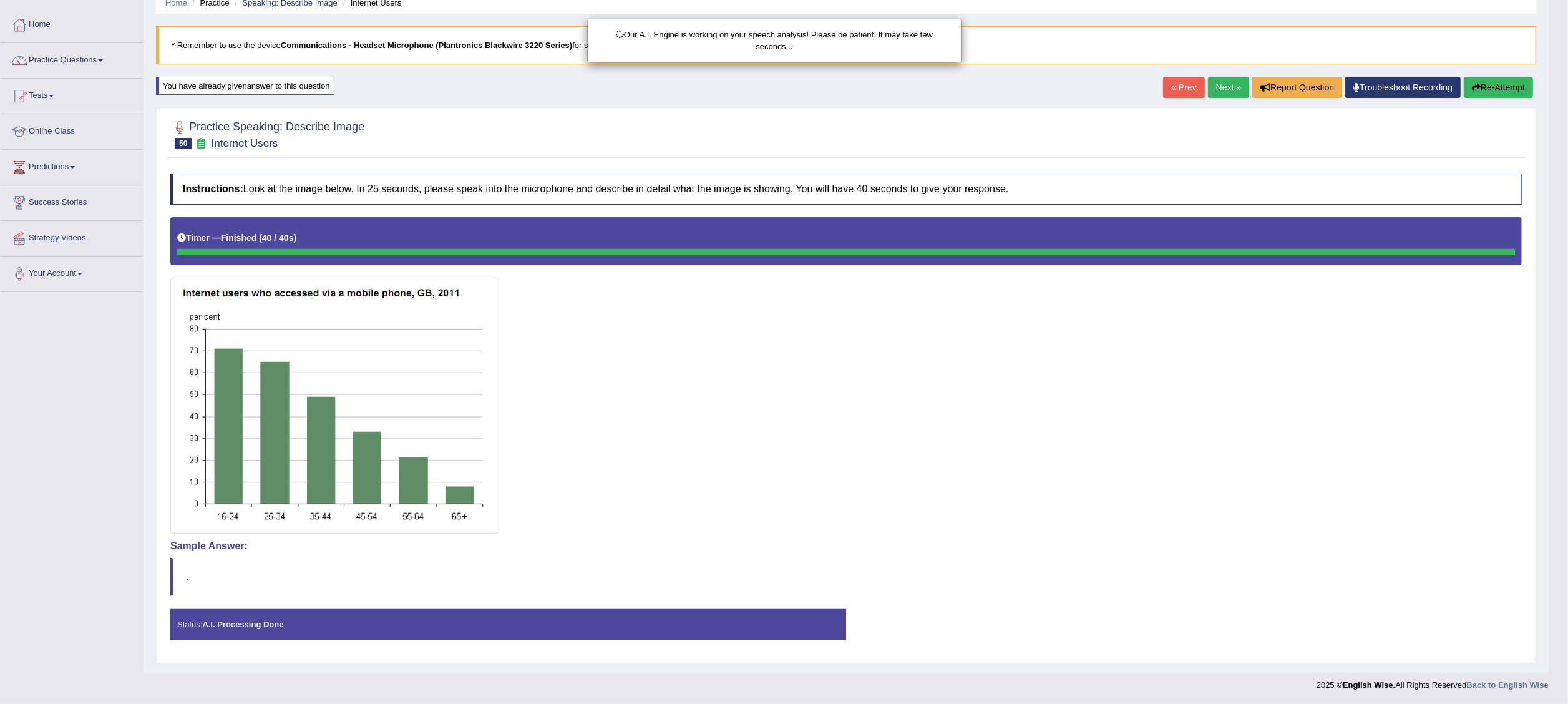
drag, startPoint x: 1574, startPoint y: 373, endPoint x: 1569, endPoint y: 647, distance: 274.0
click at [1568, 647] on html "Toggle navigation Home Practice Questions Speaking Practice Read Aloud Repeat S…" at bounding box center [784, 298] width 1568 height 704
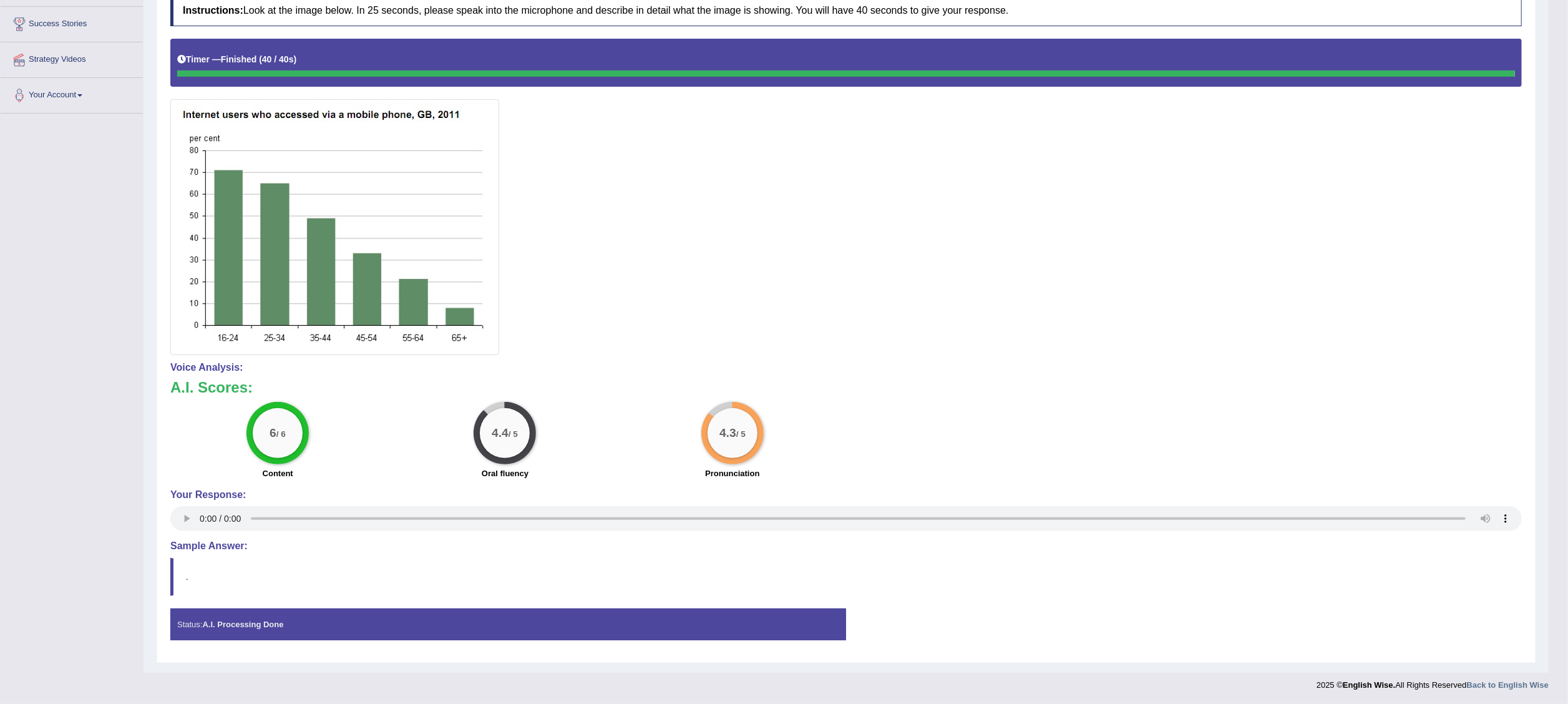
scroll to position [0, 0]
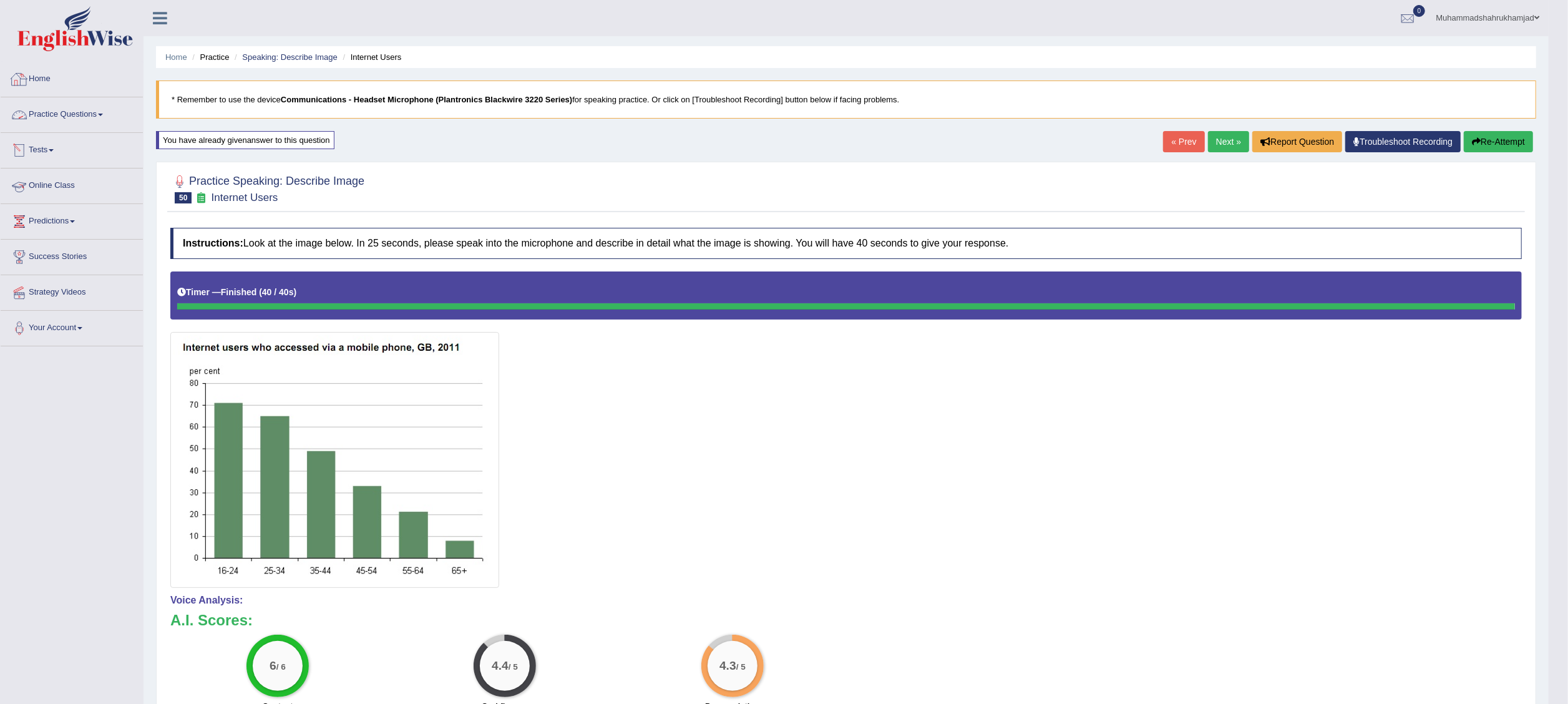
click at [45, 76] on link "Home" at bounding box center [72, 77] width 142 height 31
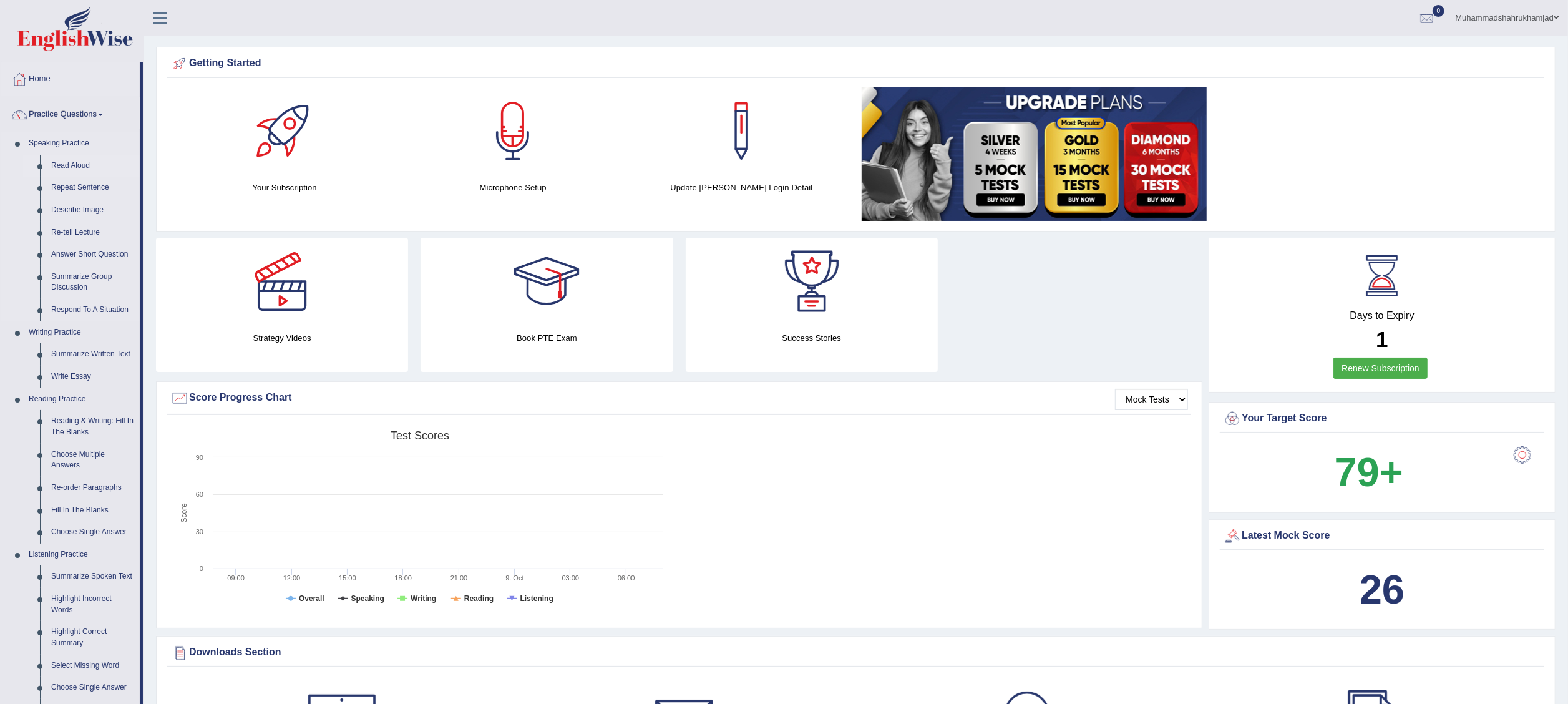
click at [69, 163] on link "Read Aloud" at bounding box center [92, 166] width 94 height 23
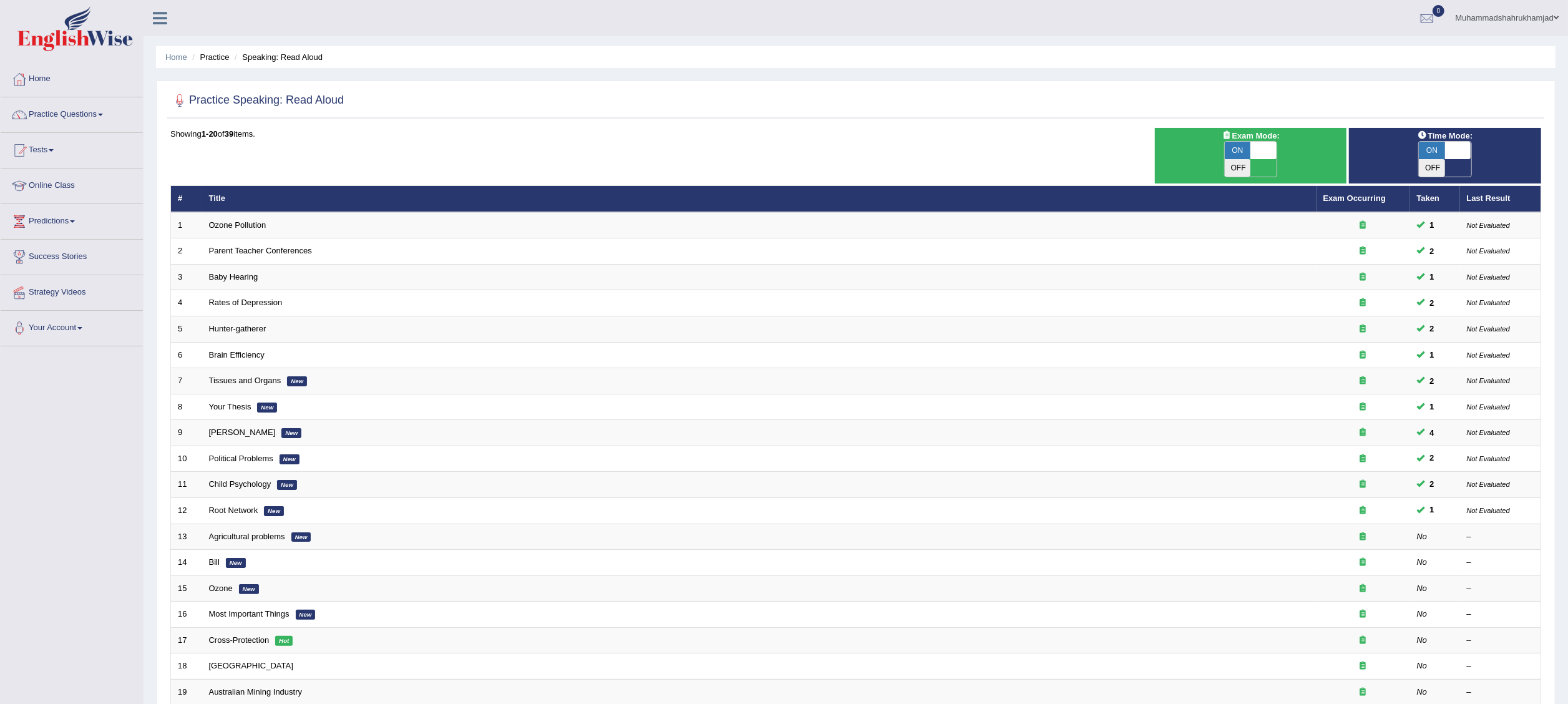
scroll to position [128, 0]
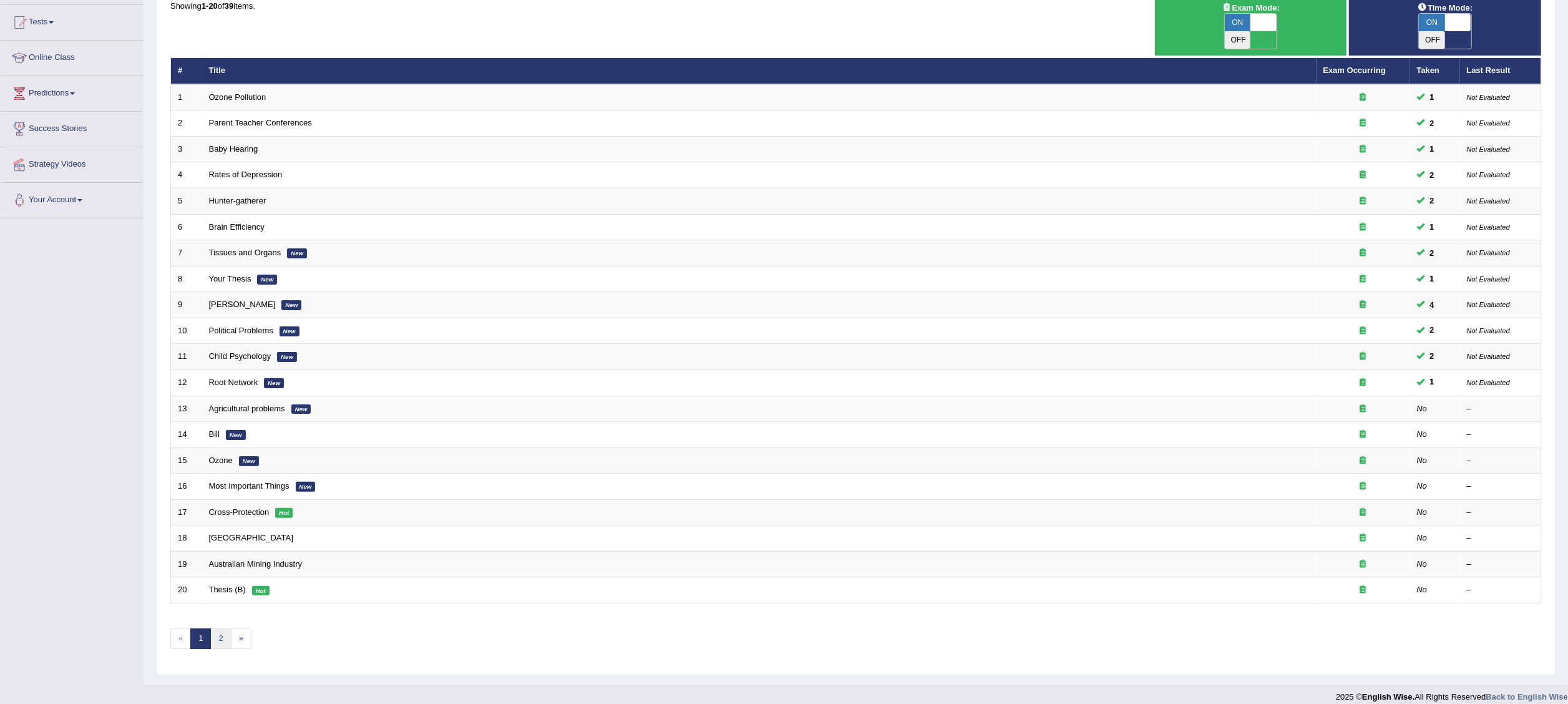
click at [224, 629] on link "2" at bounding box center [220, 639] width 21 height 21
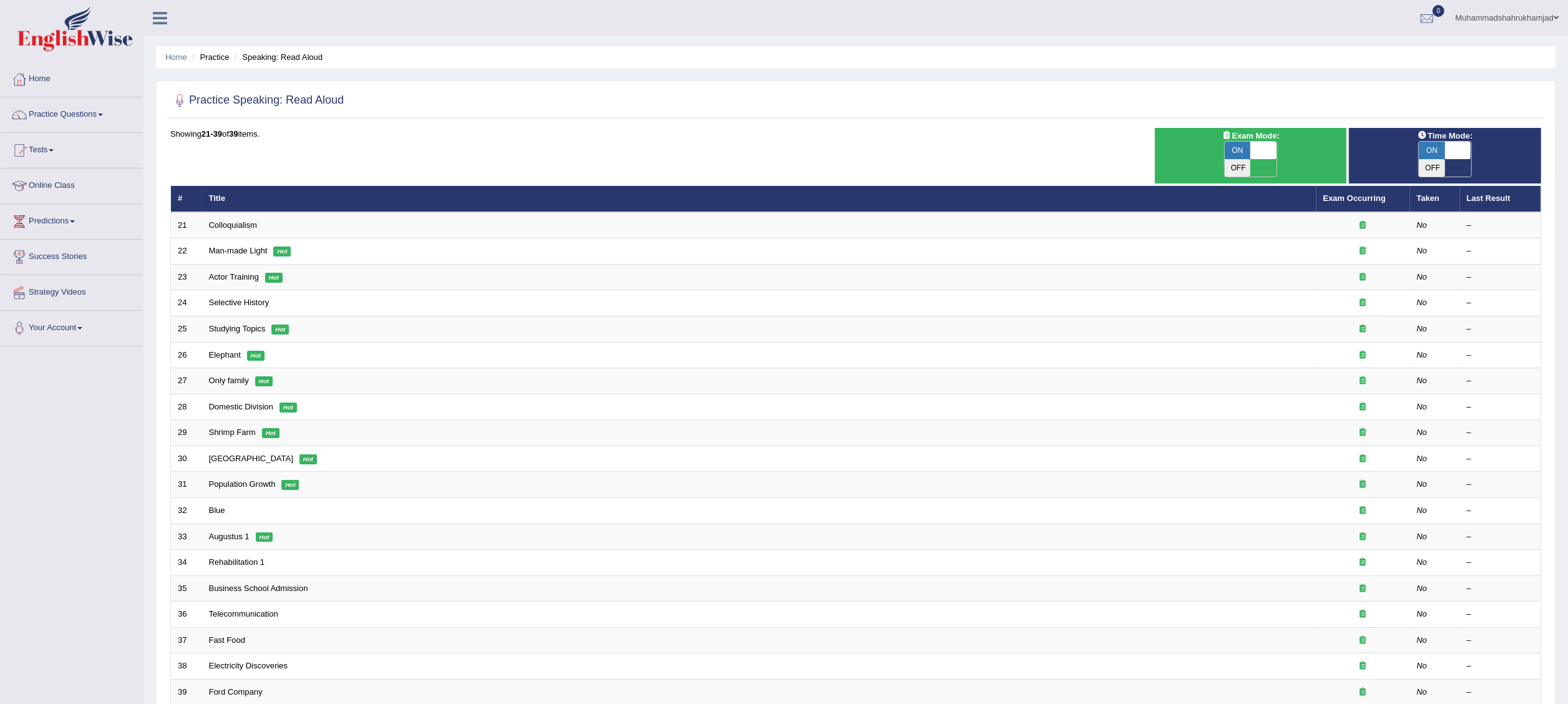
scroll to position [101, 0]
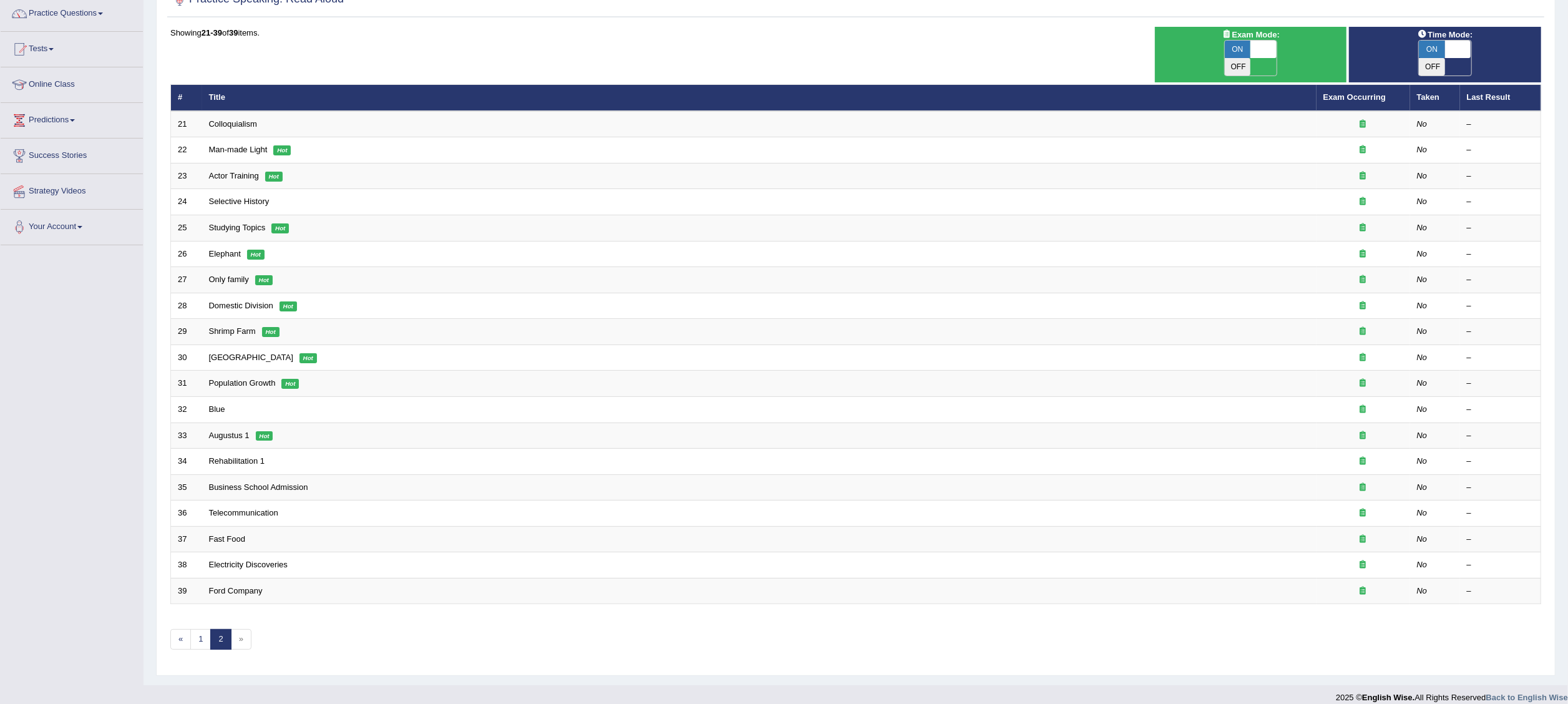
click at [240, 629] on span "»" at bounding box center [241, 639] width 21 height 21
click at [241, 630] on span "»" at bounding box center [241, 639] width 21 height 21
click at [247, 637] on div "Showing 21-39 of 39 items. # Title Exam Occurring Taken Last Result 21 Colloqui…" at bounding box center [856, 346] width 1371 height 639
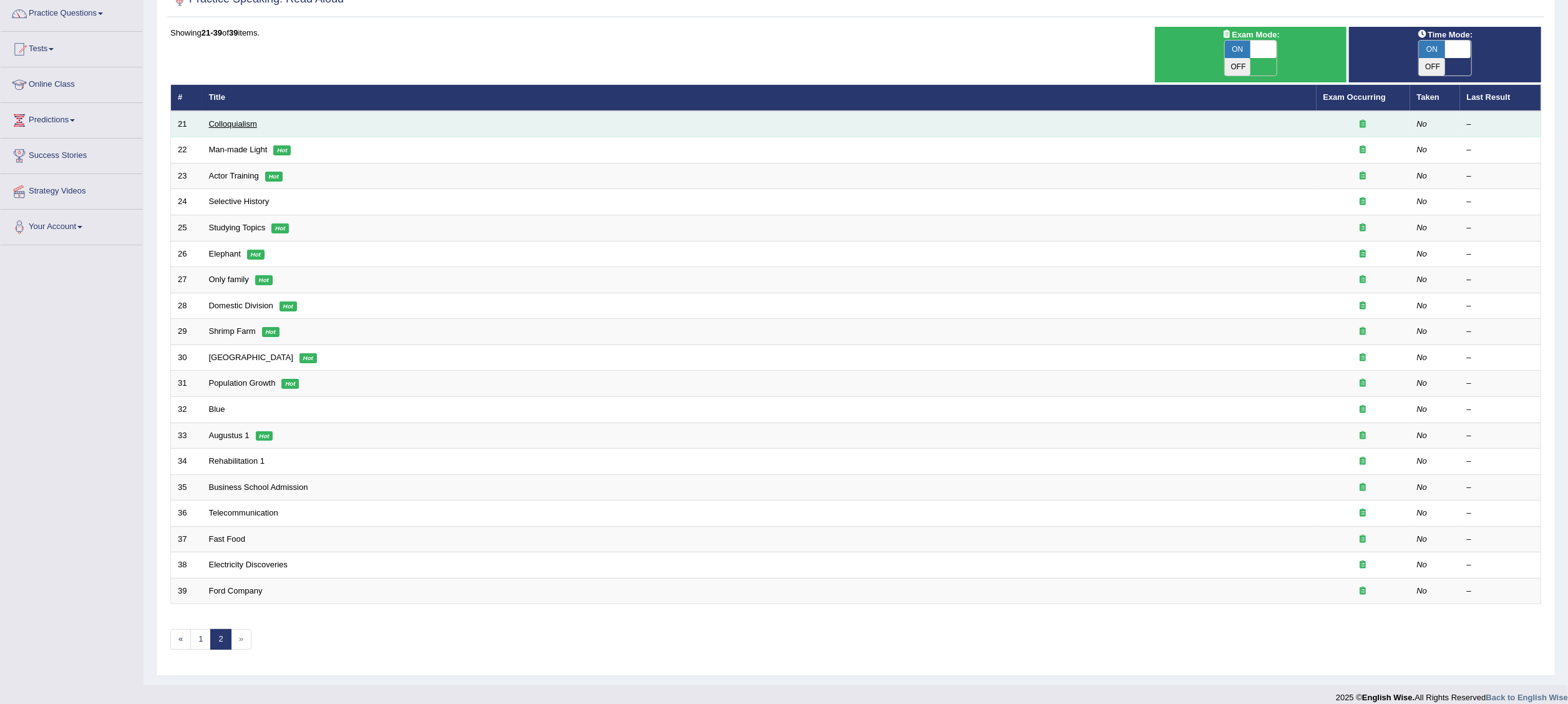
click at [247, 119] on link "Colloquialism" at bounding box center [233, 124] width 48 height 9
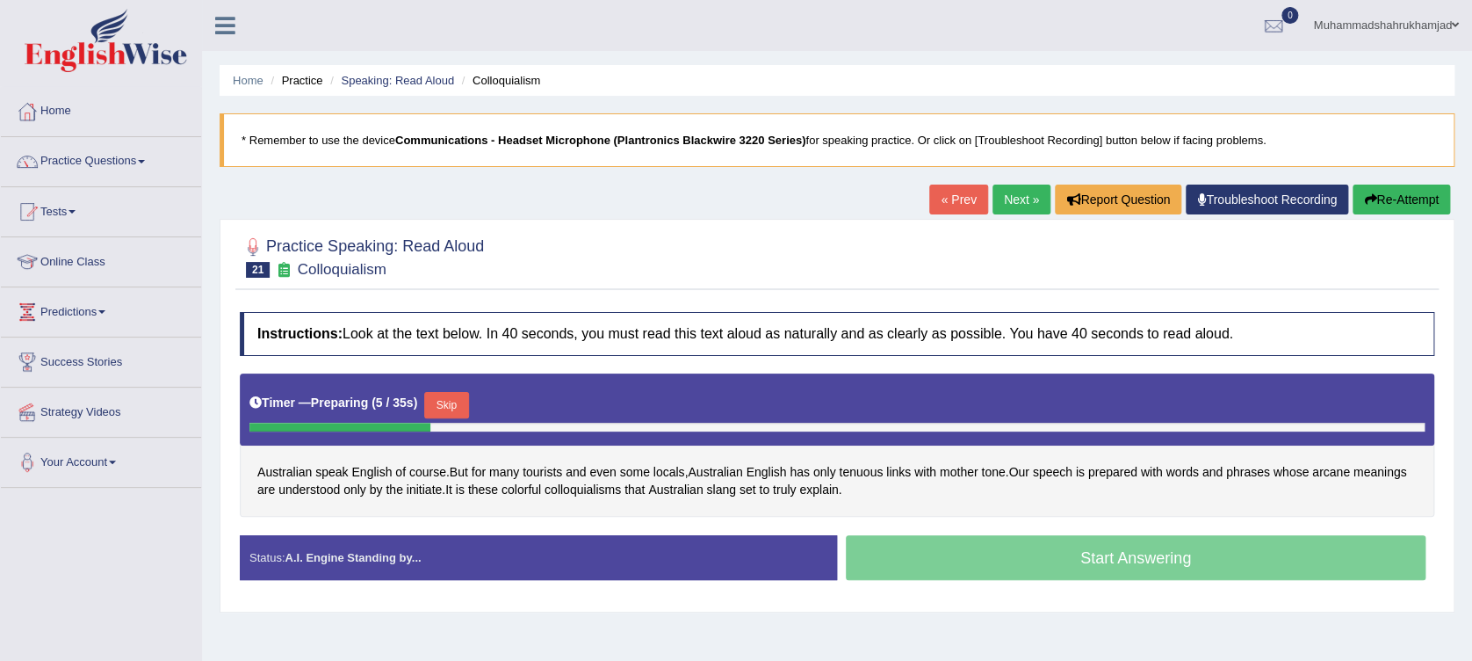
drag, startPoint x: 1416, startPoint y: 40, endPoint x: 844, endPoint y: 615, distance: 810.7
click at [844, 615] on div "Home Practice Speaking: Read Aloud Colloquialism * Remember to use the device C…" at bounding box center [837, 439] width 1270 height 879
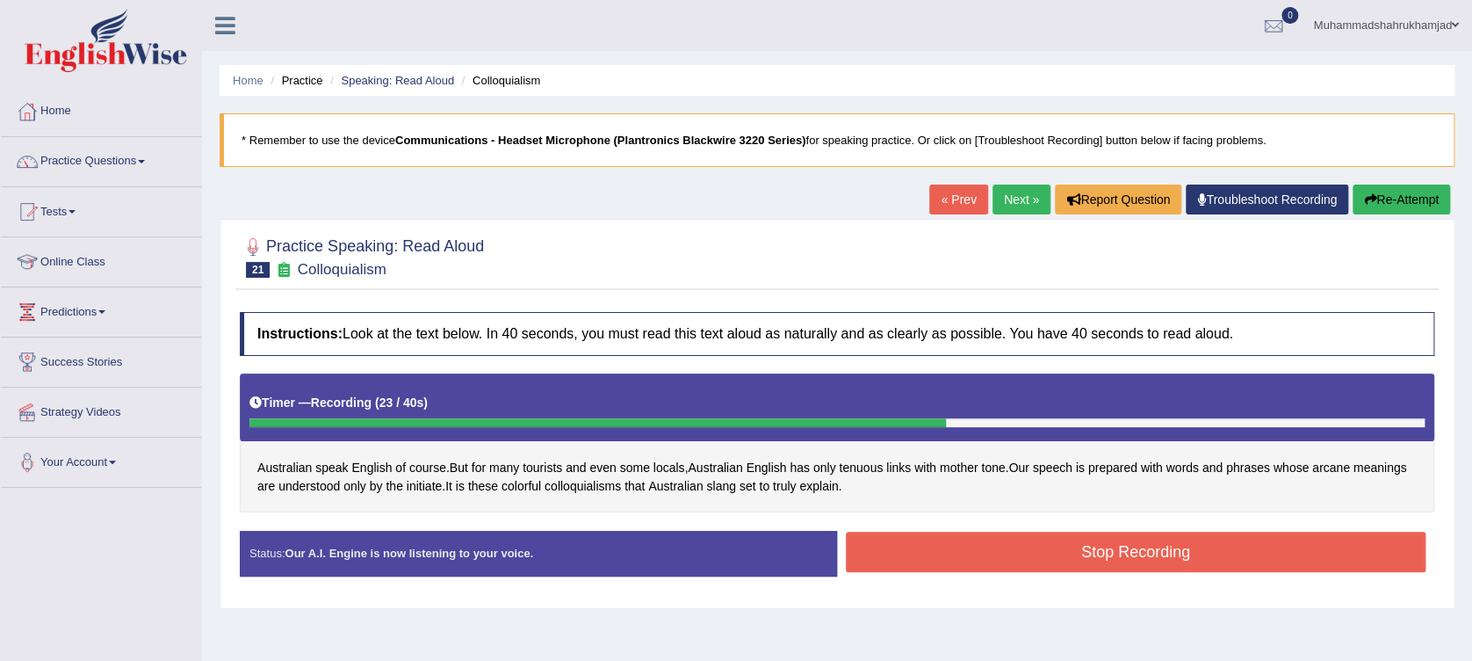
click at [1075, 546] on button "Stop Recording" at bounding box center [1136, 552] width 580 height 40
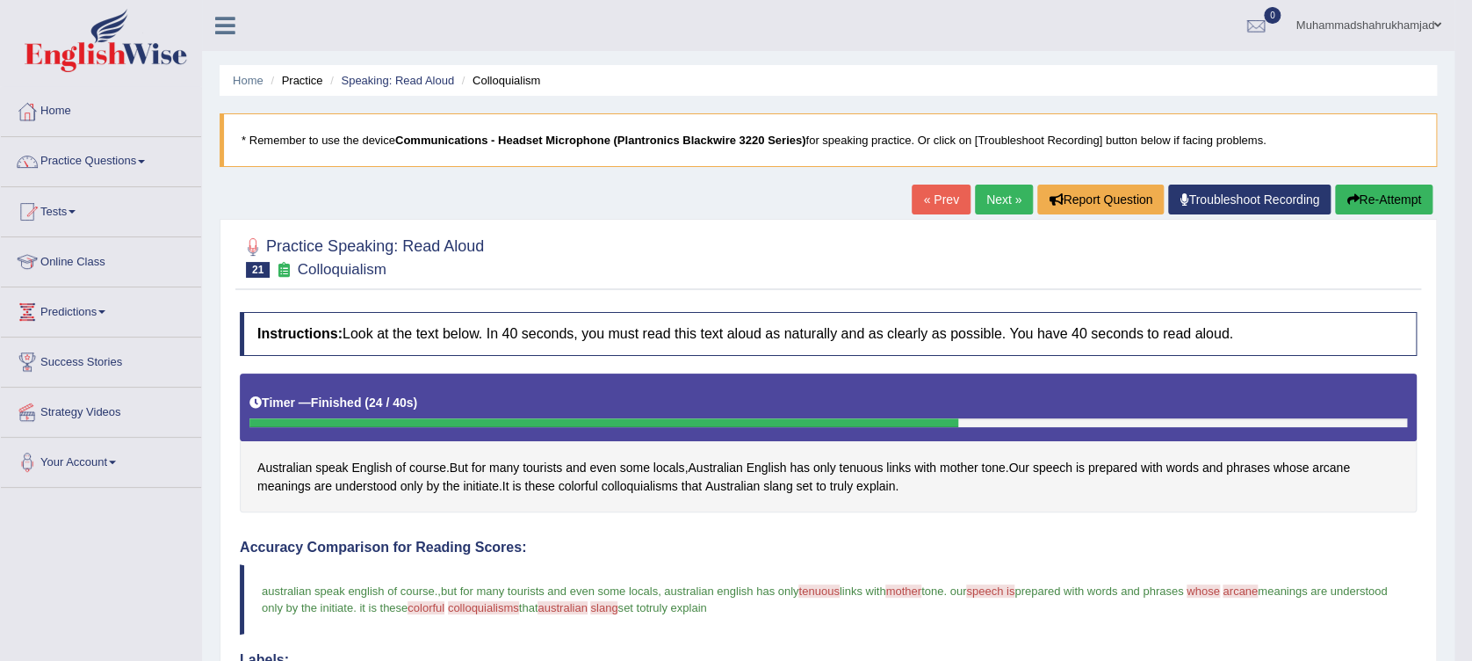
drag, startPoint x: 1486, startPoint y: 259, endPoint x: 1486, endPoint y: 330, distance: 71.2
click at [991, 204] on link "Next »" at bounding box center [1004, 199] width 58 height 30
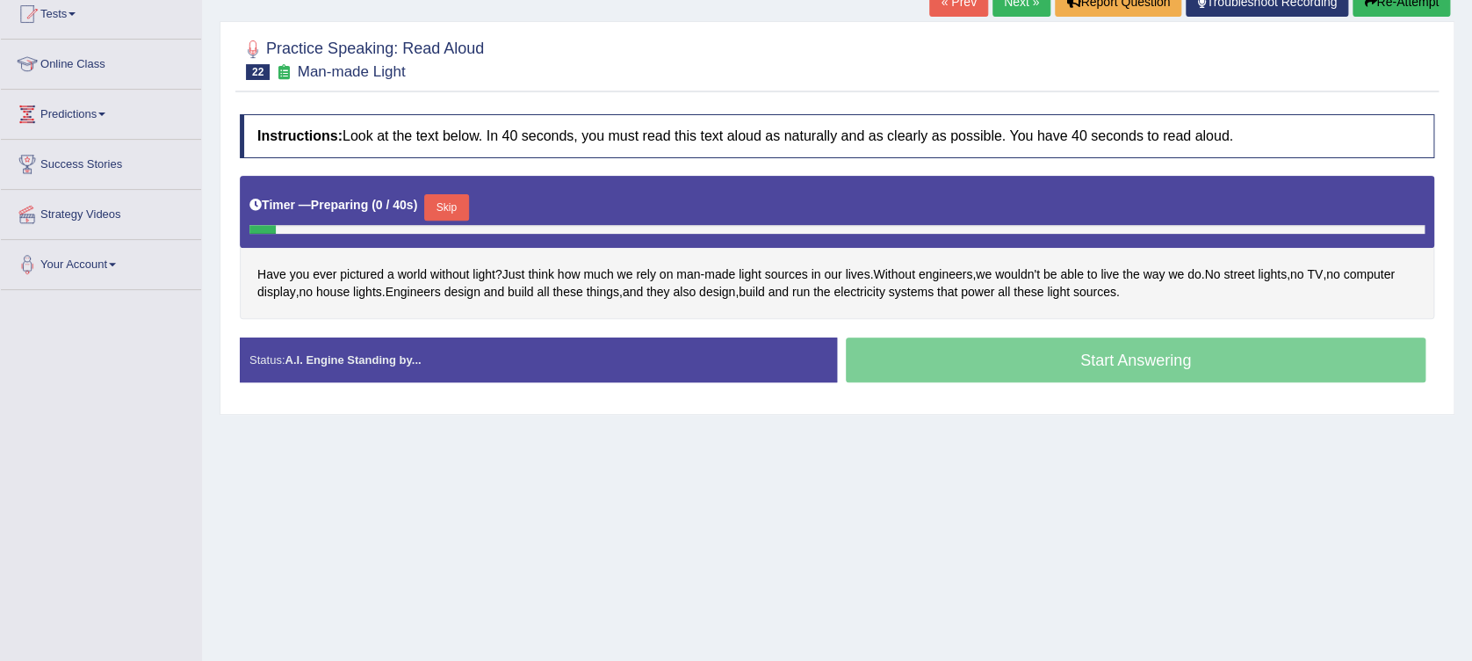
scroll to position [196, 0]
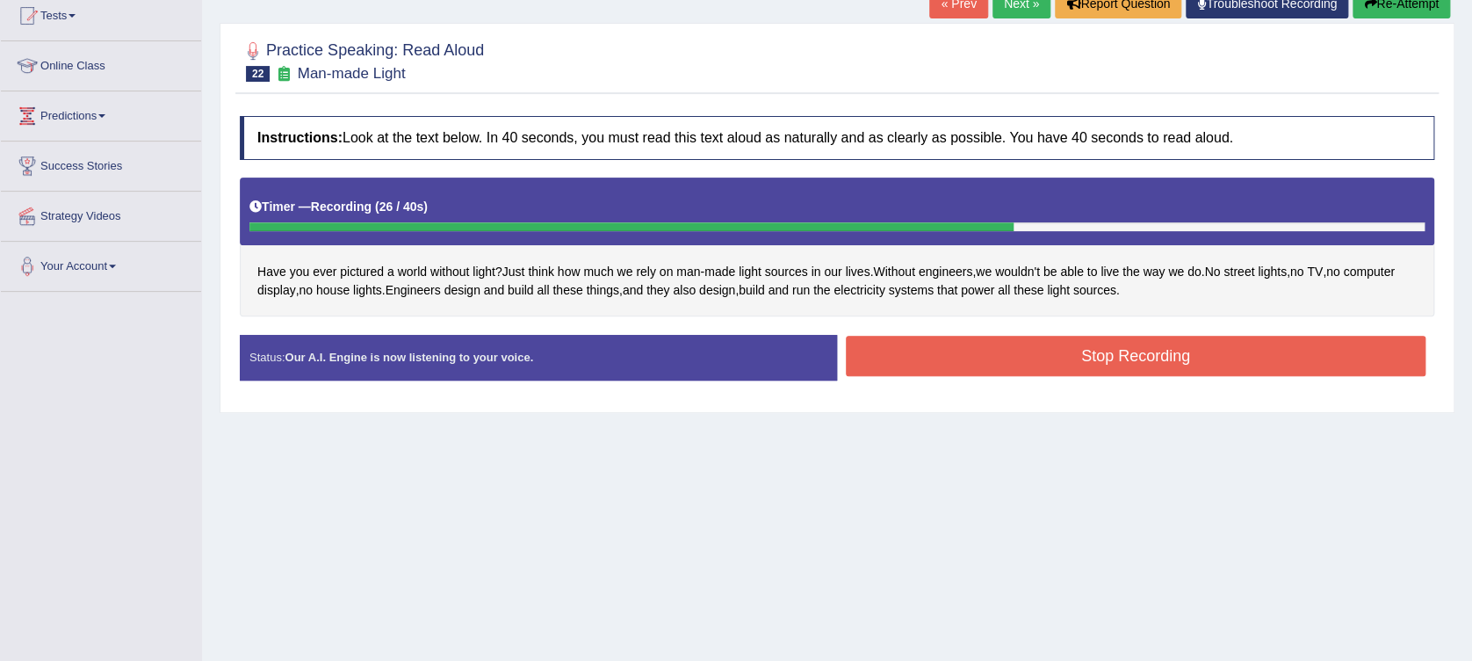
click at [1276, 355] on button "Stop Recording" at bounding box center [1136, 356] width 580 height 40
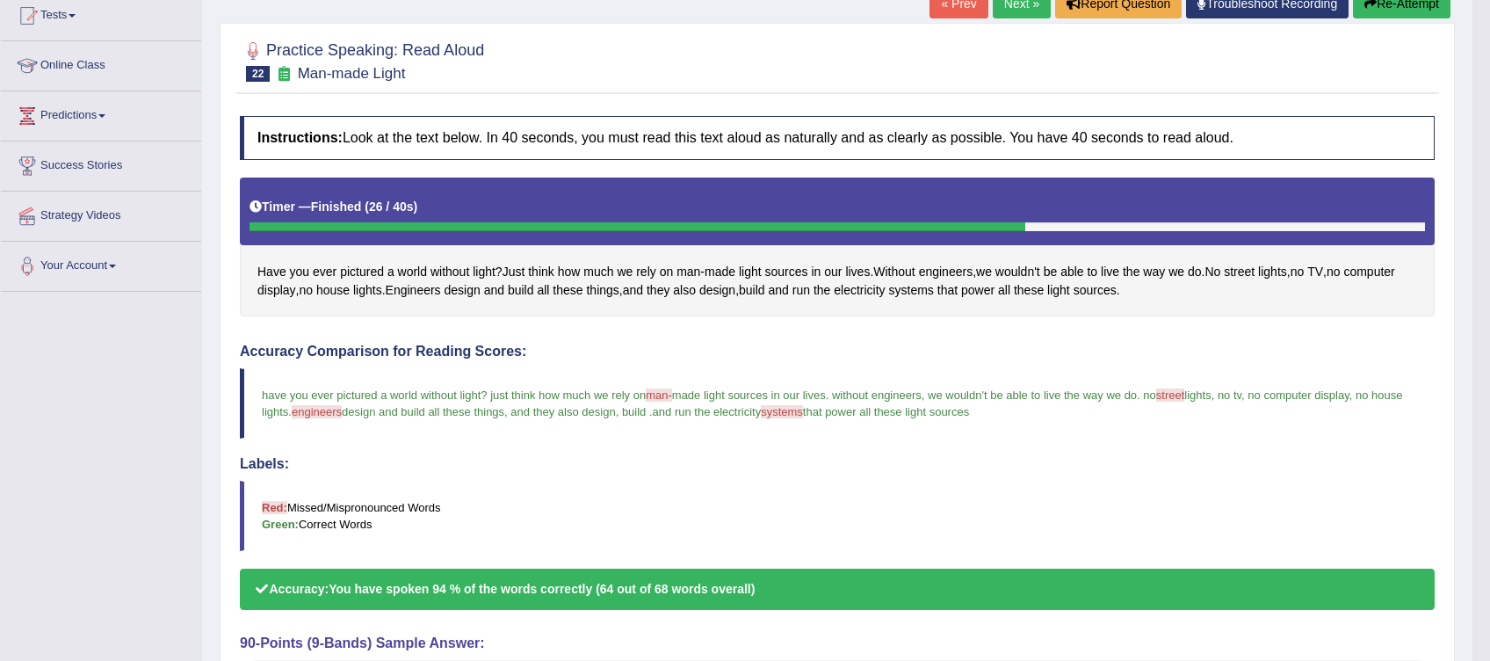
click at [268, 384] on body "Toggle navigation Home Practice Questions Speaking Practice Read Aloud Repeat S…" at bounding box center [745, 134] width 1490 height 661
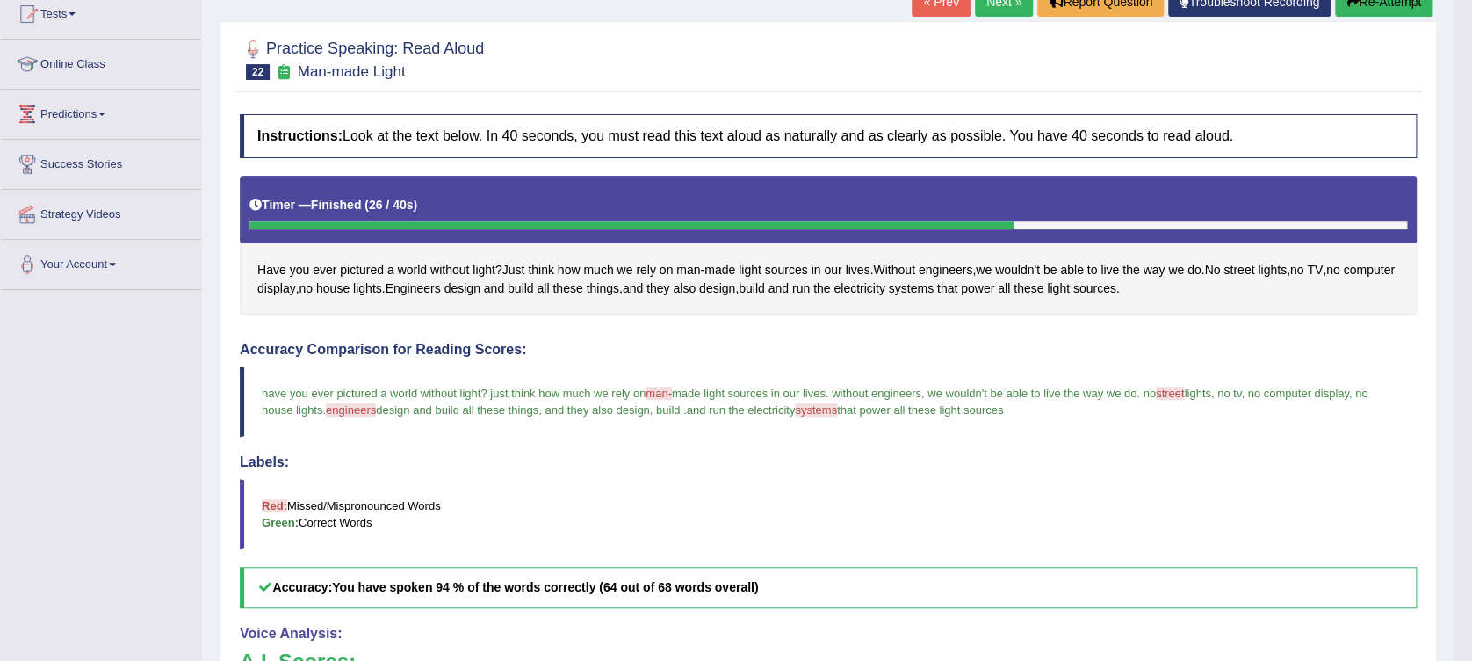
scroll to position [0, 0]
